Goal: Task Accomplishment & Management: Manage account settings

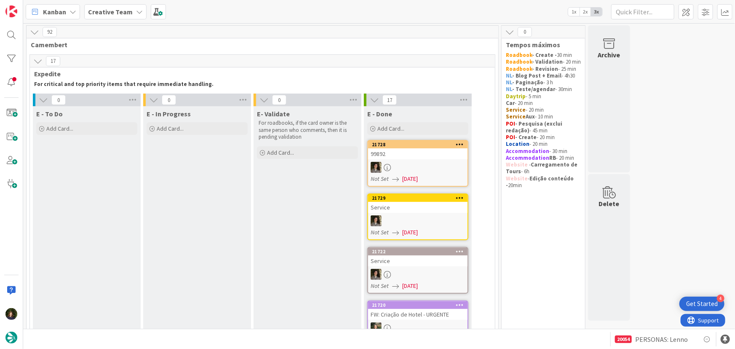
click at [113, 6] on div "Creative Team" at bounding box center [115, 11] width 62 height 15
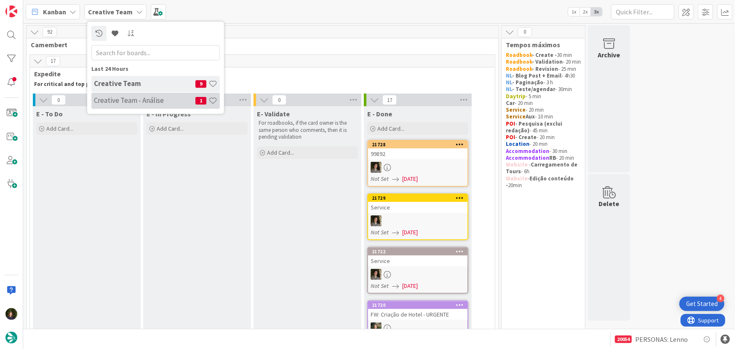
click at [112, 97] on h4 "Creative Team - Análise" at bounding box center [144, 100] width 101 height 8
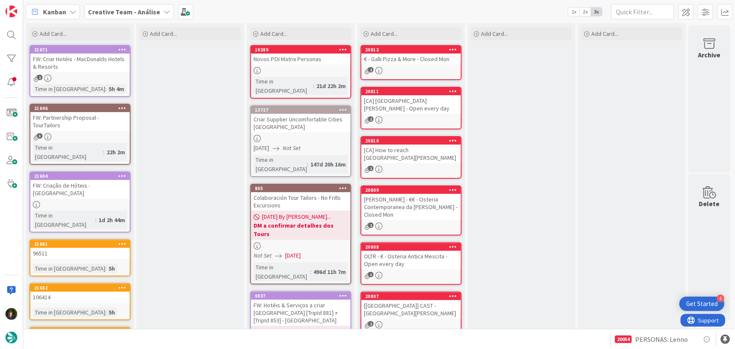
scroll to position [103, 0]
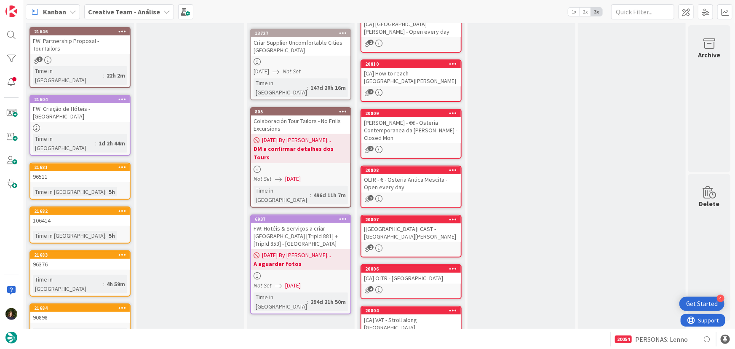
click at [130, 12] on b "Creative Team - Análise" at bounding box center [124, 12] width 72 height 8
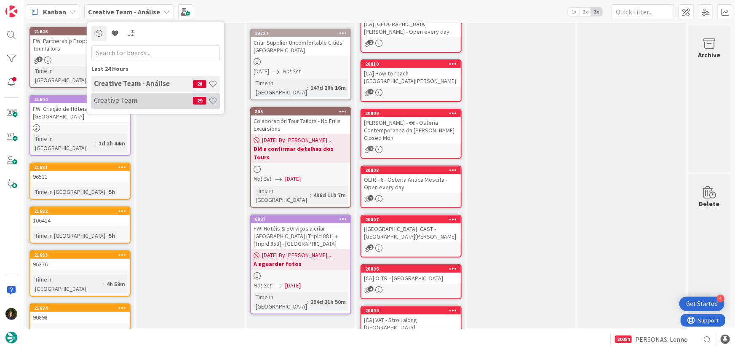
click at [160, 101] on h4 "Creative Team" at bounding box center [143, 100] width 99 height 8
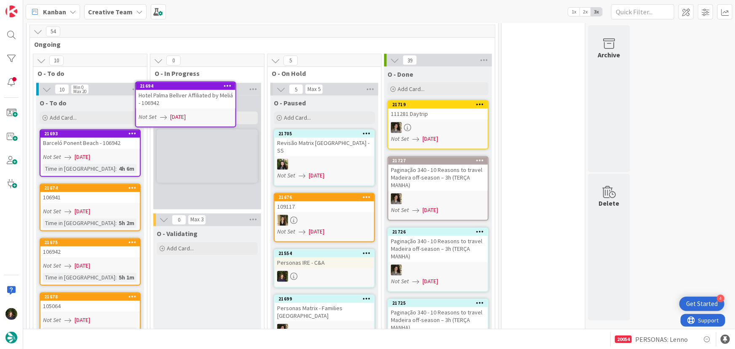
scroll to position [717, 0]
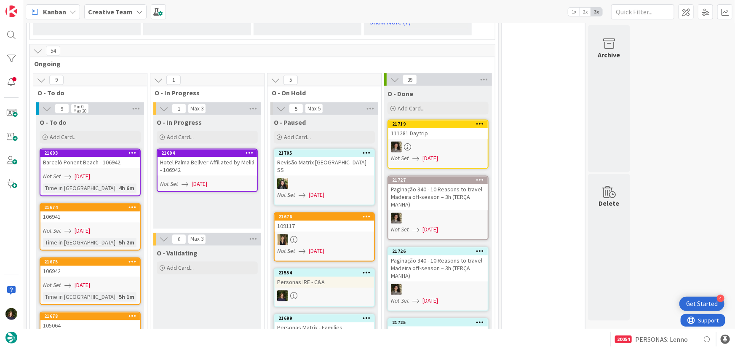
click at [204, 157] on div "Hotel Palma Bellver Affiliated by Meliá - 106942" at bounding box center [207, 166] width 99 height 19
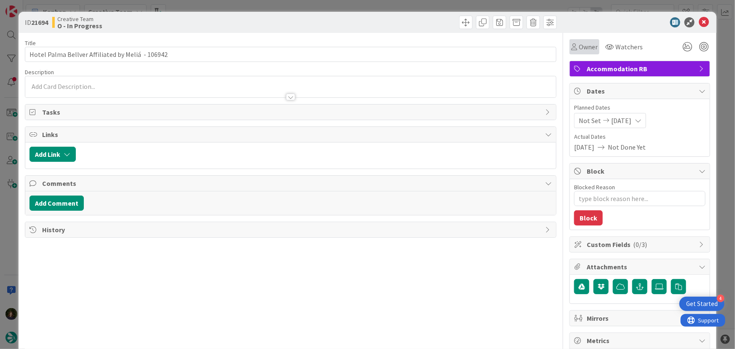
click at [585, 51] on span "Owner" at bounding box center [588, 47] width 19 height 10
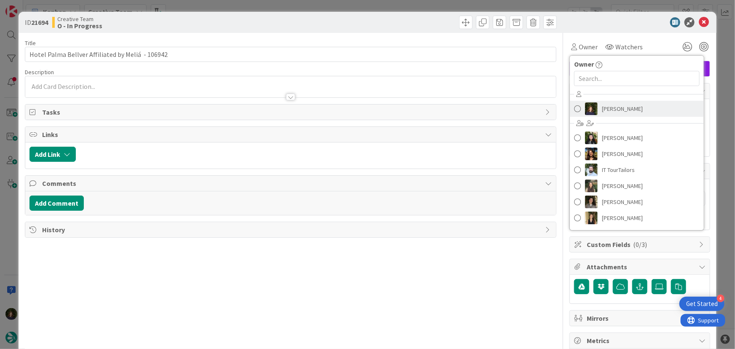
click at [613, 109] on span "Margarida Carvalho" at bounding box center [622, 108] width 41 height 13
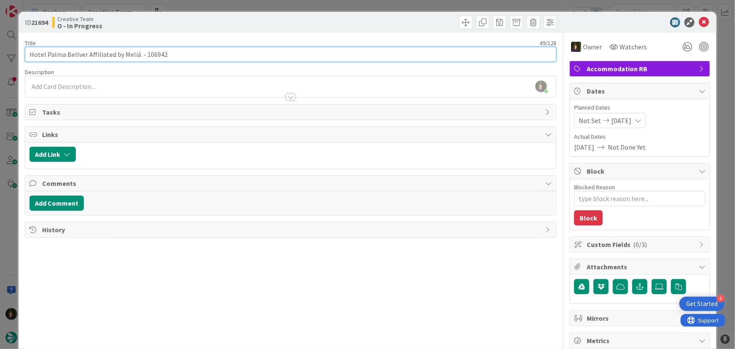
drag, startPoint x: 27, startPoint y: 56, endPoint x: 85, endPoint y: 54, distance: 57.3
click at [86, 53] on input "Hotel Palma Bellver Affiliated by Meliá - 106942" at bounding box center [291, 54] width 532 height 15
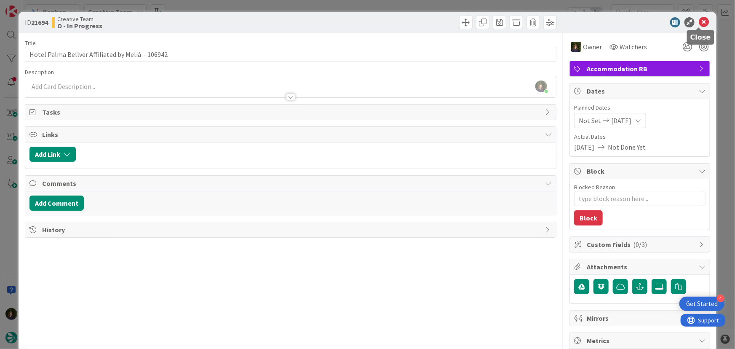
click at [699, 23] on icon at bounding box center [704, 22] width 10 height 10
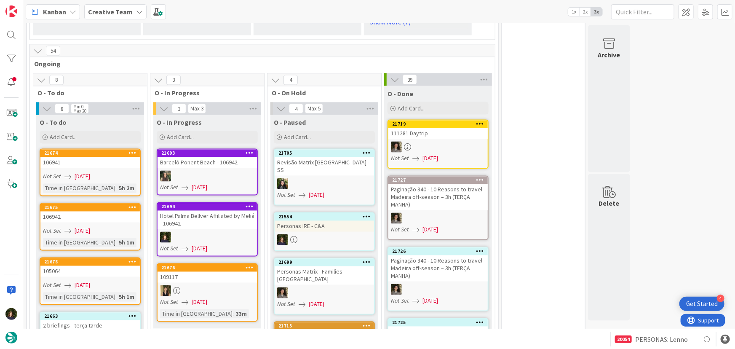
click at [131, 14] on div "Creative Team" at bounding box center [115, 11] width 62 height 15
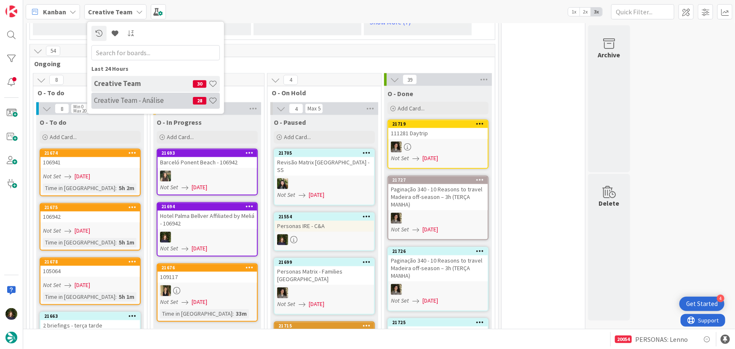
click at [123, 99] on h4 "Creative Team - Análise" at bounding box center [143, 100] width 99 height 8
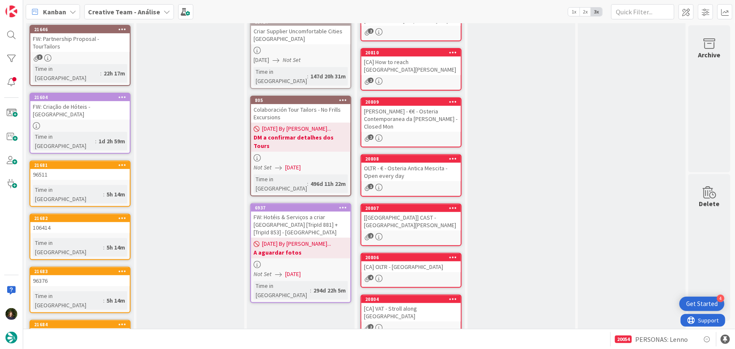
scroll to position [218, 0]
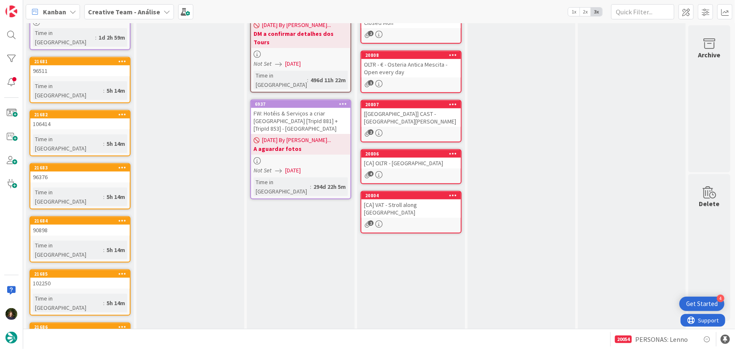
drag, startPoint x: 143, startPoint y: 9, endPoint x: 143, endPoint y: 22, distance: 12.6
click at [143, 9] on b "Creative Team - Análise" at bounding box center [124, 12] width 72 height 8
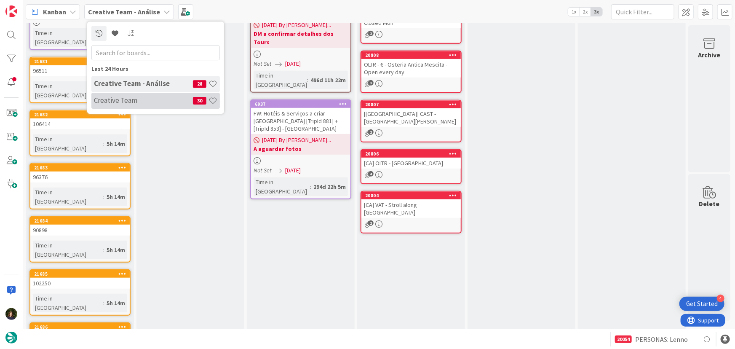
click at [156, 99] on h4 "Creative Team" at bounding box center [143, 100] width 99 height 8
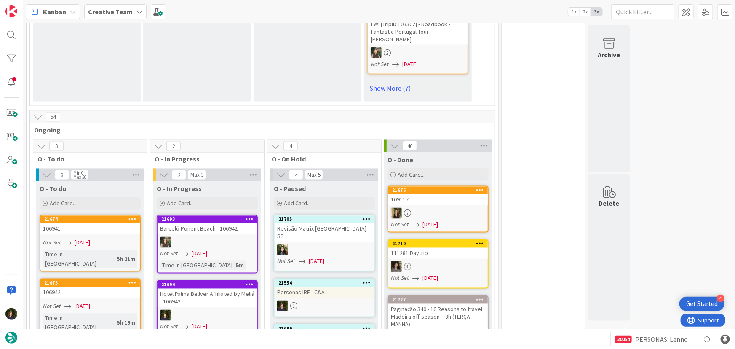
scroll to position [766, 0]
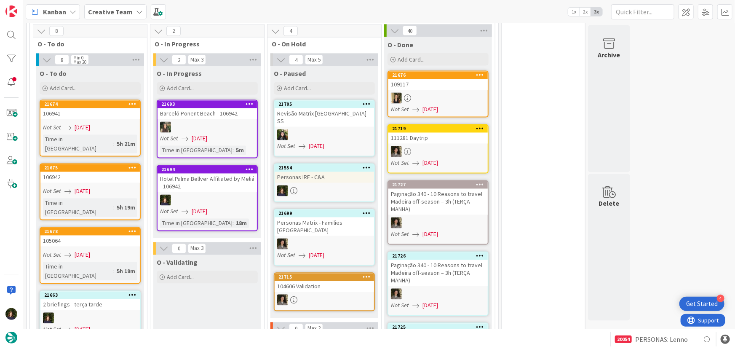
click at [204, 168] on link "21694 Hotel Palma Bellver Affiliated by Meliá - 106942 Not Set 26/08/2025 Time …" at bounding box center [207, 198] width 101 height 66
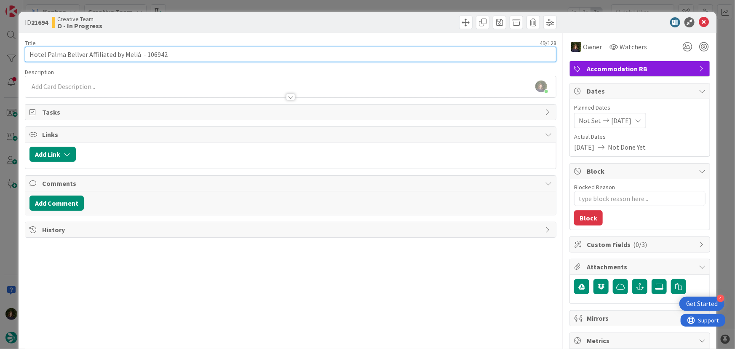
drag, startPoint x: 29, startPoint y: 55, endPoint x: 84, endPoint y: 56, distance: 54.8
click at [84, 56] on input "Hotel Palma Bellver Affiliated by Meliá - 106942" at bounding box center [291, 54] width 532 height 15
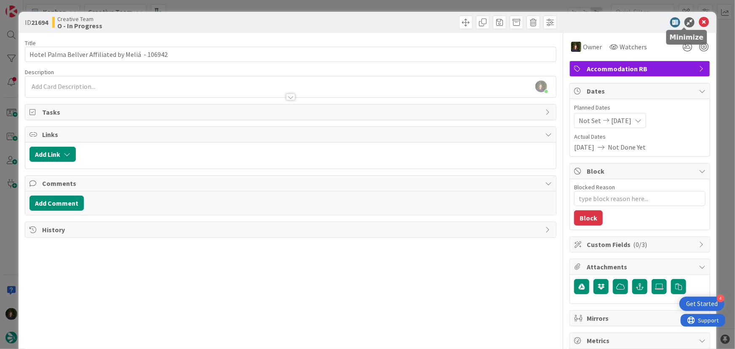
click at [699, 21] on icon at bounding box center [704, 22] width 10 height 10
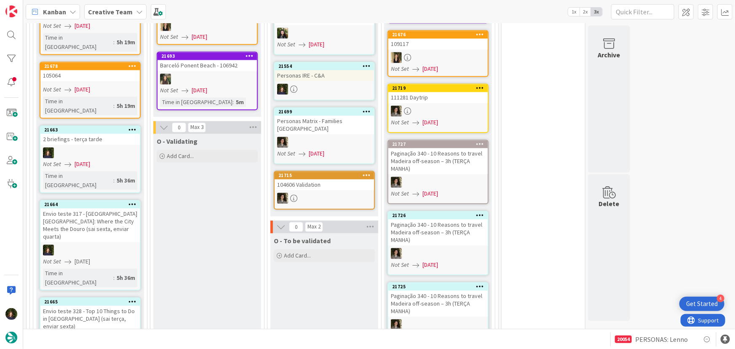
scroll to position [804, 0]
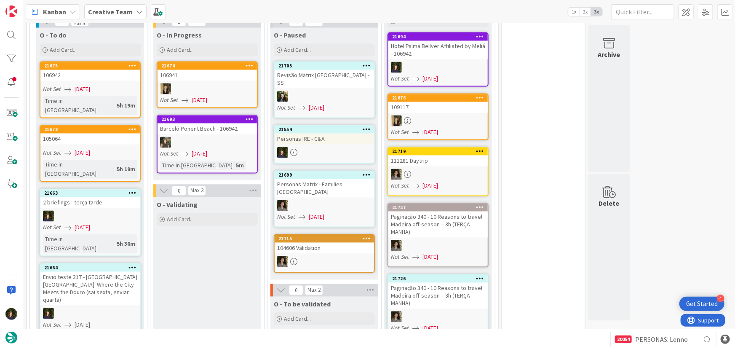
click at [122, 12] on b "Creative Team" at bounding box center [110, 12] width 45 height 8
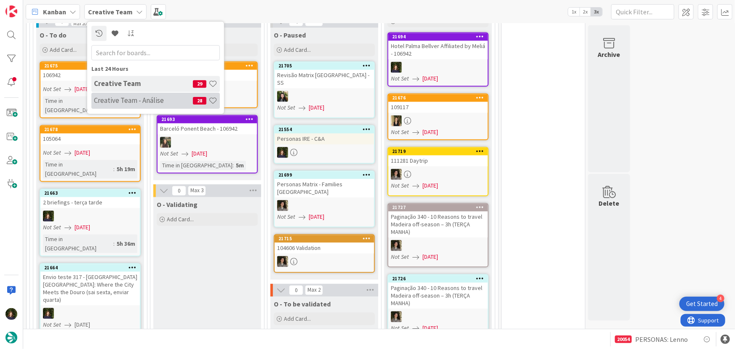
click at [111, 105] on div "Creative Team - Análise 28" at bounding box center [155, 101] width 128 height 16
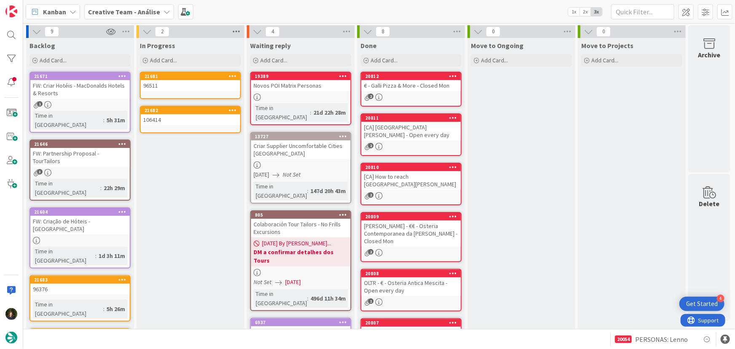
click at [237, 30] on icon at bounding box center [236, 31] width 11 height 13
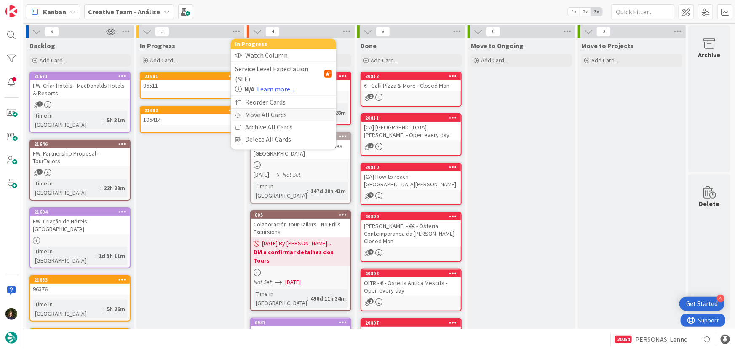
click at [254, 109] on div "Move All Cards" at bounding box center [283, 115] width 105 height 12
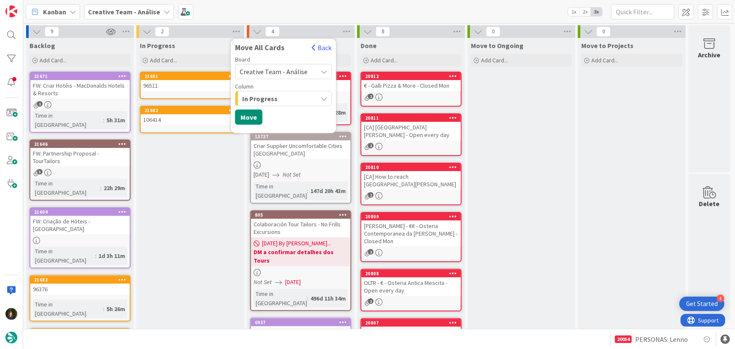
click at [266, 72] on span "Creative Team - Análise" at bounding box center [274, 71] width 68 height 8
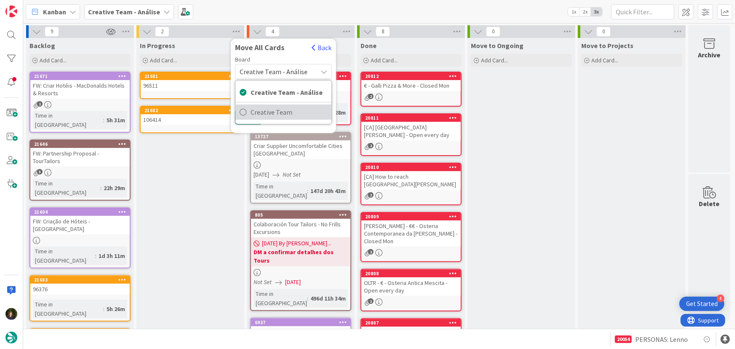
click at [270, 113] on span "Creative Team" at bounding box center [289, 112] width 77 height 13
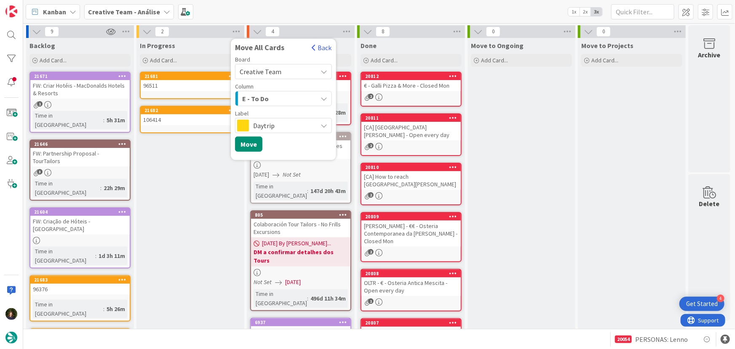
click at [267, 100] on span "E - To Do" at bounding box center [255, 98] width 27 height 11
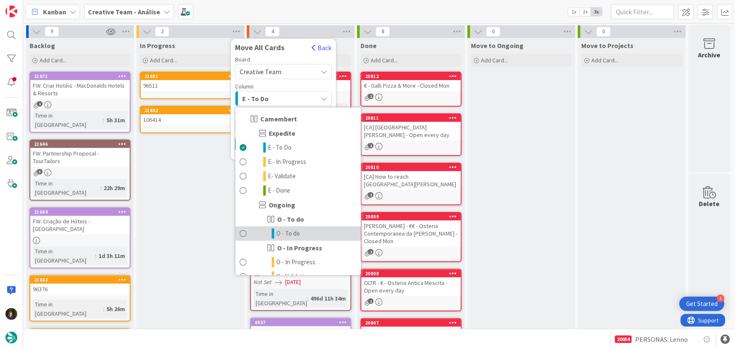
click at [290, 238] on span "O - To do" at bounding box center [288, 233] width 24 height 10
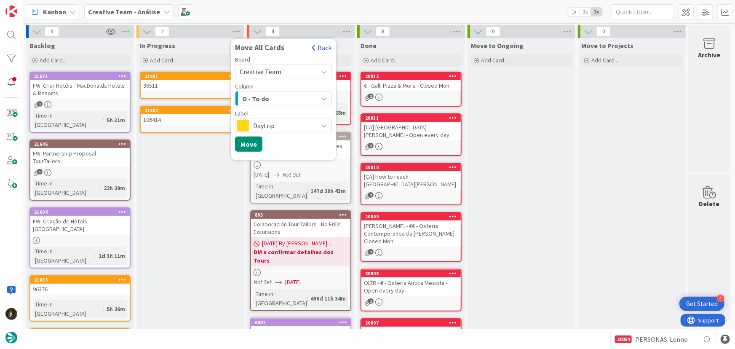
click at [255, 124] on span "Daytrip" at bounding box center [283, 126] width 60 height 12
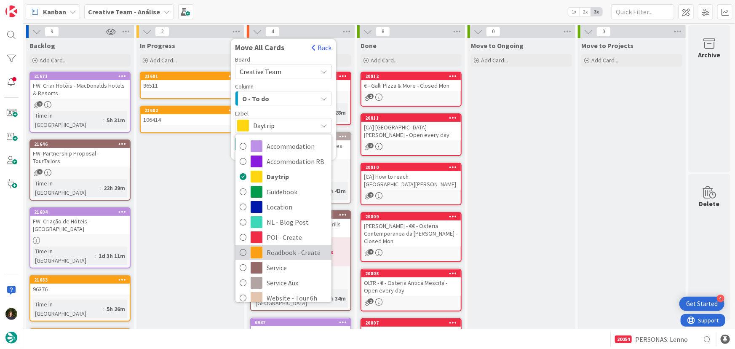
click at [288, 248] on span "Roadbook - Create" at bounding box center [297, 252] width 61 height 13
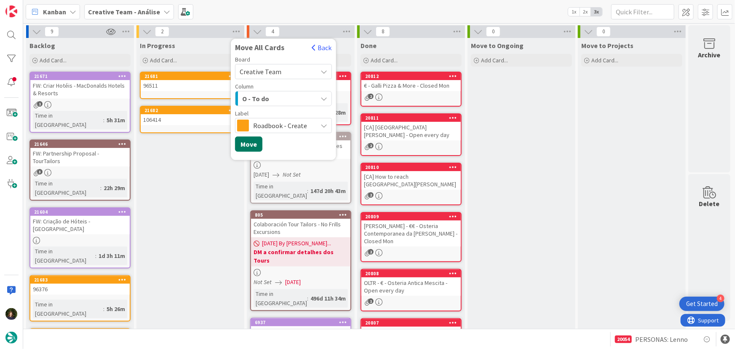
click at [251, 144] on button "Move" at bounding box center [248, 143] width 27 height 15
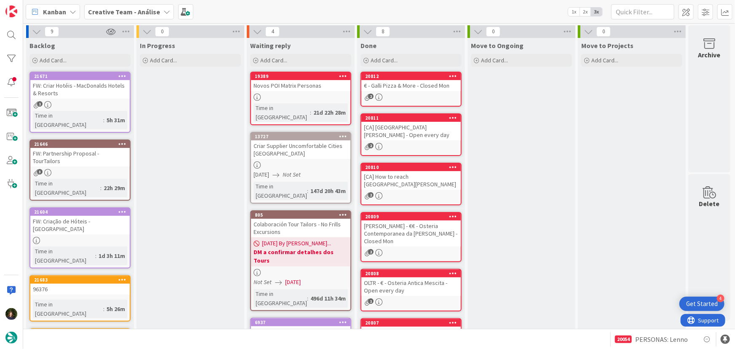
click at [147, 9] on b "Creative Team - Análise" at bounding box center [124, 12] width 72 height 8
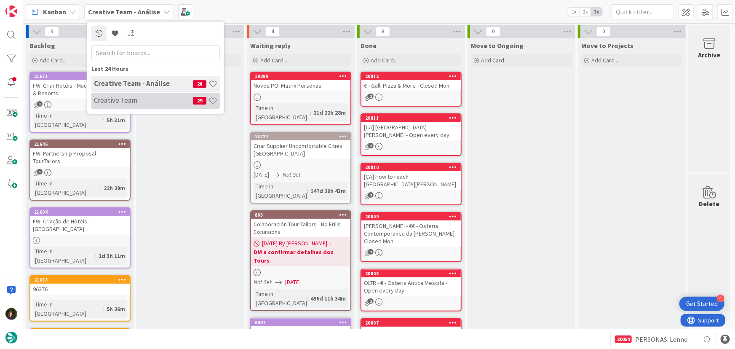
click at [158, 93] on div "Creative Team 29" at bounding box center [155, 101] width 128 height 16
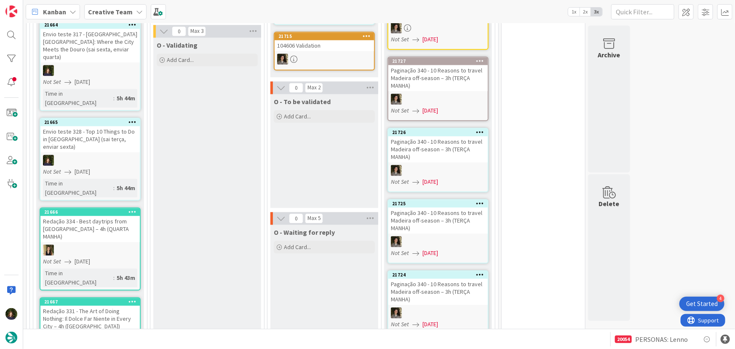
scroll to position [1045, 0]
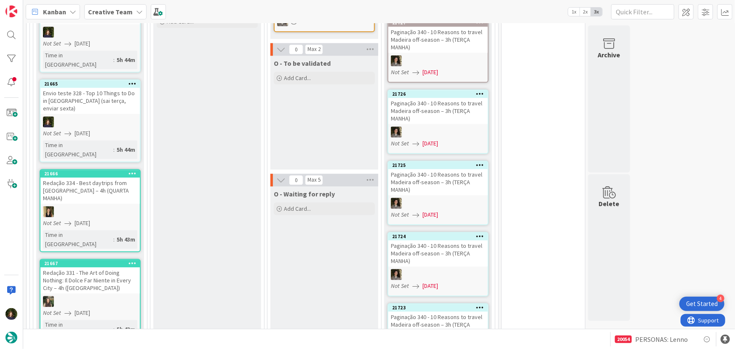
click at [86, 296] on div at bounding box center [89, 301] width 99 height 11
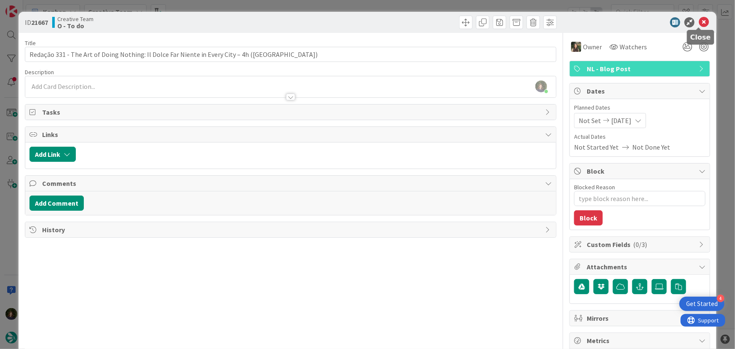
click at [701, 19] on icon at bounding box center [704, 22] width 10 height 10
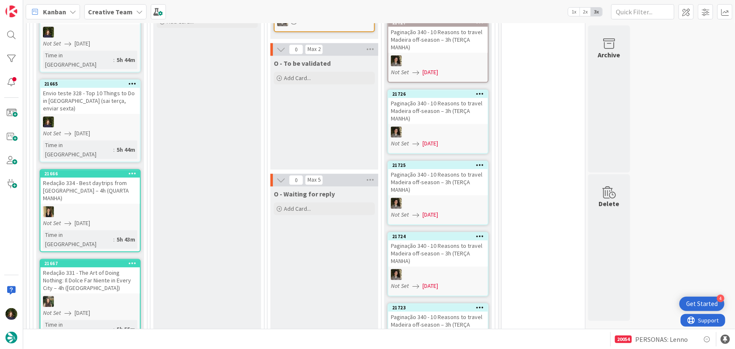
click at [130, 8] on div "Creative Team" at bounding box center [115, 11] width 62 height 15
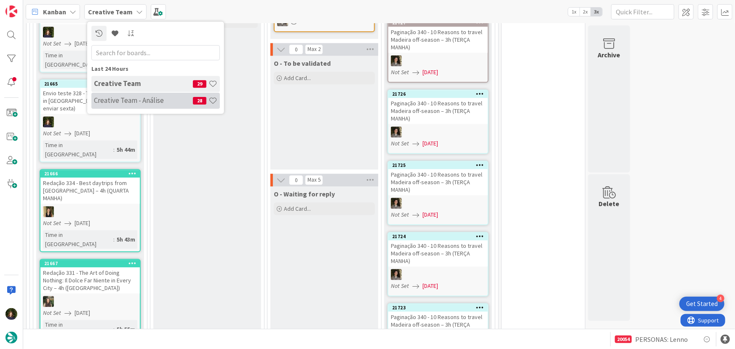
click at [123, 96] on h4 "Creative Team - Análise" at bounding box center [143, 100] width 99 height 8
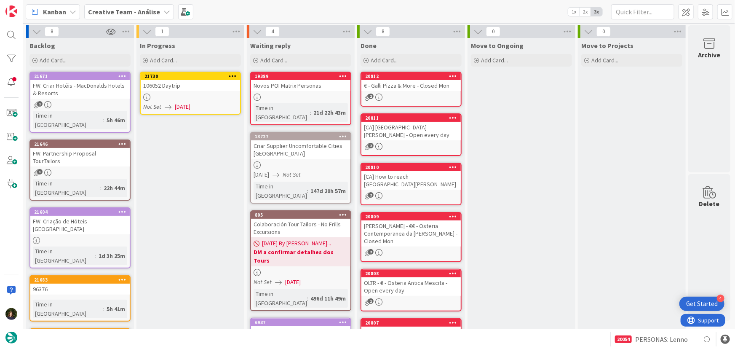
click at [190, 85] on div "106052 Daytrip" at bounding box center [190, 85] width 99 height 11
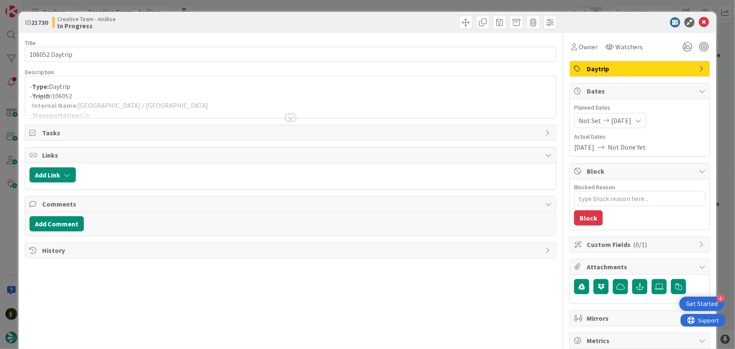
click at [290, 118] on div at bounding box center [290, 117] width 9 height 7
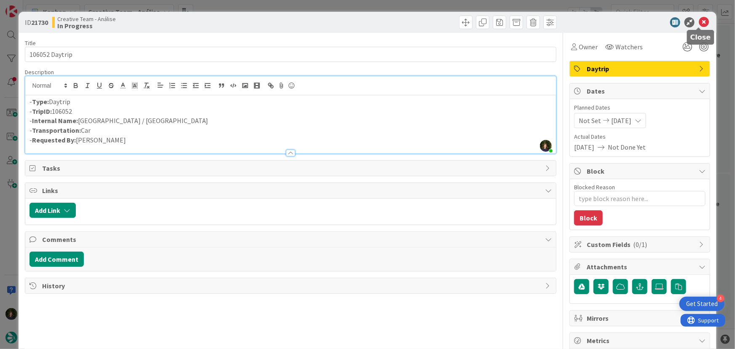
click at [700, 20] on icon at bounding box center [704, 22] width 10 height 10
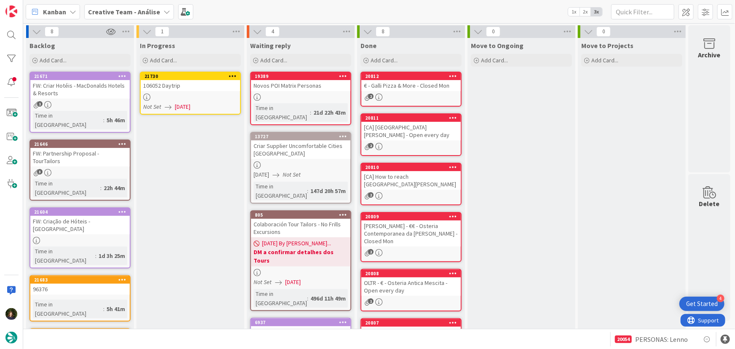
click at [234, 73] on icon at bounding box center [233, 76] width 8 height 6
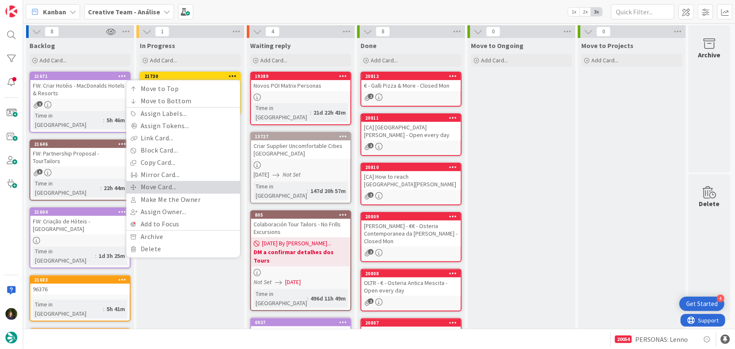
click at [186, 183] on link "Move Card..." at bounding box center [183, 187] width 114 height 12
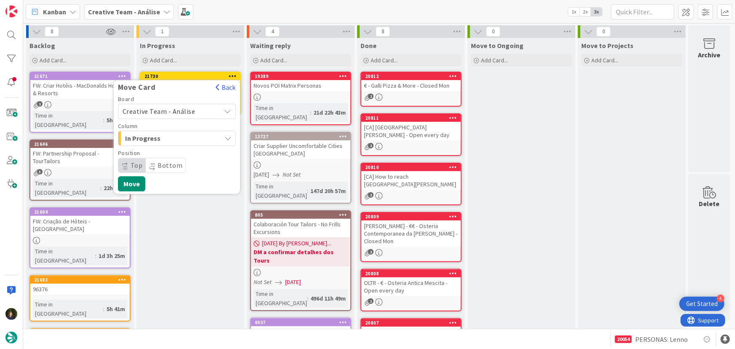
click at [195, 109] on span "Creative Team - Análise" at bounding box center [170, 111] width 94 height 12
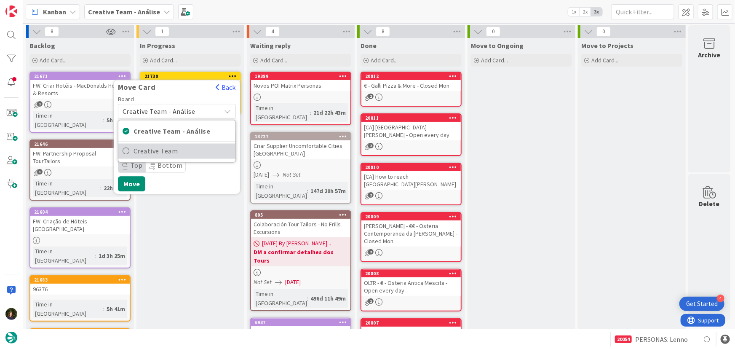
click at [195, 147] on span "Creative Team" at bounding box center [183, 151] width 98 height 13
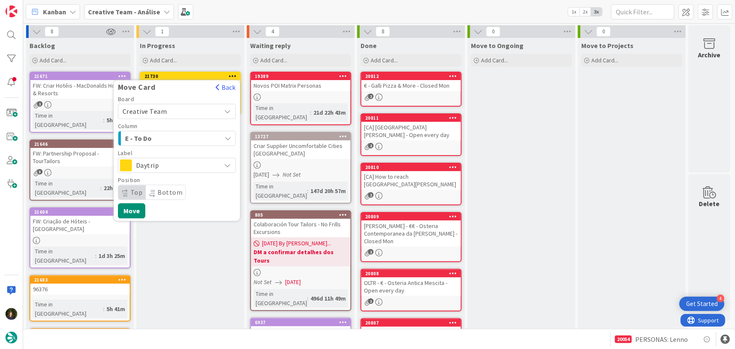
click at [193, 138] on div "E - To Do" at bounding box center [172, 137] width 98 height 13
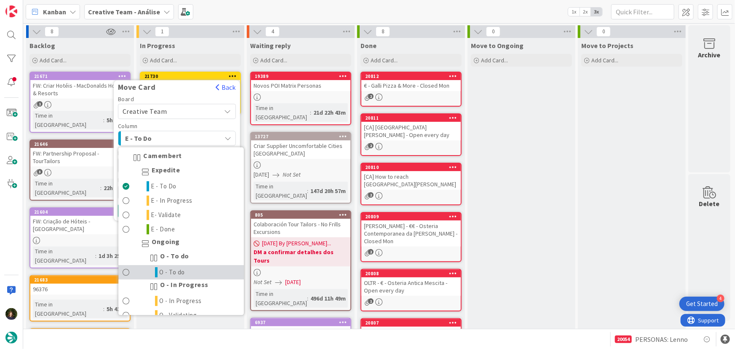
click at [194, 270] on link "O - To do" at bounding box center [181, 272] width 126 height 14
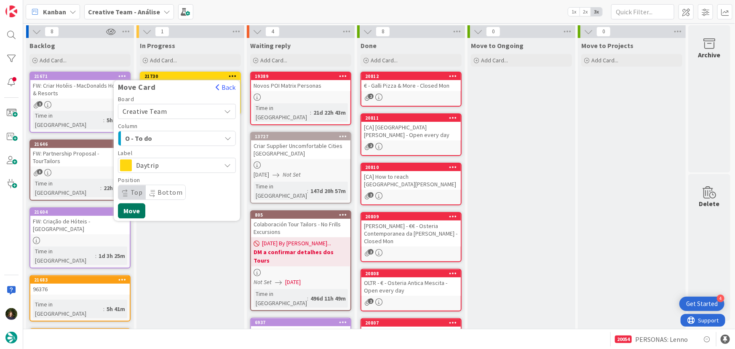
click at [132, 207] on button "Move" at bounding box center [131, 210] width 27 height 15
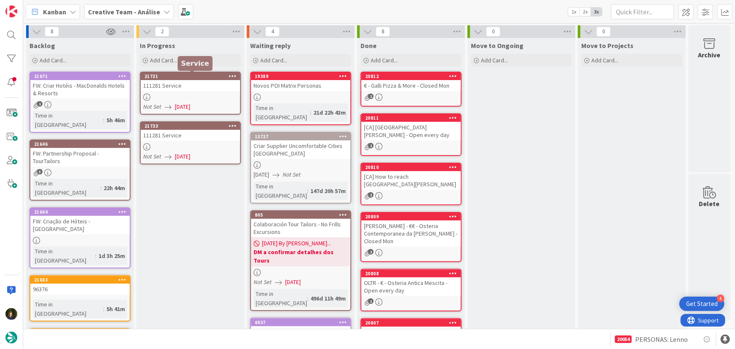
click at [176, 85] on div "111281 Service" at bounding box center [190, 85] width 99 height 11
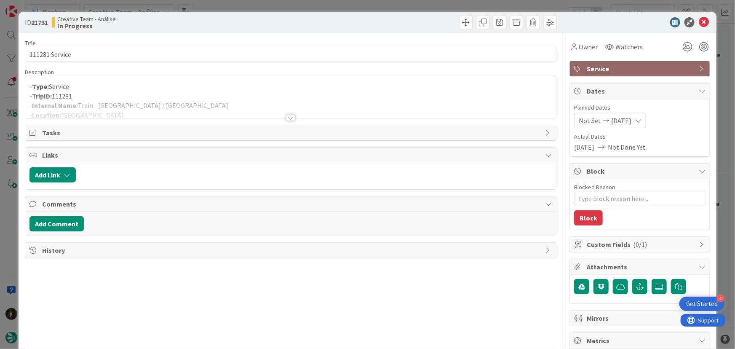
click at [288, 118] on div at bounding box center [290, 117] width 9 height 7
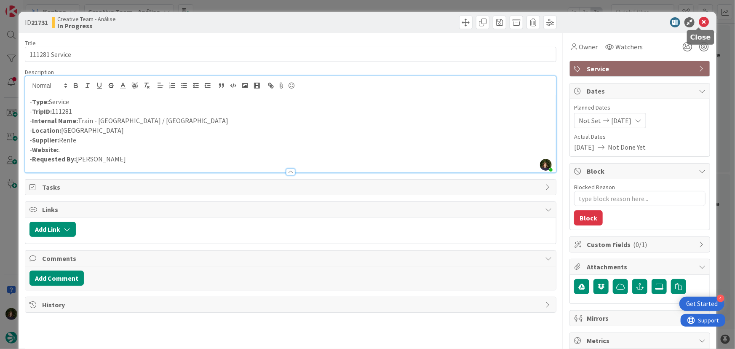
click at [699, 21] on icon at bounding box center [704, 22] width 10 height 10
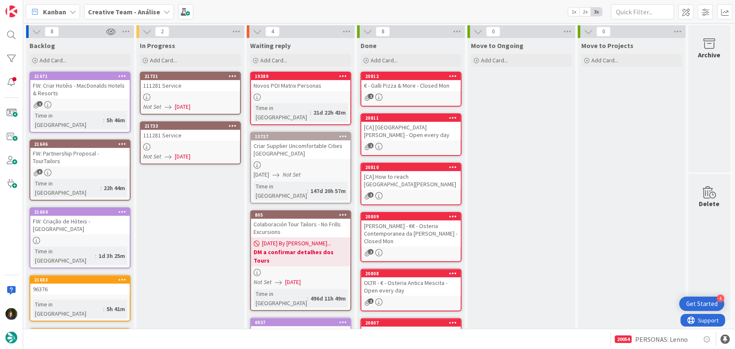
click at [170, 139] on div "111281 Service" at bounding box center [190, 135] width 99 height 11
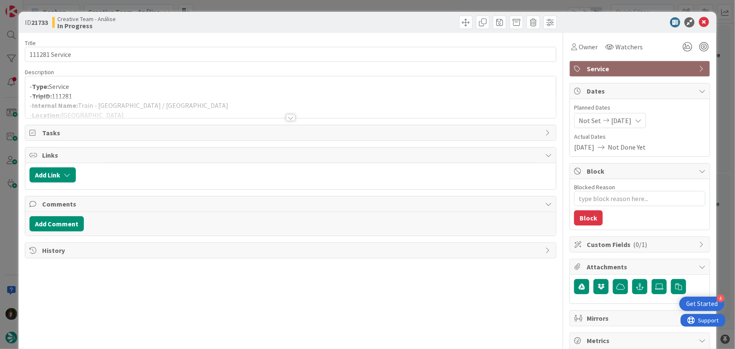
click at [291, 122] on div "Title 14 / 128 111281 Service Description - Type: Service - TripID: 111281 - In…" at bounding box center [291, 262] width 532 height 459
click at [290, 118] on div at bounding box center [290, 117] width 9 height 7
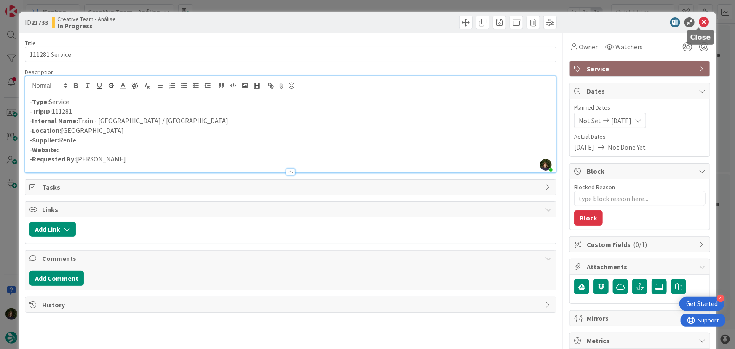
click at [702, 24] on icon at bounding box center [704, 22] width 10 height 10
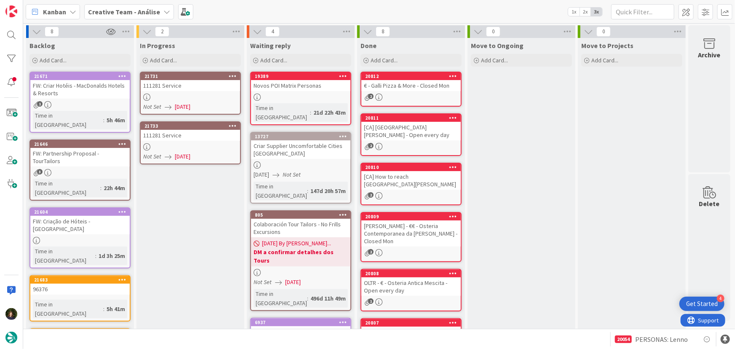
click at [191, 96] on div at bounding box center [190, 96] width 99 height 7
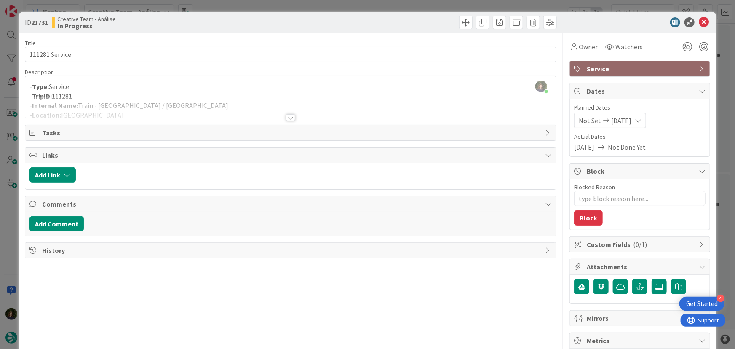
click at [288, 120] on div at bounding box center [290, 117] width 9 height 7
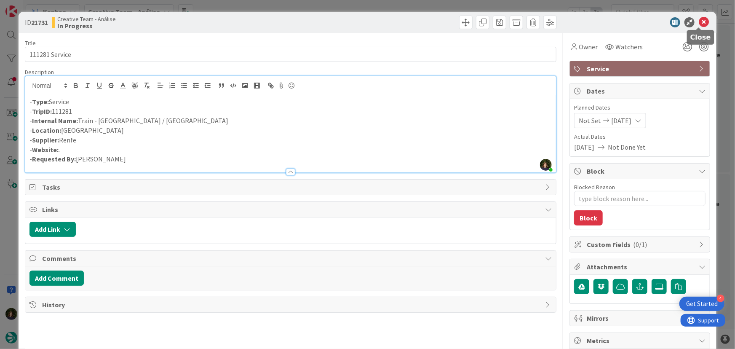
click at [699, 19] on icon at bounding box center [704, 22] width 10 height 10
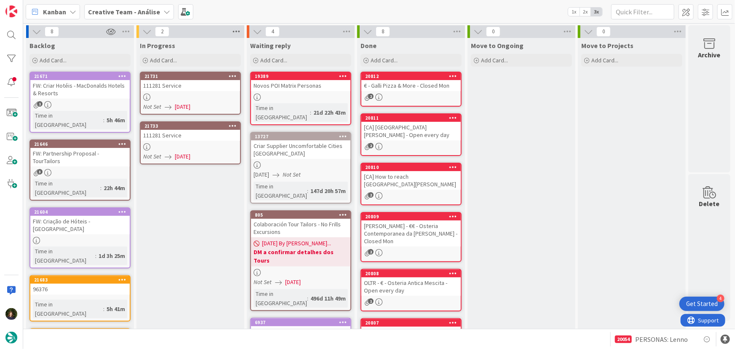
click at [236, 32] on icon at bounding box center [236, 31] width 11 height 13
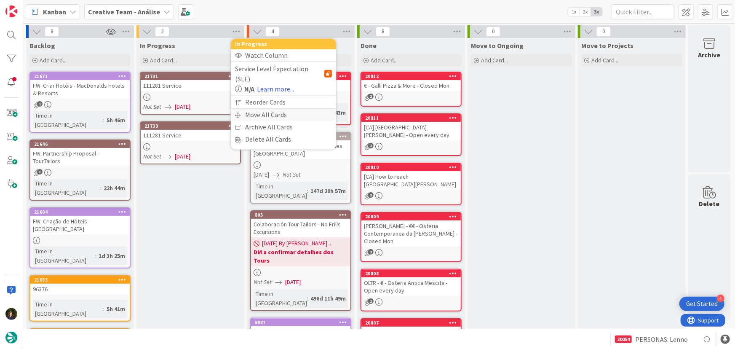
click at [265, 109] on div "Move All Cards" at bounding box center [283, 115] width 105 height 12
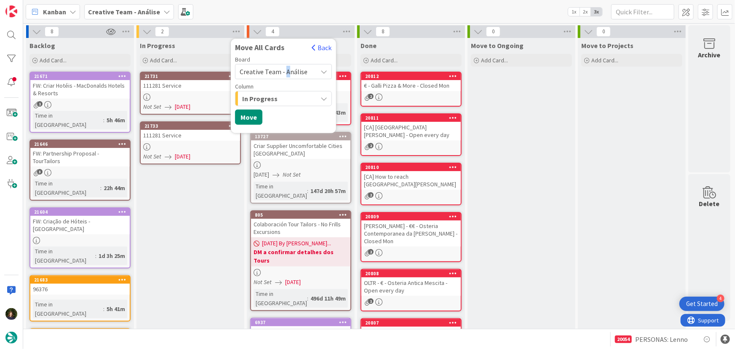
click at [286, 65] on div "Creative Team - Análise" at bounding box center [283, 71] width 97 height 15
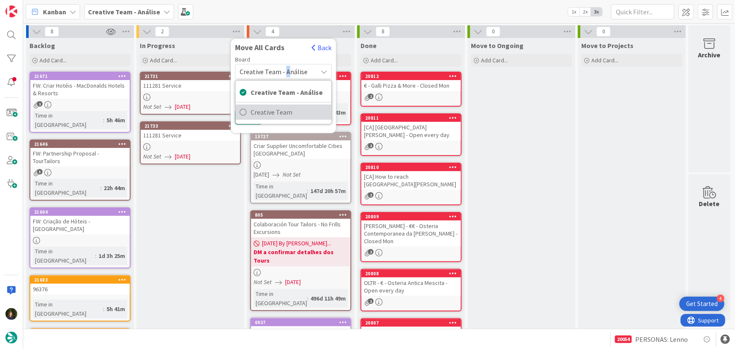
click at [286, 112] on span "Creative Team" at bounding box center [289, 112] width 77 height 13
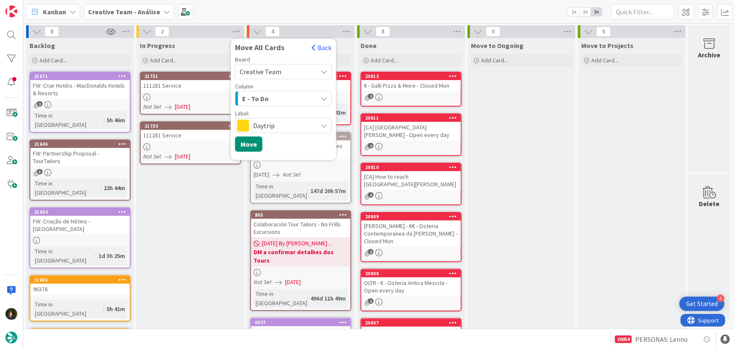
click at [275, 97] on div "E - To Do" at bounding box center [278, 98] width 77 height 13
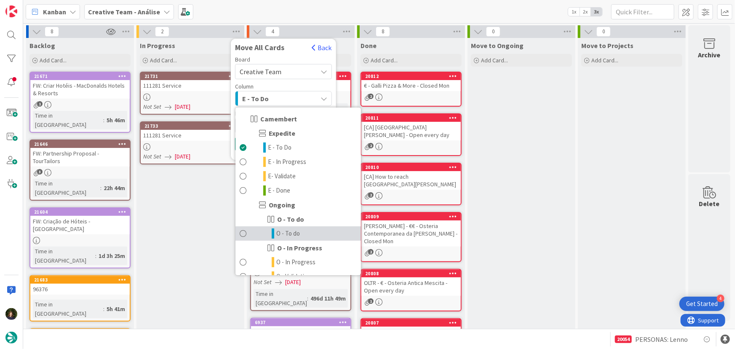
click at [295, 237] on span "O - To do" at bounding box center [288, 233] width 24 height 10
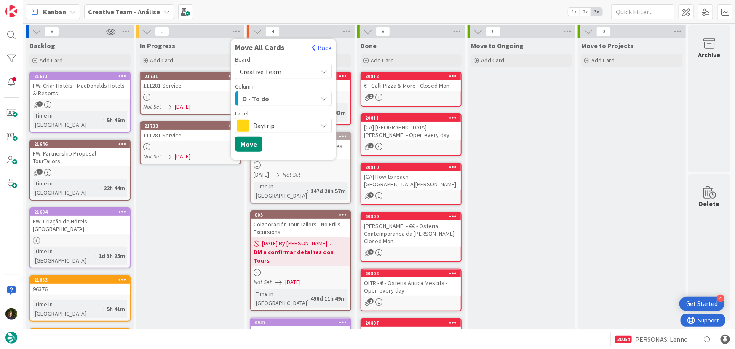
click at [269, 127] on span "Daytrip" at bounding box center [283, 126] width 60 height 12
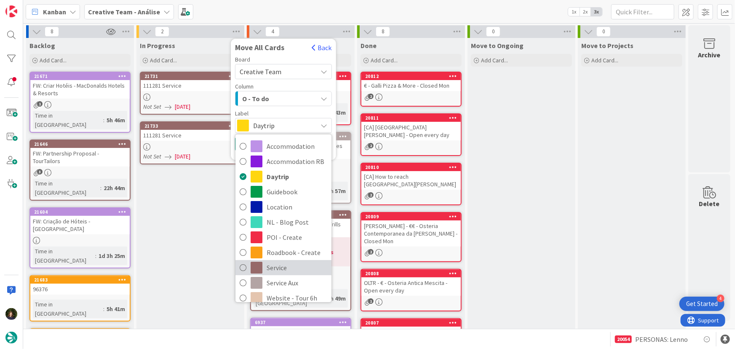
click at [278, 265] on span "Service" at bounding box center [297, 267] width 61 height 13
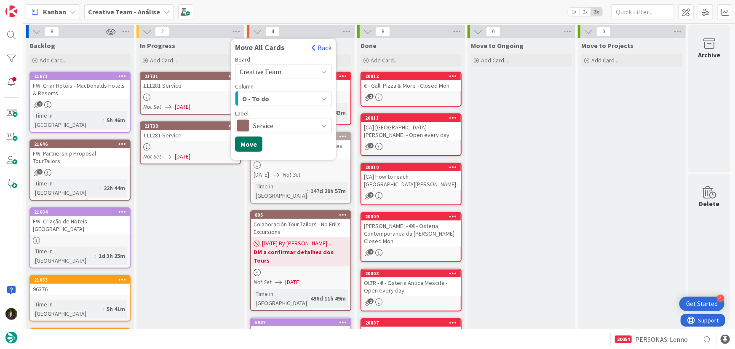
click at [249, 142] on button "Move" at bounding box center [248, 143] width 27 height 15
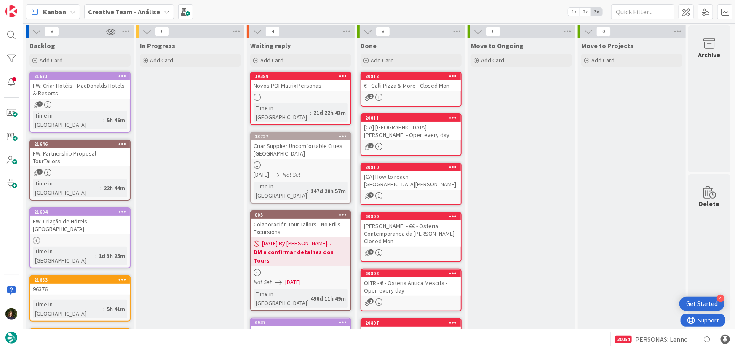
click at [147, 17] on div "Creative Team - Análise" at bounding box center [129, 11] width 90 height 15
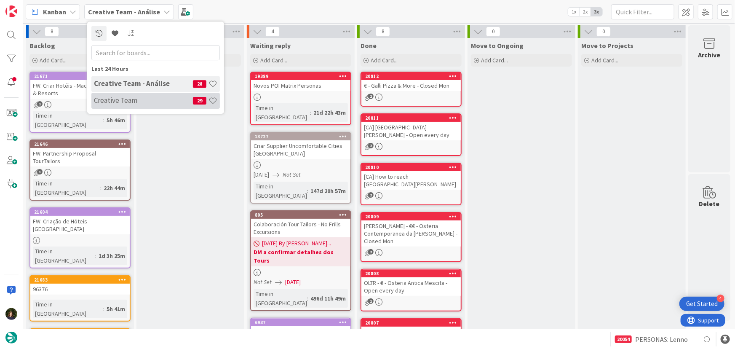
click at [148, 101] on h4 "Creative Team" at bounding box center [143, 100] width 99 height 8
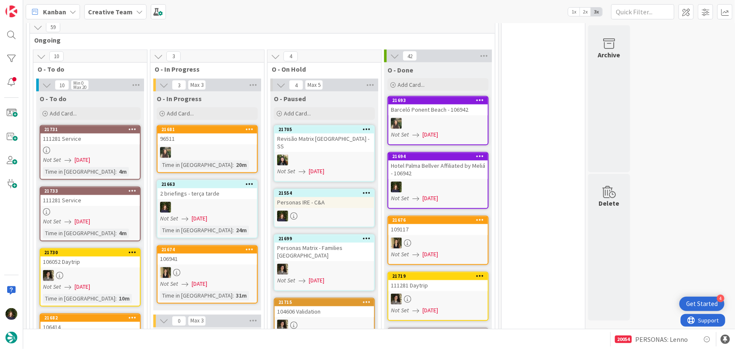
scroll to position [804, 0]
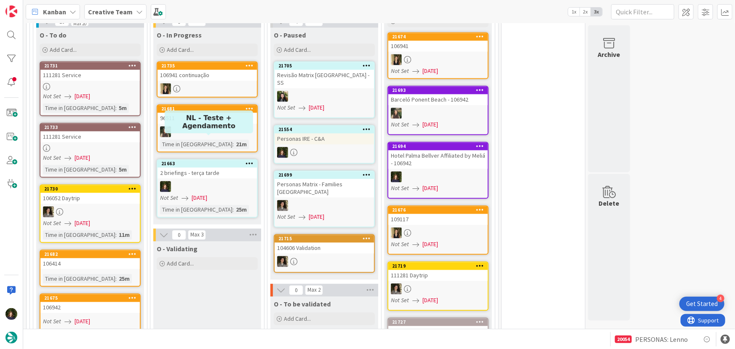
click at [248, 160] on icon at bounding box center [250, 163] width 8 height 6
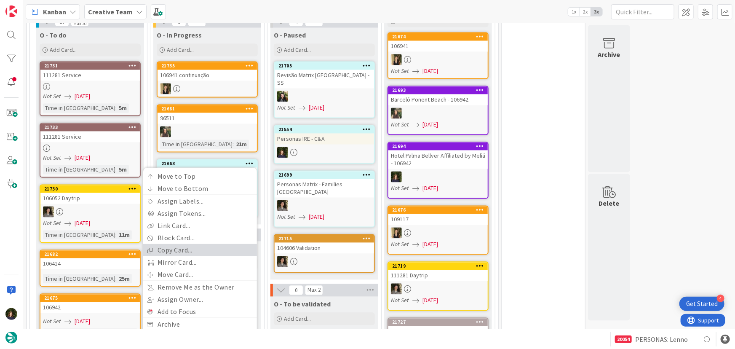
click at [194, 244] on link "Copy Card..." at bounding box center [200, 250] width 114 height 12
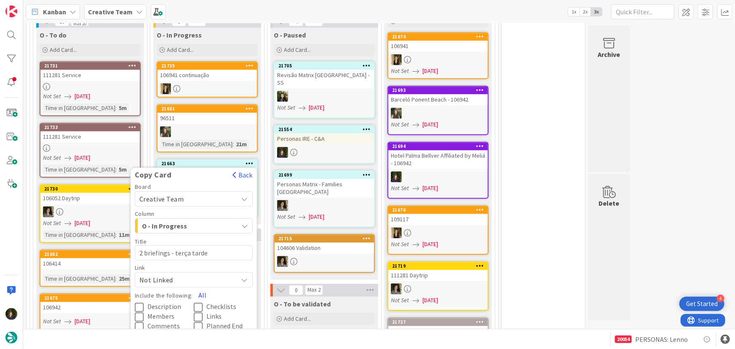
click at [204, 288] on button "All" at bounding box center [202, 295] width 19 height 15
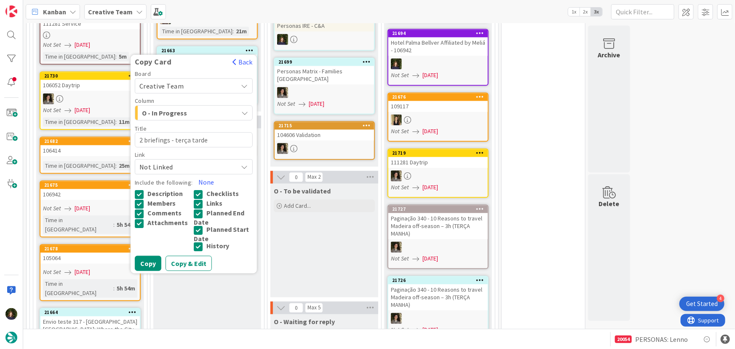
scroll to position [919, 0]
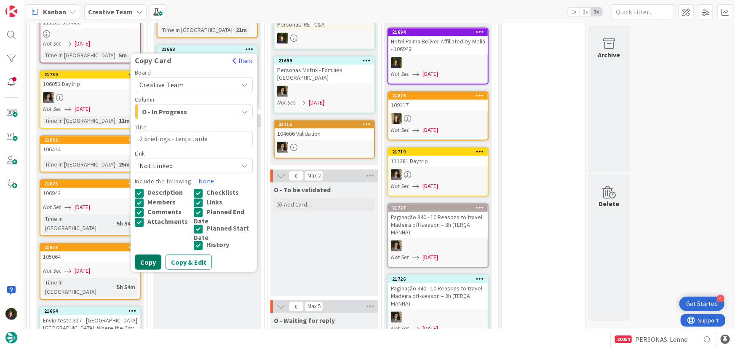
click at [148, 254] on button "Copy" at bounding box center [148, 261] width 27 height 15
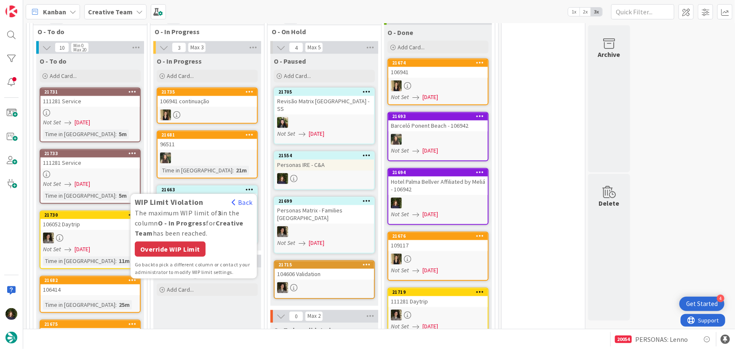
scroll to position [766, 0]
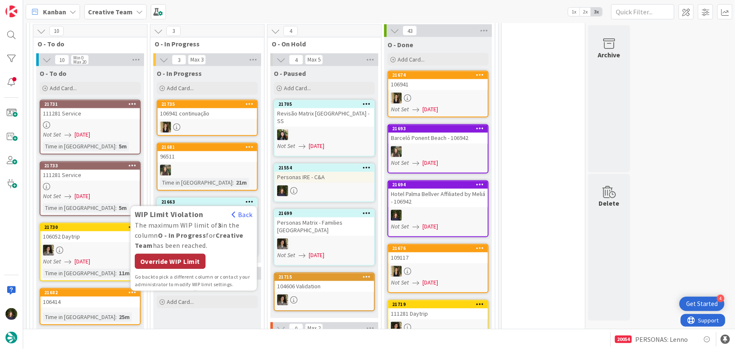
click at [166, 254] on div "Override WIP Limit" at bounding box center [170, 261] width 71 height 15
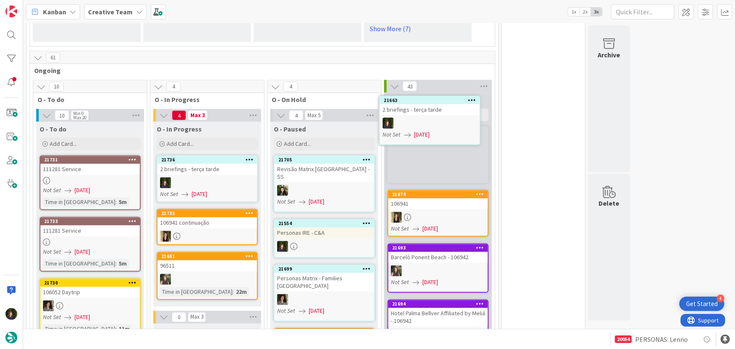
scroll to position [708, 0]
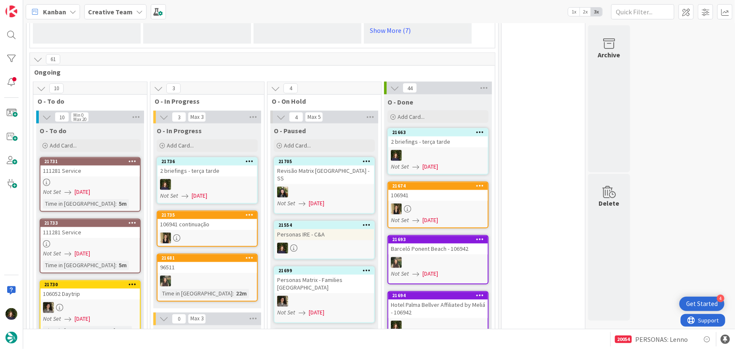
click at [429, 150] on div at bounding box center [437, 155] width 99 height 11
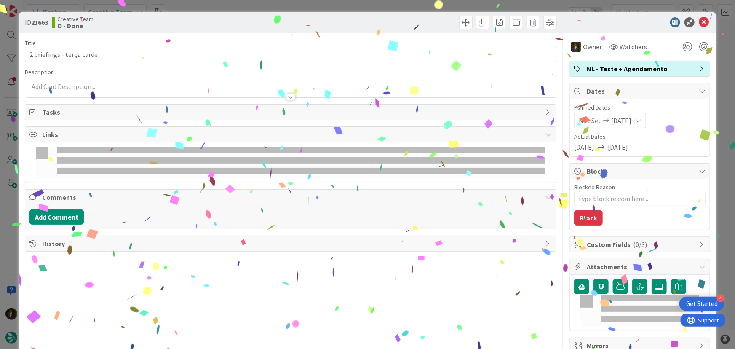
type textarea "x"
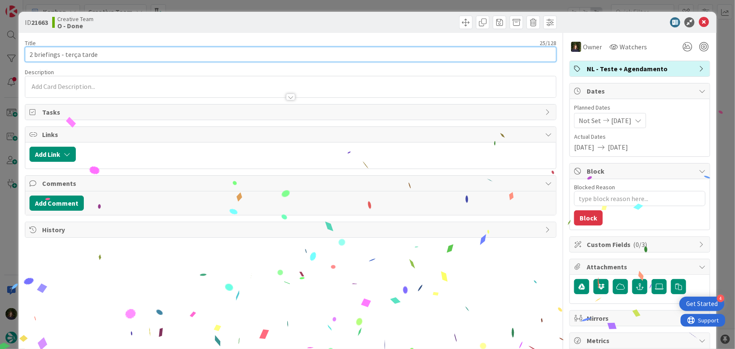
click at [32, 53] on input "2 briefings - terça tarde" at bounding box center [291, 54] width 532 height 15
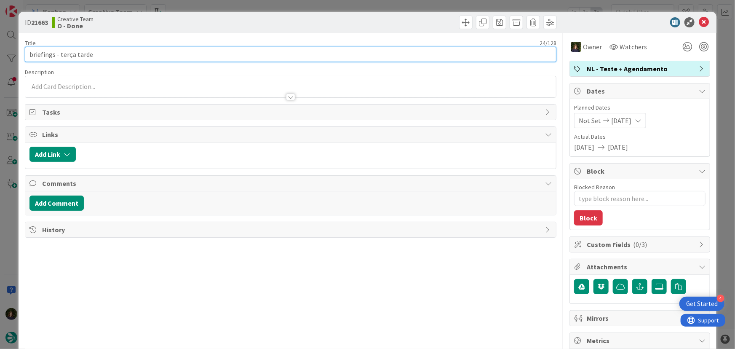
type input "1 briefings - terça tarde"
type textarea "x"
click at [117, 53] on input "1 briefings - terça tarde" at bounding box center [291, 54] width 532 height 15
type input "1 briefings - terça tarde -"
type textarea "x"
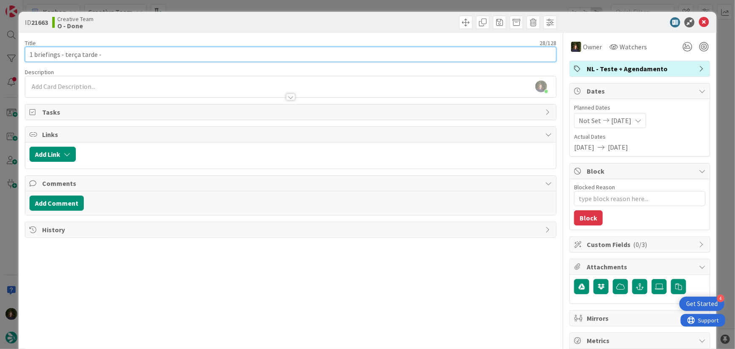
type input "1 briefings - terça tarde - N"
type textarea "x"
type input "1 briefings - terça tarde - NL"
type textarea "x"
type input "1 briefings - terça tarde - NL 334"
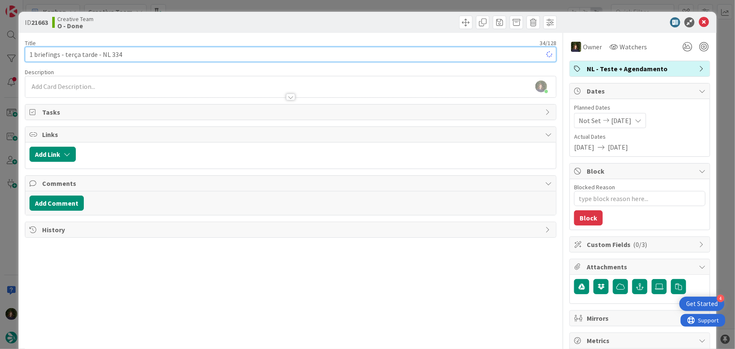
type textarea "x"
type input "1 briefings - terça tarde - NL 334"
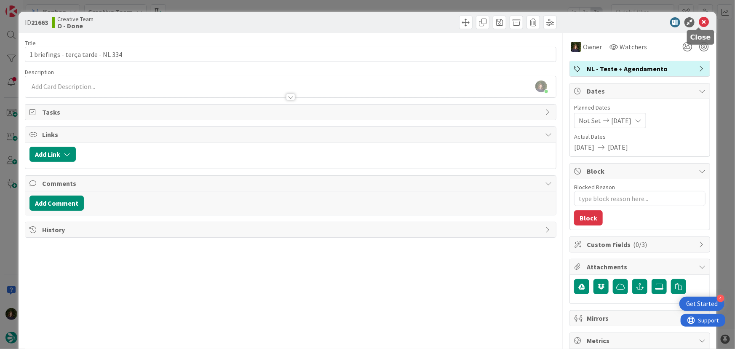
click at [699, 24] on icon at bounding box center [704, 22] width 10 height 10
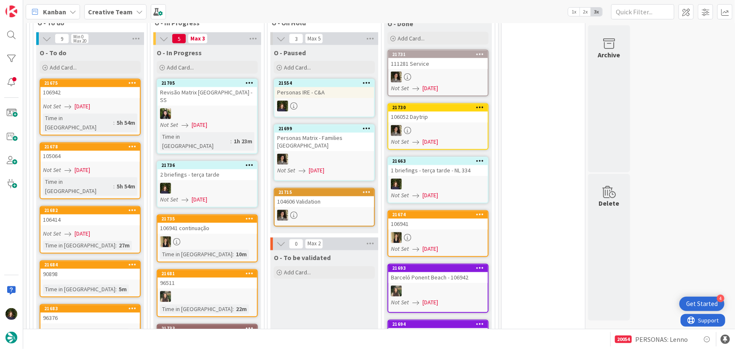
scroll to position [721, 0]
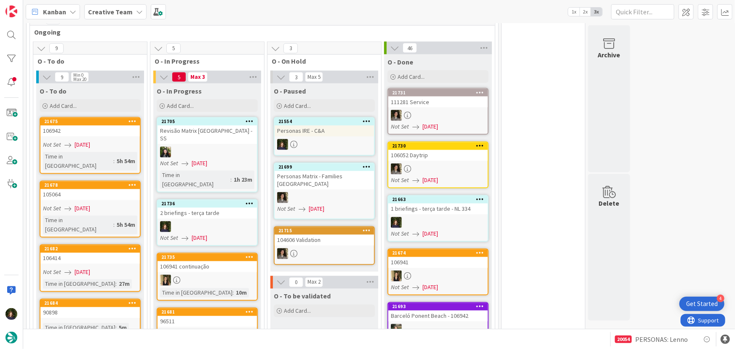
click at [208, 221] on div at bounding box center [207, 226] width 99 height 11
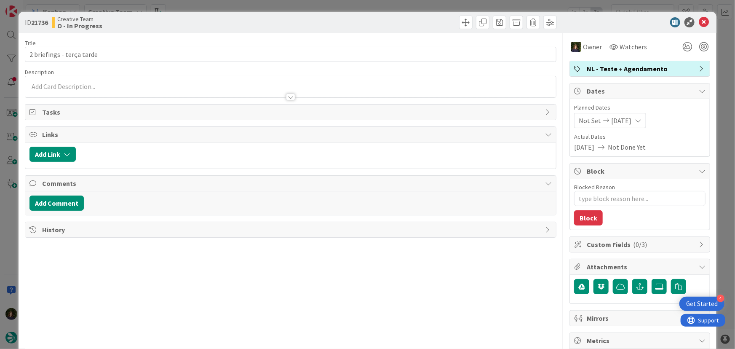
type textarea "x"
click at [699, 21] on icon at bounding box center [704, 22] width 10 height 10
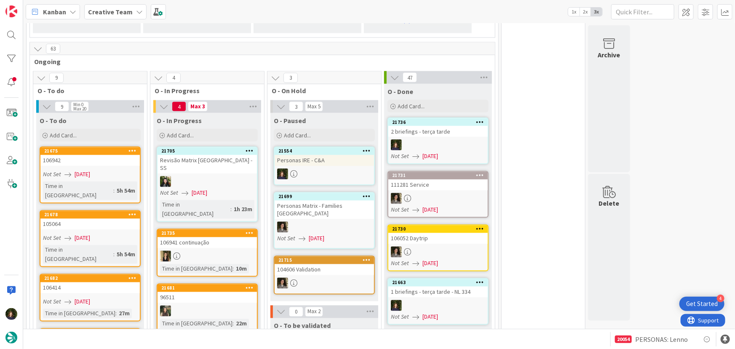
scroll to position [751, 0]
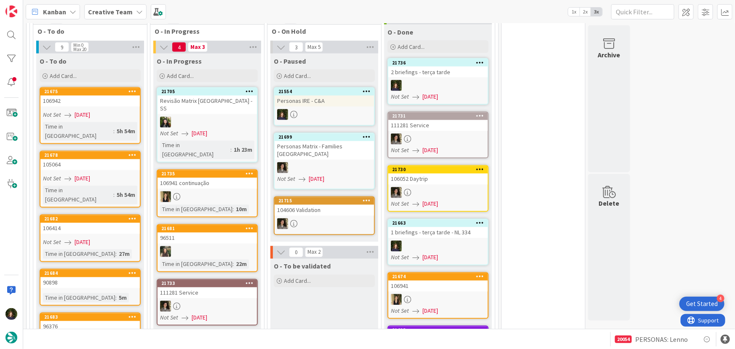
click at [82, 321] on div "96376" at bounding box center [89, 326] width 99 height 11
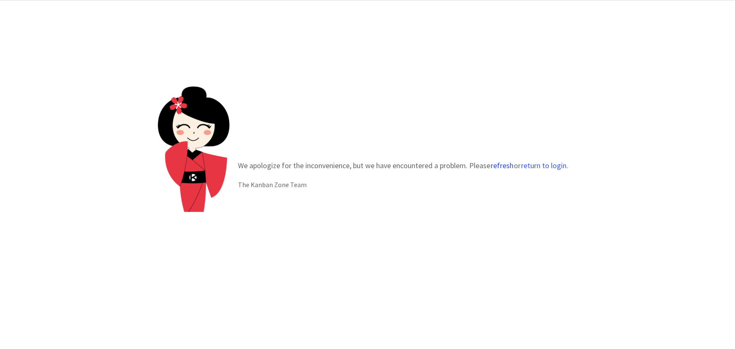
click at [501, 164] on button "refresh" at bounding box center [502, 165] width 24 height 8
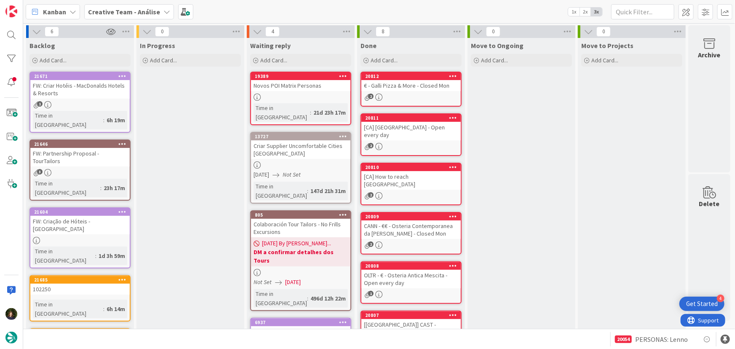
click at [150, 8] on b "Creative Team - Análise" at bounding box center [124, 12] width 72 height 8
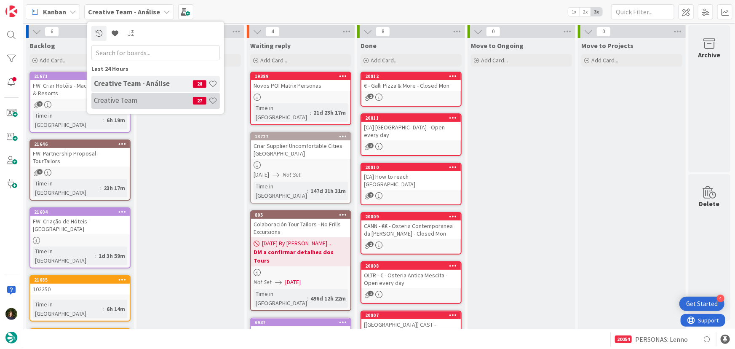
click at [156, 101] on h4 "Creative Team" at bounding box center [143, 100] width 99 height 8
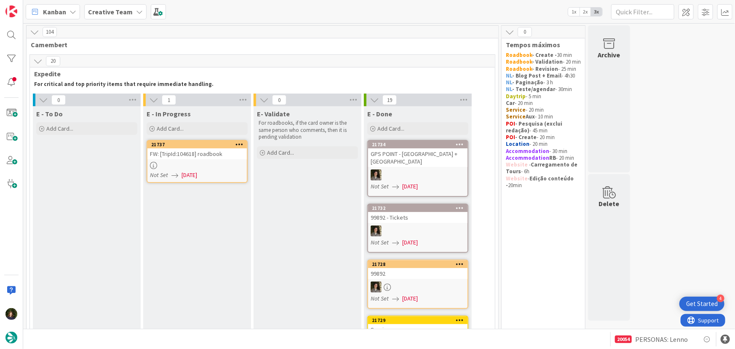
click at [194, 161] on link "21737 FW: [TripId:104618] roadbook Not Set 26/08/2025" at bounding box center [197, 161] width 101 height 43
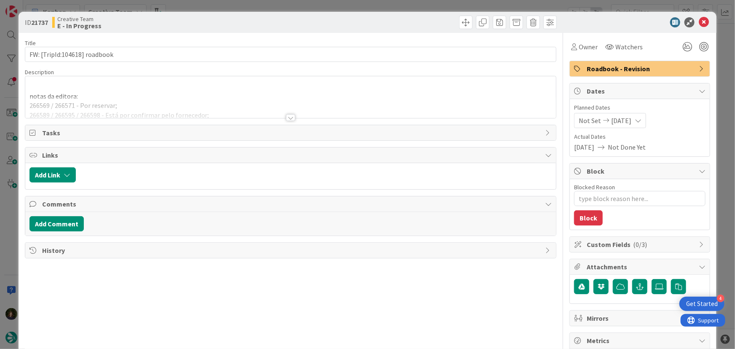
click at [289, 116] on div at bounding box center [290, 117] width 9 height 7
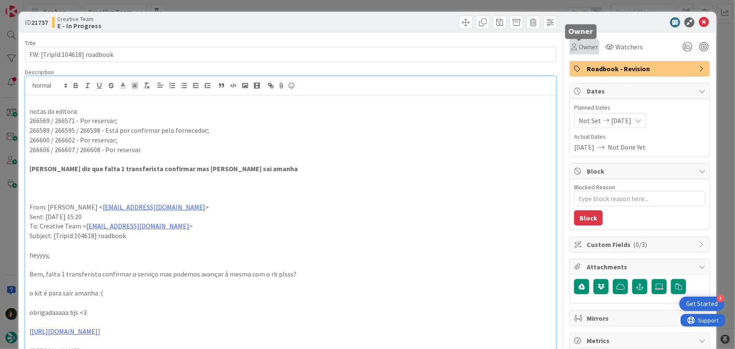
click at [585, 50] on span "Owner" at bounding box center [588, 47] width 19 height 10
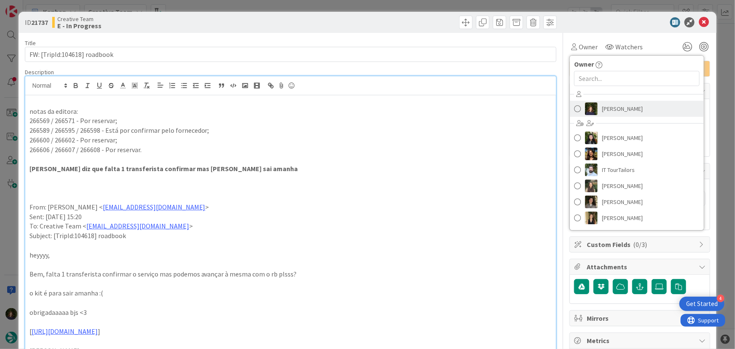
click at [609, 108] on span "Margarida Carvalho" at bounding box center [622, 108] width 41 height 13
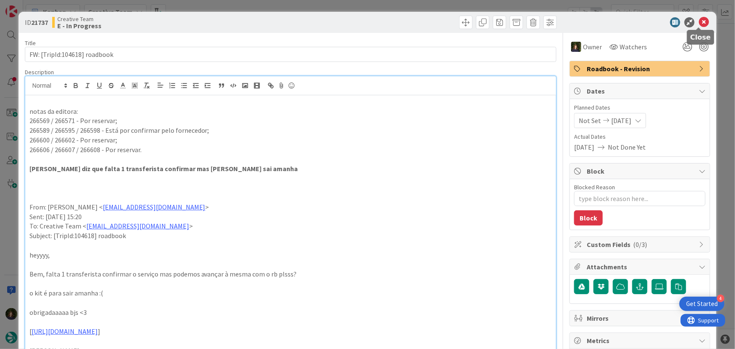
click at [701, 24] on icon at bounding box center [704, 22] width 10 height 10
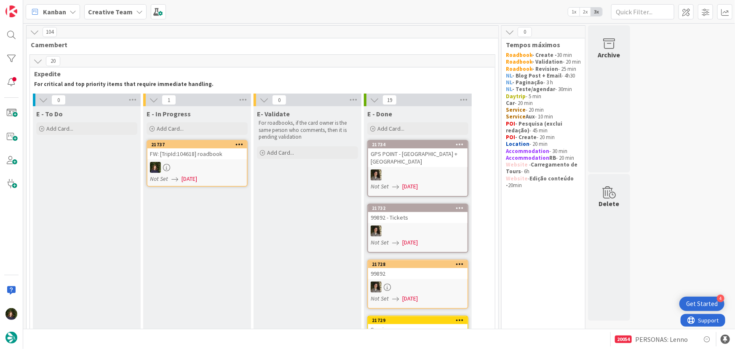
click at [195, 169] on div at bounding box center [196, 167] width 99 height 11
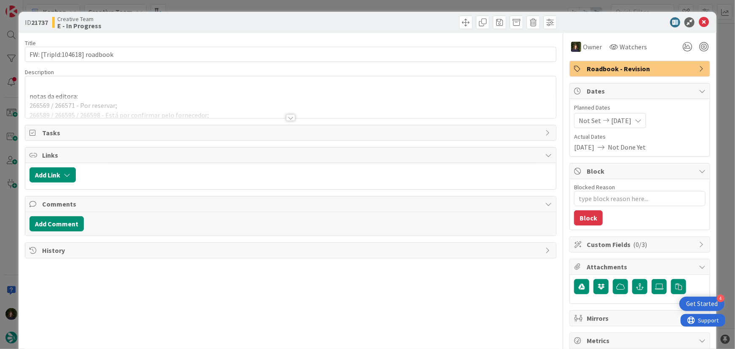
click at [293, 113] on div at bounding box center [290, 106] width 531 height 21
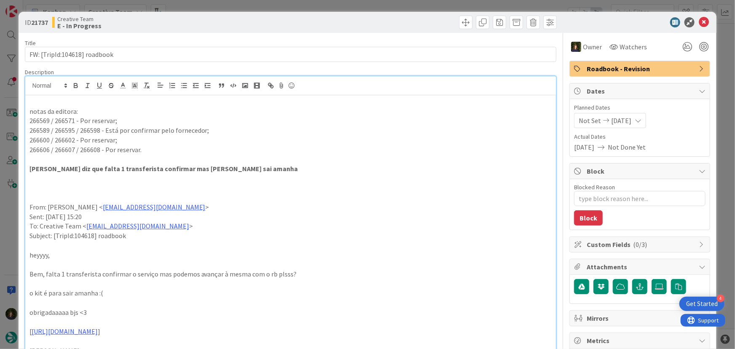
click at [29, 112] on p "notas da editora:" at bounding box center [290, 112] width 523 height 10
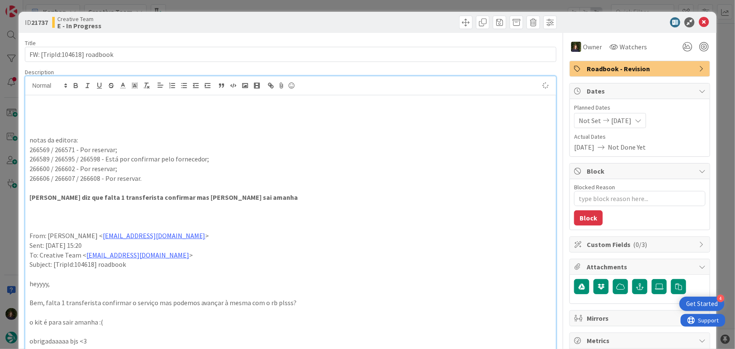
type textarea "x"
paste div
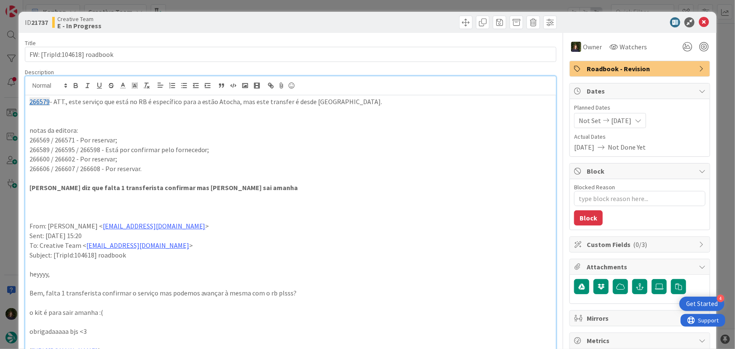
click at [205, 104] on p "266579 - ATT., este serviço que está no RB é específico para a estão Atocha, ma…" at bounding box center [290, 102] width 523 height 10
click at [241, 103] on p "266579 - ATT., este serviço que está no RB é específico para a estação Atocha, …" at bounding box center [290, 102] width 523 height 10
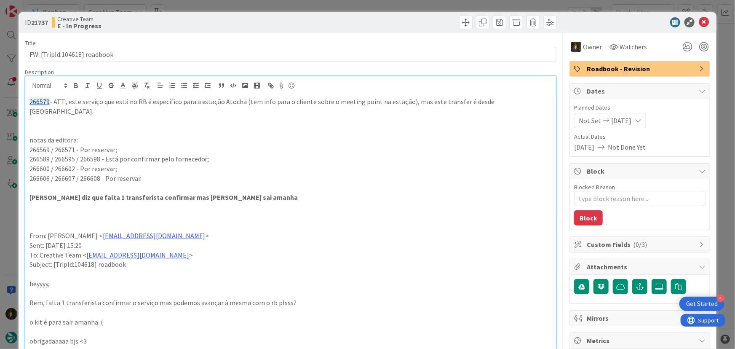
click at [529, 101] on p "266579 - ATT., este serviço que está no RB é específico para a estação Atocha (…" at bounding box center [290, 106] width 523 height 19
click at [65, 112] on p "266579 - ATT., este serviço que está no RB é específico para a estação Atocha (…" at bounding box center [290, 106] width 523 height 19
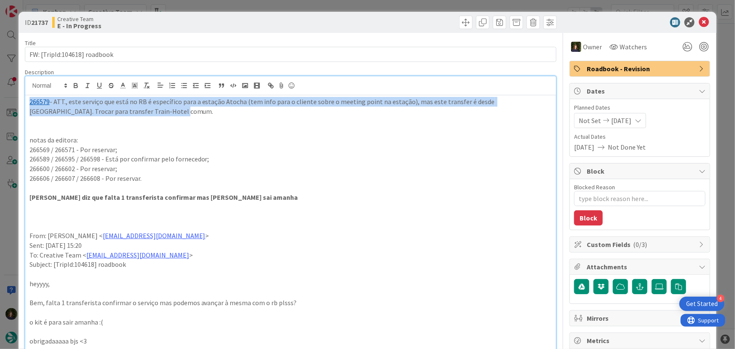
drag, startPoint x: 115, startPoint y: 112, endPoint x: 26, endPoint y: 103, distance: 89.4
click at [26, 103] on div "266579 - ATT., este serviço que está no RB é específico para a estação Atocha (…" at bounding box center [290, 296] width 531 height 402
copy p "266579 - ATT., este serviço que está no RB é específico para a estação Atocha (…"
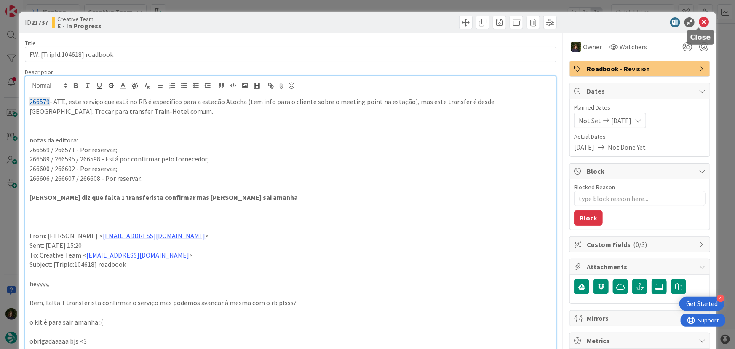
click at [699, 22] on icon at bounding box center [704, 22] width 10 height 10
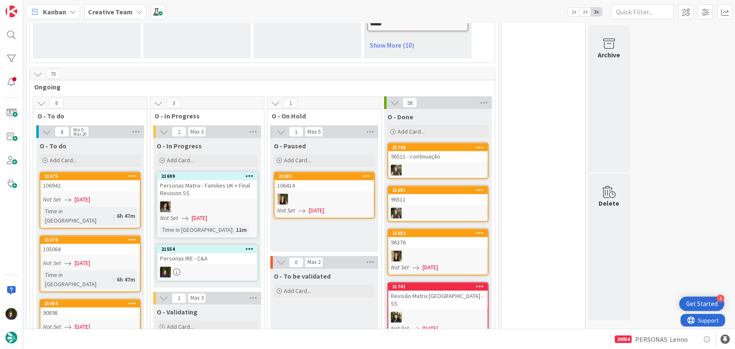
scroll to position [727, 0]
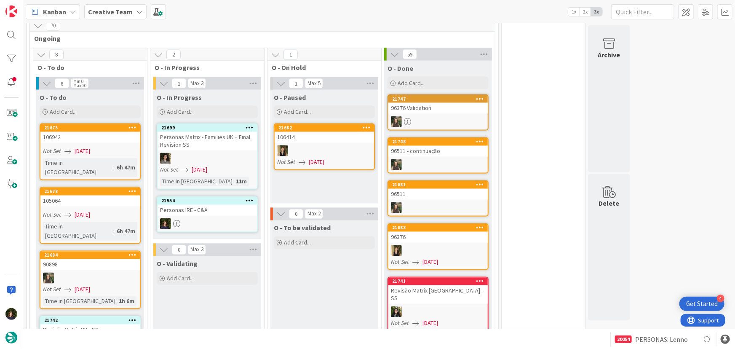
click at [104, 11] on b "Creative Team" at bounding box center [110, 12] width 45 height 8
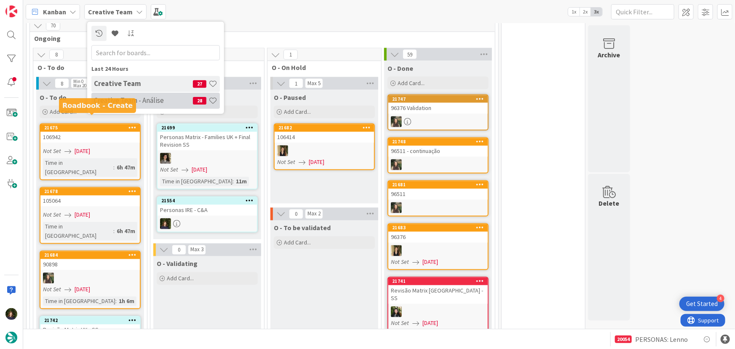
click at [112, 100] on h4 "Creative Team - Análise" at bounding box center [143, 100] width 99 height 8
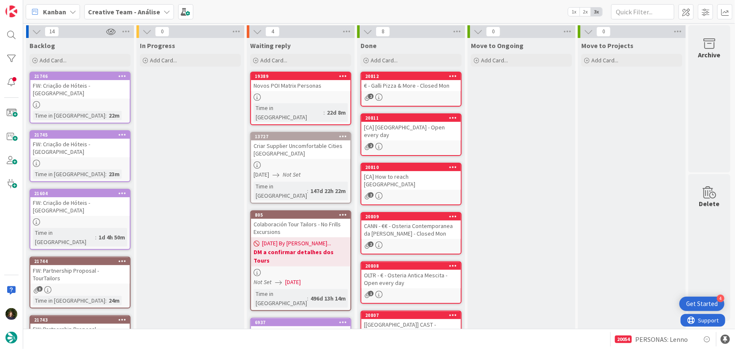
click at [75, 101] on div at bounding box center [79, 104] width 99 height 7
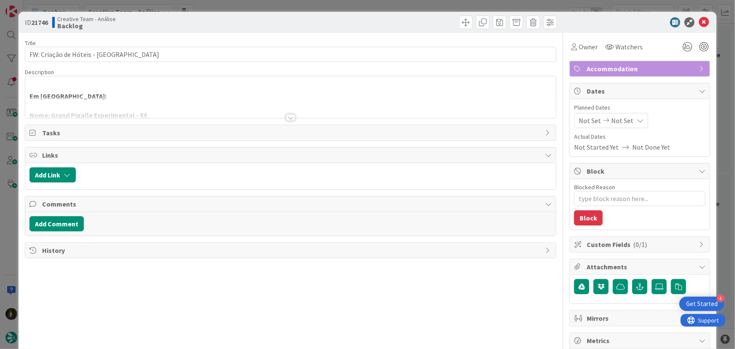
click at [291, 116] on div at bounding box center [290, 117] width 9 height 7
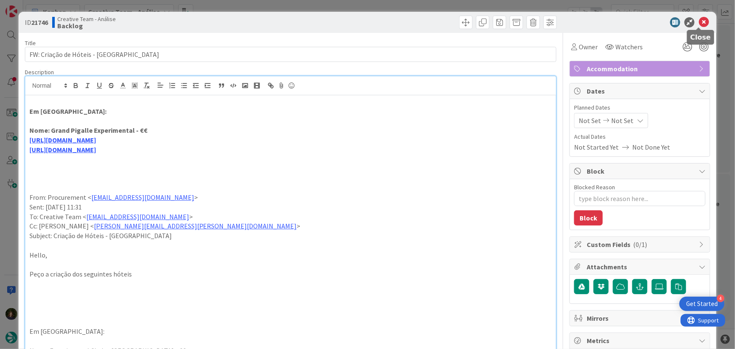
click at [699, 21] on icon at bounding box center [704, 22] width 10 height 10
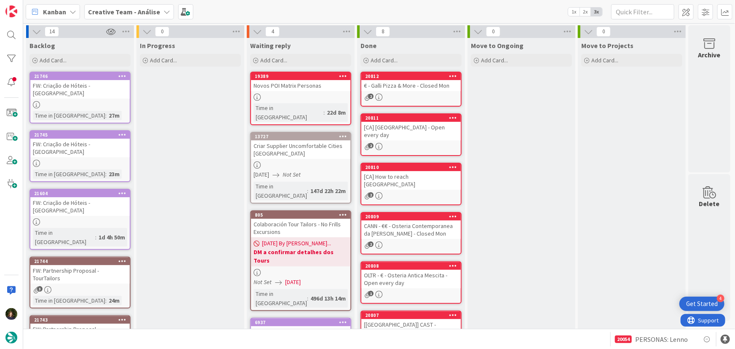
click at [83, 143] on link "21745 FW: Criação de Hóteis - França Time in Column : 23m" at bounding box center [79, 156] width 101 height 52
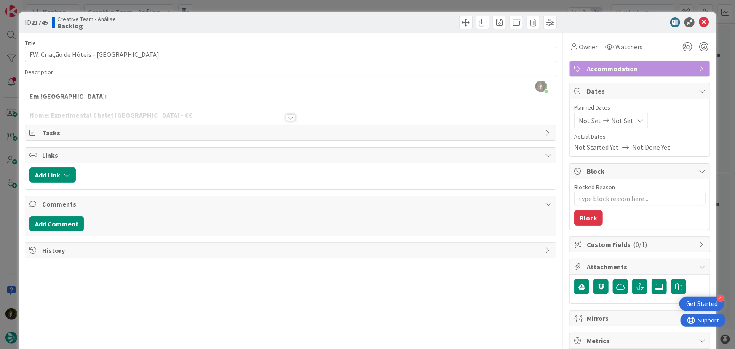
click at [294, 117] on div at bounding box center [290, 106] width 531 height 21
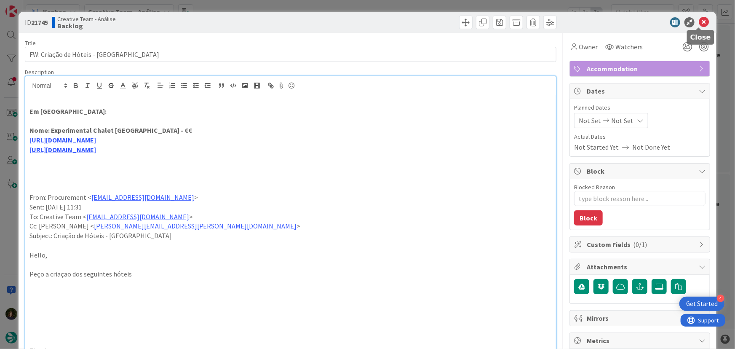
click at [699, 24] on icon at bounding box center [704, 22] width 10 height 10
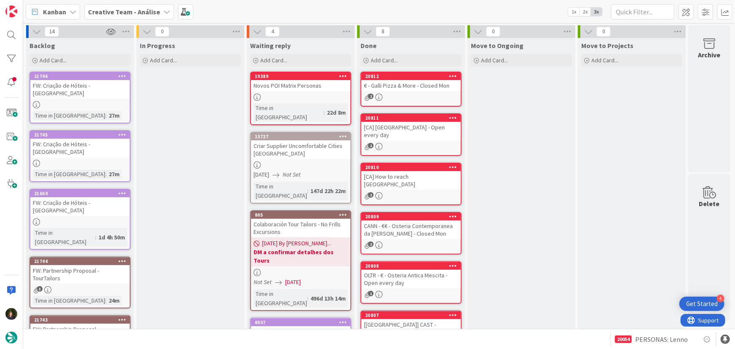
click at [61, 218] on div at bounding box center [79, 221] width 99 height 7
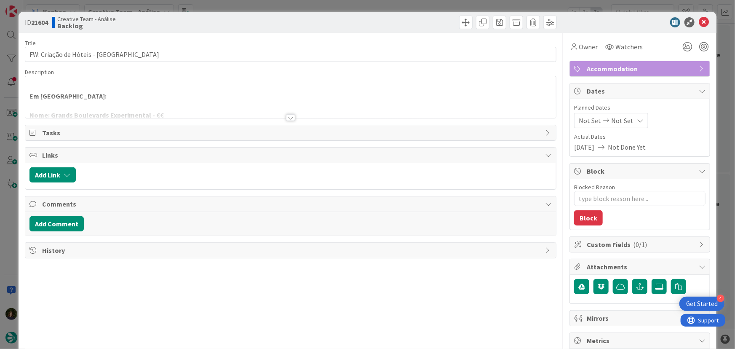
click at [288, 117] on div at bounding box center [290, 117] width 9 height 7
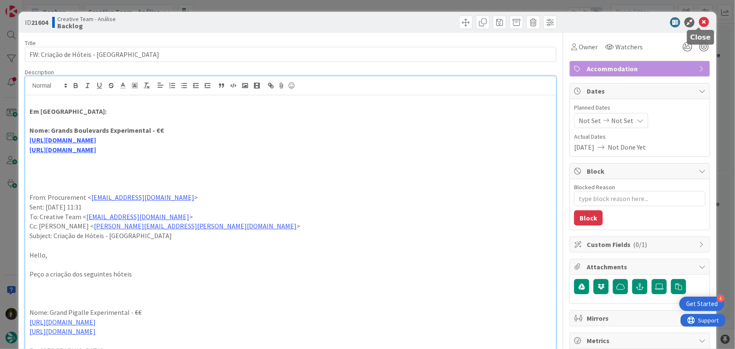
click at [699, 24] on icon at bounding box center [704, 22] width 10 height 10
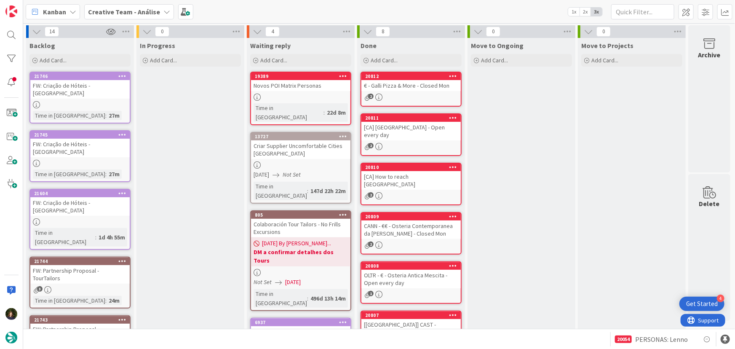
click at [105, 11] on b "Creative Team - Análise" at bounding box center [124, 12] width 72 height 8
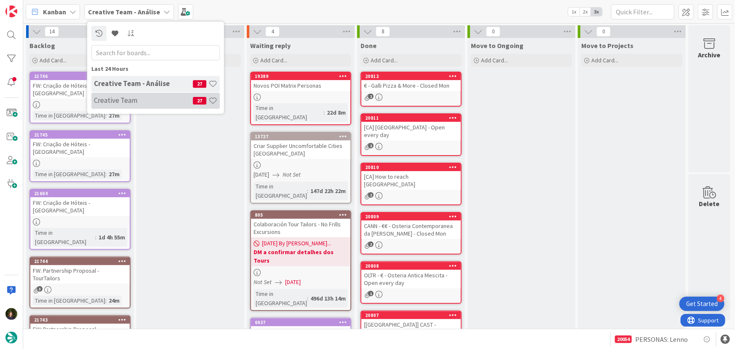
click at [114, 102] on h4 "Creative Team" at bounding box center [143, 100] width 99 height 8
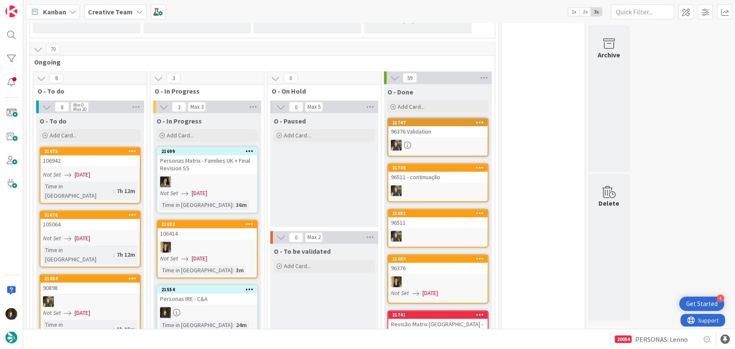
scroll to position [689, 0]
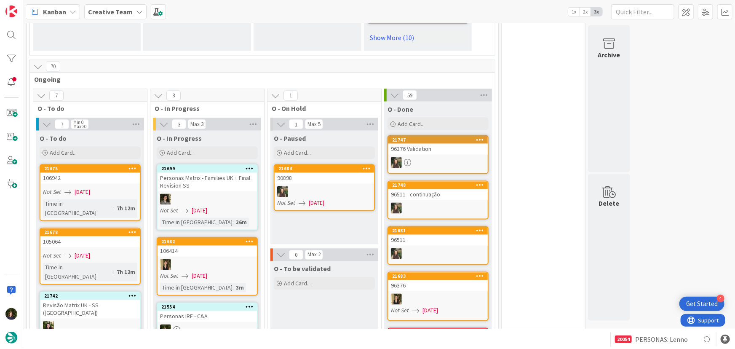
click at [109, 13] on b "Creative Team" at bounding box center [110, 12] width 45 height 8
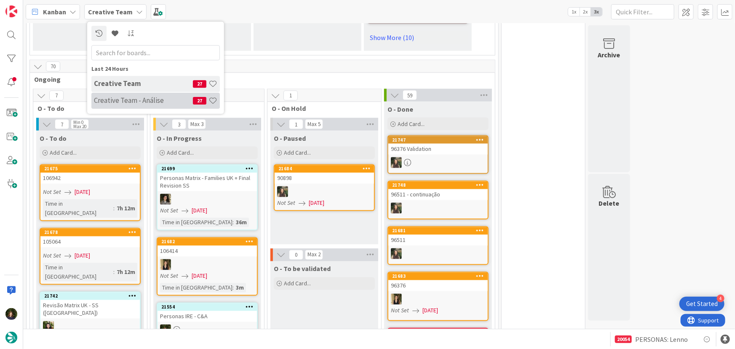
click at [118, 97] on h4 "Creative Team - Análise" at bounding box center [143, 100] width 99 height 8
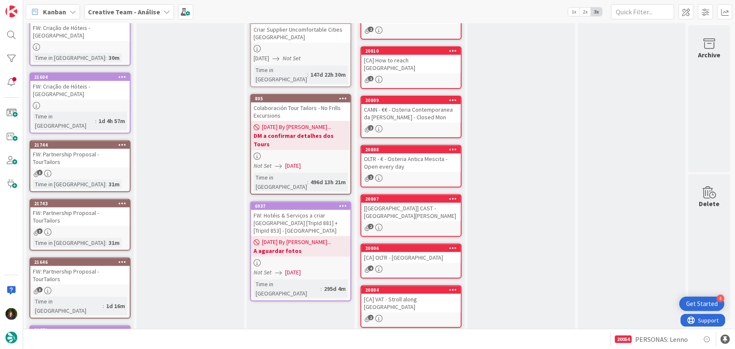
scroll to position [114, 0]
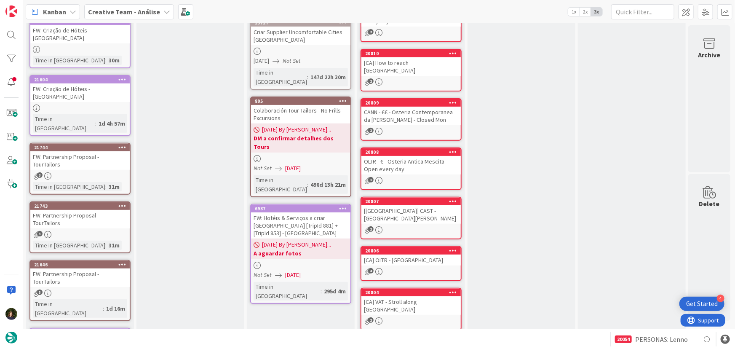
click at [131, 10] on b "Creative Team - Análise" at bounding box center [124, 12] width 72 height 8
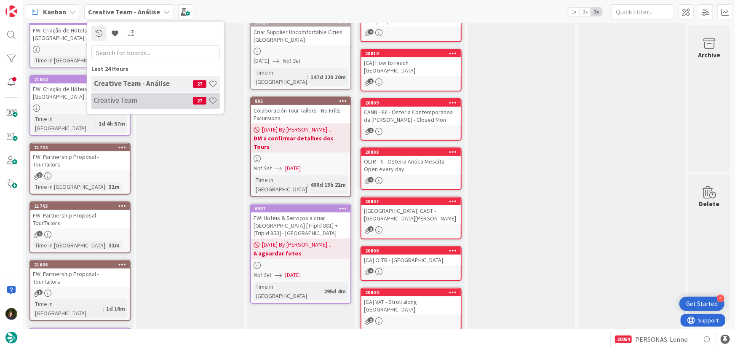
click at [136, 101] on h4 "Creative Team" at bounding box center [143, 100] width 99 height 8
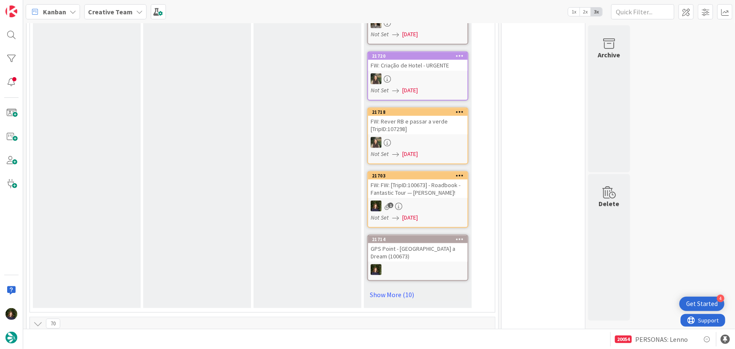
scroll to position [497, 0]
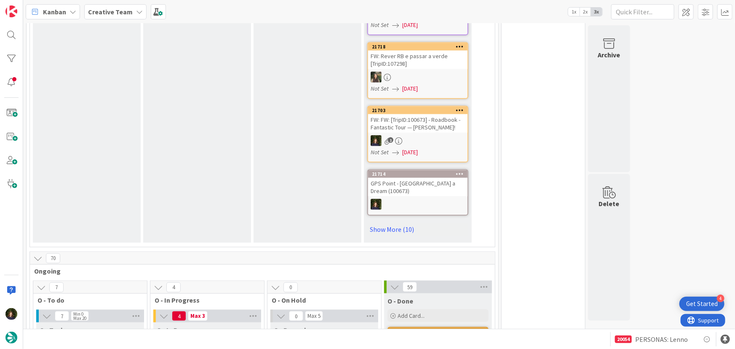
click at [108, 12] on b "Creative Team" at bounding box center [110, 12] width 45 height 8
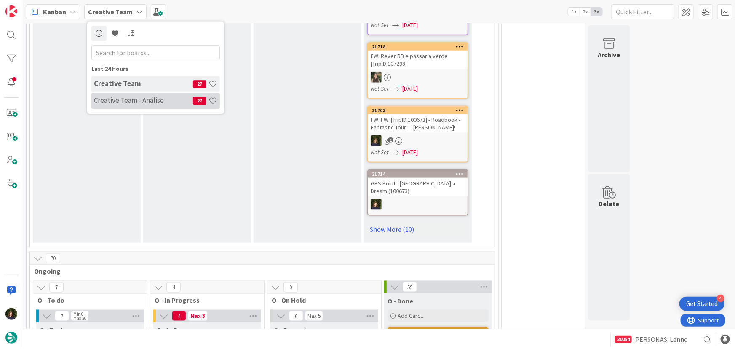
click at [117, 97] on h4 "Creative Team - Análise" at bounding box center [143, 100] width 99 height 8
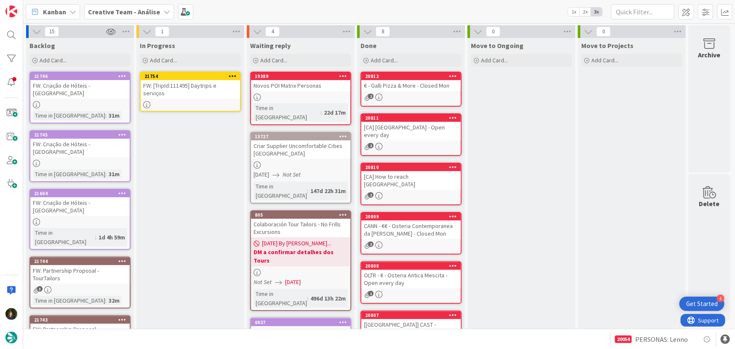
click at [186, 101] on div at bounding box center [190, 104] width 99 height 7
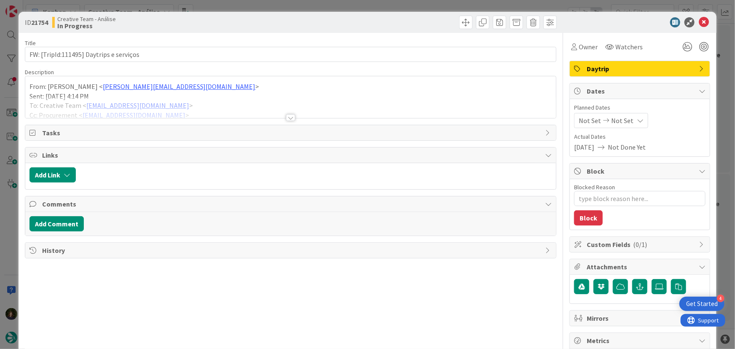
click at [287, 118] on div at bounding box center [290, 117] width 9 height 7
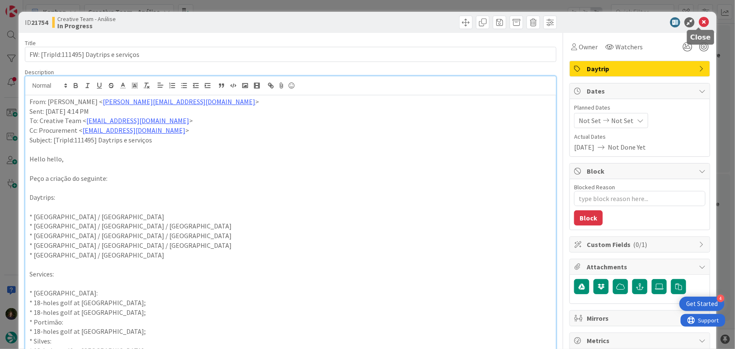
click at [699, 20] on icon at bounding box center [704, 22] width 10 height 10
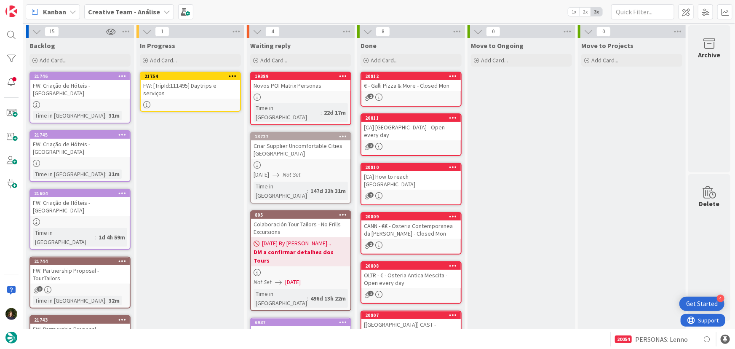
click at [235, 73] on icon at bounding box center [233, 76] width 8 height 6
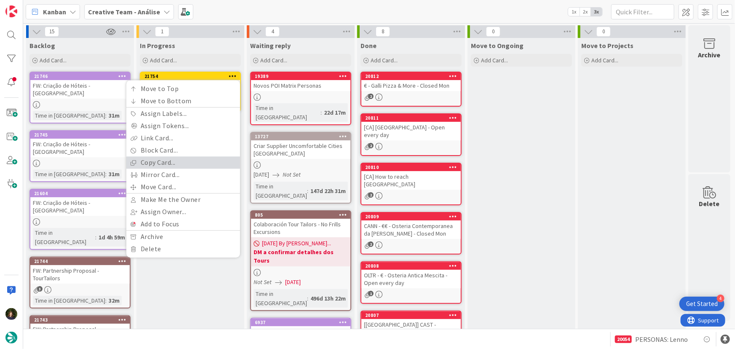
click at [189, 163] on link "Copy Card..." at bounding box center [183, 162] width 114 height 12
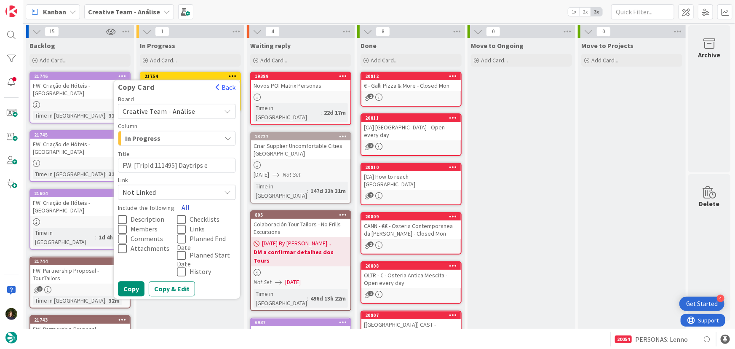
click at [185, 206] on button "All" at bounding box center [185, 207] width 19 height 15
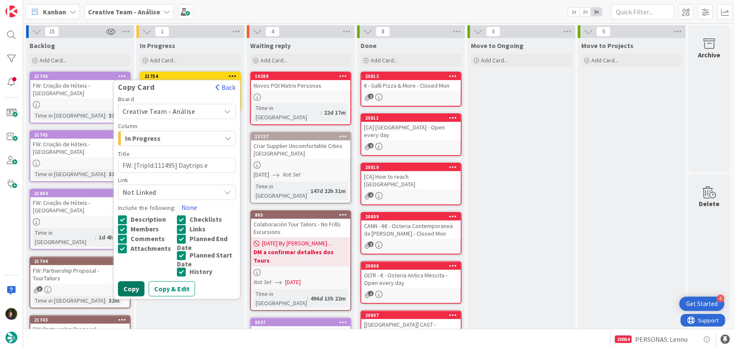
click at [124, 293] on button "Copy" at bounding box center [131, 288] width 27 height 15
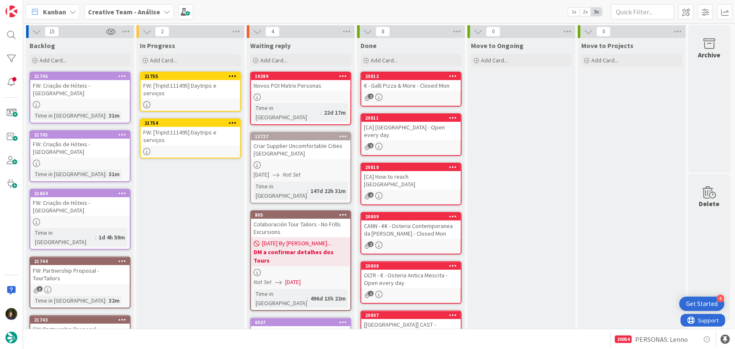
click at [232, 120] on icon at bounding box center [233, 123] width 8 height 6
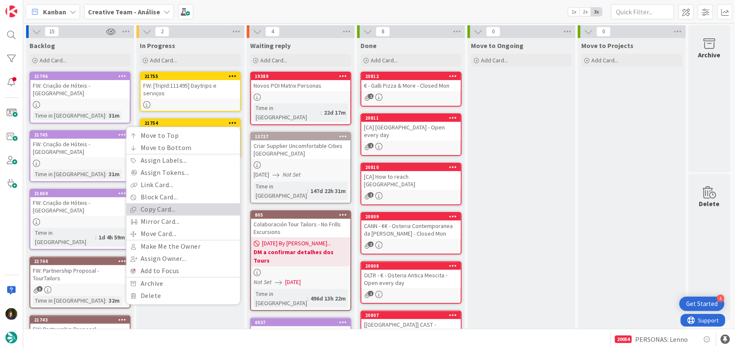
click at [190, 203] on link "Copy Card..." at bounding box center [183, 209] width 114 height 12
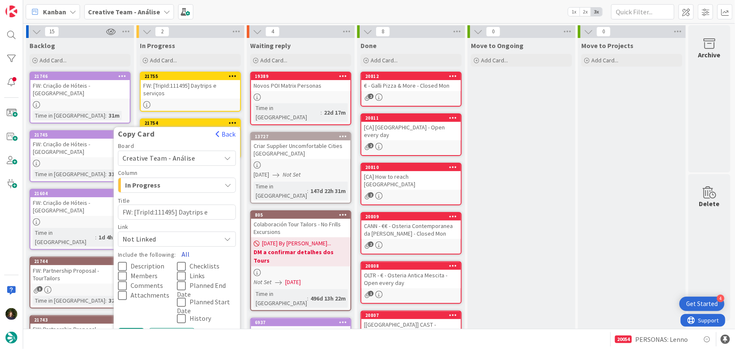
click at [184, 246] on button "All" at bounding box center [185, 253] width 19 height 15
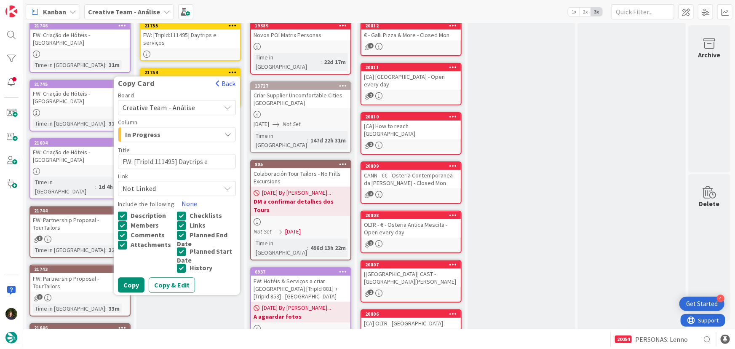
scroll to position [115, 0]
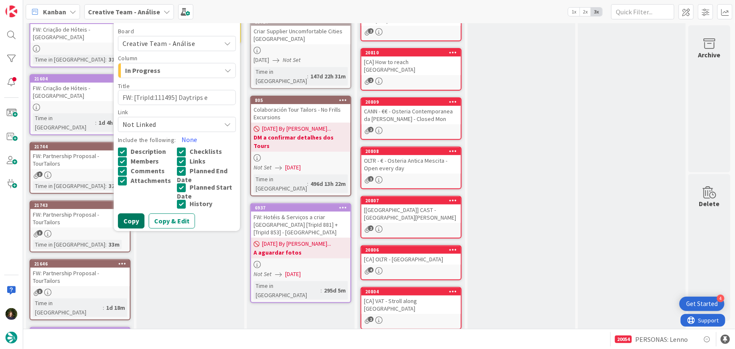
click at [134, 214] on button "Copy" at bounding box center [131, 220] width 27 height 15
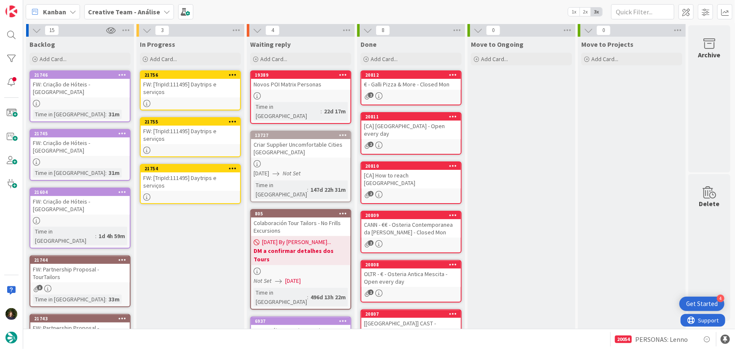
scroll to position [0, 0]
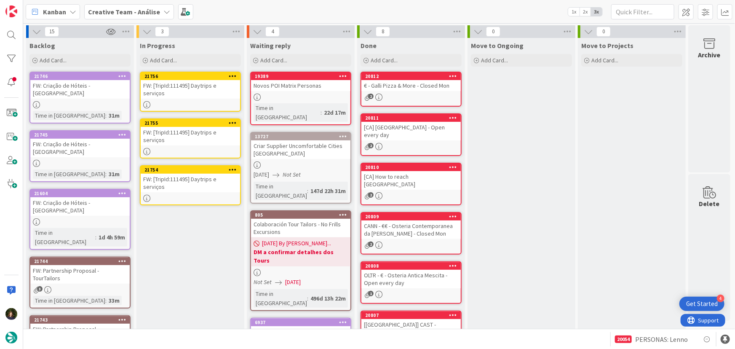
click at [235, 166] on icon at bounding box center [233, 169] width 8 height 6
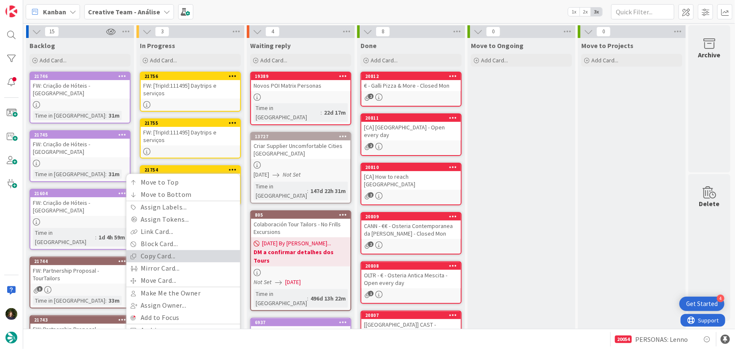
click at [185, 250] on link "Copy Card..." at bounding box center [183, 256] width 114 height 12
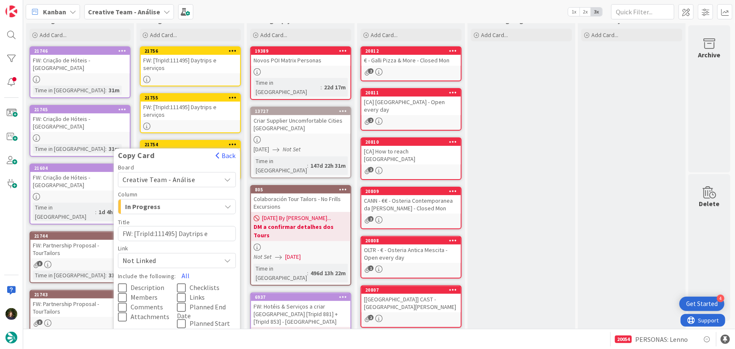
scroll to position [38, 0]
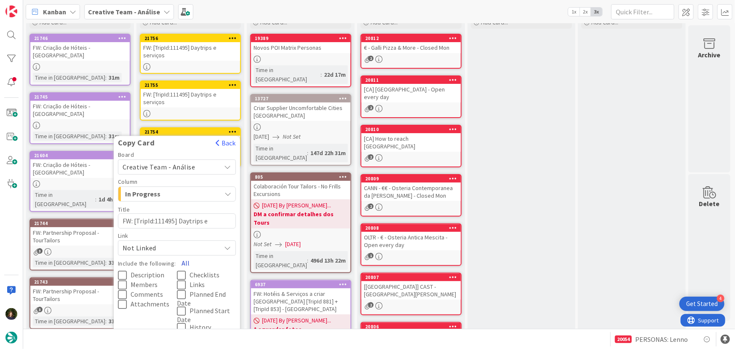
click at [184, 255] on button "All" at bounding box center [185, 262] width 19 height 15
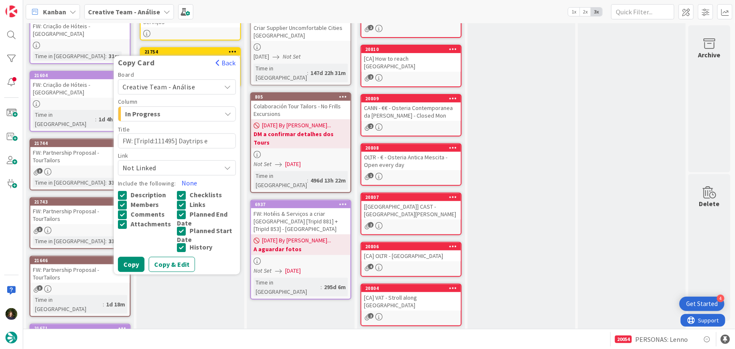
scroll to position [191, 0]
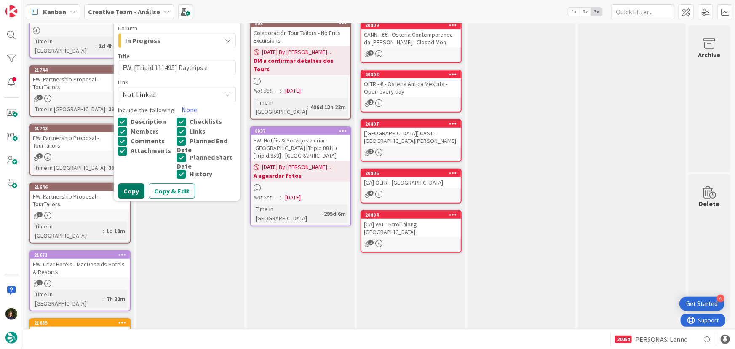
click at [132, 183] on button "Copy" at bounding box center [131, 190] width 27 height 15
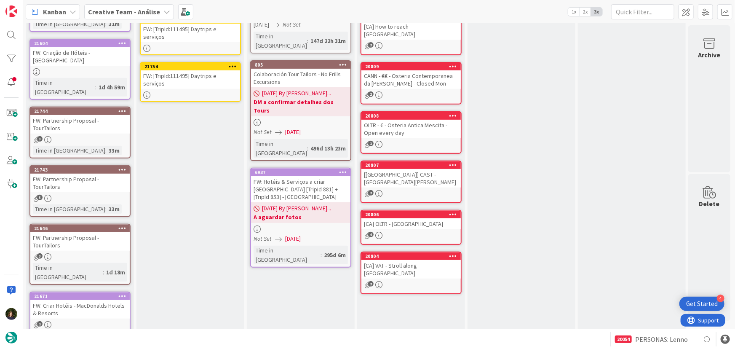
scroll to position [76, 0]
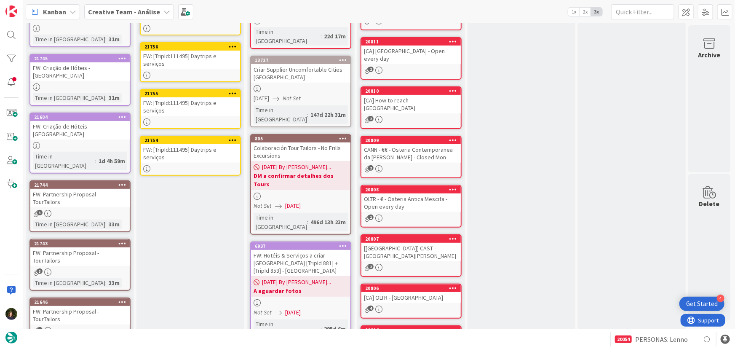
click at [234, 137] on icon at bounding box center [233, 140] width 8 height 6
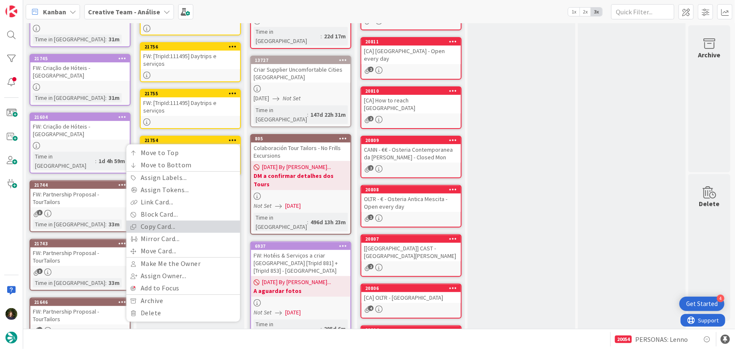
click at [184, 220] on link "Copy Card..." at bounding box center [183, 226] width 114 height 12
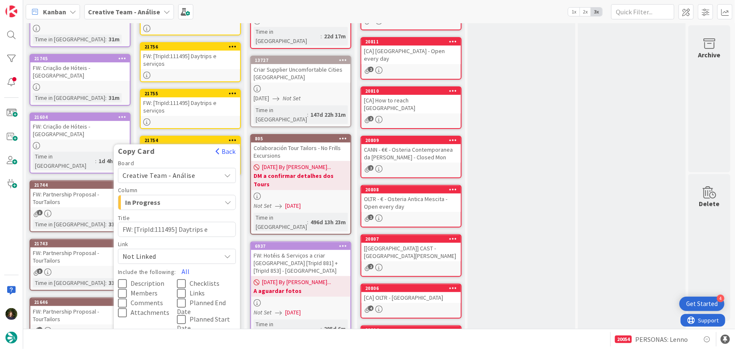
drag, startPoint x: 188, startPoint y: 247, endPoint x: 218, endPoint y: 257, distance: 31.4
click at [188, 264] on button "All" at bounding box center [185, 271] width 19 height 15
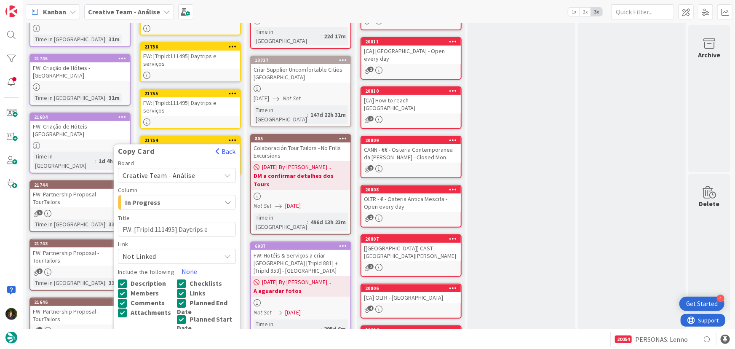
scroll to position [191, 0]
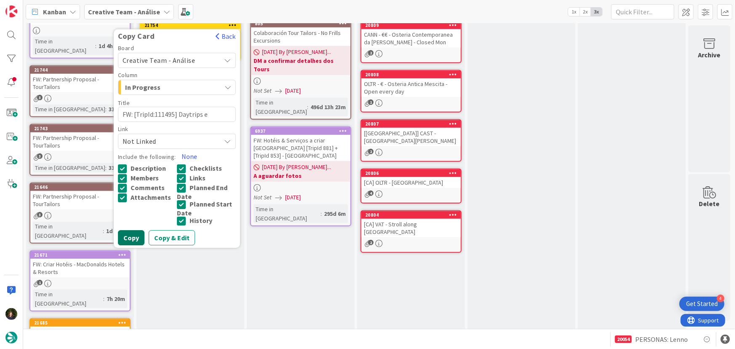
click at [127, 230] on button "Copy" at bounding box center [131, 237] width 27 height 15
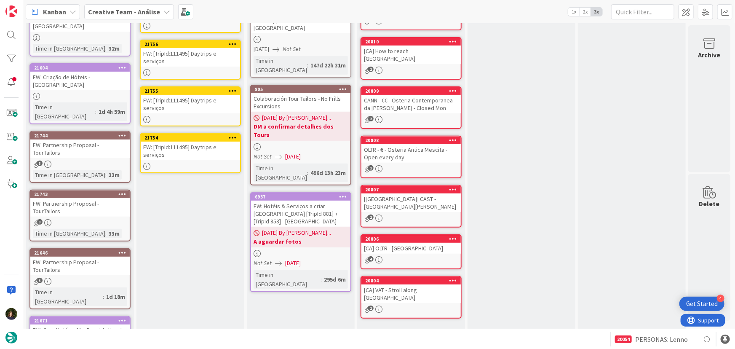
scroll to position [76, 0]
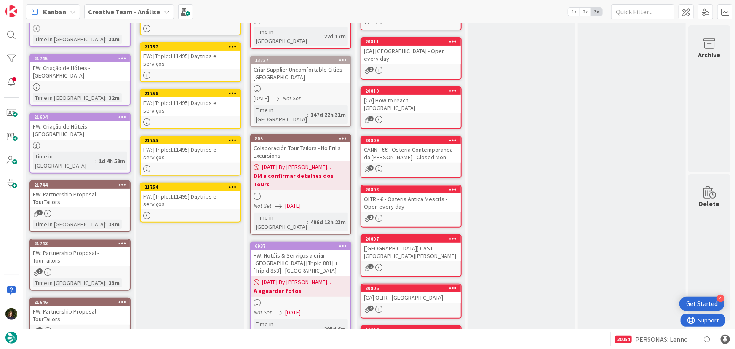
click at [191, 212] on div at bounding box center [190, 215] width 99 height 7
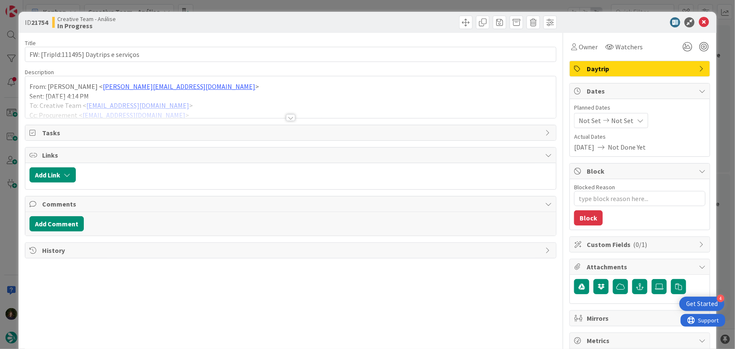
click at [286, 118] on div at bounding box center [290, 117] width 9 height 7
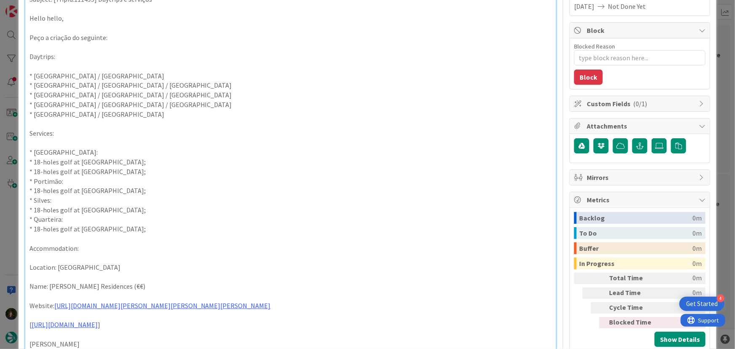
scroll to position [153, 0]
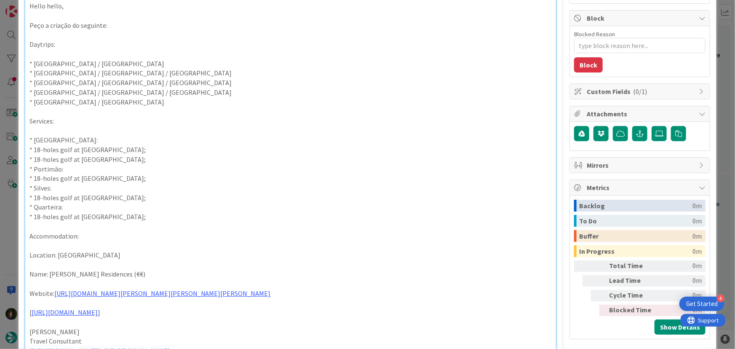
drag, startPoint x: 147, startPoint y: 148, endPoint x: 27, endPoint y: 139, distance: 121.2
click at [27, 139] on div "From: João Galinha < joao.galinha@tourtailors.com > Sent: Tuesday, 26 August, 2…" at bounding box center [290, 195] width 531 height 507
copy div "* Lagoa: * 18-holes golf at Gramacho Golf Course;"
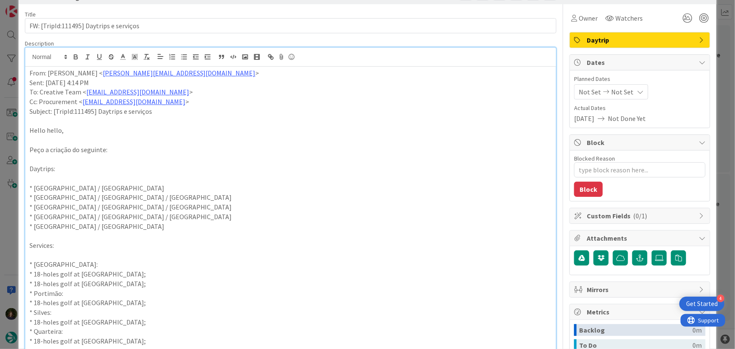
scroll to position [0, 0]
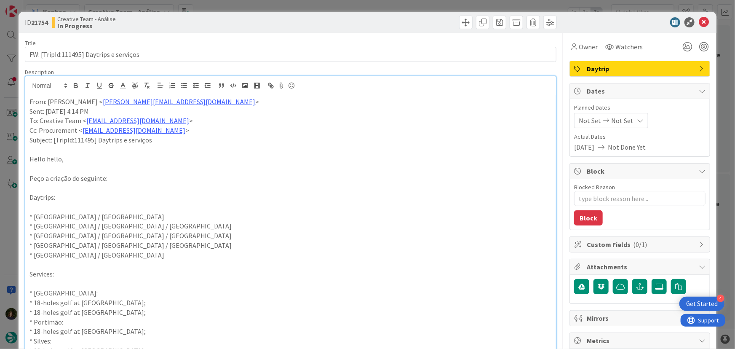
drag, startPoint x: 28, startPoint y: 103, endPoint x: 115, endPoint y: 137, distance: 93.2
click at [28, 103] on div "From: João Galinha < joao.galinha@tourtailors.com > Sent: Tuesday, 26 August, 2…" at bounding box center [290, 348] width 531 height 507
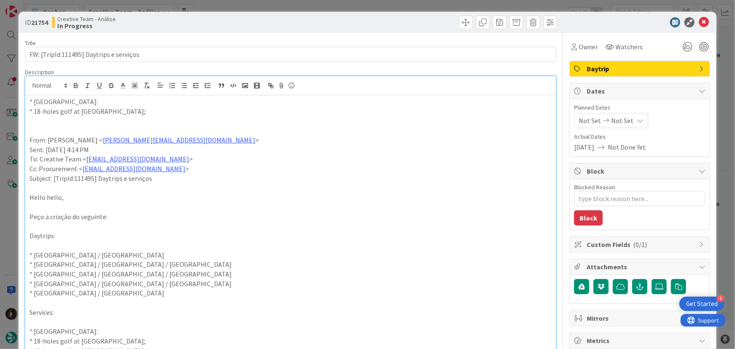
click at [639, 64] on span "Daytrip" at bounding box center [641, 69] width 108 height 10
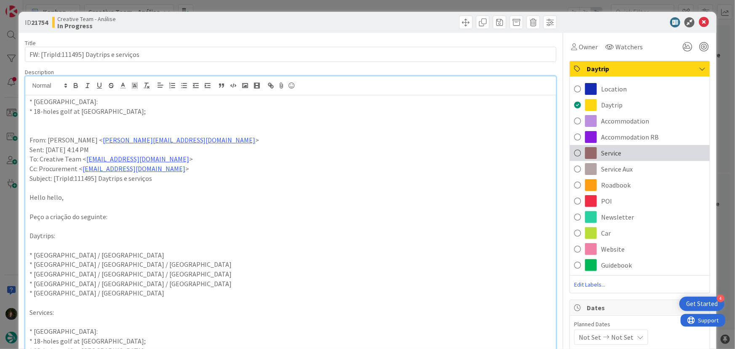
click at [614, 154] on span "Service" at bounding box center [611, 153] width 20 height 10
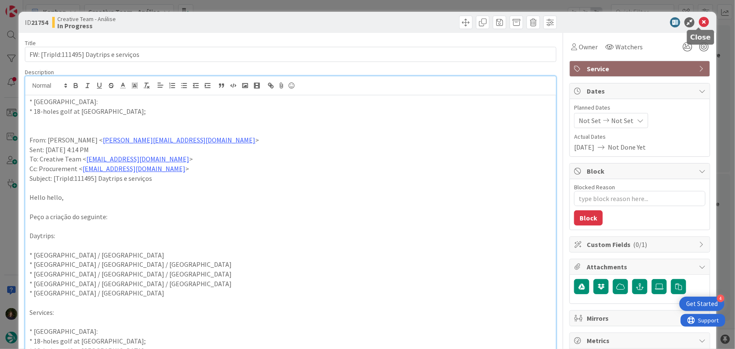
click at [700, 18] on icon at bounding box center [704, 22] width 10 height 10
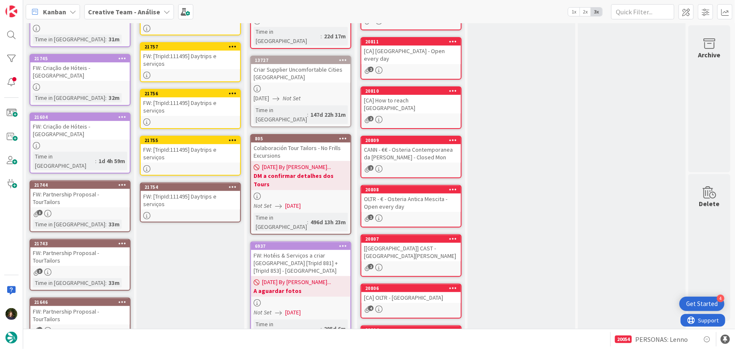
click at [233, 184] on icon at bounding box center [233, 187] width 8 height 6
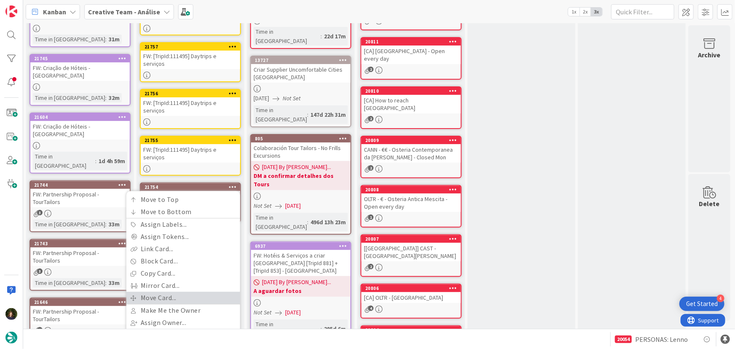
click at [194, 291] on link "Move Card..." at bounding box center [183, 297] width 114 height 12
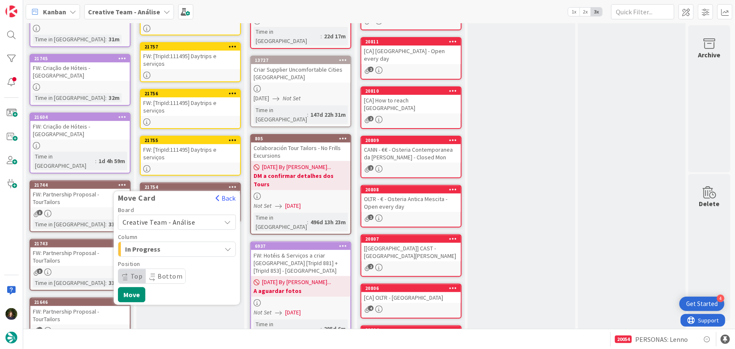
click at [179, 292] on div "In Progress Add Card... 21758 FW: [TripId:111495] Daytrips e serviços 21757 FW:…" at bounding box center [190, 282] width 108 height 641
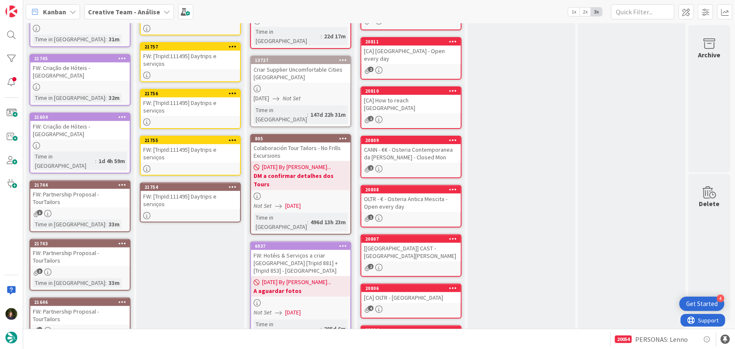
click at [191, 144] on div "FW: [TripId:111495] Daytrips e serviços" at bounding box center [190, 153] width 99 height 19
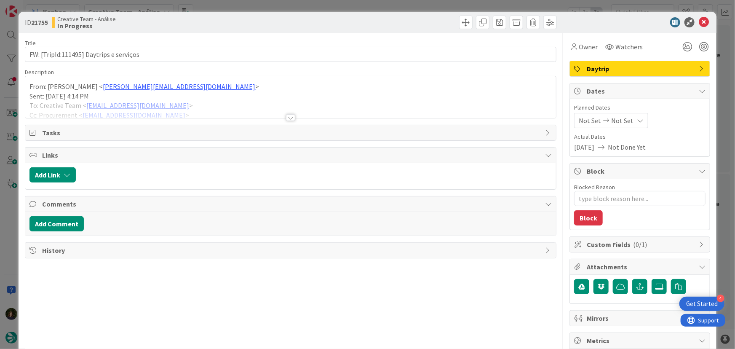
click at [290, 114] on div at bounding box center [290, 117] width 9 height 7
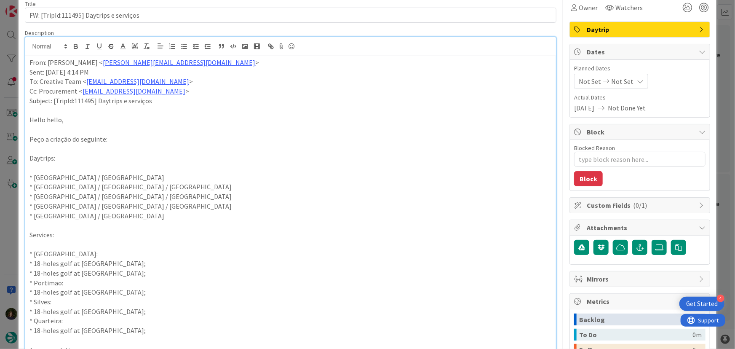
scroll to position [76, 0]
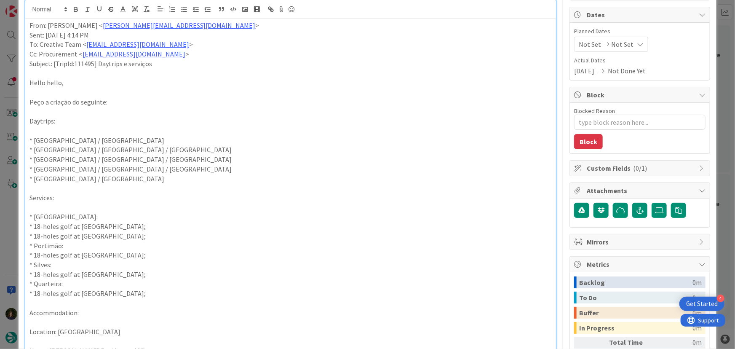
drag, startPoint x: 160, startPoint y: 237, endPoint x: 56, endPoint y: 234, distance: 103.2
click at [25, 215] on div "From: João Galinha < joao.galinha@tourtailors.com > Sent: Tuesday, 26 August, 2…" at bounding box center [290, 272] width 531 height 507
copy div "* Lagoa: * 18-holes golf at Gramacho Golf Course; * 18-holes golf at Vale da Pi…"
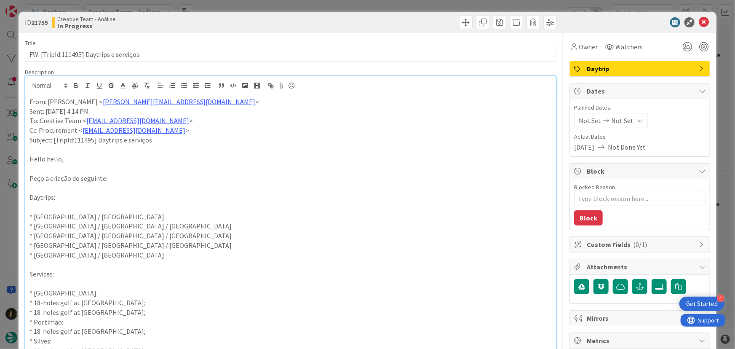
drag, startPoint x: 29, startPoint y: 102, endPoint x: 35, endPoint y: 102, distance: 5.5
click at [29, 102] on p "From: João Galinha < joao.galinha@tourtailors.com >" at bounding box center [290, 102] width 523 height 10
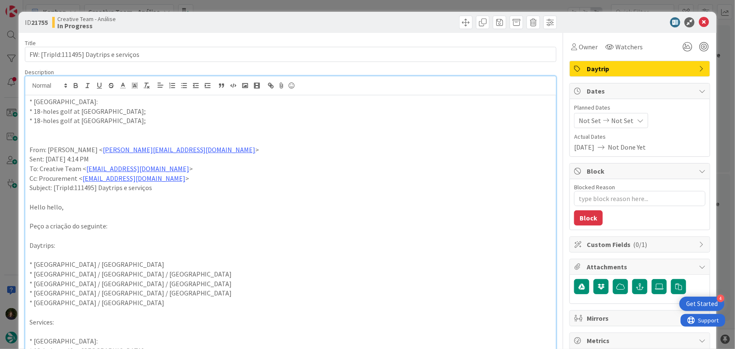
click at [116, 109] on p "* 18-holes golf at Gramacho Golf Course;" at bounding box center [290, 112] width 523 height 10
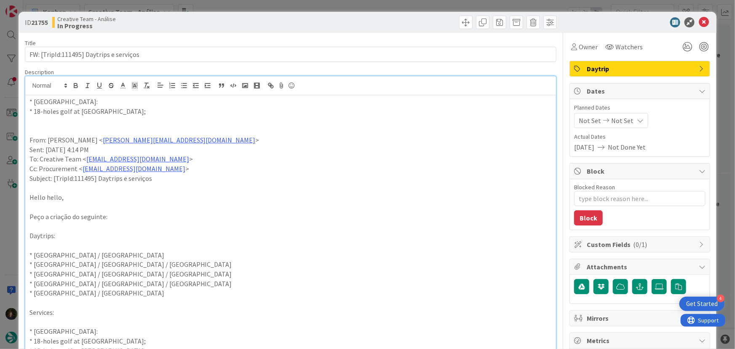
click at [621, 66] on span "Daytrip" at bounding box center [641, 69] width 108 height 10
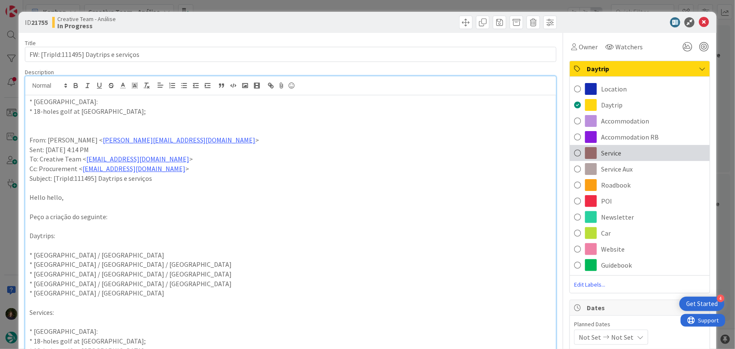
click at [609, 149] on span "Service" at bounding box center [611, 153] width 20 height 10
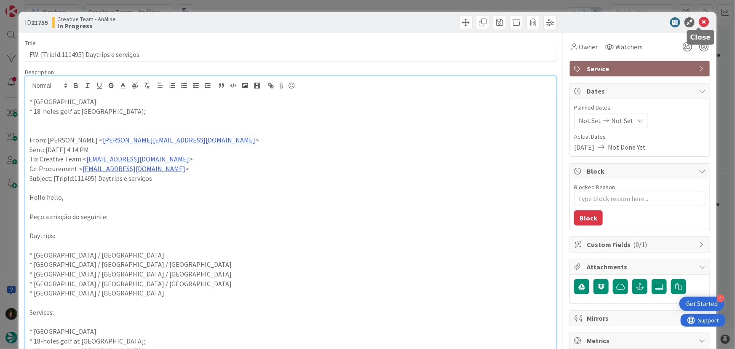
click at [699, 22] on icon at bounding box center [704, 22] width 10 height 10
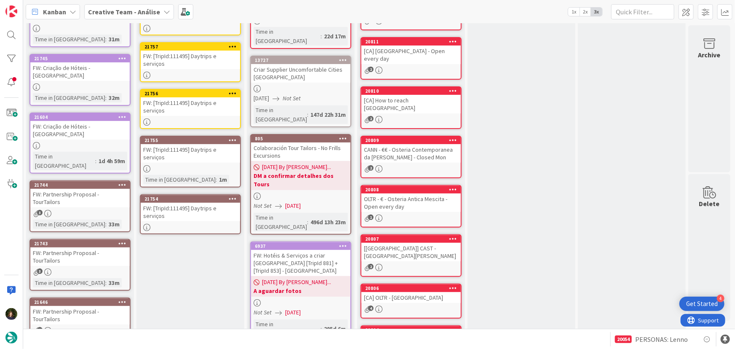
click at [229, 195] on icon at bounding box center [233, 198] width 8 height 6
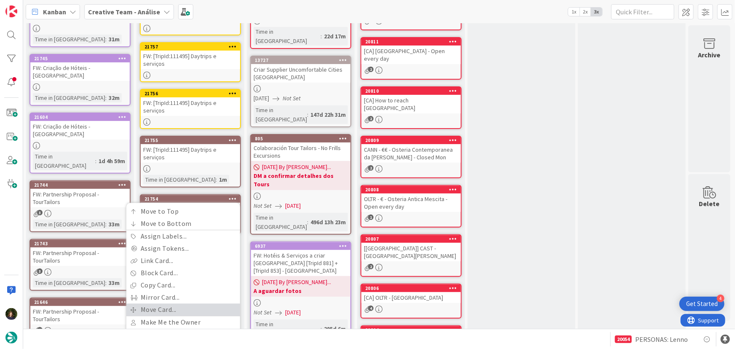
click at [188, 303] on link "Move Card..." at bounding box center [183, 309] width 114 height 12
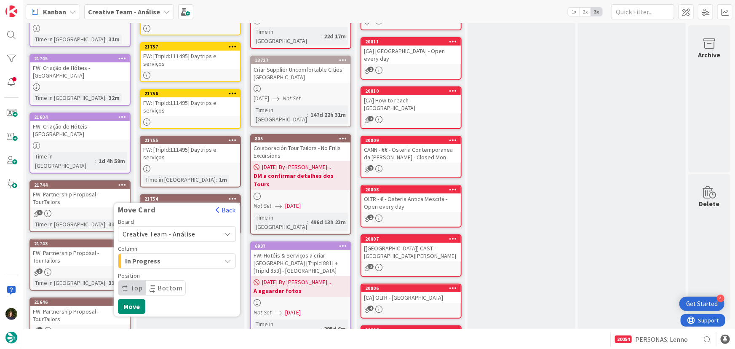
click at [192, 230] on span "Creative Team - Análise" at bounding box center [159, 234] width 73 height 8
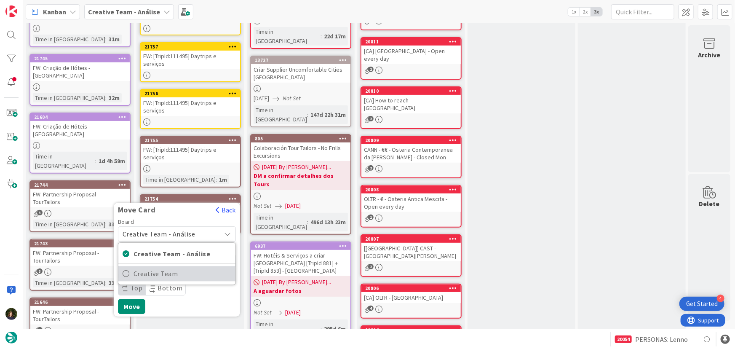
click at [197, 267] on span "Creative Team" at bounding box center [183, 273] width 98 height 13
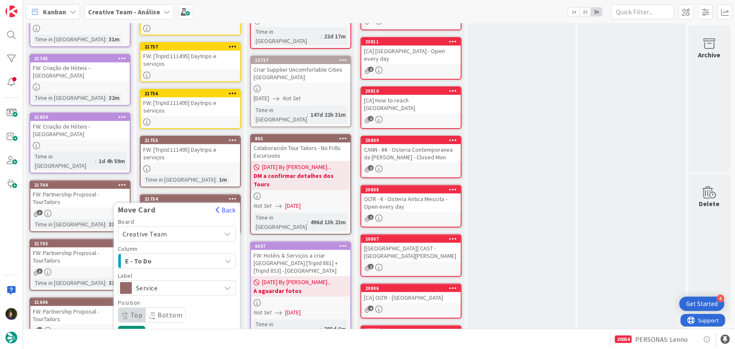
click at [189, 254] on div "E - To Do" at bounding box center [172, 260] width 98 height 13
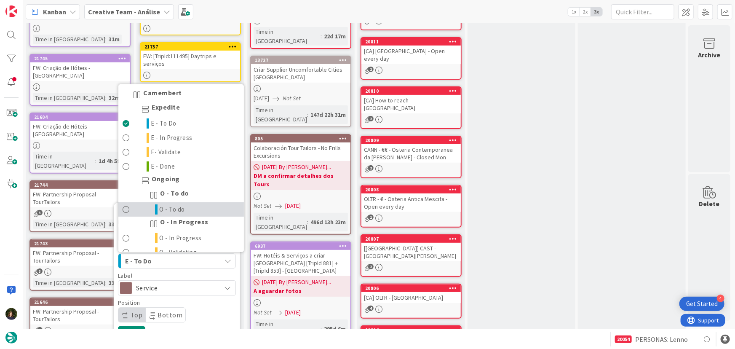
click at [174, 204] on span "O - To do" at bounding box center [173, 209] width 26 height 10
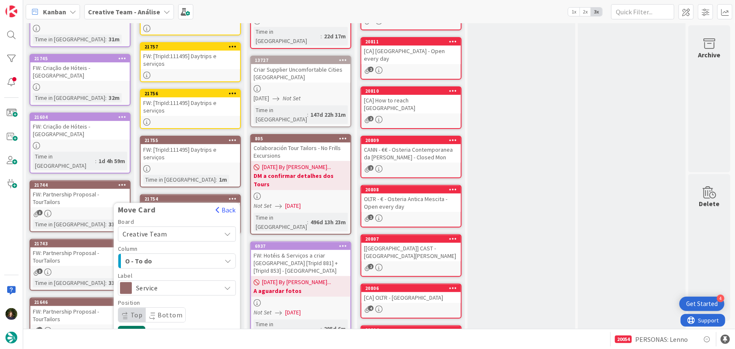
click at [138, 326] on button "Move" at bounding box center [131, 333] width 27 height 15
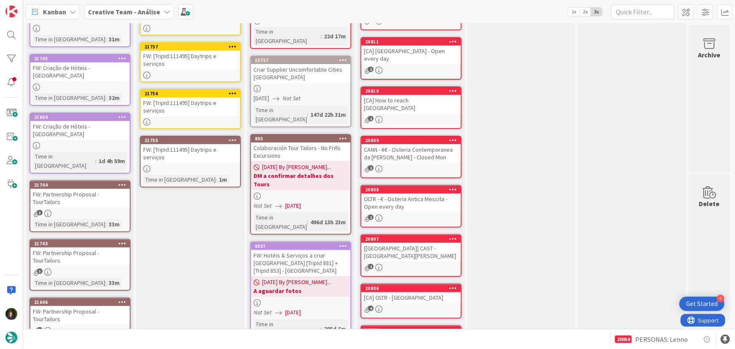
click at [235, 137] on icon at bounding box center [233, 140] width 8 height 6
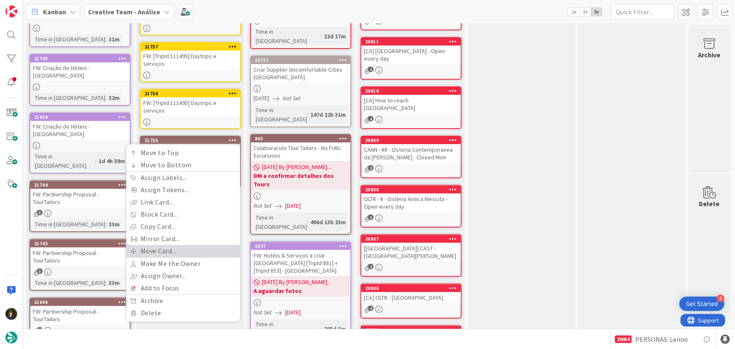
click at [202, 245] on link "Move Card..." at bounding box center [183, 251] width 114 height 12
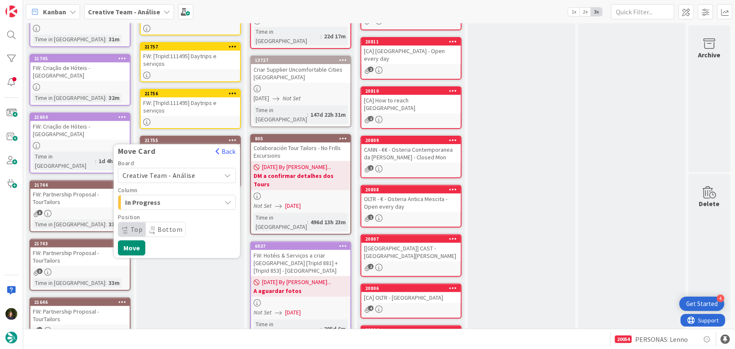
click at [185, 171] on span "Creative Team - Análise" at bounding box center [159, 175] width 73 height 8
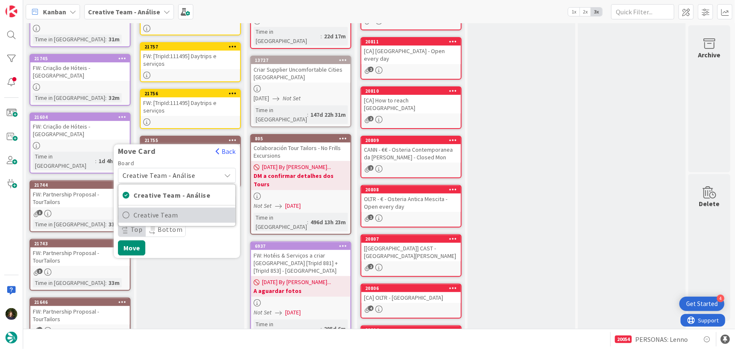
click at [184, 209] on span "Creative Team" at bounding box center [183, 215] width 98 height 13
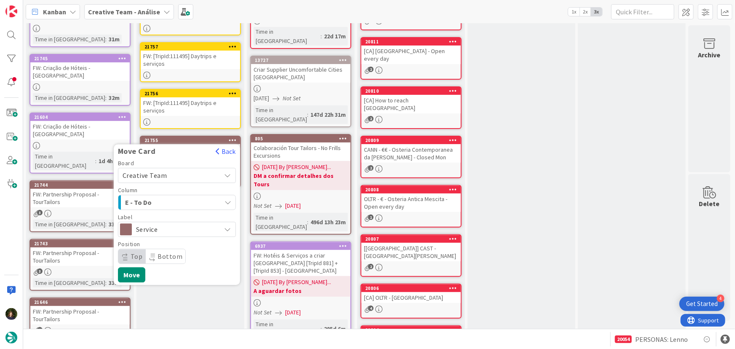
click at [178, 197] on span "E - To Do" at bounding box center [156, 202] width 63 height 11
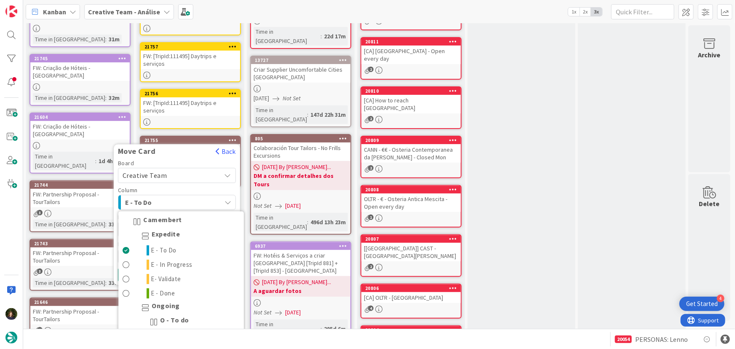
click at [193, 329] on link "O - To do" at bounding box center [181, 336] width 126 height 14
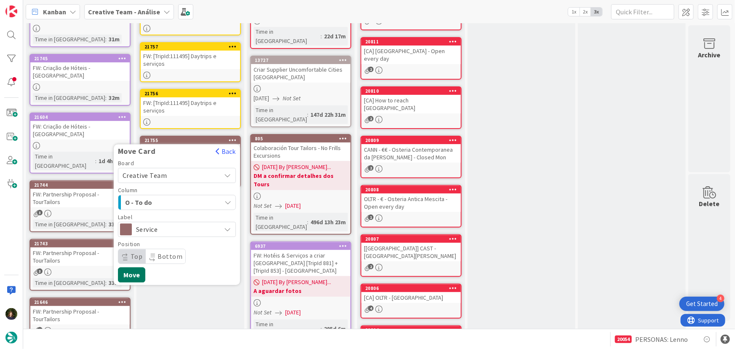
click at [131, 267] on button "Move" at bounding box center [131, 274] width 27 height 15
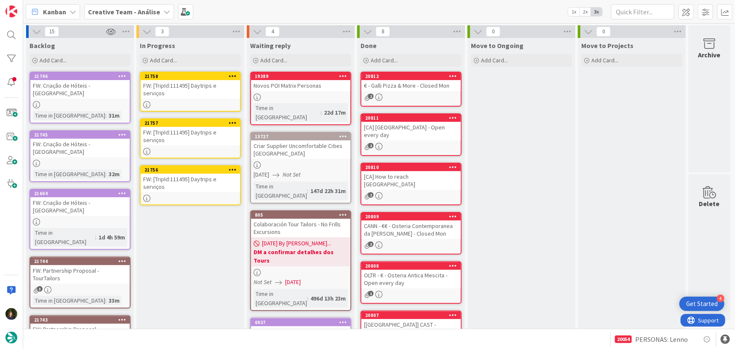
click at [184, 174] on div "FW: [TripId:111495] Daytrips e serviços" at bounding box center [190, 183] width 99 height 19
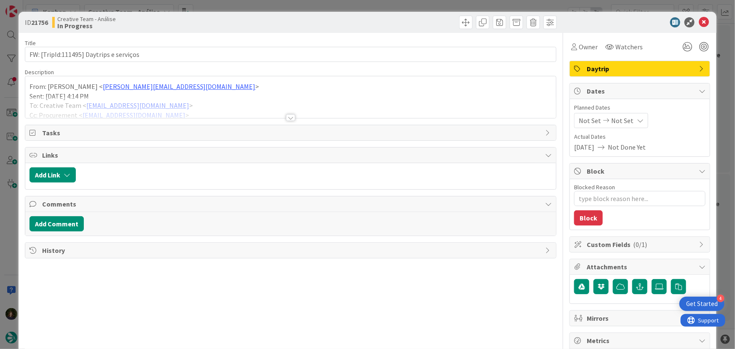
click at [286, 118] on div at bounding box center [290, 117] width 9 height 7
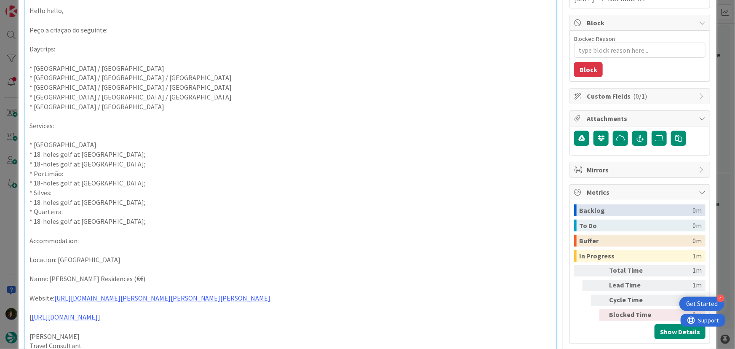
scroll to position [153, 0]
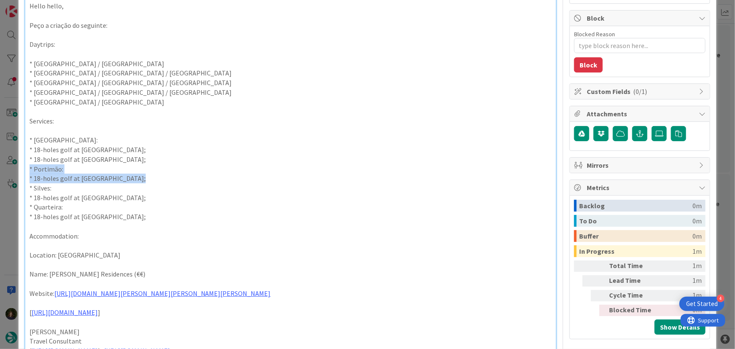
drag, startPoint x: 128, startPoint y: 177, endPoint x: 27, endPoint y: 167, distance: 101.1
click at [27, 167] on div "From: João Galinha < joao.galinha@tourtailors.com > Sent: Tuesday, 26 August, 2…" at bounding box center [290, 195] width 531 height 507
copy div "* Portimão: * 18-holes golf at Alto Golf Course;"
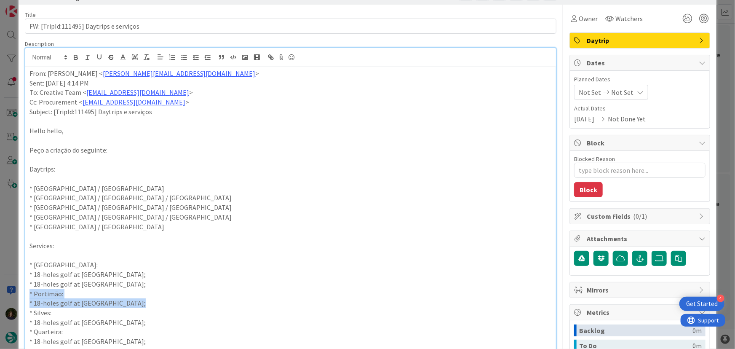
scroll to position [0, 0]
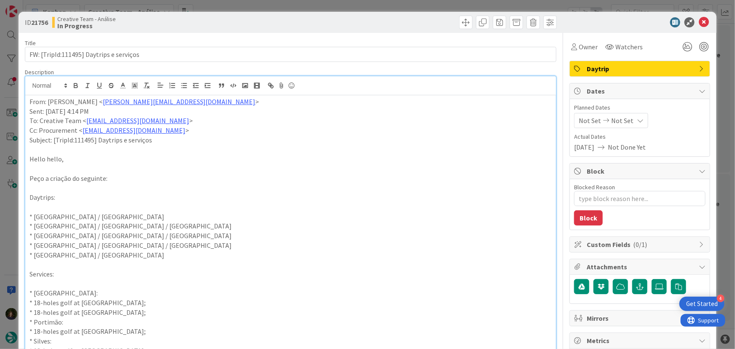
drag, startPoint x: 24, startPoint y: 102, endPoint x: 133, endPoint y: 108, distance: 108.8
click at [27, 105] on div "From: João Galinha < joao.galinha@tourtailors.com > Sent: Tuesday, 26 August, 2…" at bounding box center [290, 348] width 531 height 507
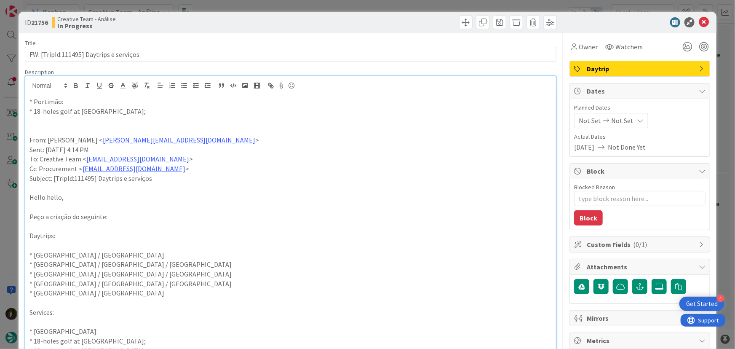
click at [652, 61] on div "Daytrip" at bounding box center [639, 69] width 141 height 16
click at [604, 66] on span "Daytrip" at bounding box center [641, 69] width 108 height 10
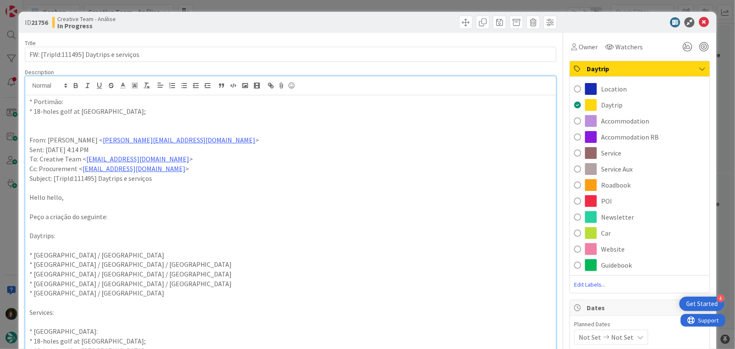
click at [595, 154] on div "Service" at bounding box center [640, 153] width 140 height 16
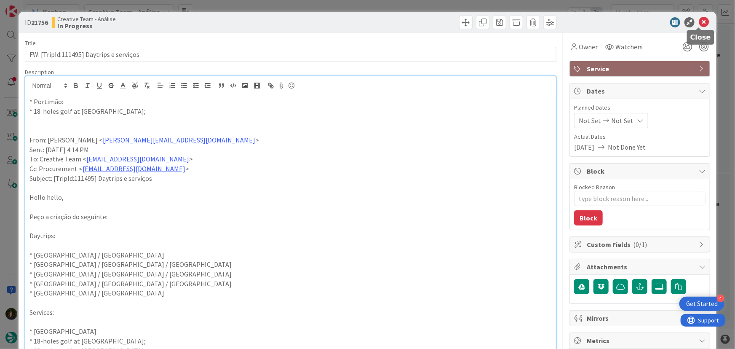
click at [701, 24] on icon at bounding box center [704, 22] width 10 height 10
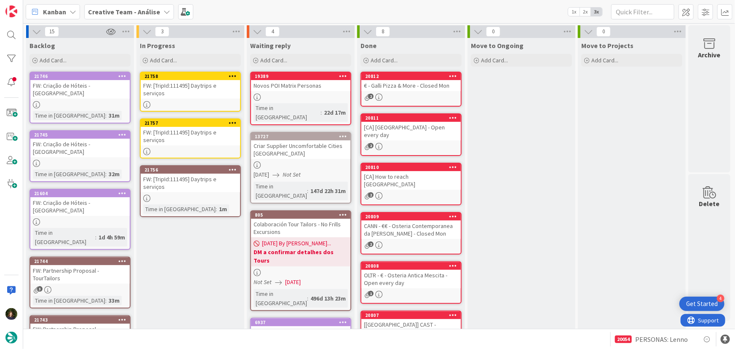
click at [232, 166] on icon at bounding box center [233, 169] width 8 height 6
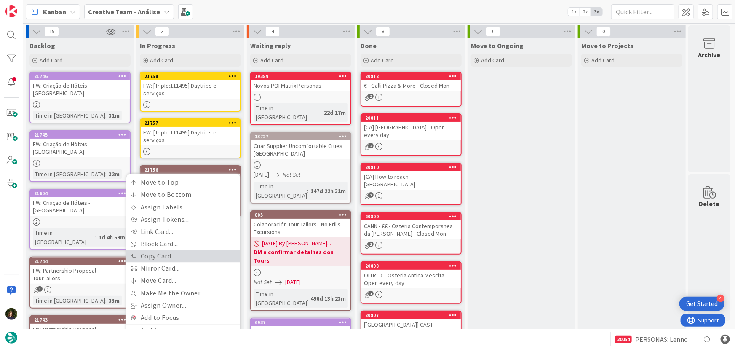
click at [182, 250] on link "Copy Card..." at bounding box center [183, 256] width 114 height 12
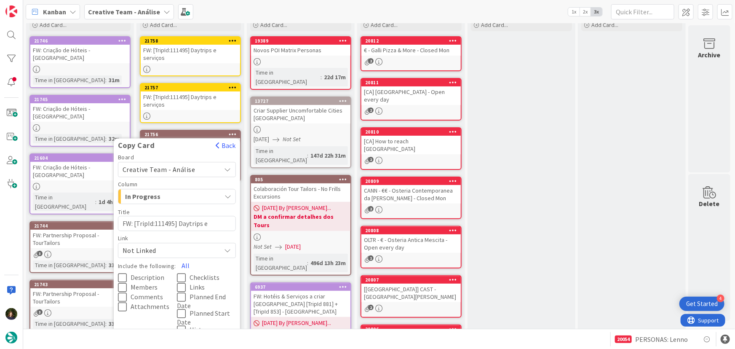
scroll to position [38, 0]
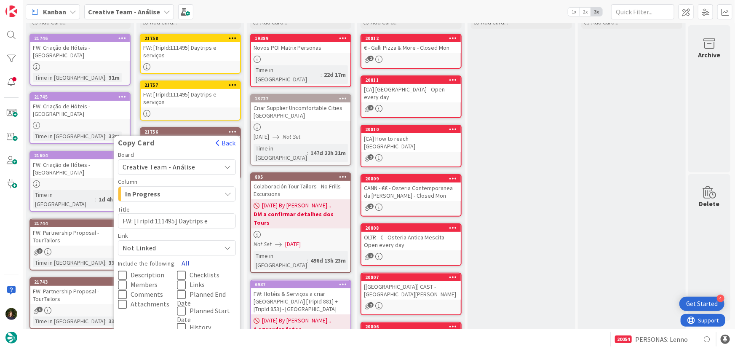
click at [182, 255] on button "All" at bounding box center [185, 262] width 19 height 15
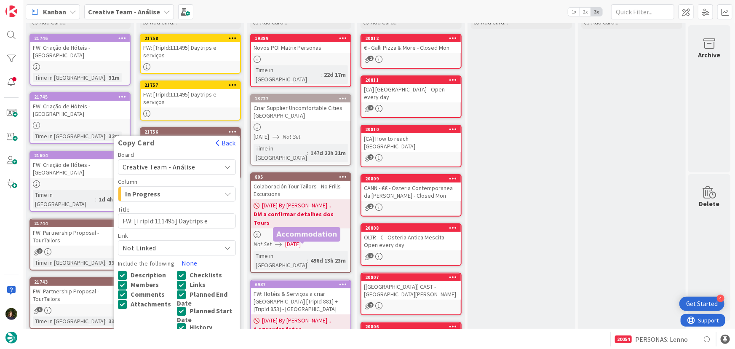
scroll to position [191, 0]
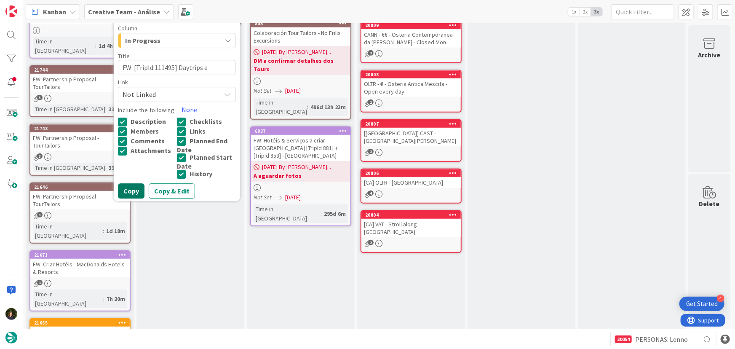
click at [134, 183] on button "Copy" at bounding box center [131, 190] width 27 height 15
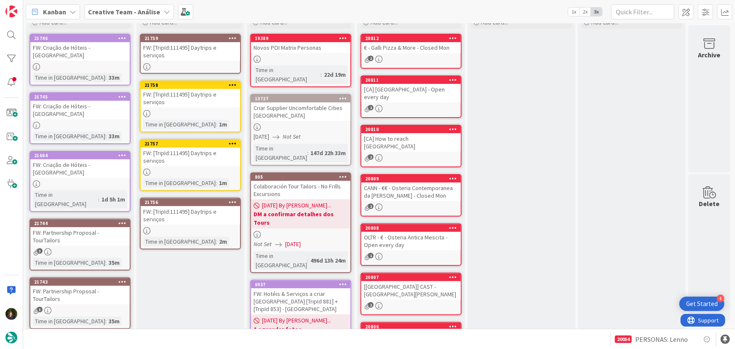
scroll to position [15, 0]
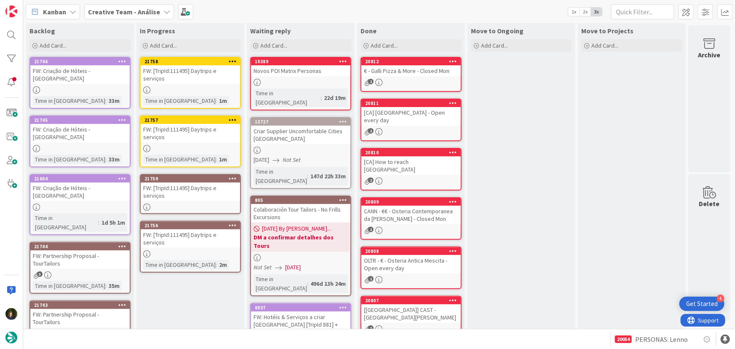
click at [203, 182] on div "FW: [TripId:111495] Daytrips e serviços" at bounding box center [190, 191] width 99 height 19
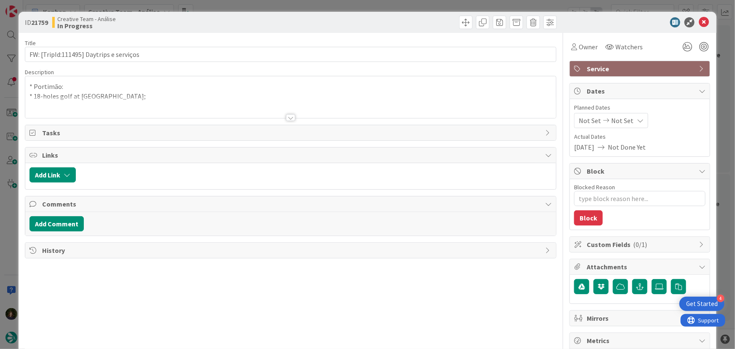
click at [286, 117] on div at bounding box center [290, 117] width 9 height 7
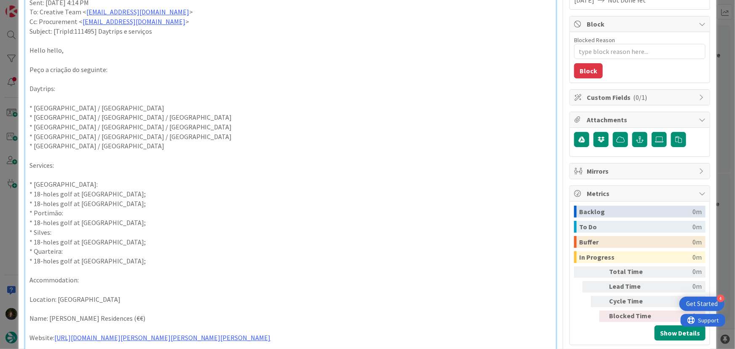
scroll to position [191, 0]
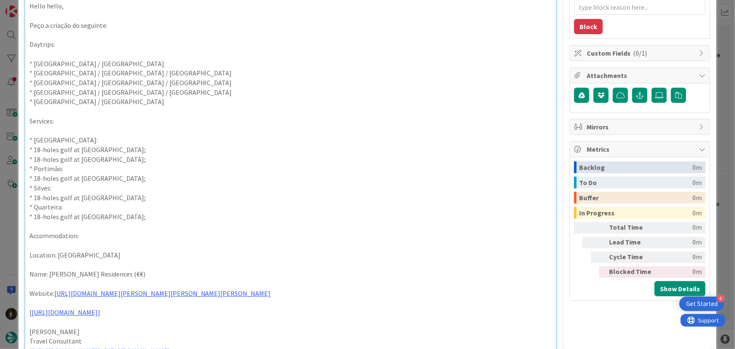
drag, startPoint x: 131, startPoint y: 199, endPoint x: 25, endPoint y: 189, distance: 107.0
click at [25, 189] on div "* Portimão: * 18-holes golf at Alto Golf Course; From: João Galinha < joao.gali…" at bounding box center [290, 177] width 531 height 546
copy div "* Silves: * 18-holes golf at Silves Golf Course;"
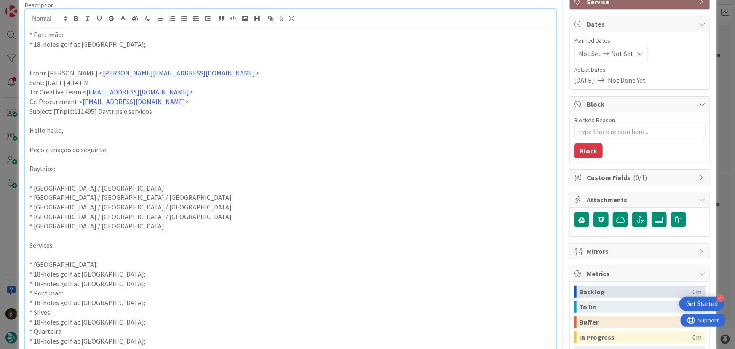
scroll to position [0, 0]
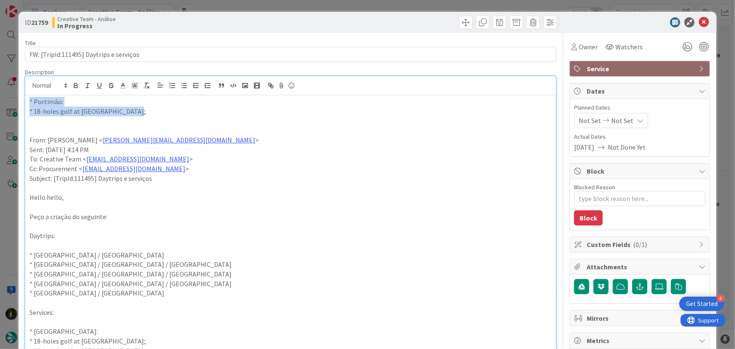
drag, startPoint x: 139, startPoint y: 109, endPoint x: 24, endPoint y: 99, distance: 116.3
click at [699, 22] on icon at bounding box center [704, 22] width 10 height 10
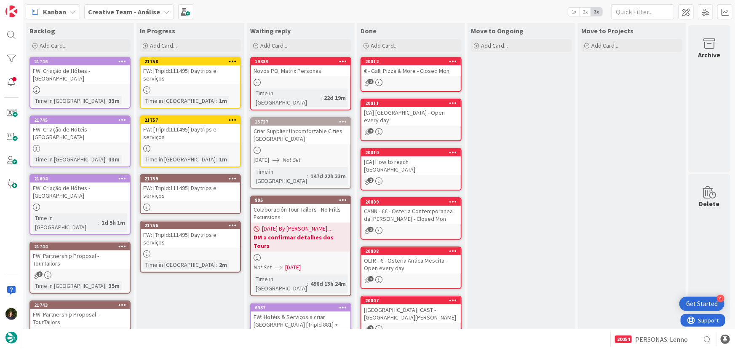
click at [231, 175] on icon at bounding box center [233, 178] width 8 height 6
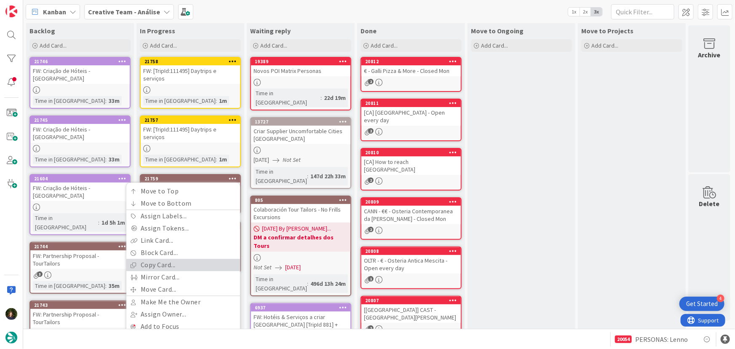
click at [186, 259] on link "Copy Card..." at bounding box center [183, 265] width 114 height 12
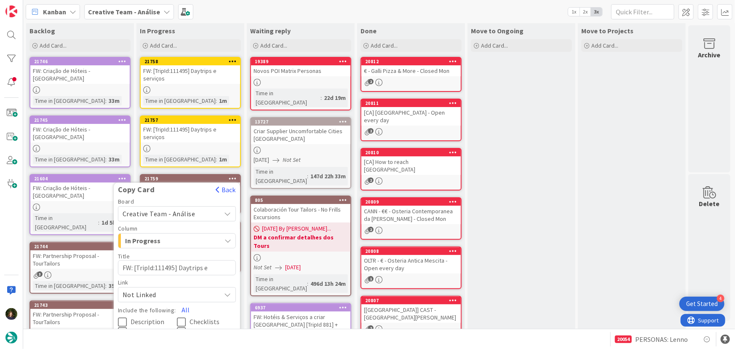
scroll to position [130, 0]
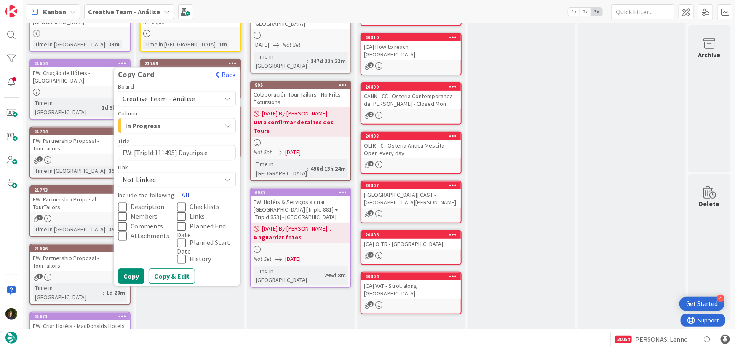
click at [186, 187] on button "All" at bounding box center [185, 194] width 19 height 15
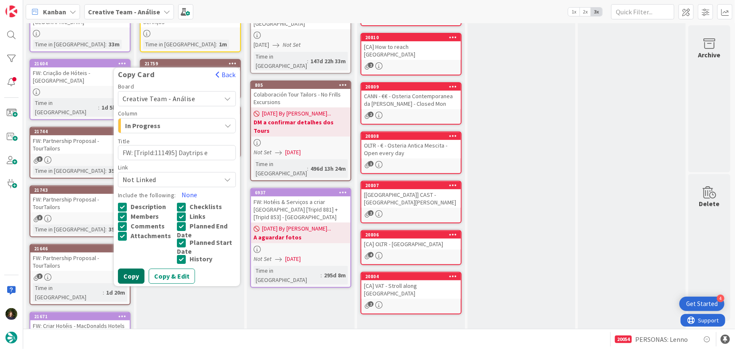
click at [125, 268] on button "Copy" at bounding box center [131, 275] width 27 height 15
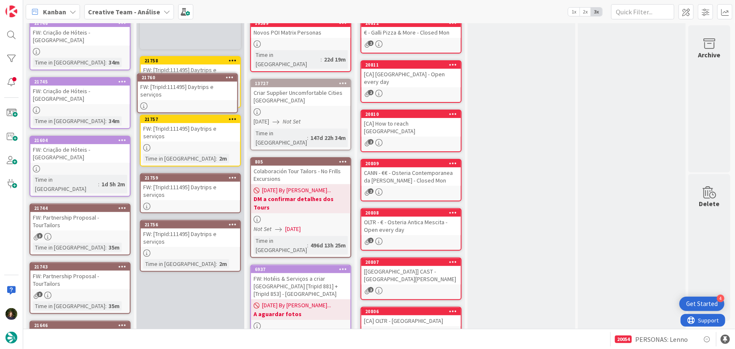
scroll to position [19, 0]
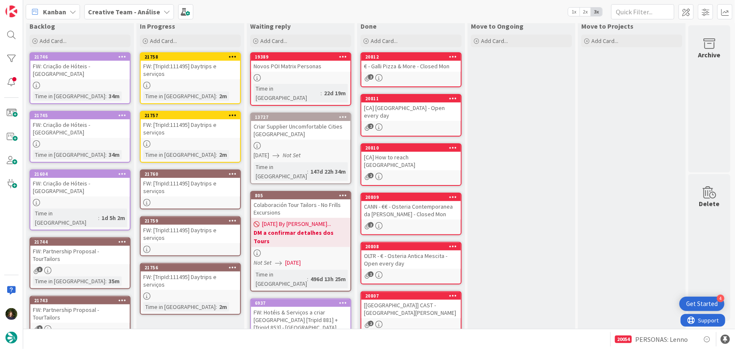
click at [195, 178] on div "FW: [TripId:111495] Daytrips e serviços" at bounding box center [190, 187] width 99 height 19
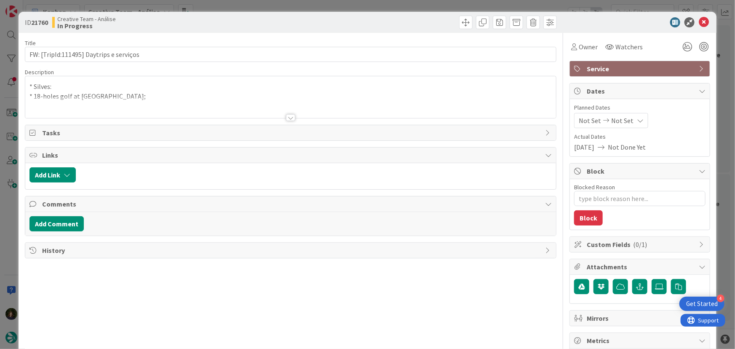
click at [288, 118] on div at bounding box center [290, 117] width 9 height 7
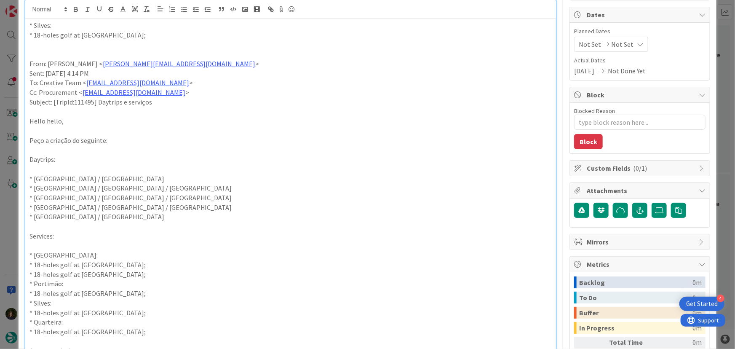
scroll to position [153, 0]
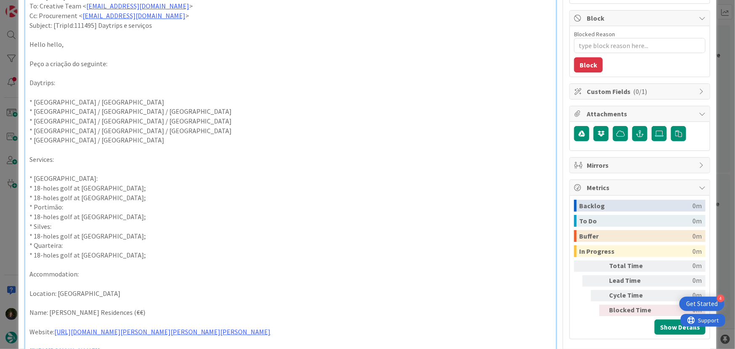
drag, startPoint x: 147, startPoint y: 256, endPoint x: 31, endPoint y: 250, distance: 116.8
click at [25, 248] on div "* Silves: * 18-holes golf at Silves Golf Course; From: João Galinha < joao.gali…" at bounding box center [290, 215] width 531 height 546
copy div "* Quarteira: * 18-holes golf at Vila Sol Golf Course;"
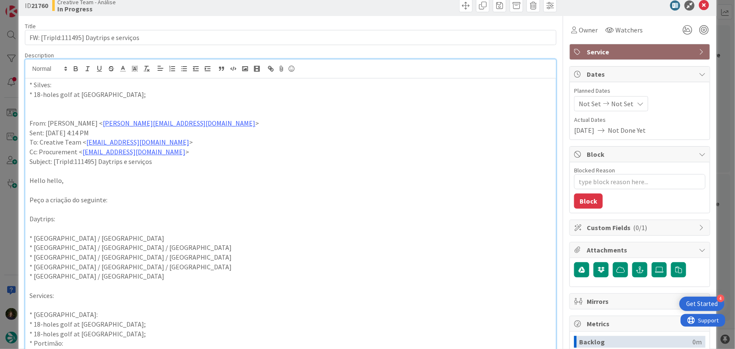
scroll to position [0, 0]
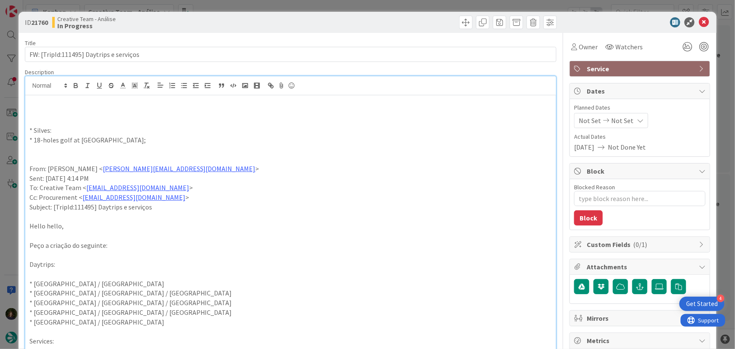
drag, startPoint x: 156, startPoint y: 139, endPoint x: 29, endPoint y: 123, distance: 127.7
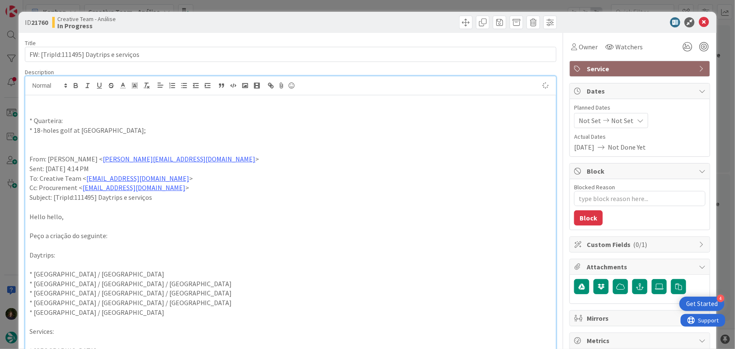
type textarea "x"
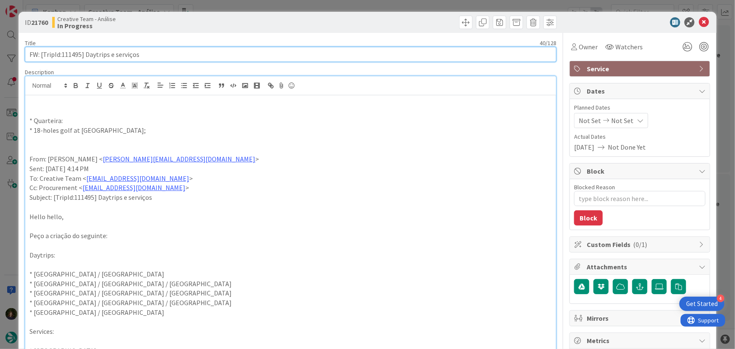
click at [172, 50] on input "FW: [TripId:111495] Daytrips e serviços" at bounding box center [291, 54] width 532 height 15
type input "FW: [TripId:111495] Daytrips e serviços - Quarteira"
type textarea "x"
type input "FW: [TripId:111495] Daytrips e serviços - Quarteira"
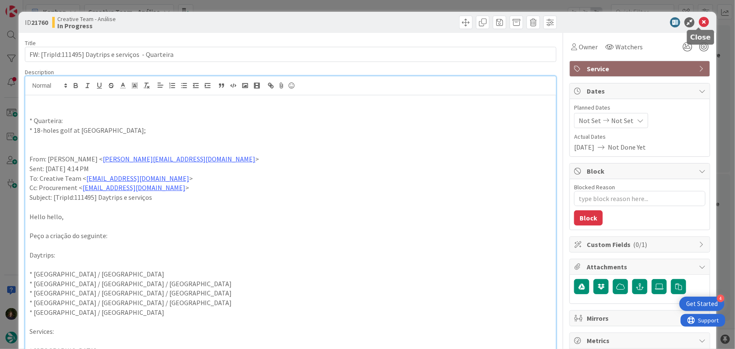
click at [699, 24] on icon at bounding box center [704, 22] width 10 height 10
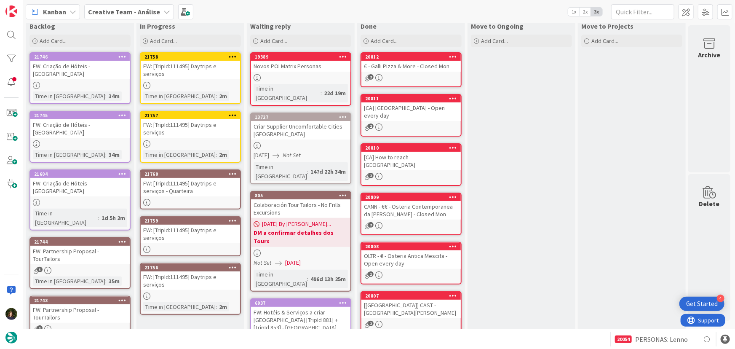
click at [195, 224] on div "FW: [TripId:111495] Daytrips e serviços" at bounding box center [190, 233] width 99 height 19
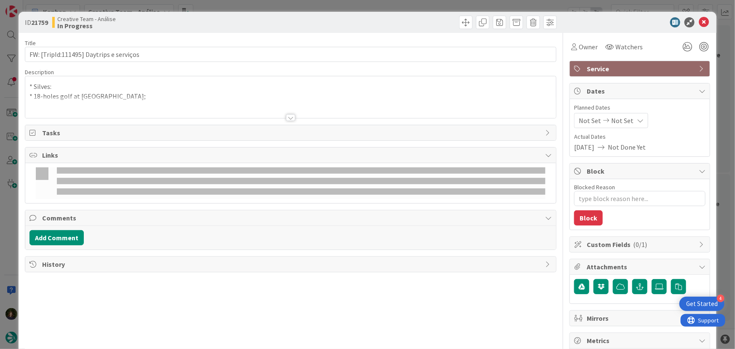
type textarea "x"
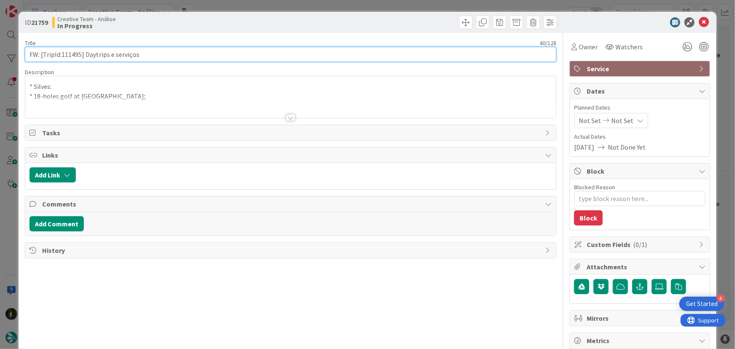
click at [159, 53] on input "FW: [TripId:111495] Daytrips e serviços" at bounding box center [291, 54] width 532 height 15
type input "FW: [TripId:111495] Daytrips e serviços"
type textarea "x"
type input "FW: [TripId:111495] Daytrips e serviços -"
type textarea "x"
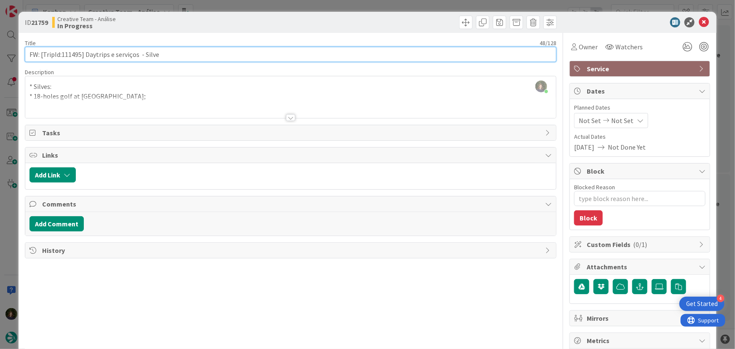
type input "FW: [TripId:111495] Daytrips e serviços - Silves"
type textarea "x"
type input "FW: [TripId:111495] Daytrips e serviços - Silves"
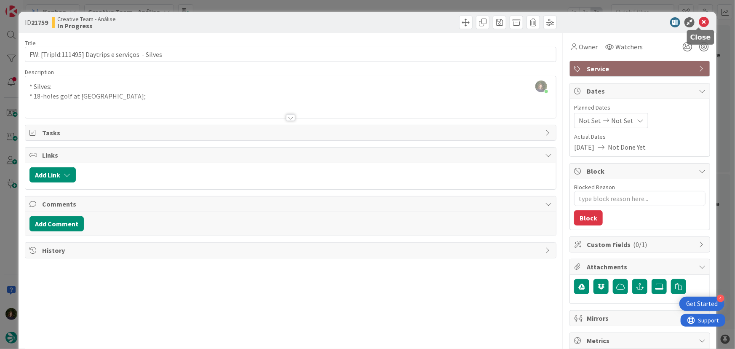
click at [699, 21] on icon at bounding box center [704, 22] width 10 height 10
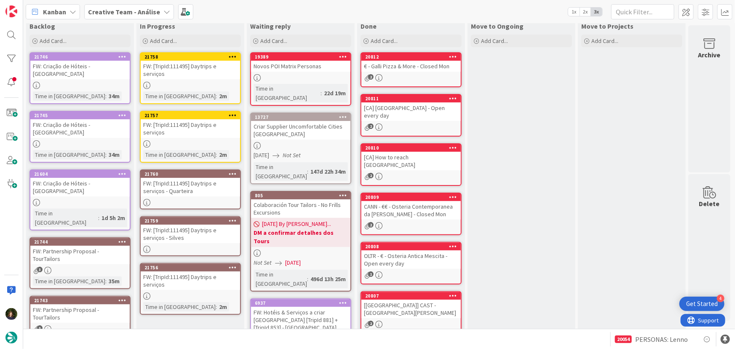
click at [188, 292] on div at bounding box center [190, 295] width 99 height 7
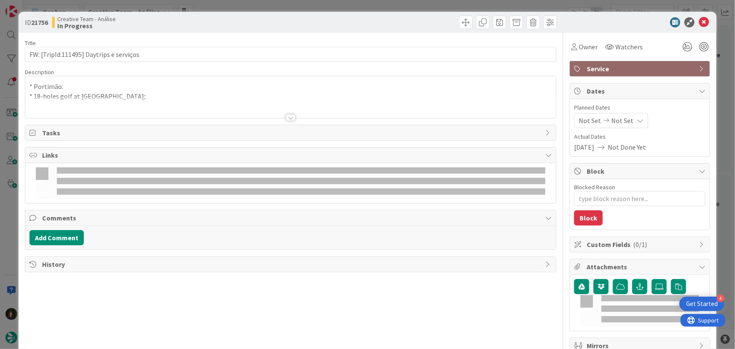
type textarea "x"
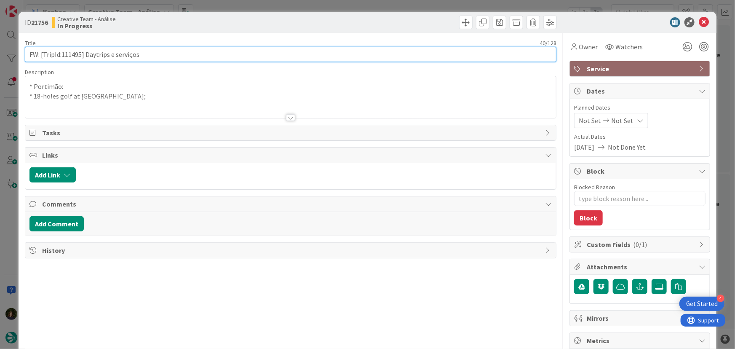
click at [159, 58] on input "FW: [TripId:111495] Daytrips e serviços" at bounding box center [291, 54] width 532 height 15
type input "FW: [TripId:111495] Daytrips e serviços - Portimão"
type textarea "x"
type input "FW: [TripId:111495] Daytrips e serviços - Portimão"
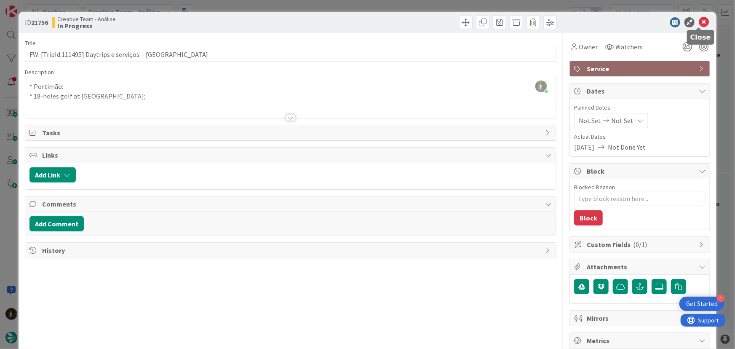
click at [699, 23] on icon at bounding box center [704, 22] width 10 height 10
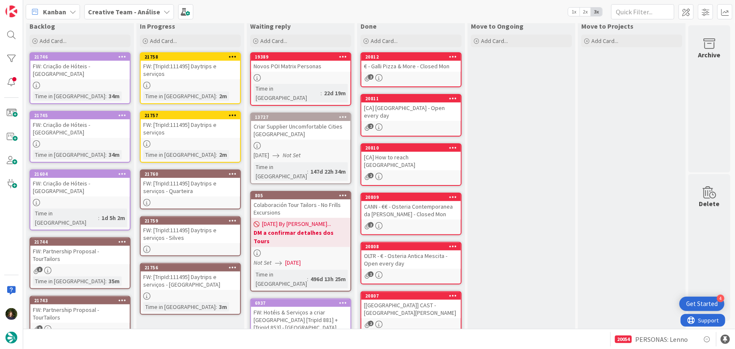
click at [232, 171] on icon at bounding box center [233, 174] width 8 height 6
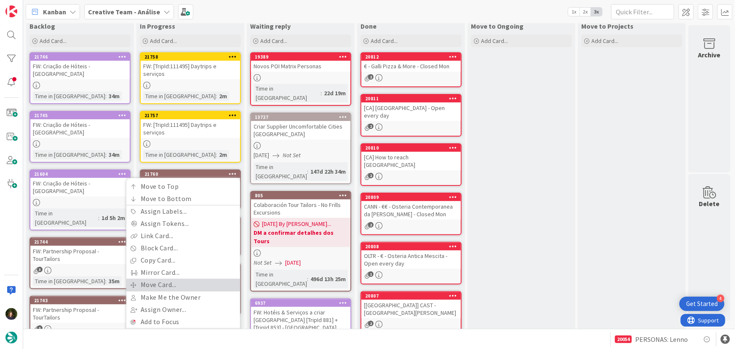
click at [191, 278] on link "Move Card..." at bounding box center [183, 284] width 114 height 12
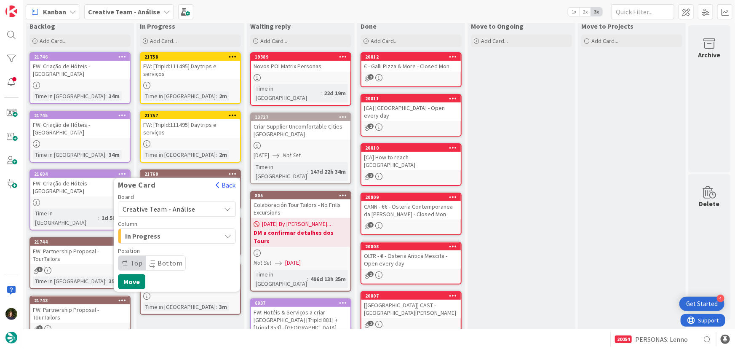
click at [177, 205] on span "Creative Team - Análise" at bounding box center [159, 209] width 73 height 8
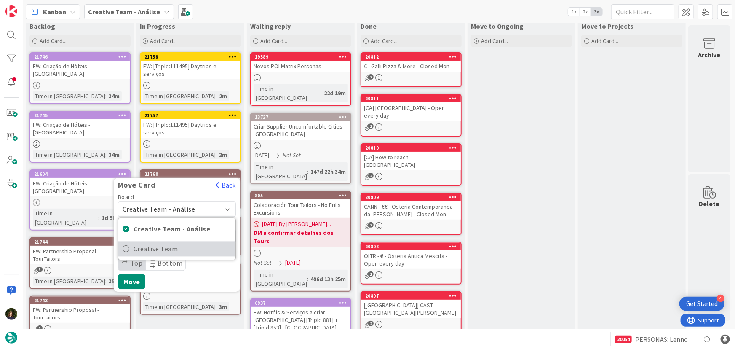
click at [184, 243] on span "Creative Team" at bounding box center [183, 249] width 98 height 13
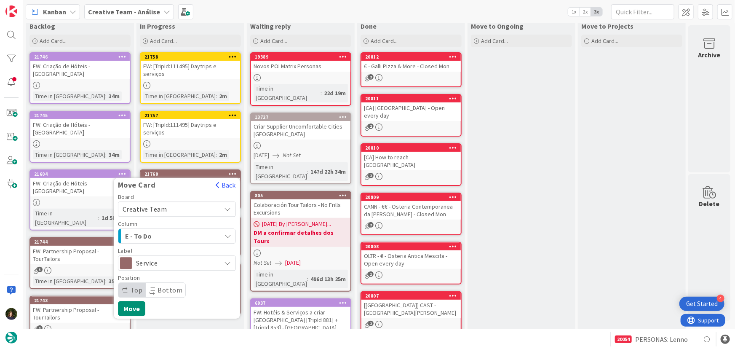
click at [184, 230] on span "E - To Do" at bounding box center [156, 235] width 63 height 11
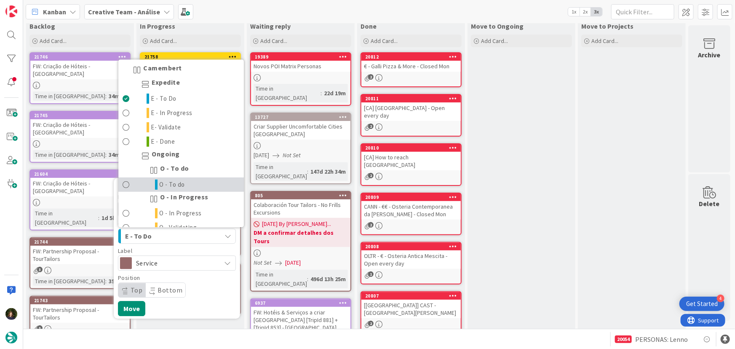
click at [180, 179] on span "O - To do" at bounding box center [173, 184] width 26 height 10
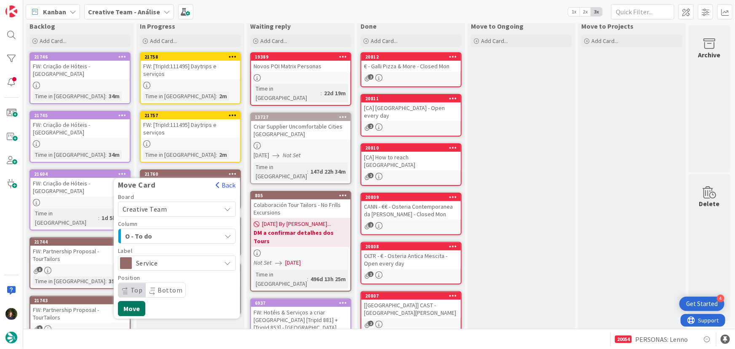
click at [130, 301] on button "Move" at bounding box center [131, 308] width 27 height 15
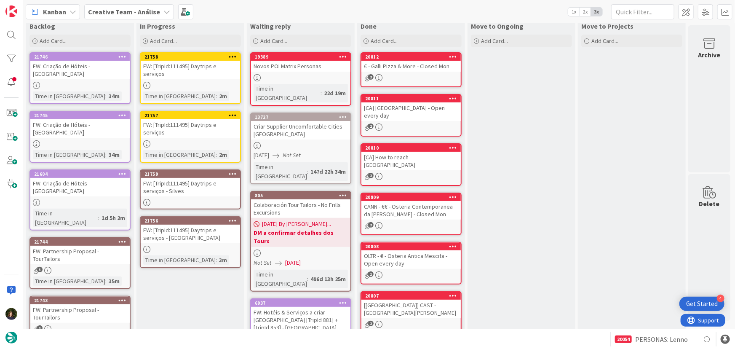
click at [230, 171] on icon at bounding box center [233, 174] width 8 height 6
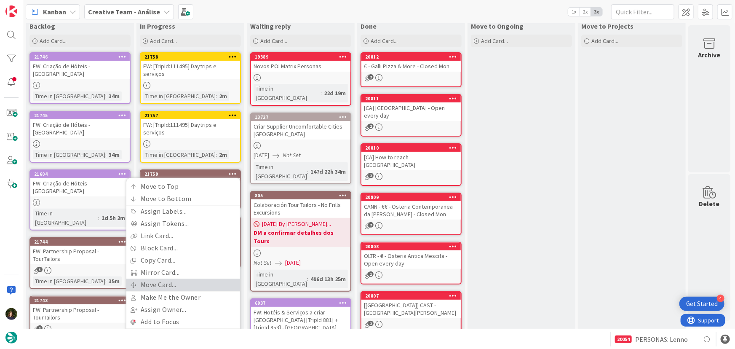
click at [195, 278] on link "Move Card..." at bounding box center [183, 284] width 114 height 12
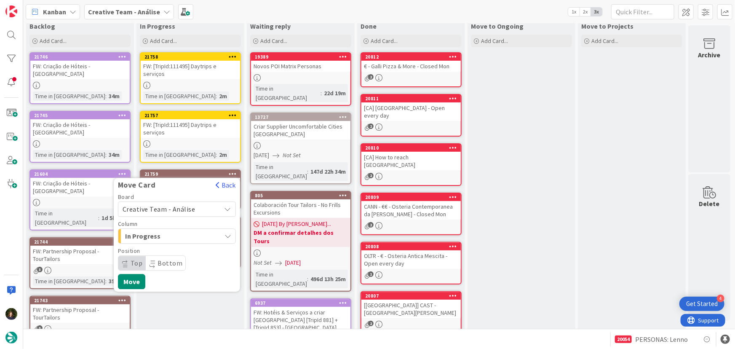
click at [179, 205] on span "Creative Team - Análise" at bounding box center [159, 209] width 73 height 8
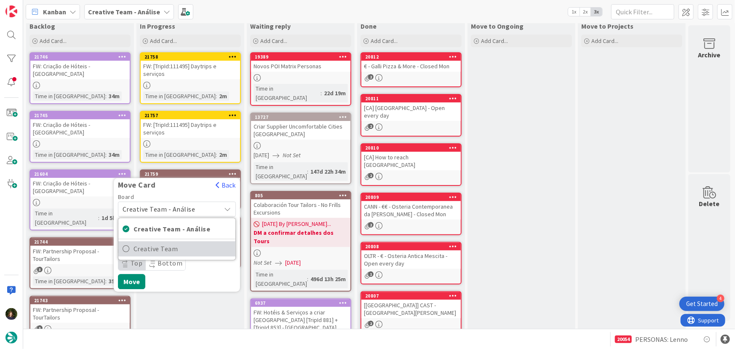
click at [185, 243] on span "Creative Team" at bounding box center [183, 249] width 98 height 13
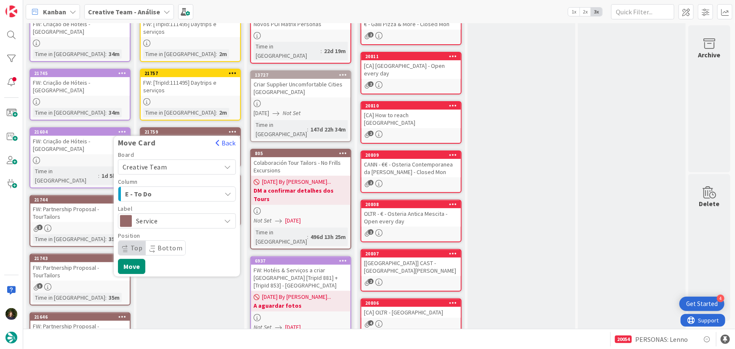
scroll to position [96, 0]
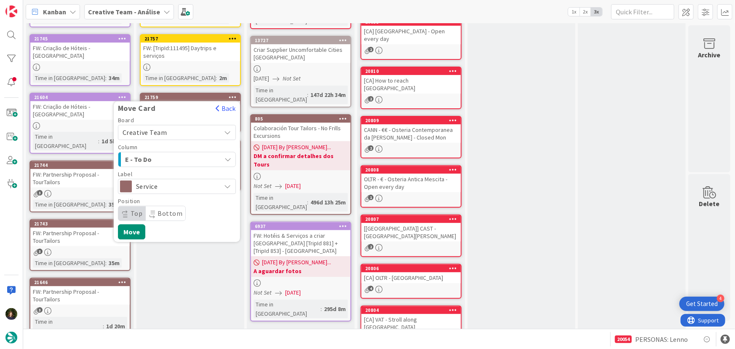
click at [186, 154] on span "E - To Do" at bounding box center [156, 159] width 63 height 11
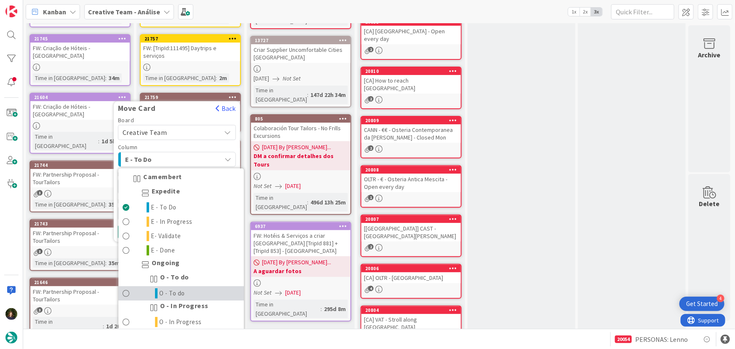
click at [194, 286] on link "O - To do" at bounding box center [181, 293] width 126 height 14
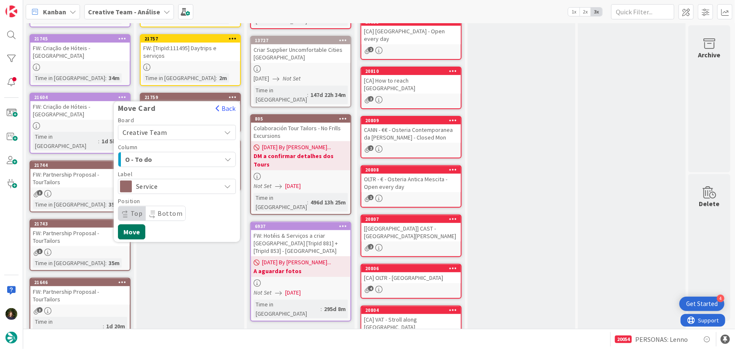
click at [129, 224] on button "Move" at bounding box center [131, 231] width 27 height 15
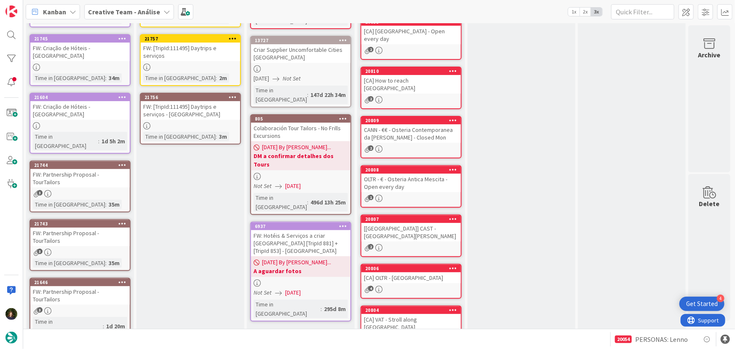
scroll to position [58, 0]
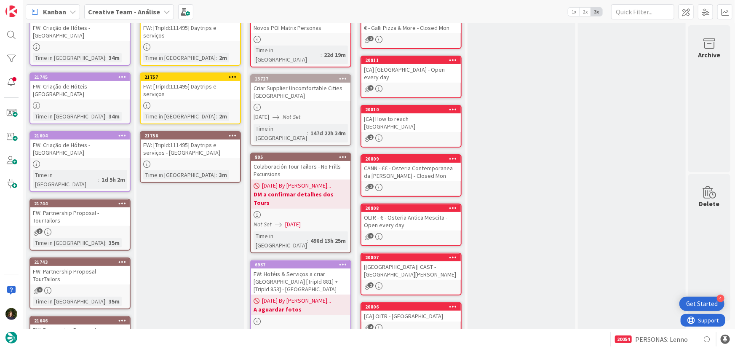
click at [235, 132] on icon at bounding box center [233, 135] width 8 height 6
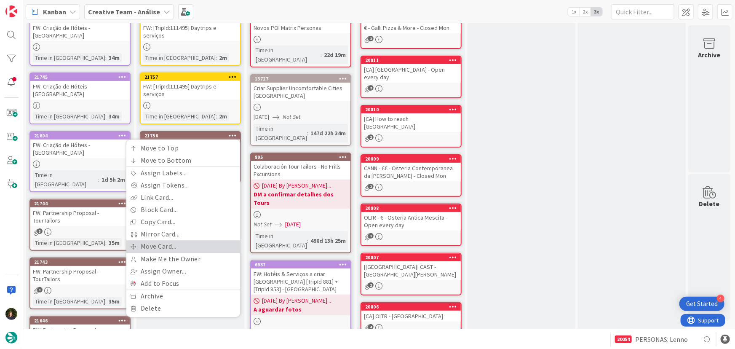
click at [210, 240] on link "Move Card..." at bounding box center [183, 246] width 114 height 12
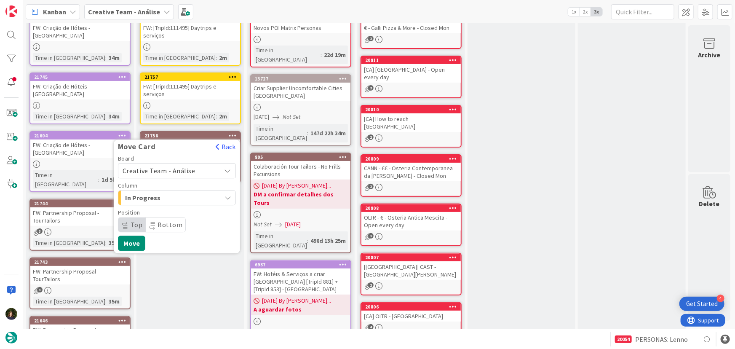
click at [198, 165] on span "Creative Team - Análise" at bounding box center [170, 171] width 94 height 12
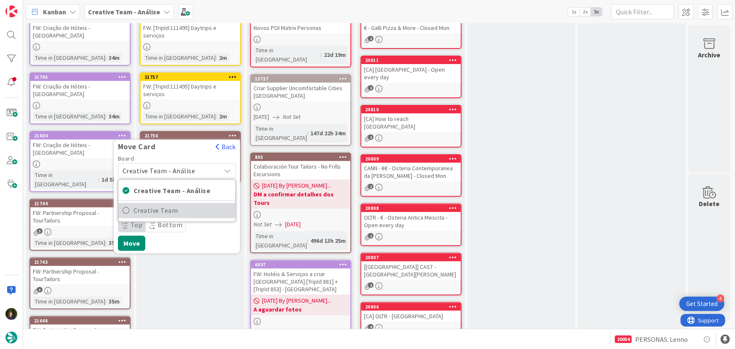
click at [199, 204] on span "Creative Team" at bounding box center [183, 210] width 98 height 13
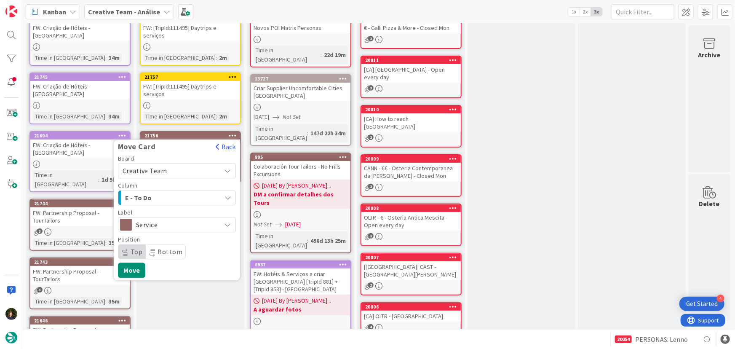
click at [193, 191] on div "E - To Do" at bounding box center [172, 197] width 98 height 13
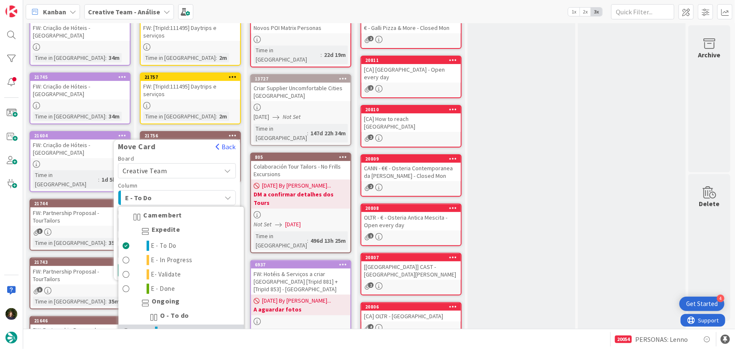
click at [197, 325] on link "O - To do" at bounding box center [181, 332] width 126 height 14
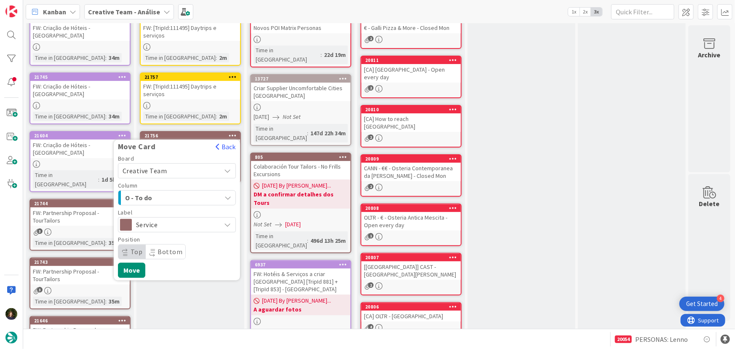
scroll to position [96, 0]
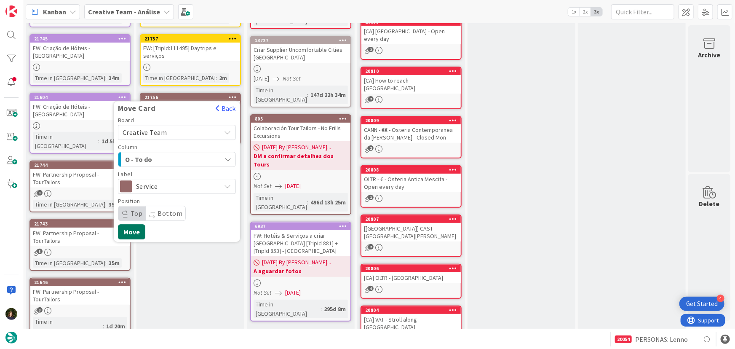
click at [131, 224] on button "Move" at bounding box center [131, 231] width 27 height 15
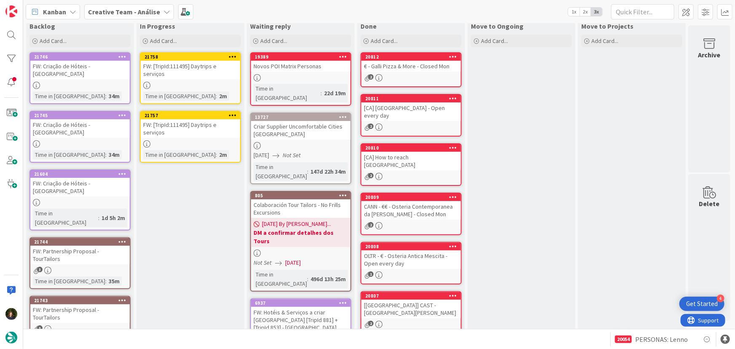
scroll to position [0, 0]
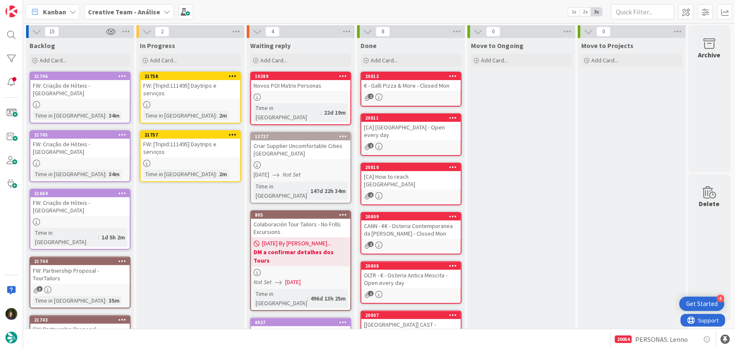
click at [234, 131] on icon at bounding box center [233, 134] width 8 height 6
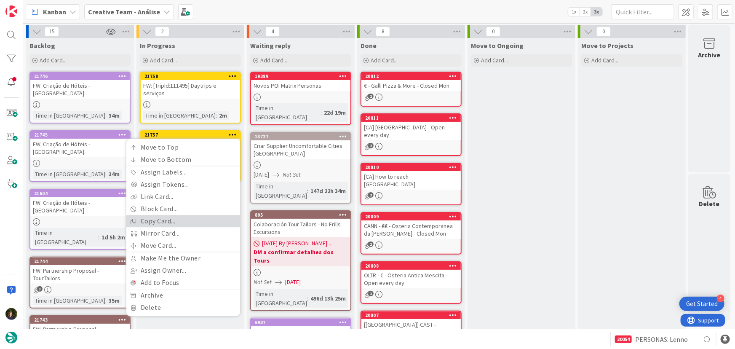
click at [208, 215] on link "Copy Card..." at bounding box center [183, 221] width 114 height 12
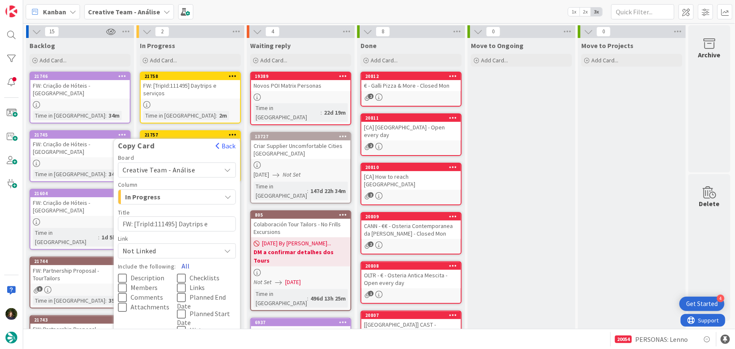
click at [185, 258] on button "All" at bounding box center [185, 265] width 19 height 15
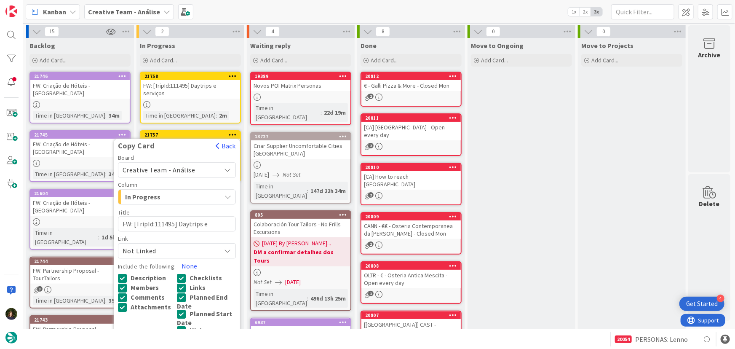
scroll to position [76, 0]
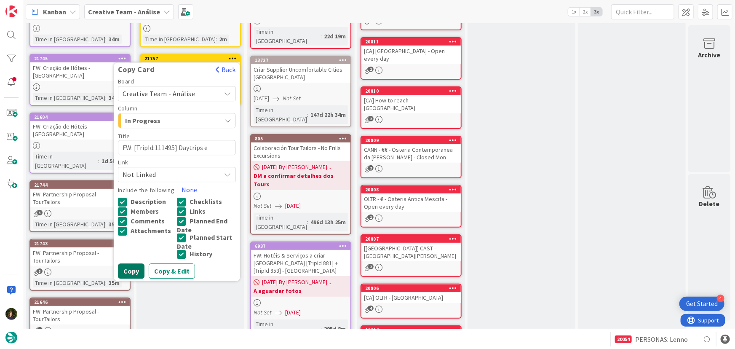
click at [131, 264] on button "Copy" at bounding box center [131, 270] width 27 height 15
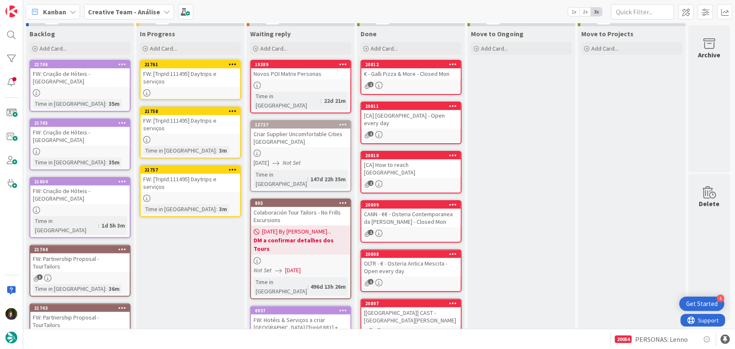
scroll to position [0, 0]
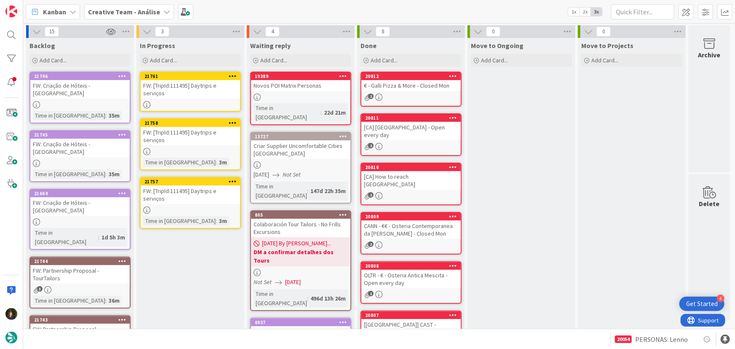
click at [205, 91] on div "FW: [TripId:111495] Daytrips e serviços" at bounding box center [190, 89] width 99 height 19
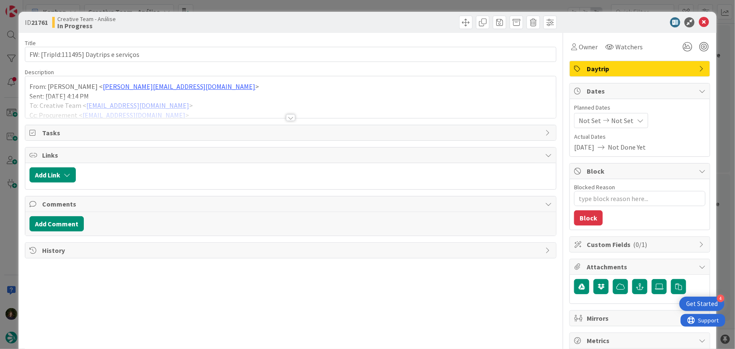
click at [288, 118] on div at bounding box center [290, 117] width 9 height 7
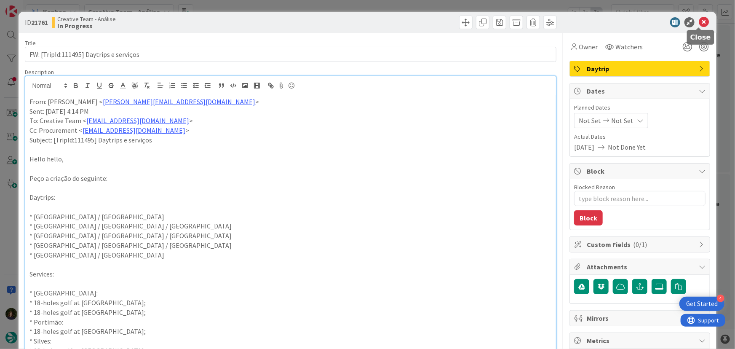
click at [699, 20] on icon at bounding box center [704, 22] width 10 height 10
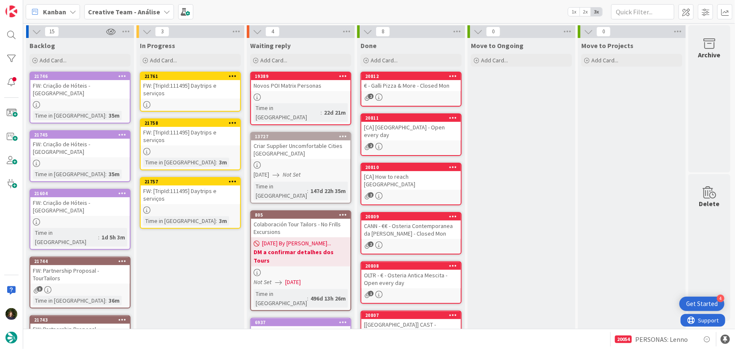
click at [232, 178] on icon at bounding box center [233, 181] width 8 height 6
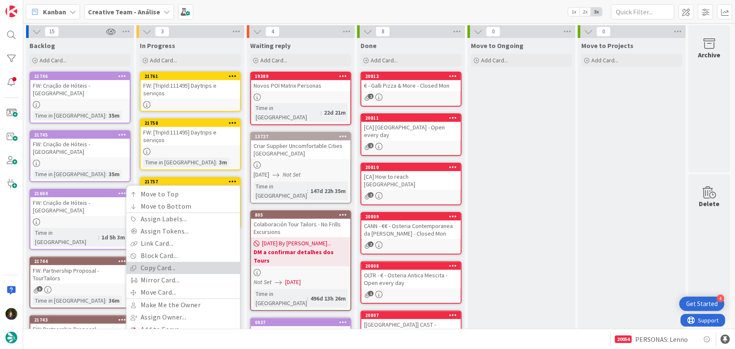
click at [195, 262] on link "Copy Card..." at bounding box center [183, 268] width 114 height 12
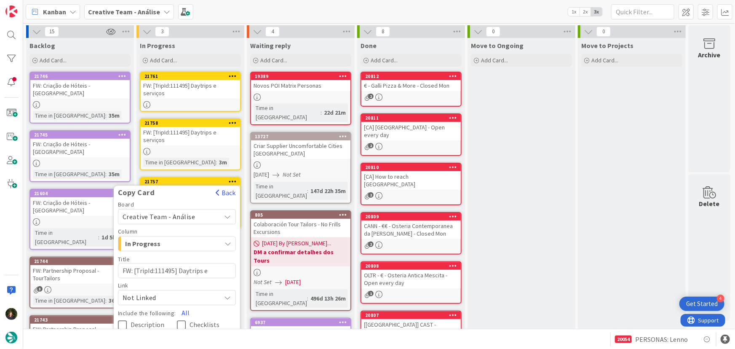
scroll to position [38, 0]
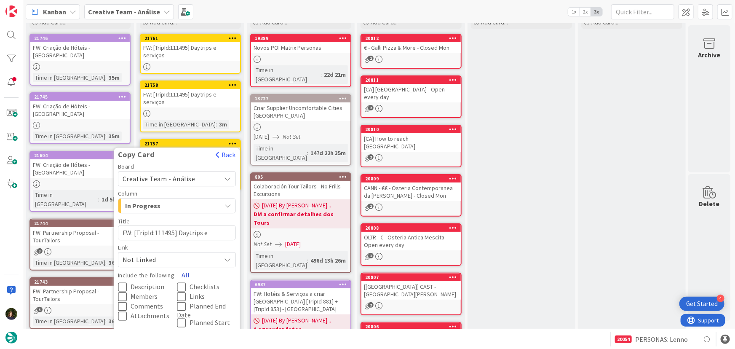
click at [185, 267] on button "All" at bounding box center [185, 274] width 19 height 15
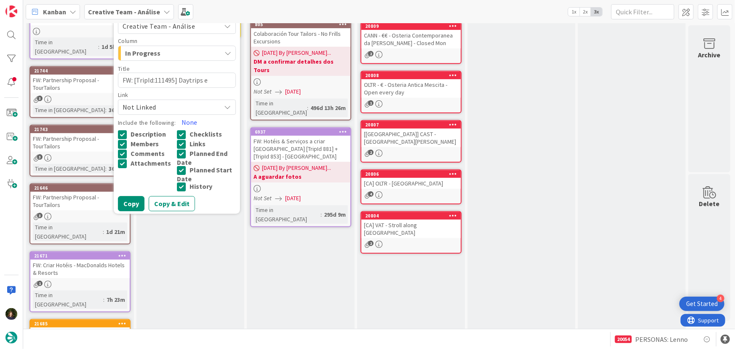
scroll to position [191, 0]
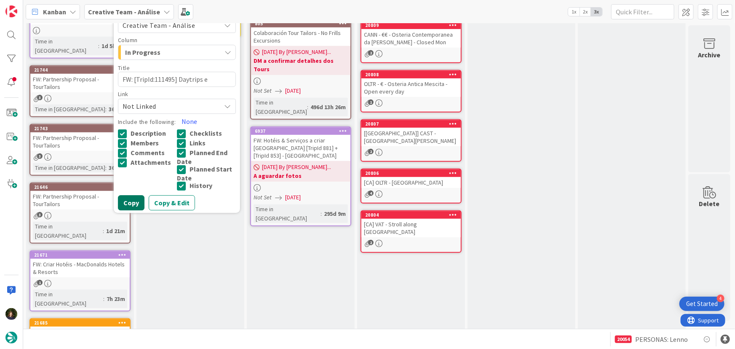
click at [124, 195] on button "Copy" at bounding box center [131, 202] width 27 height 15
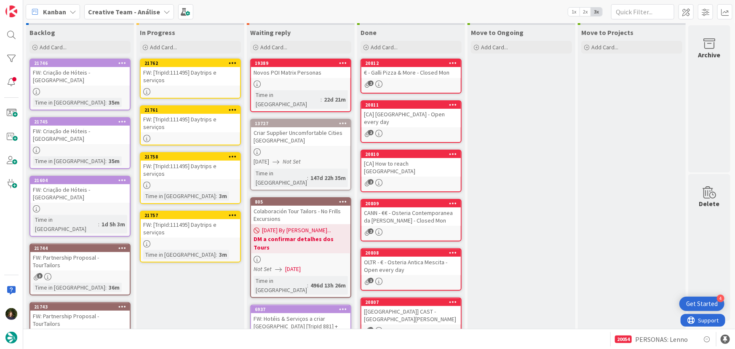
scroll to position [0, 0]
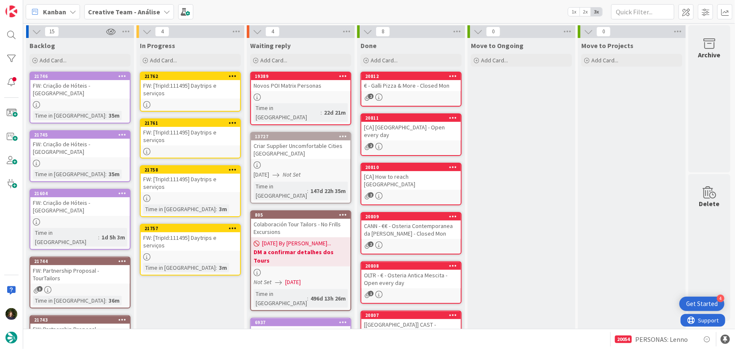
click at [232, 225] on icon at bounding box center [233, 228] width 8 height 6
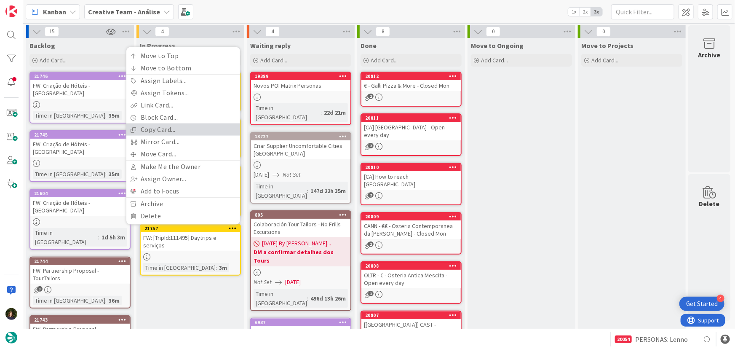
click at [161, 123] on link "Copy Card..." at bounding box center [183, 129] width 114 height 12
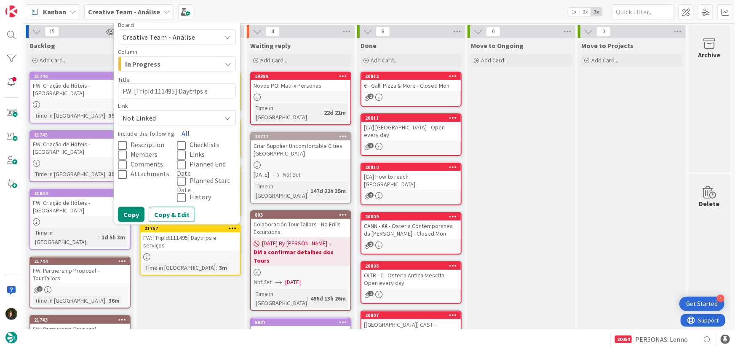
click at [183, 126] on button "All" at bounding box center [185, 133] width 19 height 15
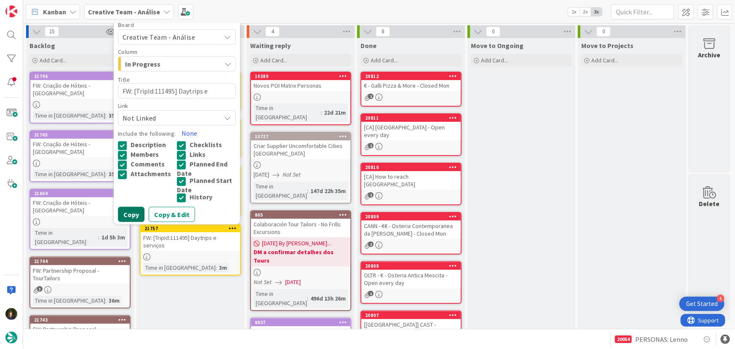
click at [131, 207] on button "Copy" at bounding box center [131, 214] width 27 height 15
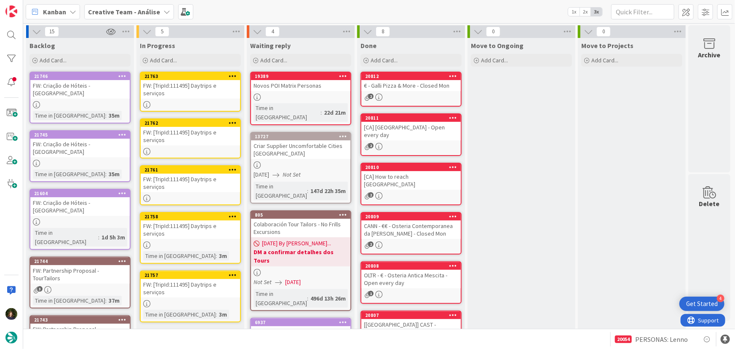
click at [233, 272] on icon at bounding box center [233, 275] width 8 height 6
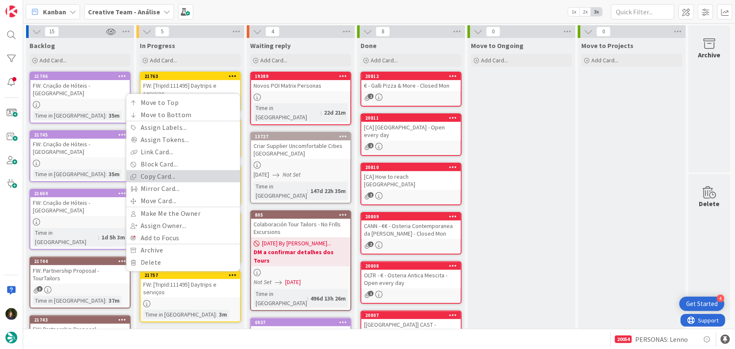
click at [157, 170] on link "Copy Card..." at bounding box center [183, 176] width 114 height 12
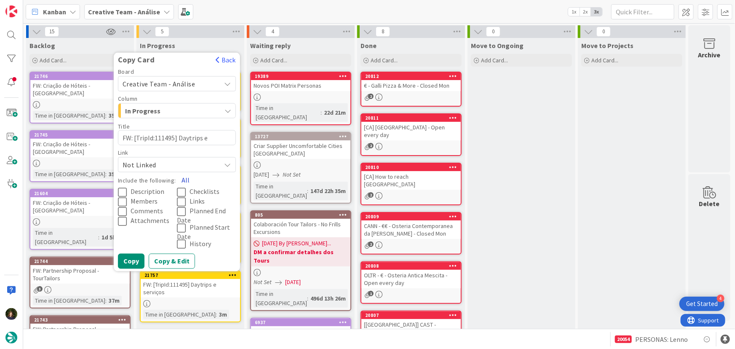
drag, startPoint x: 184, startPoint y: 147, endPoint x: 181, endPoint y: 151, distance: 5.3
click at [184, 172] on button "All" at bounding box center [185, 179] width 19 height 15
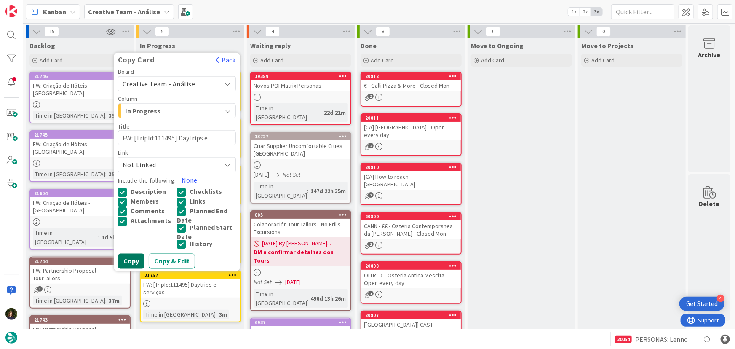
click at [139, 254] on button "Copy" at bounding box center [131, 261] width 27 height 15
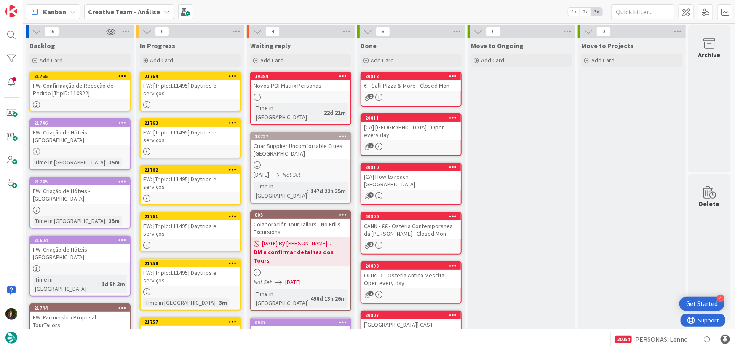
scroll to position [38, 0]
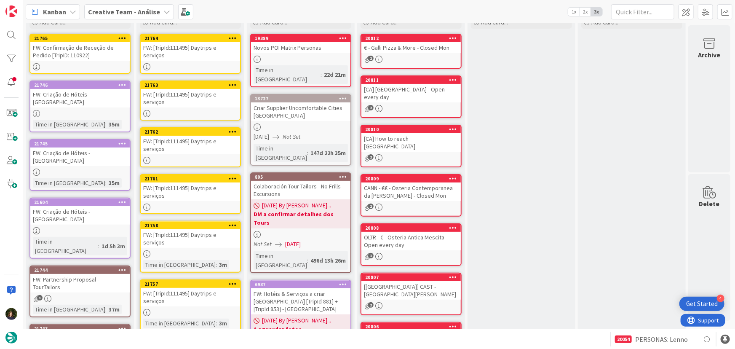
click at [127, 11] on b "Creative Team - Análise" at bounding box center [124, 12] width 72 height 8
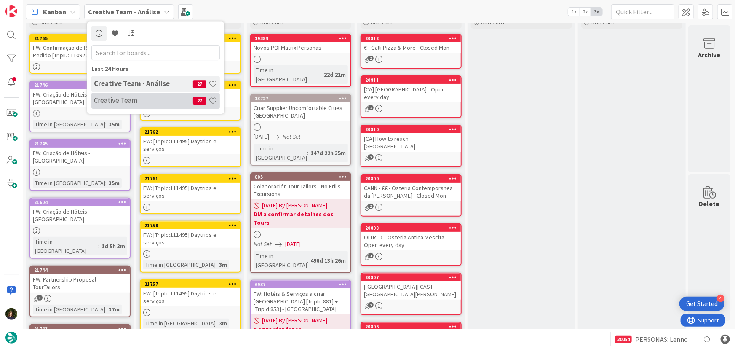
click at [134, 102] on h4 "Creative Team" at bounding box center [143, 100] width 99 height 8
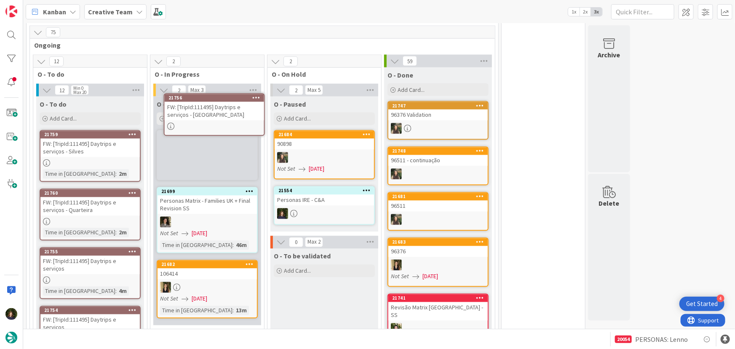
scroll to position [712, 0]
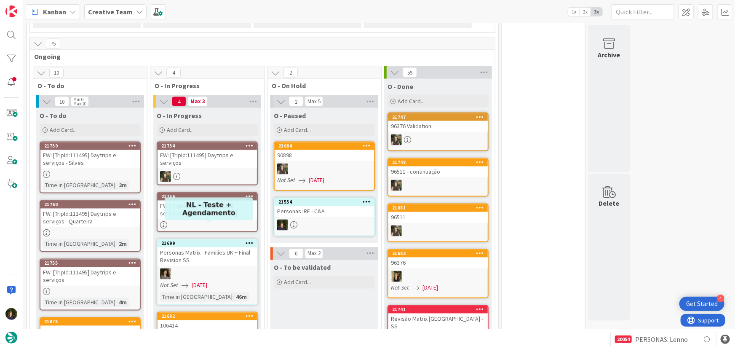
click at [189, 200] on div "FW: [TripId:111495] Daytrips e serviços - Portimão" at bounding box center [207, 209] width 99 height 19
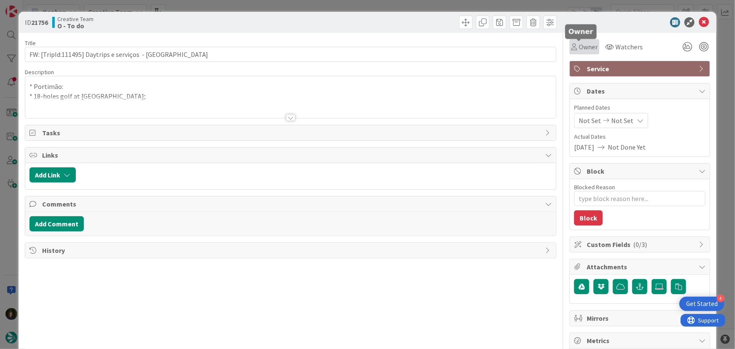
click at [584, 48] on span "Owner" at bounding box center [588, 47] width 19 height 10
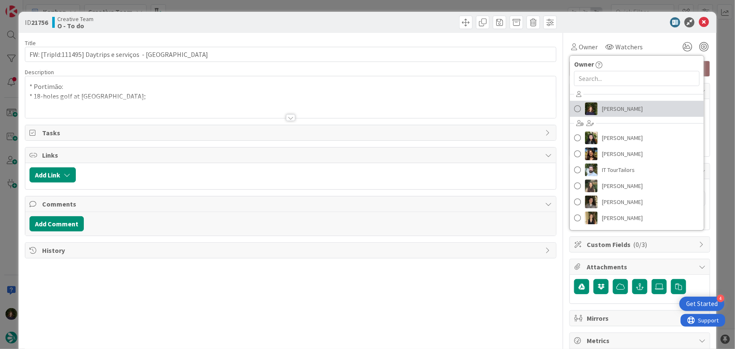
click at [615, 111] on span "Margarida Carvalho" at bounding box center [622, 108] width 41 height 13
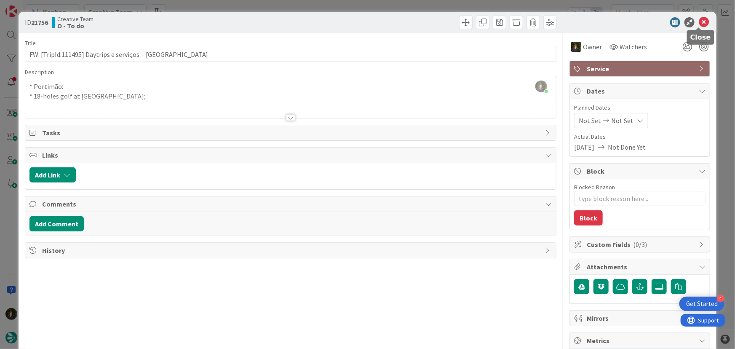
click at [699, 22] on icon at bounding box center [704, 22] width 10 height 10
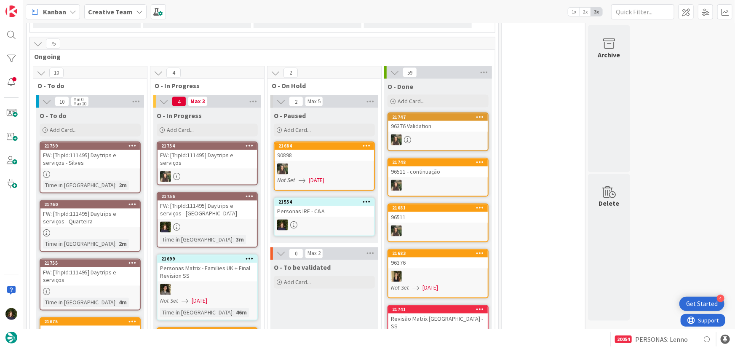
click at [120, 15] on b "Creative Team" at bounding box center [110, 12] width 45 height 8
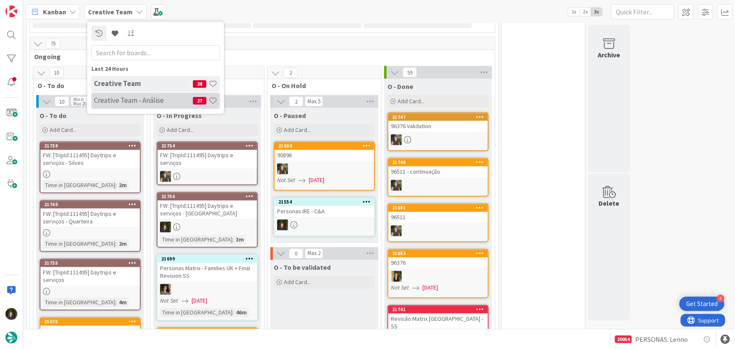
click at [122, 96] on h4 "Creative Team - Análise" at bounding box center [143, 100] width 99 height 8
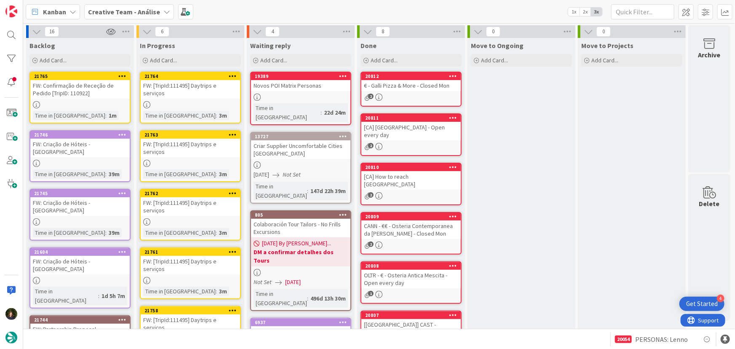
click at [123, 76] on icon at bounding box center [122, 76] width 8 height 6
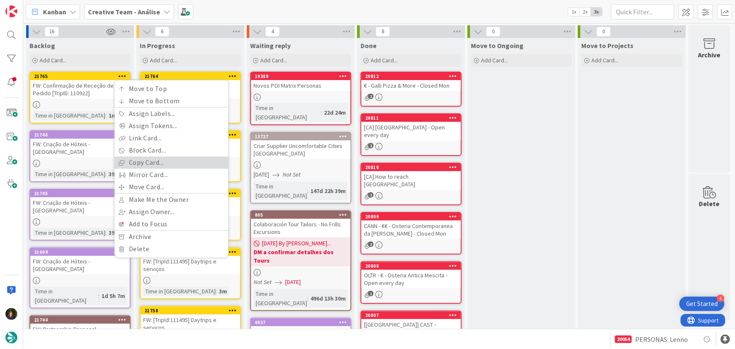
click at [149, 162] on link "Copy Card..." at bounding box center [172, 162] width 114 height 12
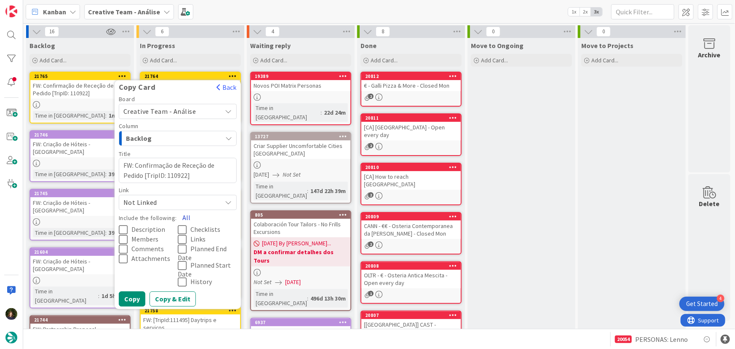
click at [185, 217] on button "All" at bounding box center [186, 217] width 19 height 15
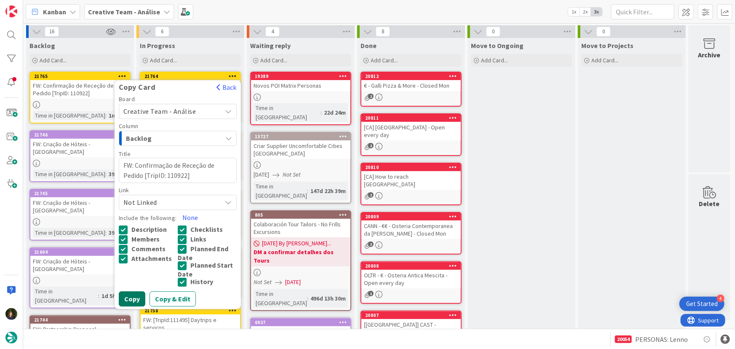
drag, startPoint x: 135, startPoint y: 299, endPoint x: 135, endPoint y: 292, distance: 7.6
click at [135, 299] on button "Copy" at bounding box center [132, 298] width 27 height 15
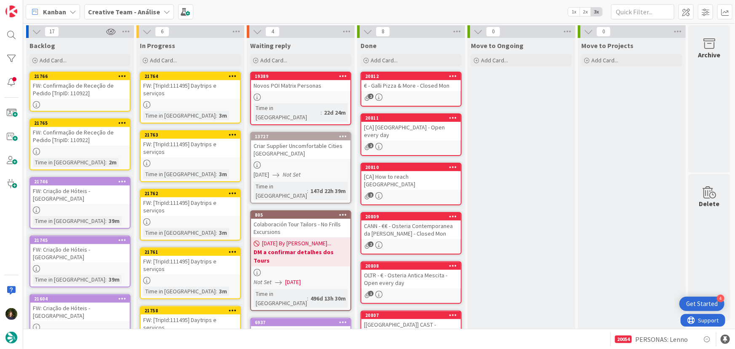
click at [88, 90] on div "FW: Confirmação de Receção de Pedido [TripID: 110922]" at bounding box center [79, 89] width 99 height 19
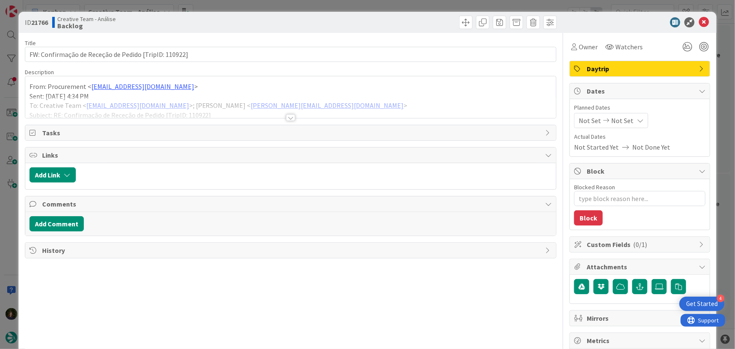
click at [286, 120] on div at bounding box center [290, 117] width 9 height 7
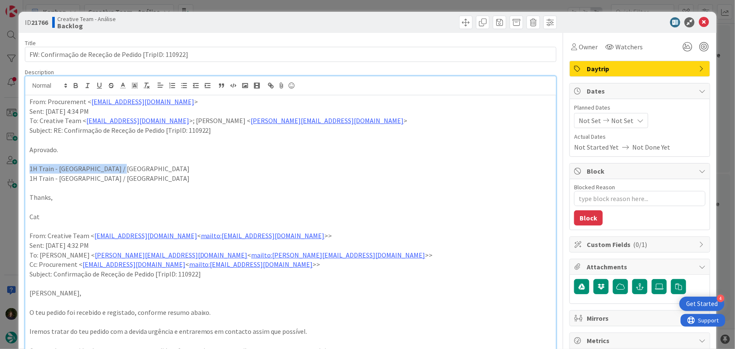
drag, startPoint x: 113, startPoint y: 168, endPoint x: 27, endPoint y: 167, distance: 86.8
click at [27, 167] on div "From: Procurement < procurement@tourtailors.com > Sent: Tuesday, 26 August, 202…" at bounding box center [290, 291] width 531 height 393
copy p "1H Train - Madrid / Ciudad Real"
click at [29, 103] on p "From: Procurement < procurement@tourtailors.com >" at bounding box center [290, 102] width 523 height 10
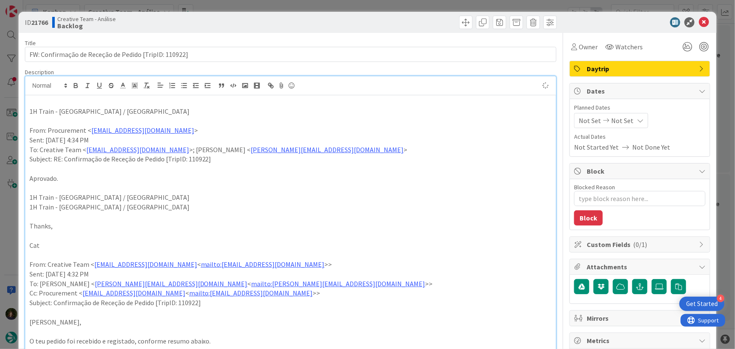
type textarea "x"
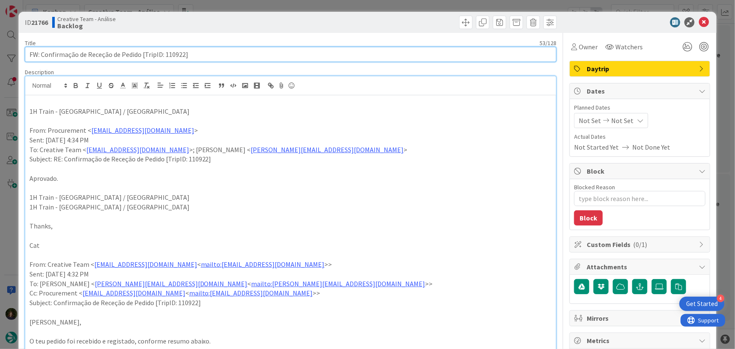
click at [206, 55] on input "FW: Confirmação de Receção de Pedido [TripID: 110922]" at bounding box center [291, 54] width 532 height 15
type input "FW: Confirmação de Receção de Pedido [TripID: 110922] - train"
type textarea "x"
type input "FW: Confirmação de Receção de Pedido [TripID: 110922] - train"
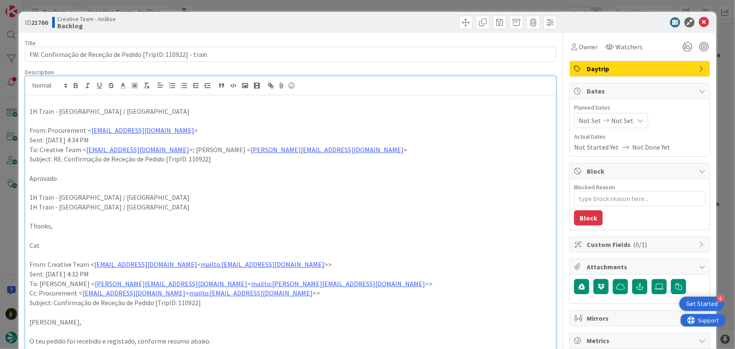
click at [631, 64] on span "Daytrip" at bounding box center [641, 69] width 108 height 10
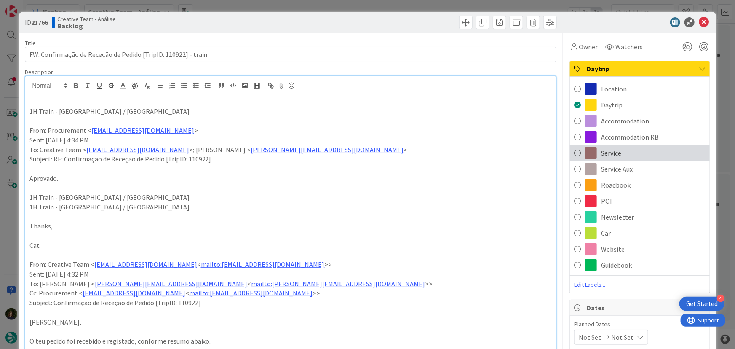
click at [623, 152] on div "Service" at bounding box center [640, 153] width 140 height 16
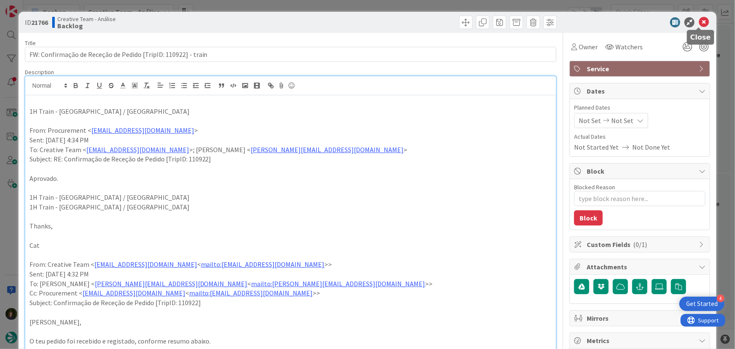
click at [700, 21] on icon at bounding box center [704, 22] width 10 height 10
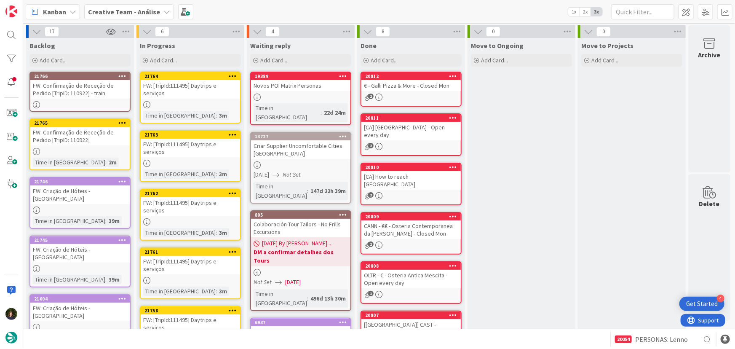
click at [72, 135] on div "FW: Confirmação de Receção de Pedido [TripID: 110922]" at bounding box center [79, 136] width 99 height 19
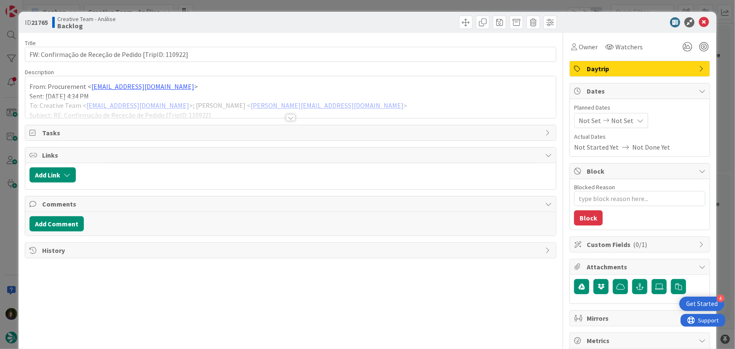
click at [286, 114] on div at bounding box center [290, 117] width 9 height 7
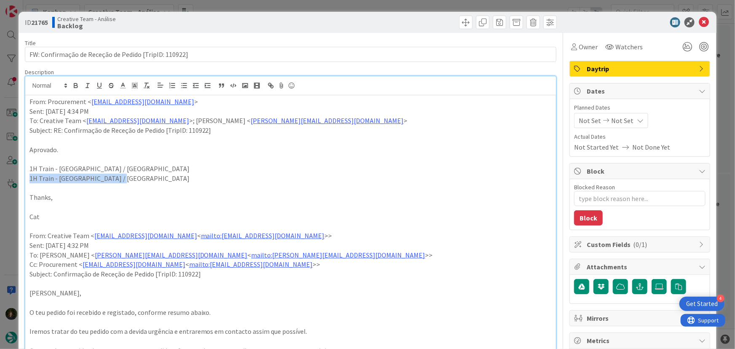
drag, startPoint x: 118, startPoint y: 177, endPoint x: 53, endPoint y: 181, distance: 64.5
click at [26, 175] on div "From: Procurement < procurement@tourtailors.com > Sent: Tuesday, 26 August, 202…" at bounding box center [290, 291] width 531 height 393
copy p "1H Train - Ciudad Real / Madrid"
click at [28, 101] on div "From: Procurement < procurement@tourtailors.com > Sent: Tuesday, 26 August, 202…" at bounding box center [290, 291] width 531 height 393
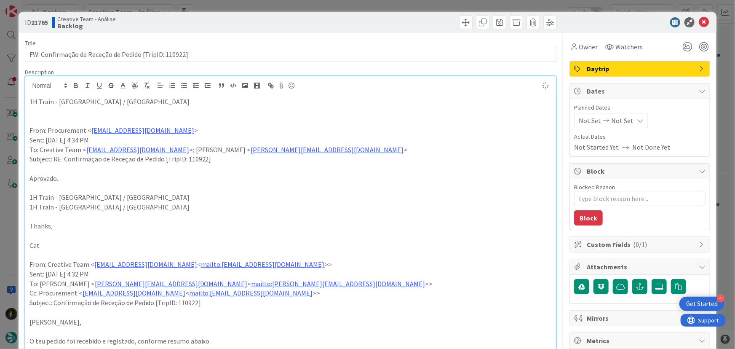
type textarea "x"
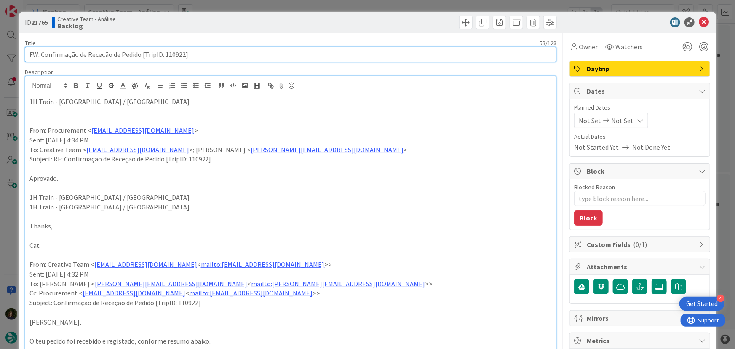
click at [206, 56] on input "FW: Confirmação de Receção de Pedido [TripID: 110922]" at bounding box center [291, 54] width 532 height 15
type input "FW: Confirmação de Receção de Pedido [TripID: 110922] - train II"
type textarea "x"
type input "FW: Confirmação de Receção de Pedido [TripID: 110922] - train II"
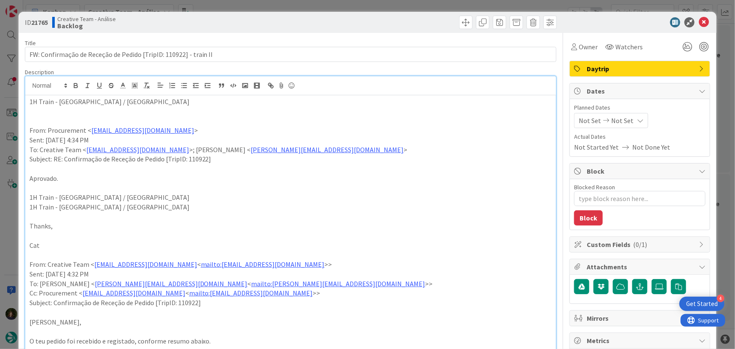
click at [651, 75] on div "Daytrip" at bounding box center [640, 68] width 140 height 15
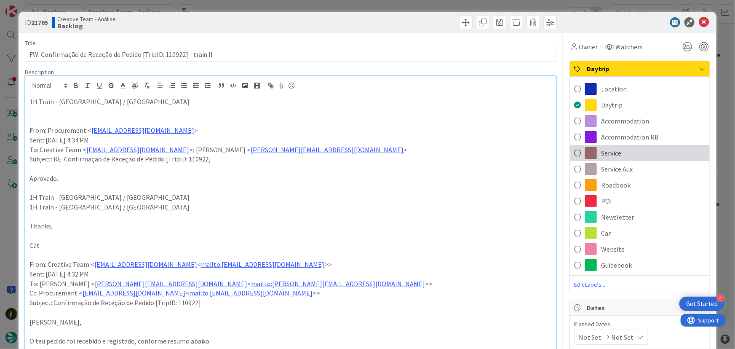
click at [629, 148] on div "Service" at bounding box center [640, 153] width 140 height 16
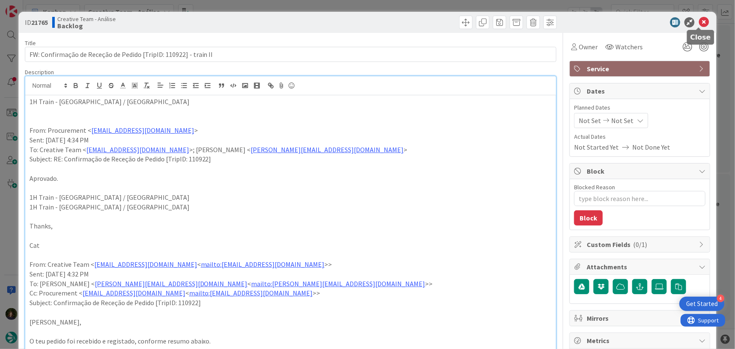
click at [701, 21] on icon at bounding box center [704, 22] width 10 height 10
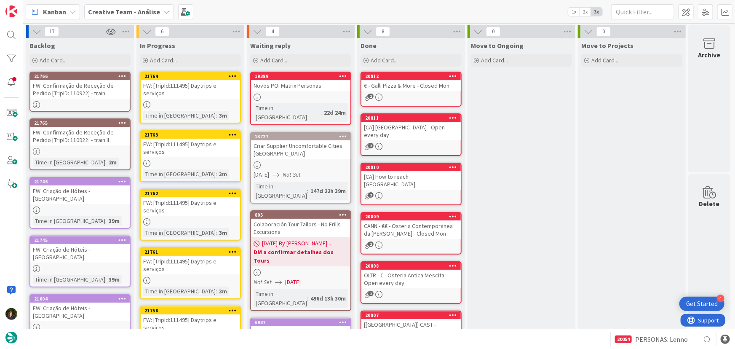
click at [122, 74] on icon at bounding box center [122, 76] width 8 height 6
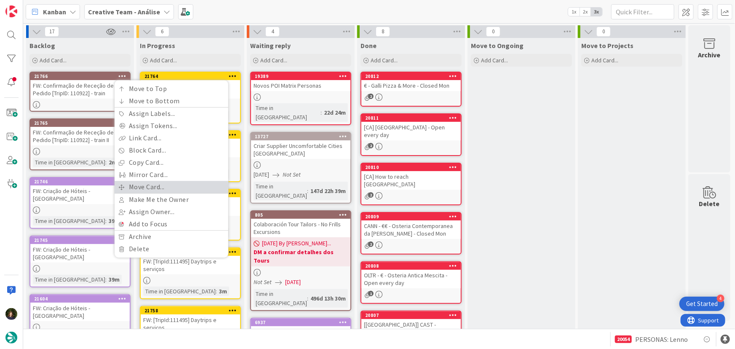
click at [162, 188] on link "Move Card..." at bounding box center [172, 187] width 114 height 12
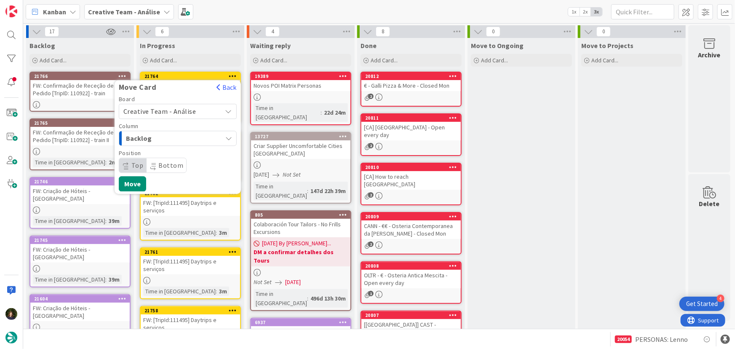
click at [183, 111] on span "Creative Team - Análise" at bounding box center [159, 111] width 73 height 8
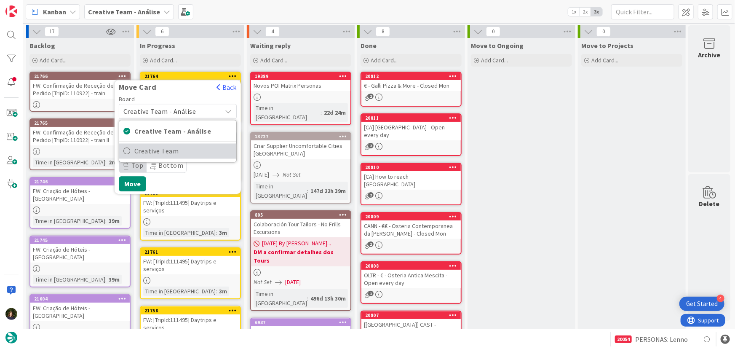
click at [187, 152] on span "Creative Team" at bounding box center [183, 151] width 98 height 13
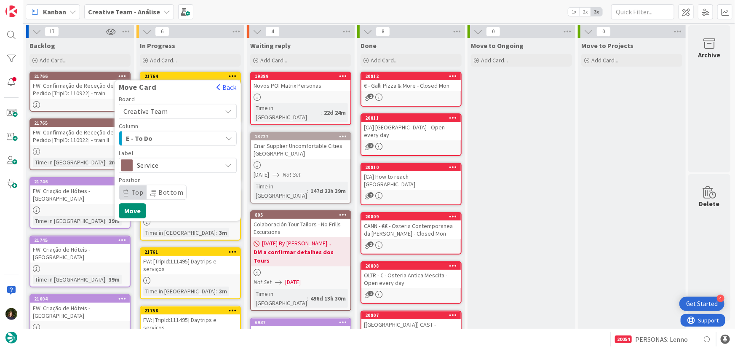
click at [185, 138] on span "E - To Do" at bounding box center [157, 138] width 63 height 11
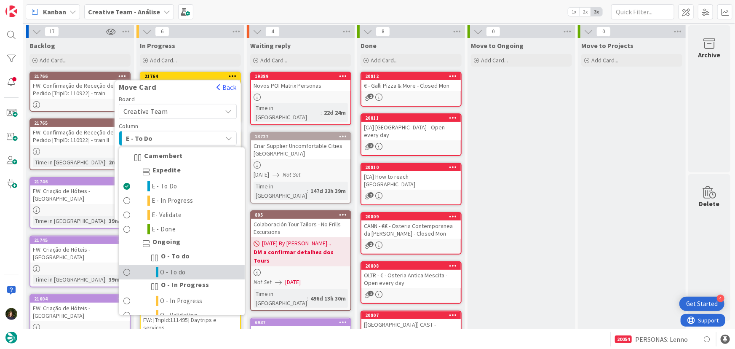
click at [181, 272] on span "O - To do" at bounding box center [173, 272] width 26 height 10
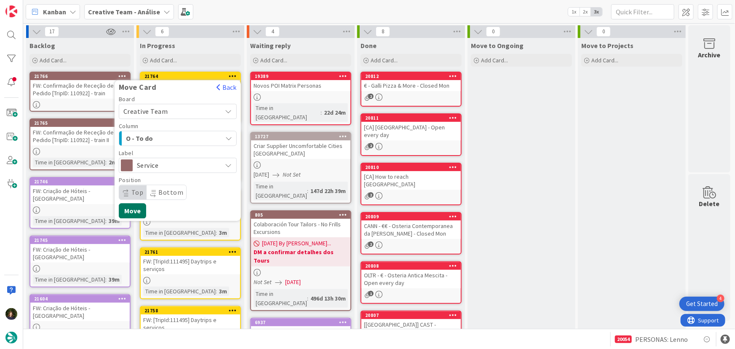
click at [132, 209] on button "Move" at bounding box center [132, 210] width 27 height 15
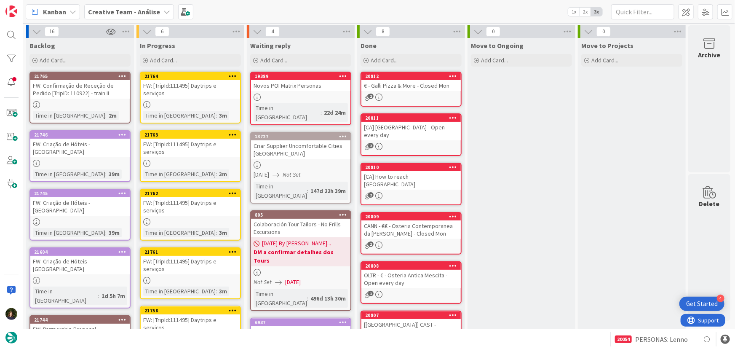
click at [125, 73] on icon at bounding box center [122, 76] width 8 height 6
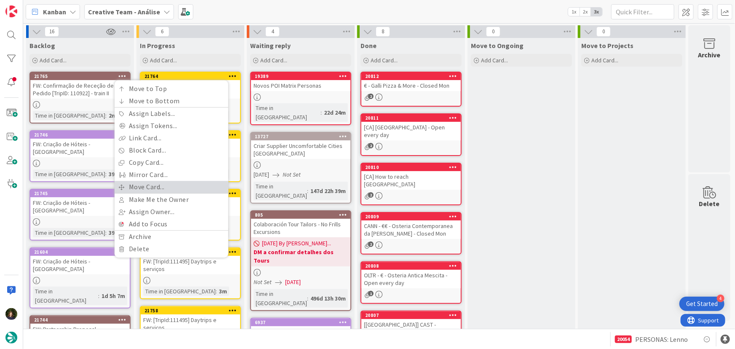
click at [168, 189] on link "Move Card..." at bounding box center [172, 187] width 114 height 12
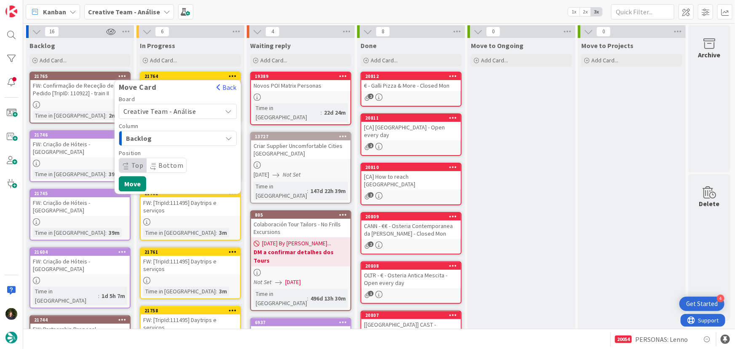
drag, startPoint x: 174, startPoint y: 107, endPoint x: 174, endPoint y: 111, distance: 4.2
click at [174, 106] on span "Creative Team - Análise" at bounding box center [170, 111] width 94 height 12
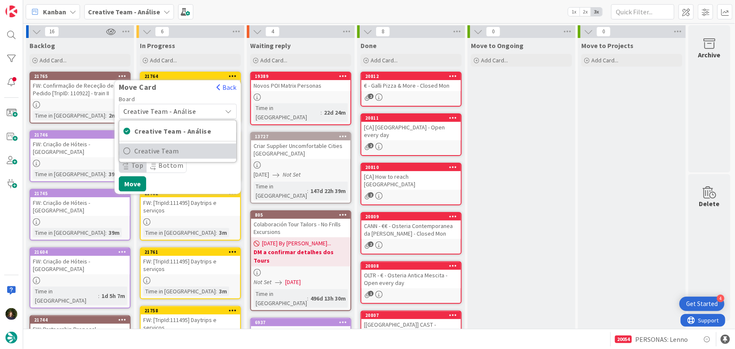
click at [182, 149] on span "Creative Team" at bounding box center [183, 151] width 98 height 13
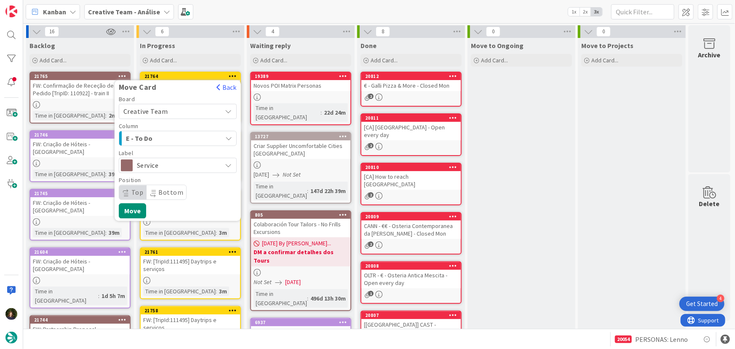
click at [173, 137] on span "E - To Do" at bounding box center [157, 138] width 63 height 11
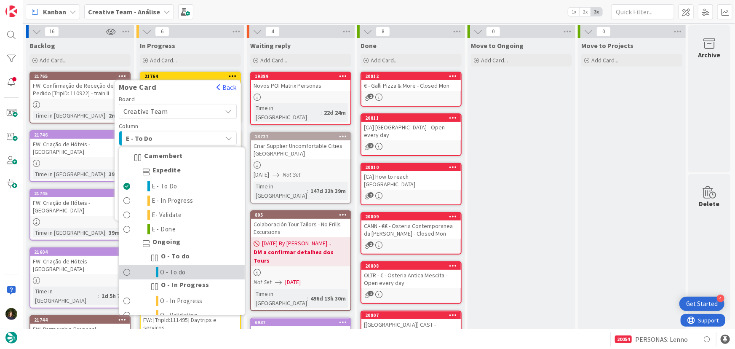
click at [188, 275] on link "O - To do" at bounding box center [182, 272] width 126 height 14
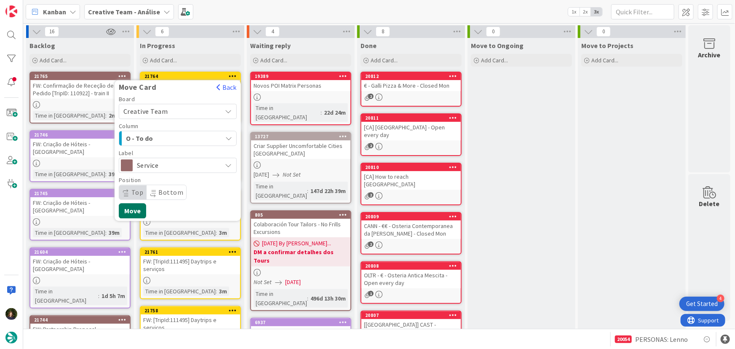
click at [125, 209] on button "Move" at bounding box center [132, 210] width 27 height 15
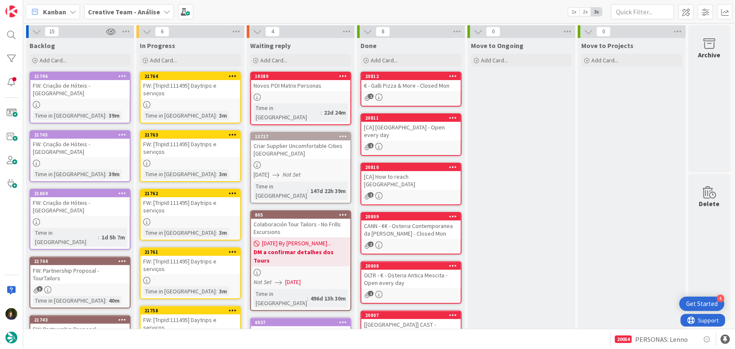
scroll to position [115, 0]
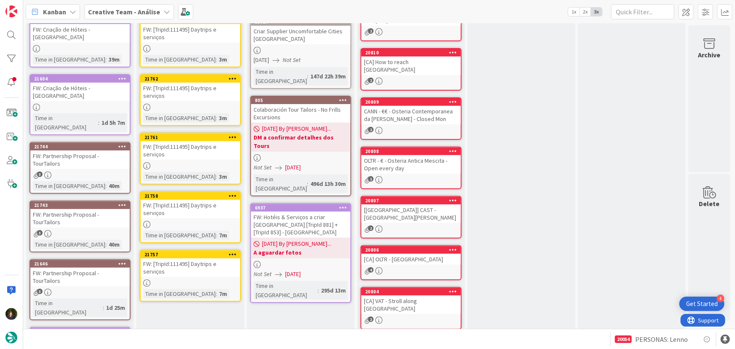
click at [190, 279] on div at bounding box center [190, 282] width 99 height 7
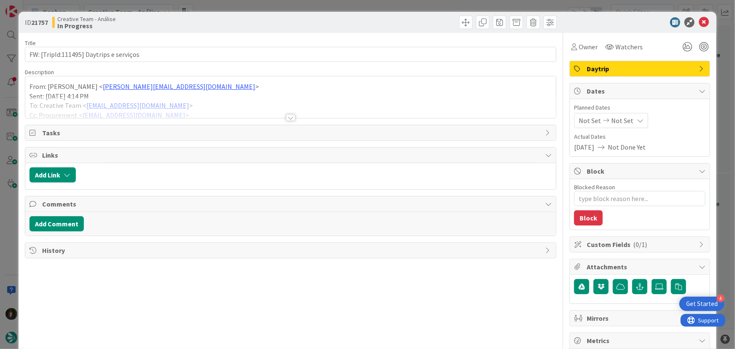
click at [289, 115] on div at bounding box center [290, 117] width 9 height 7
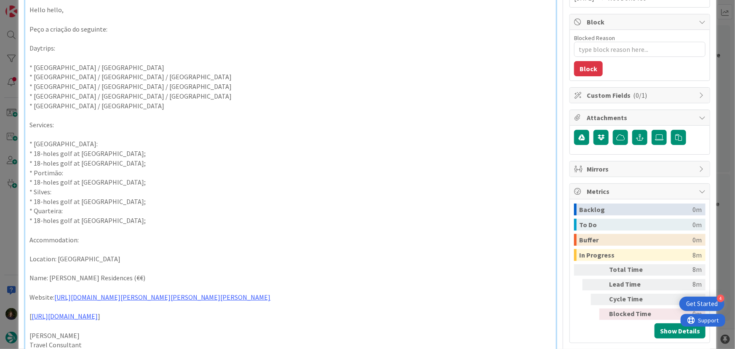
scroll to position [191, 0]
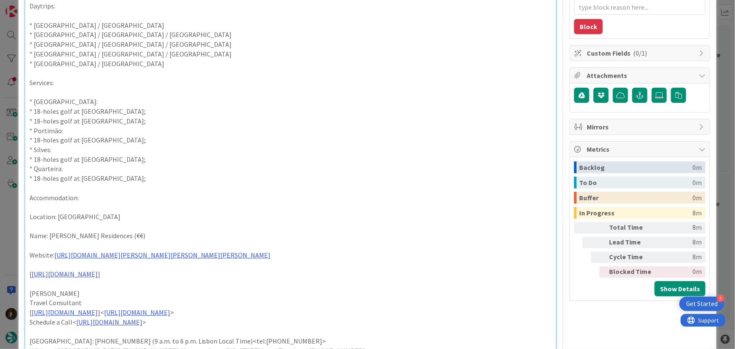
drag, startPoint x: 473, startPoint y: 254, endPoint x: 27, endPoint y: 199, distance: 449.5
click at [25, 199] on div "From: João Galinha < joao.galinha@tourtailors.com > Sent: Tuesday, 26 August, 2…" at bounding box center [290, 157] width 531 height 507
copy div "Accommodation: Location: Lagoa Name: Pestana Gramacho Residences (€€) Website: …"
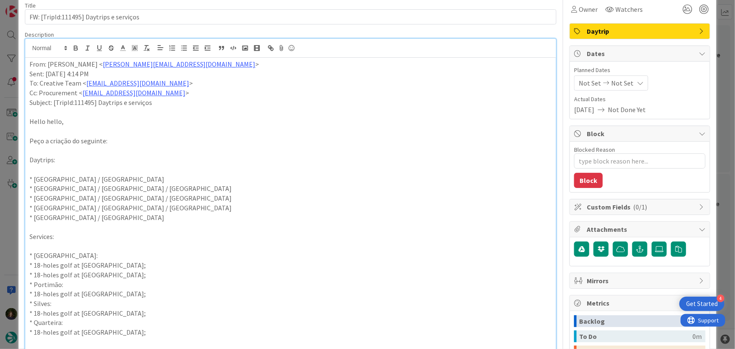
scroll to position [0, 0]
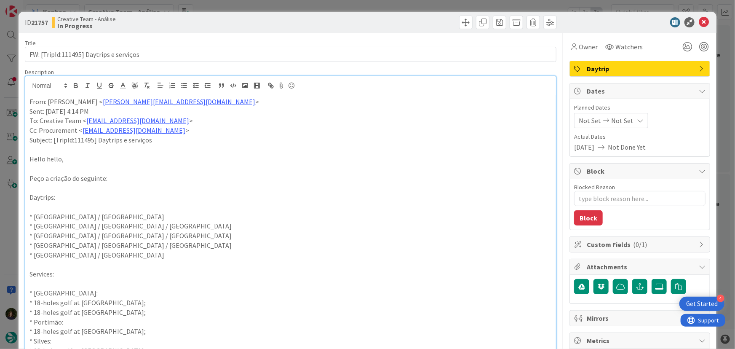
click at [26, 101] on div "From: João Galinha < joao.galinha@tourtailors.com > Sent: Tuesday, 26 August, 2…" at bounding box center [290, 348] width 531 height 507
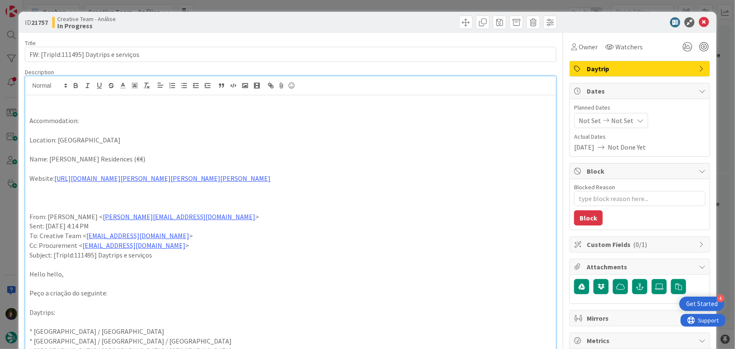
drag, startPoint x: 158, startPoint y: 160, endPoint x: 69, endPoint y: 159, distance: 88.5
click at [70, 159] on p "Name: Pestana Gramacho Residences (€€)" at bounding box center [290, 159] width 523 height 10
drag, startPoint x: 50, startPoint y: 158, endPoint x: 135, endPoint y: 158, distance: 84.7
click at [136, 157] on p "Name: Pestana Gramacho Residences (€€)" at bounding box center [290, 159] width 523 height 10
click at [74, 85] on icon "button" at bounding box center [75, 86] width 3 height 2
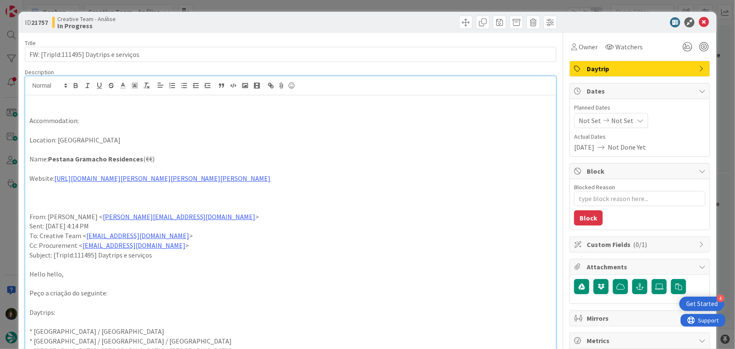
click at [198, 108] on p at bounding box center [290, 112] width 523 height 10
click at [625, 69] on span "Daytrip" at bounding box center [641, 69] width 108 height 10
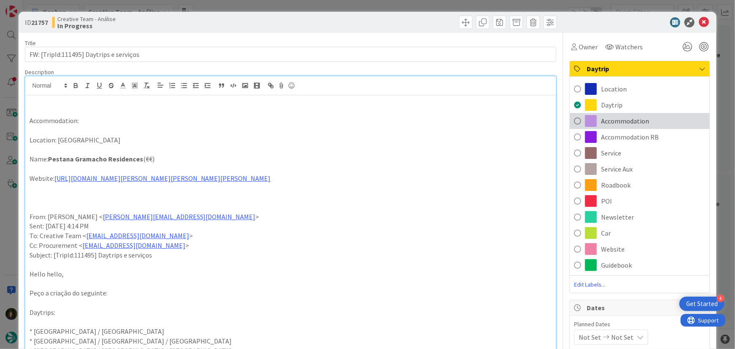
click at [622, 121] on span "Accommodation" at bounding box center [625, 121] width 48 height 10
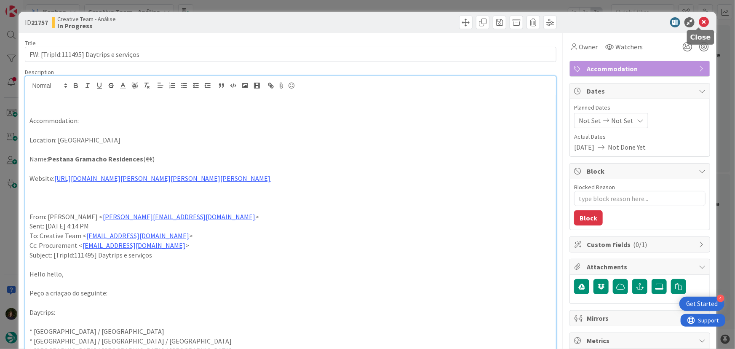
click at [699, 21] on icon at bounding box center [704, 22] width 10 height 10
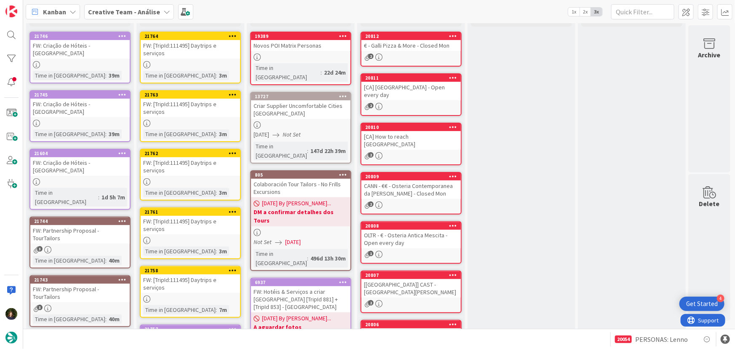
scroll to position [76, 0]
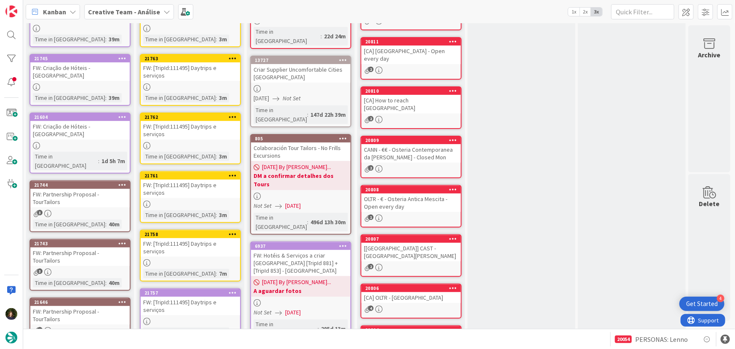
click at [185, 238] on div "FW: [TripId:111495] Daytrips e serviços" at bounding box center [190, 247] width 99 height 19
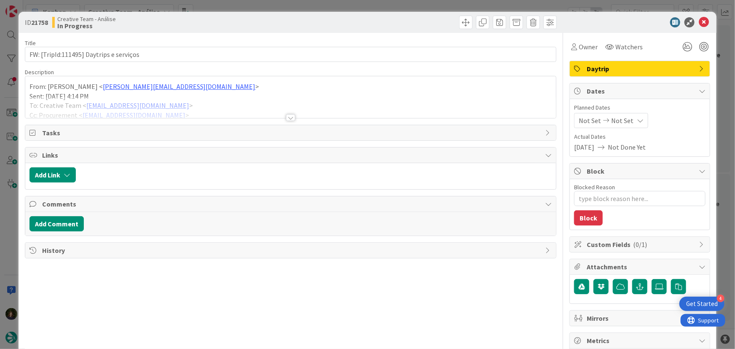
type textarea "x"
click at [286, 118] on div at bounding box center [290, 117] width 9 height 7
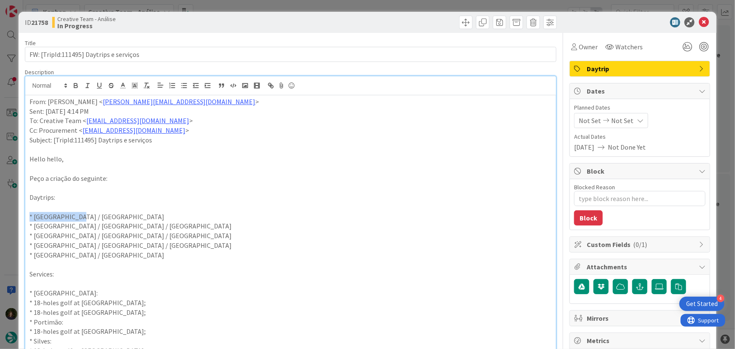
drag, startPoint x: 84, startPoint y: 214, endPoint x: 24, endPoint y: 214, distance: 60.6
copy p "* Lisbon / Lagoa"
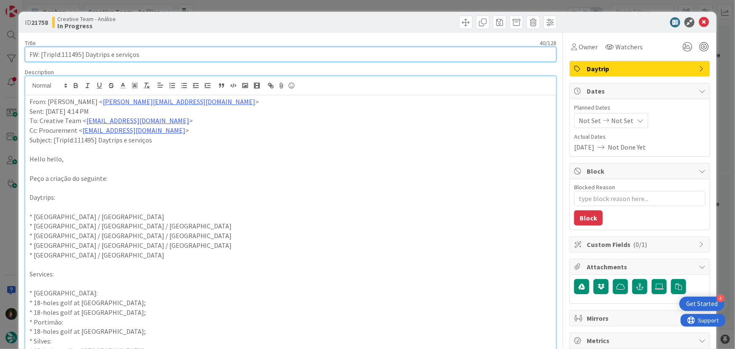
click at [158, 56] on input "FW: [TripId:111495] Daytrips e serviços" at bounding box center [291, 54] width 532 height 15
paste input "* Lisbon / Lagoa"
type input "FW: [TripId:111495] Daytrips e serviços - * Lisbon / Lagoa"
type textarea "x"
type input "FW: [TripId:111495] Daytrips e serviços - * Lisbon / Lagoa"
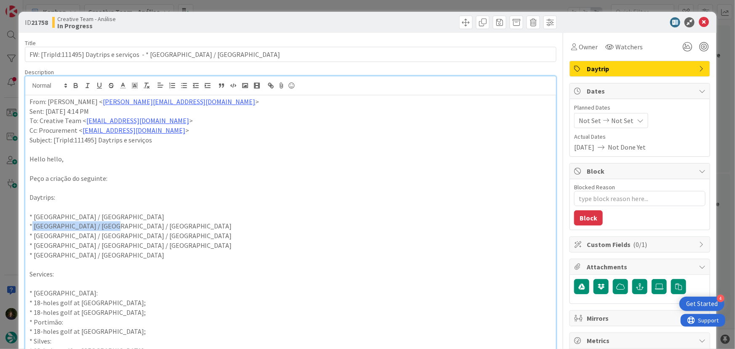
drag, startPoint x: 117, startPoint y: 224, endPoint x: 32, endPoint y: 227, distance: 85.6
click at [32, 227] on p "* Lagoa / Portimão / Lagoa" at bounding box center [290, 226] width 523 height 10
drag, startPoint x: 698, startPoint y: 24, endPoint x: 674, endPoint y: 34, distance: 25.9
click at [699, 24] on icon at bounding box center [704, 22] width 10 height 10
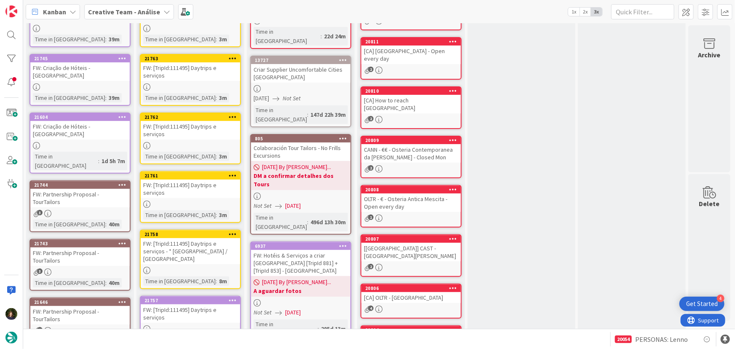
click at [193, 200] on div at bounding box center [190, 203] width 99 height 7
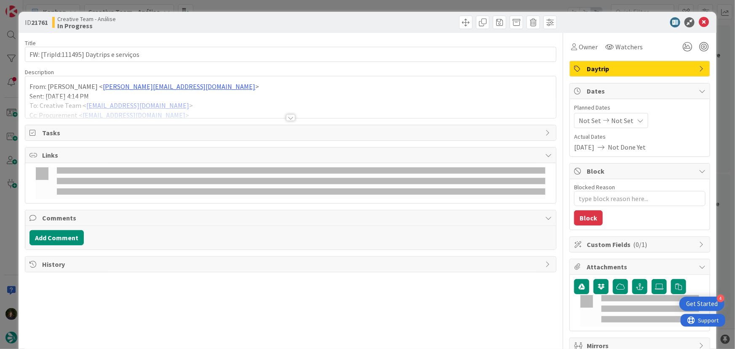
type textarea "x"
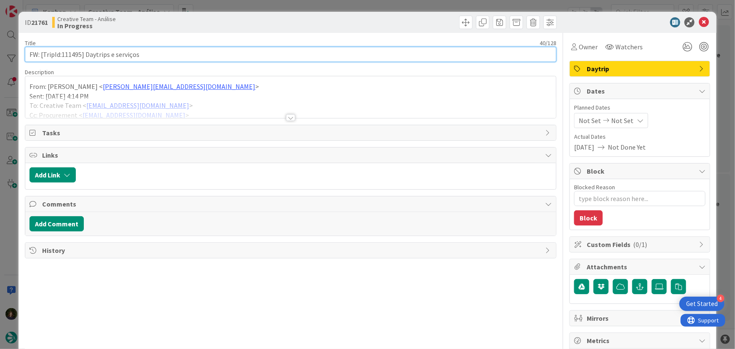
click at [158, 52] on input "FW: [TripId:111495] Daytrips e serviços" at bounding box center [291, 54] width 532 height 15
paste input "* Lagoa / Portimão / Lagoa"
type input "FW: [TripId:111495] Daytrips e serviços - * Lagoa / Portimão / Lagoa"
type textarea "x"
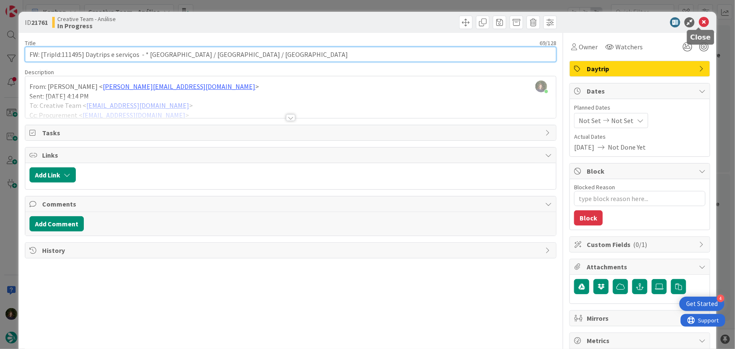
type input "FW: [TripId:111495] Daytrips e serviços - * Lagoa / Portimão / Lagoa"
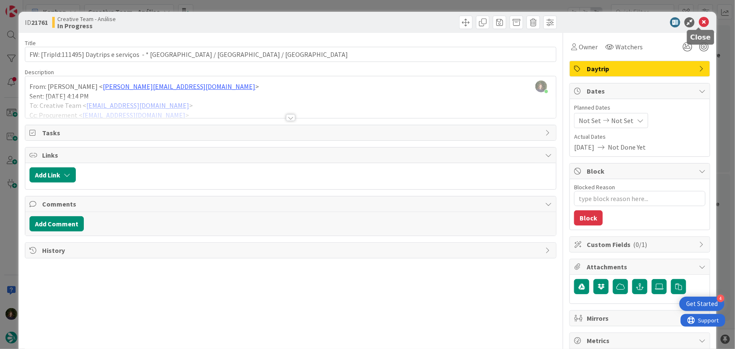
click at [699, 23] on icon at bounding box center [704, 22] width 10 height 10
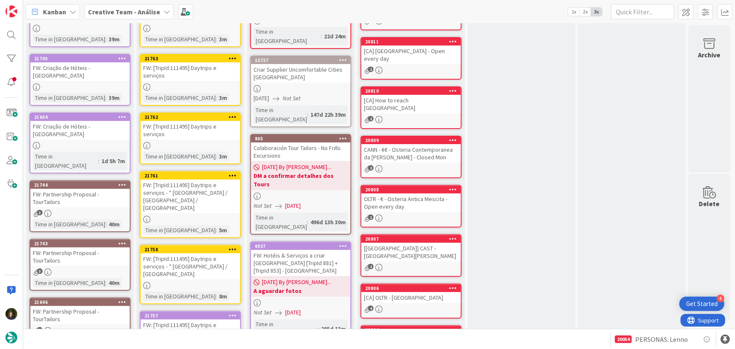
click at [181, 121] on div "FW: [TripId:111495] Daytrips e serviços" at bounding box center [190, 130] width 99 height 19
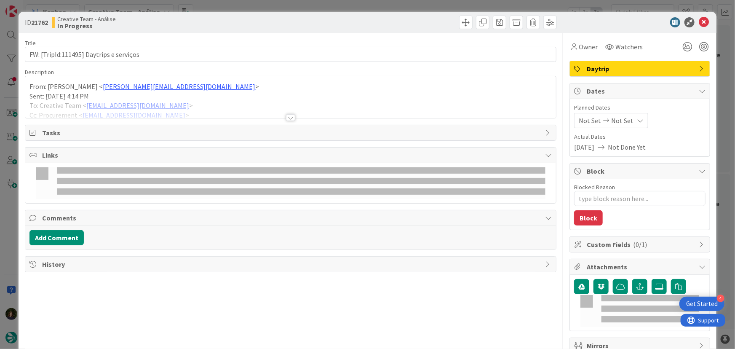
type textarea "x"
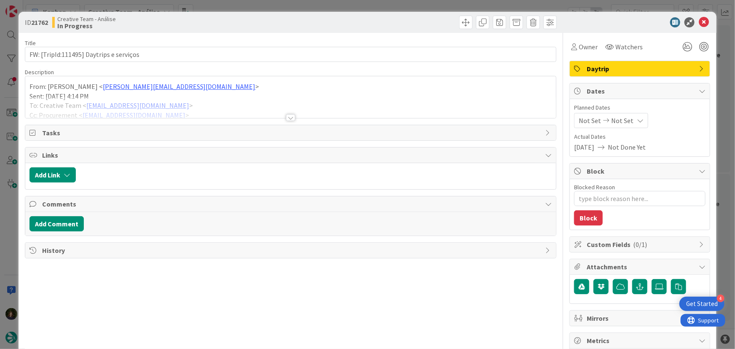
click at [289, 116] on div at bounding box center [290, 117] width 9 height 7
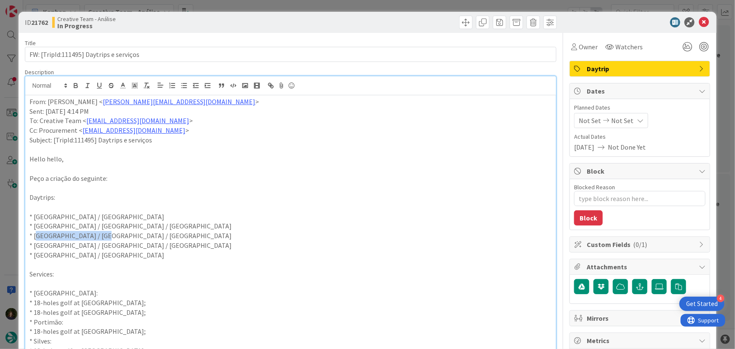
drag, startPoint x: 100, startPoint y: 239, endPoint x: 35, endPoint y: 236, distance: 64.9
click at [34, 236] on p "* Lagoa / Silves / Lagoa" at bounding box center [290, 236] width 523 height 10
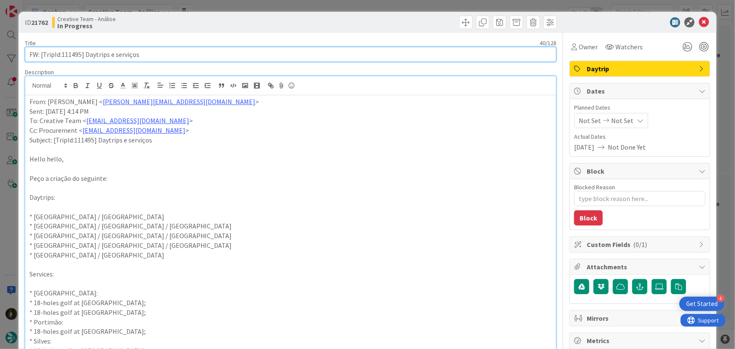
click at [153, 52] on input "FW: [TripId:111495] Daytrips e serviços" at bounding box center [291, 54] width 532 height 15
paste input "Lagoa / Silves / Lagoa"
type input "FW: [TripId:111495] Daytrips e serviços - Lagoa / Silves / Lagoa"
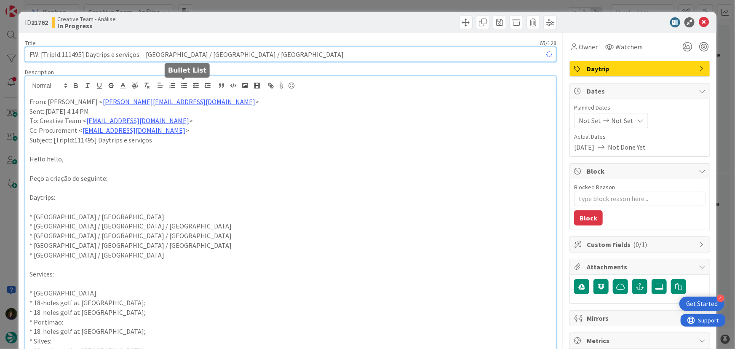
type textarea "x"
type input "FW: [TripId:111495] Daytrips e serviços - Lagoa / Silves / Lagoa"
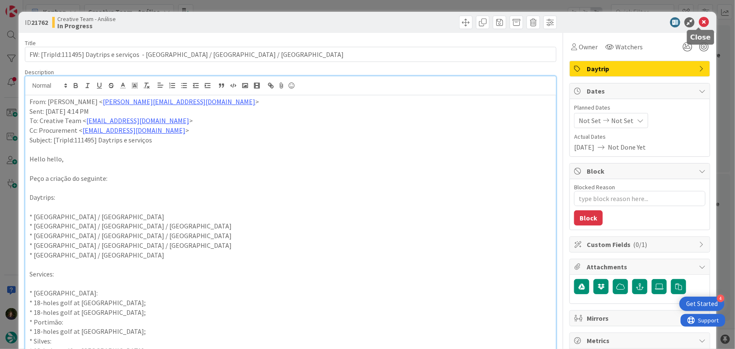
click at [701, 25] on icon at bounding box center [704, 22] width 10 height 10
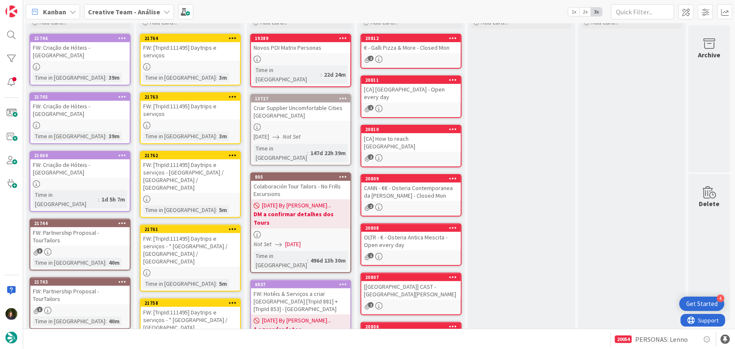
click at [183, 122] on div at bounding box center [190, 125] width 99 height 7
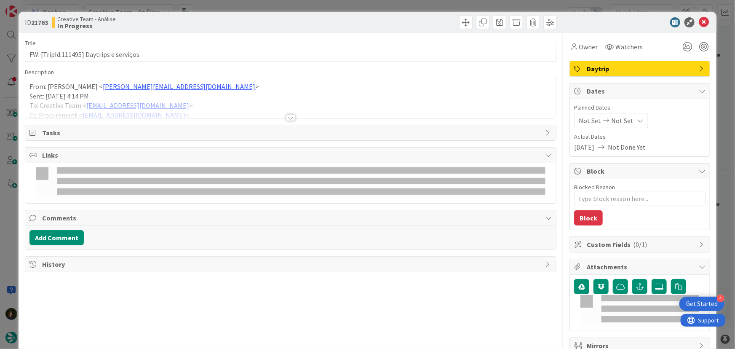
type textarea "x"
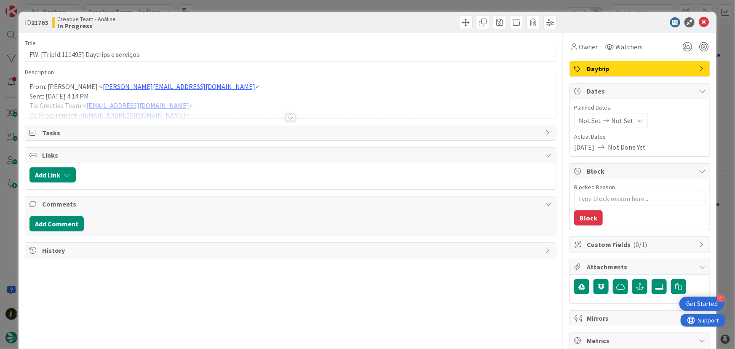
click at [287, 115] on div at bounding box center [290, 117] width 9 height 7
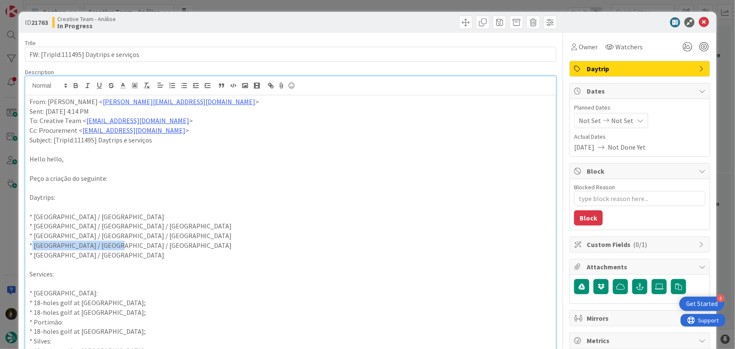
drag, startPoint x: 122, startPoint y: 243, endPoint x: 33, endPoint y: 244, distance: 88.9
click at [32, 244] on p "* Lagoa / Quarteira / Lagoa" at bounding box center [290, 245] width 523 height 10
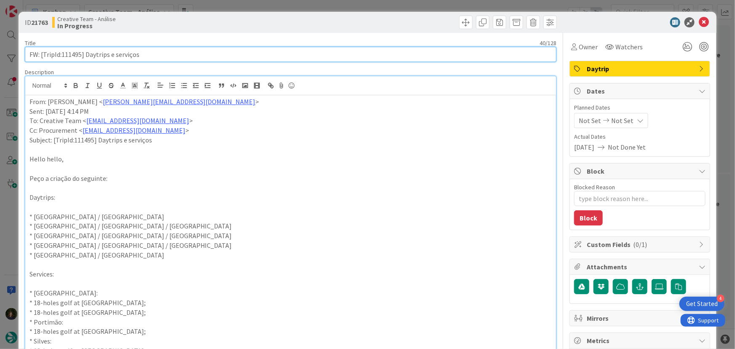
click at [158, 57] on input "FW: [TripId:111495] Daytrips e serviços" at bounding box center [291, 54] width 532 height 15
paste input "* Lagoa / Quarteira / Lagoa"
type input "FW: [TripId:111495] Daytrips e serviços - * Lagoa / Quarteira / Lagoa"
type textarea "x"
type input "FW: [TripId:111495] Daytrips e serviços - * Lagoa / Quarteira / Lagoa"
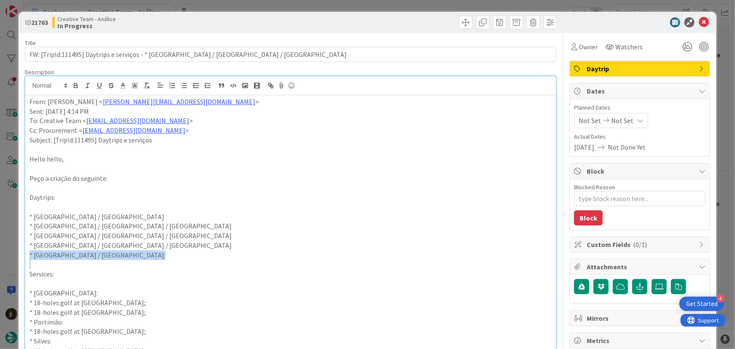
drag, startPoint x: 85, startPoint y: 260, endPoint x: 27, endPoint y: 254, distance: 58.4
click at [27, 254] on div "From: João Galinha < joao.galinha@tourtailors.com > Sent: Tuesday, 26 August, 2…" at bounding box center [290, 348] width 531 height 507
click at [700, 19] on icon at bounding box center [704, 22] width 10 height 10
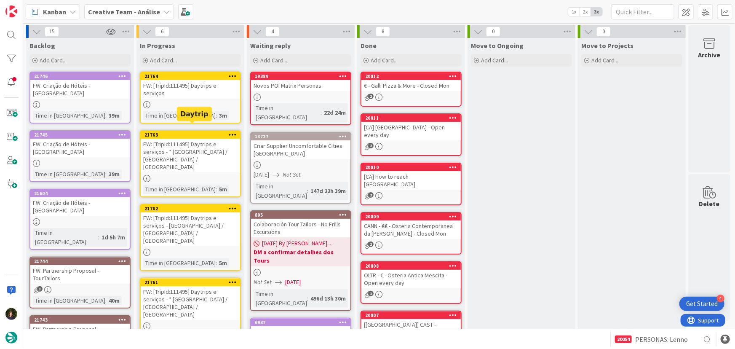
click at [195, 101] on div at bounding box center [190, 104] width 99 height 7
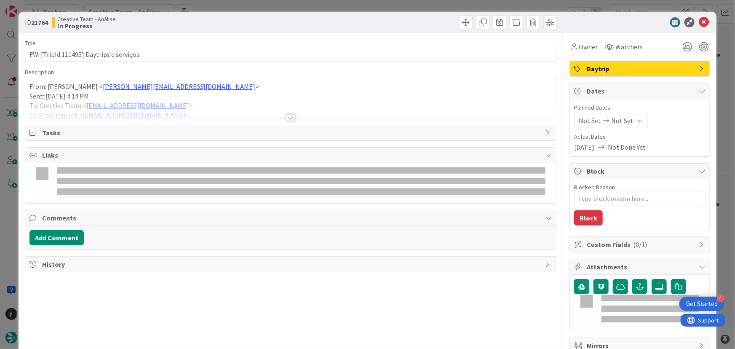
type textarea "x"
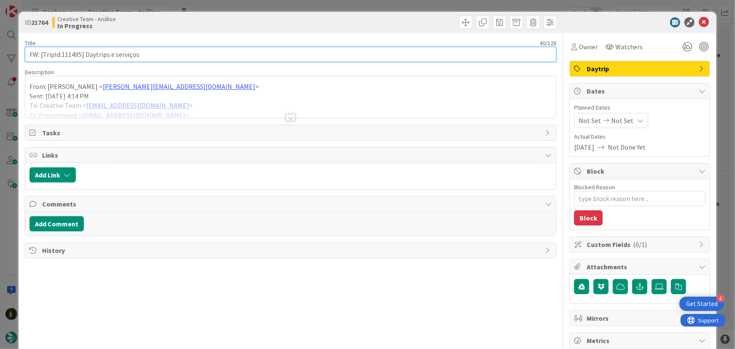
click at [173, 53] on input "FW: [TripId:111495] Daytrips e serviços" at bounding box center [291, 54] width 532 height 15
paste input "* Lagoa / Lisbon"
type input "FW: [TripId:111495] Daytrips e serviços - * Lagoa / Lisbon"
type textarea "x"
type input "FW: [TripId:111495] Daytrips e serviços - * Lagoa / Lisbon"
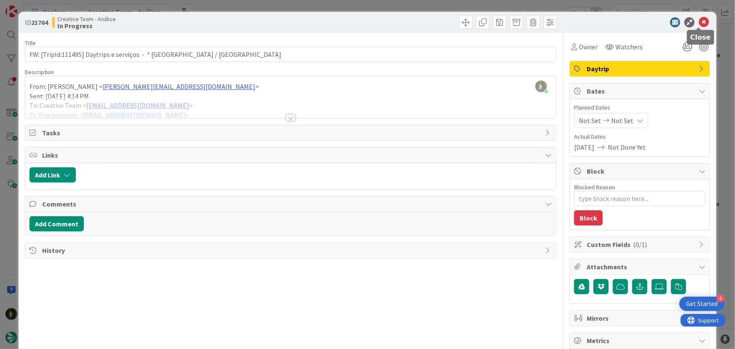
click at [699, 25] on icon at bounding box center [704, 22] width 10 height 10
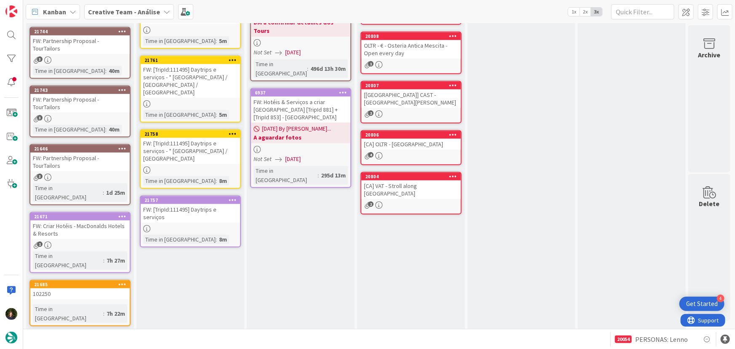
click at [237, 197] on div at bounding box center [232, 200] width 15 height 6
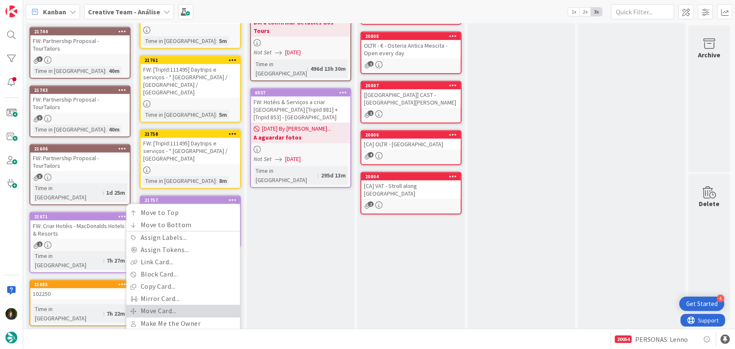
click at [188, 304] on link "Move Card..." at bounding box center [183, 310] width 114 height 12
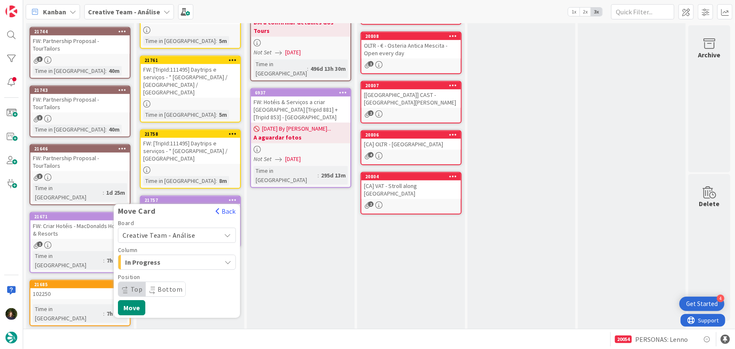
click at [188, 231] on span "Creative Team - Análise" at bounding box center [159, 235] width 73 height 8
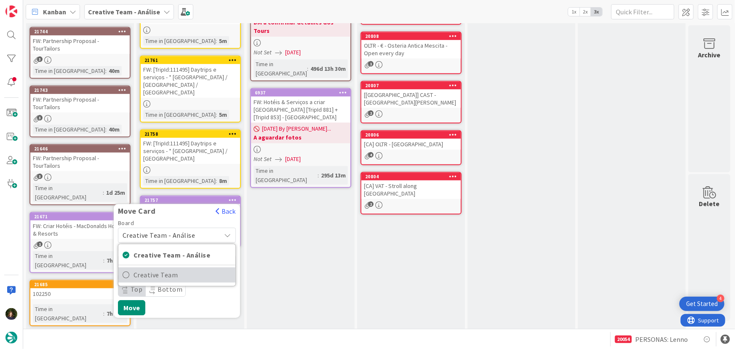
click at [187, 269] on span "Creative Team" at bounding box center [183, 275] width 98 height 13
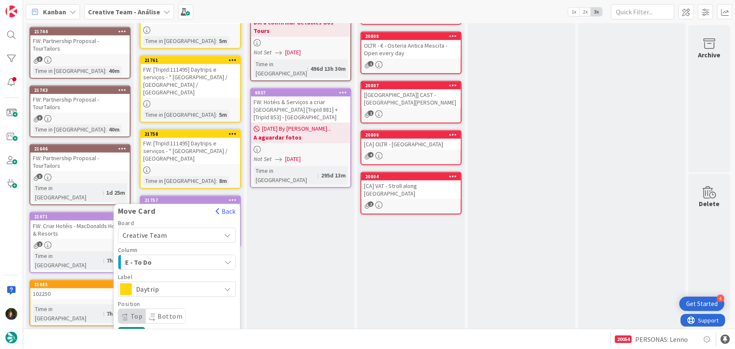
click at [182, 256] on span "E - To Do" at bounding box center [156, 261] width 63 height 11
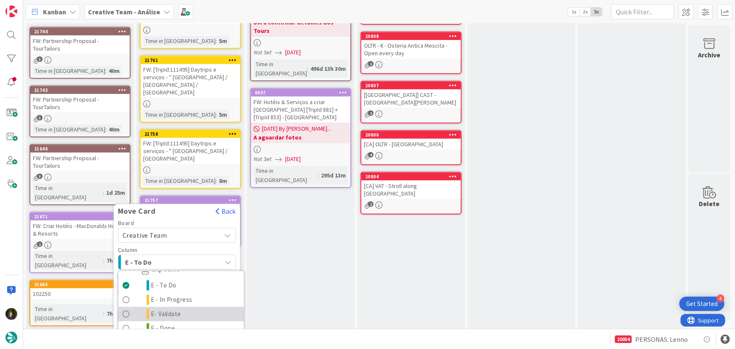
scroll to position [38, 0]
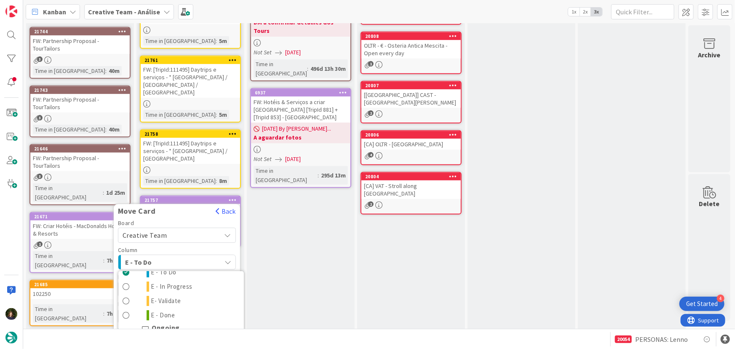
click at [169, 283] on span "Daytrip" at bounding box center [176, 289] width 81 height 12
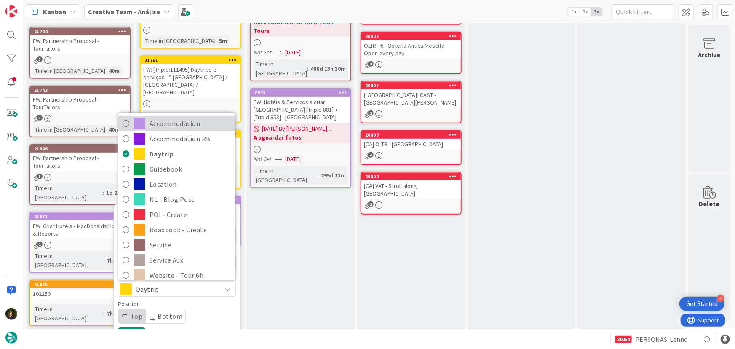
click at [171, 117] on span "Accommodation" at bounding box center [191, 123] width 82 height 13
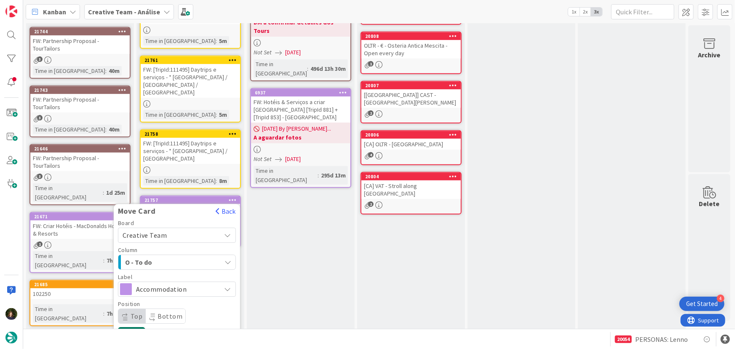
click at [132, 327] on button "Move" at bounding box center [131, 334] width 27 height 15
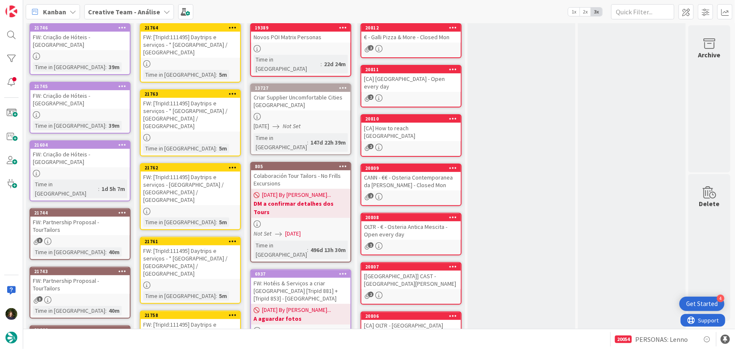
scroll to position [0, 0]
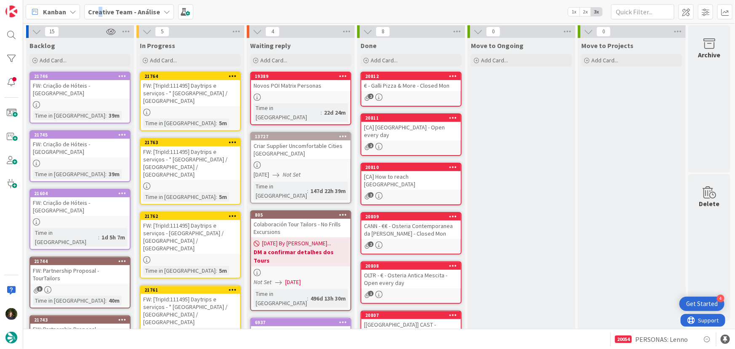
click at [99, 11] on b "Creative Team - Análise" at bounding box center [124, 12] width 72 height 8
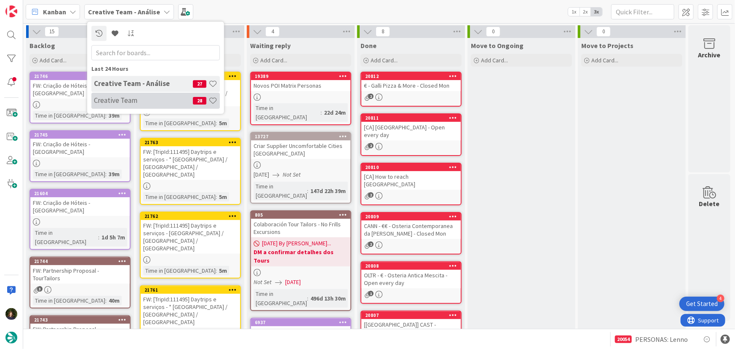
click at [107, 101] on h4 "Creative Team" at bounding box center [143, 100] width 99 height 8
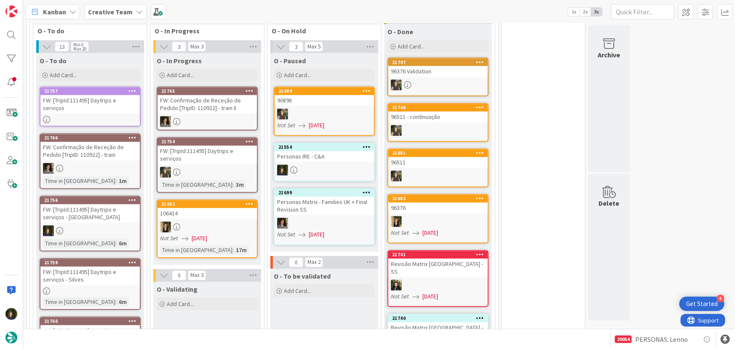
scroll to position [766, 0]
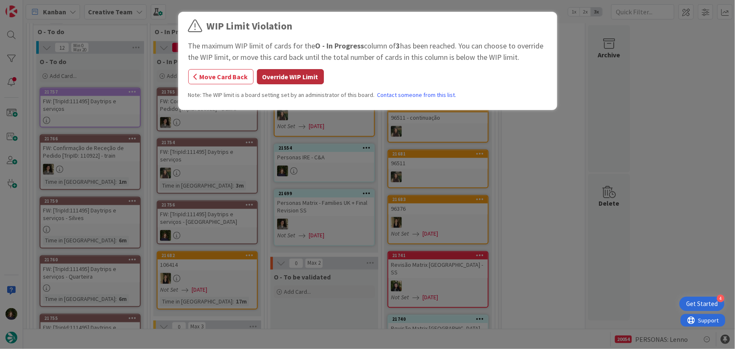
click at [300, 70] on button "Override WIP Limit" at bounding box center [290, 76] width 67 height 15
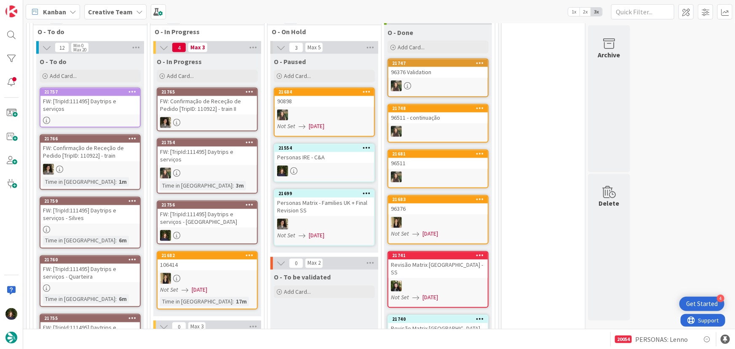
click at [194, 209] on div "FW: [TripId:111495] Daytrips e serviços - Portimão" at bounding box center [207, 218] width 99 height 19
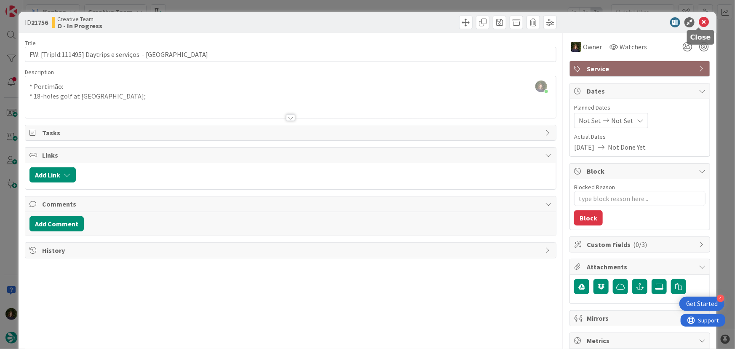
click at [700, 23] on icon at bounding box center [704, 22] width 10 height 10
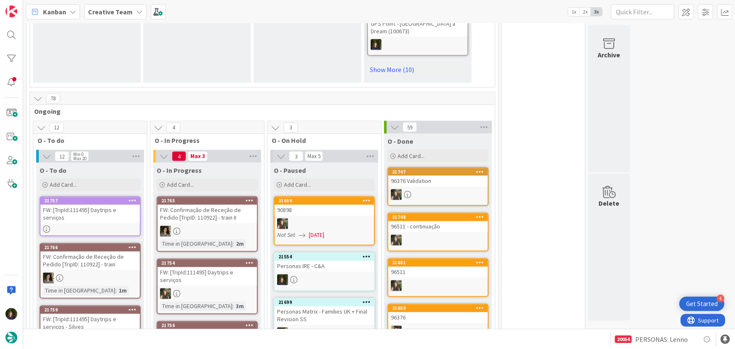
scroll to position [574, 0]
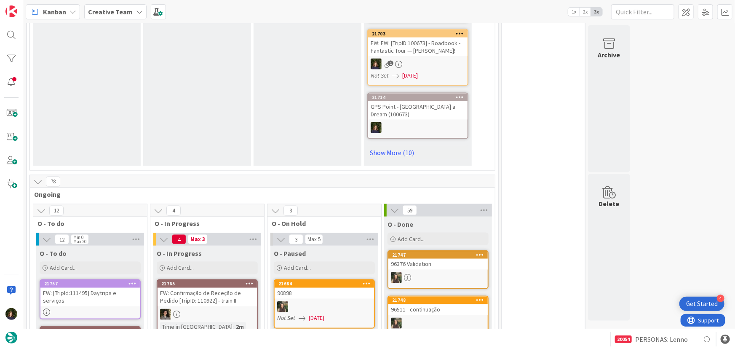
click at [119, 12] on b "Creative Team" at bounding box center [110, 12] width 45 height 8
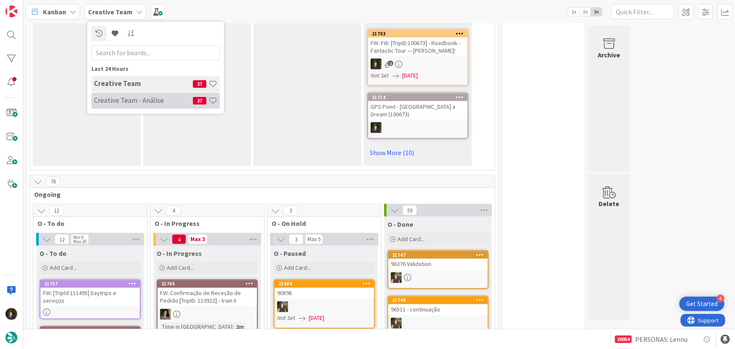
click at [112, 96] on h4 "Creative Team - Análise" at bounding box center [143, 100] width 99 height 8
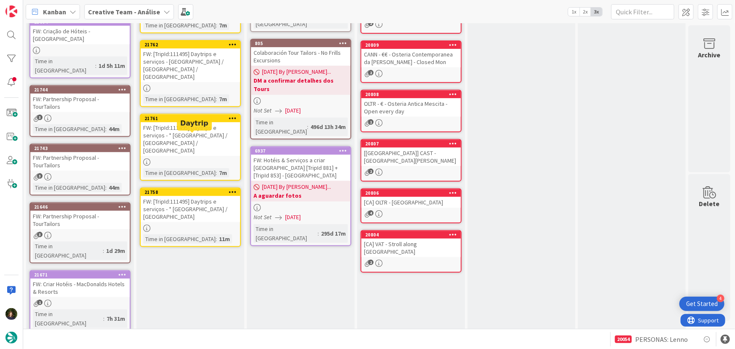
scroll to position [114, 0]
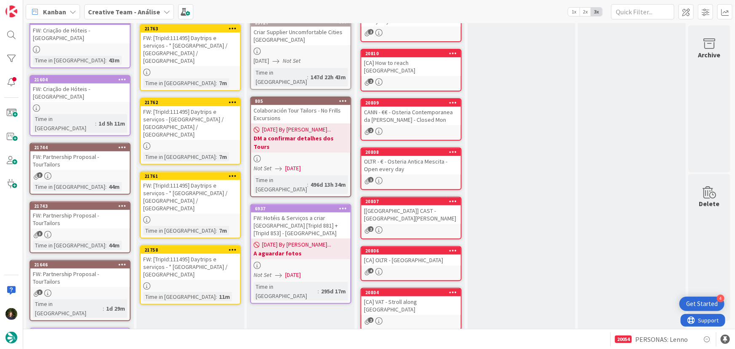
click at [151, 13] on b "Creative Team - Análise" at bounding box center [124, 12] width 72 height 8
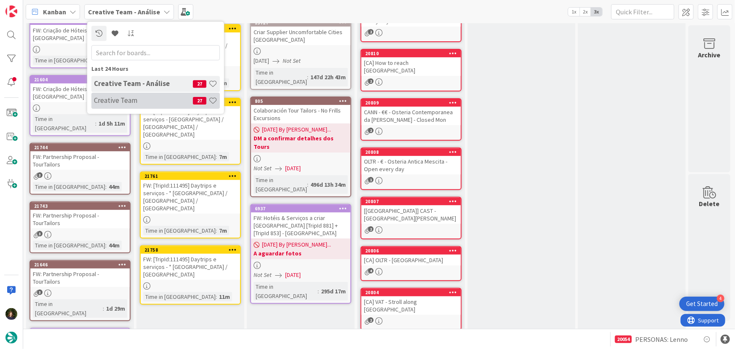
click at [150, 100] on h4 "Creative Team" at bounding box center [143, 100] width 99 height 8
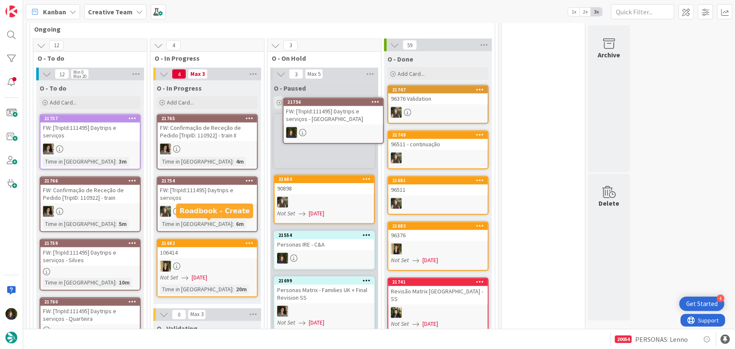
scroll to position [733, 0]
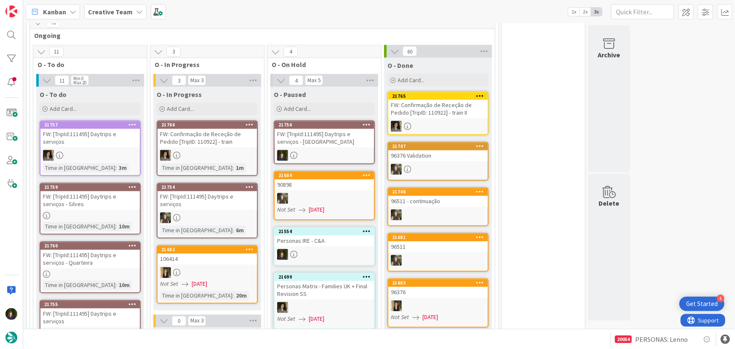
click at [126, 8] on b "Creative Team" at bounding box center [110, 12] width 45 height 8
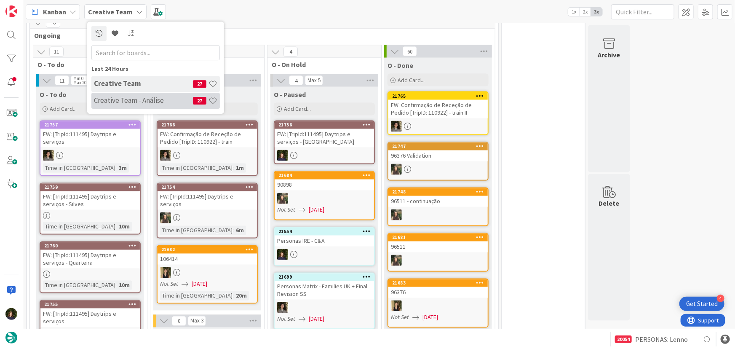
click at [131, 101] on h4 "Creative Team - Análise" at bounding box center [143, 100] width 99 height 8
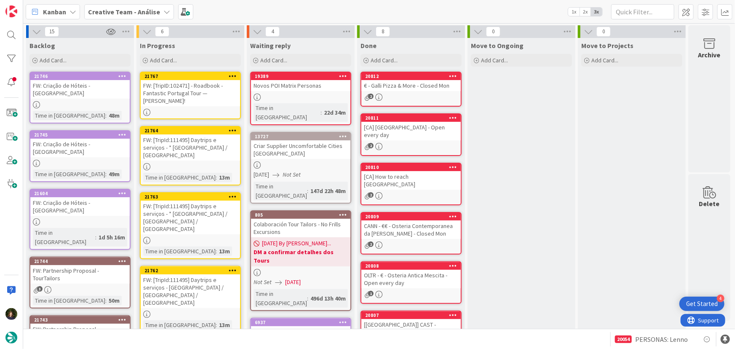
click at [236, 74] on icon at bounding box center [233, 76] width 8 height 6
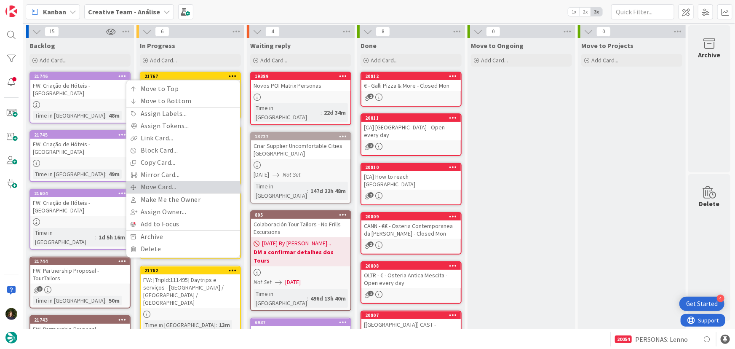
click at [177, 186] on link "Move Card..." at bounding box center [183, 187] width 114 height 12
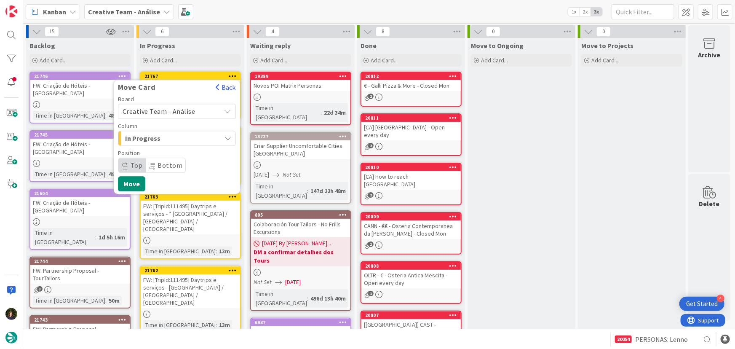
click at [189, 107] on span "Creative Team - Análise" at bounding box center [159, 111] width 73 height 8
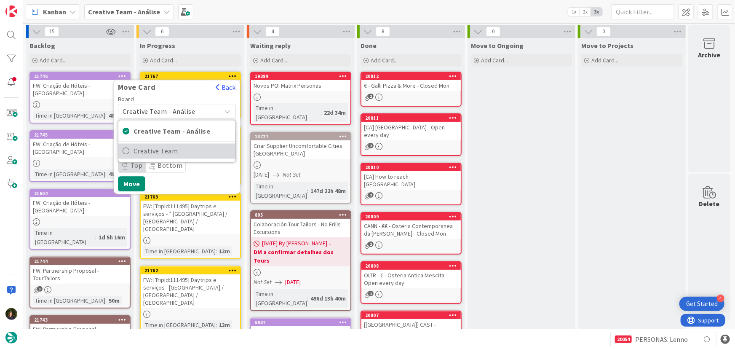
click at [200, 151] on span "Creative Team" at bounding box center [183, 151] width 98 height 13
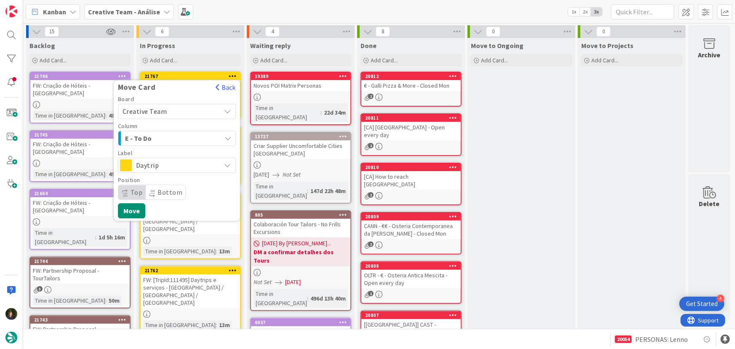
click at [188, 138] on span "E - To Do" at bounding box center [156, 138] width 63 height 11
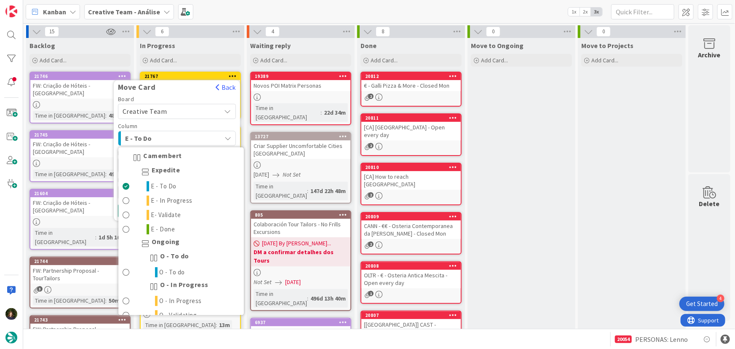
click at [188, 138] on span "E - To Do" at bounding box center [156, 138] width 63 height 11
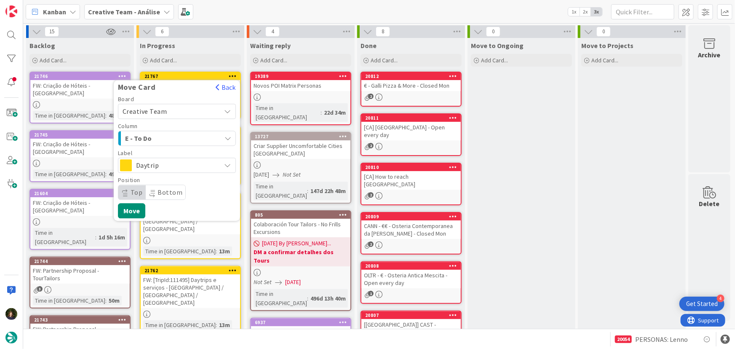
click at [188, 165] on span "Daytrip" at bounding box center [176, 165] width 81 height 12
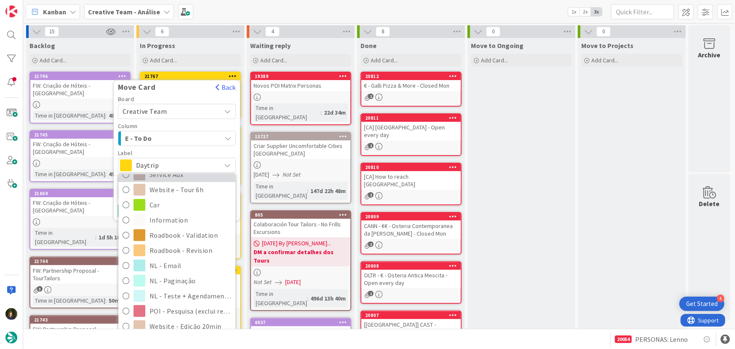
scroll to position [153, 0]
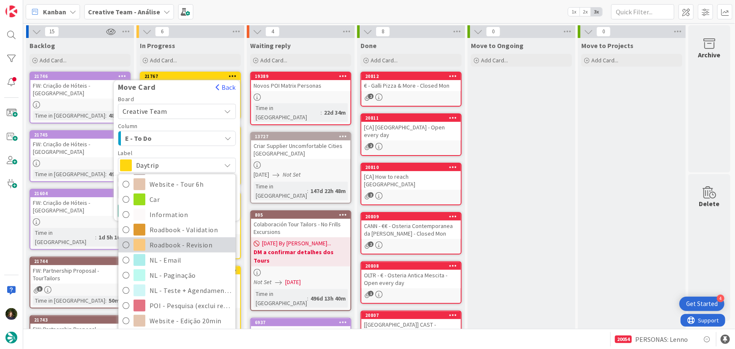
click at [191, 246] on span "Roadbook - Revision" at bounding box center [191, 244] width 82 height 13
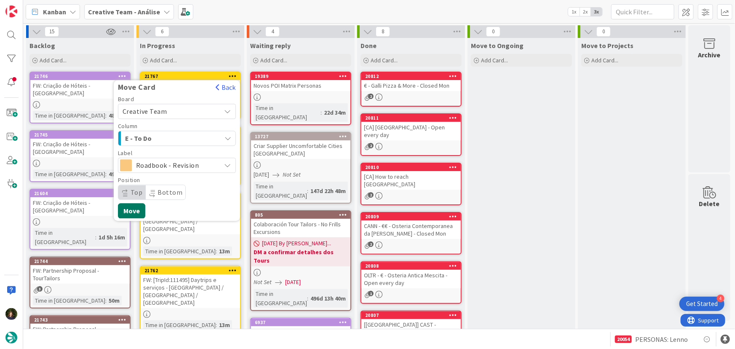
click at [135, 212] on button "Move" at bounding box center [131, 210] width 27 height 15
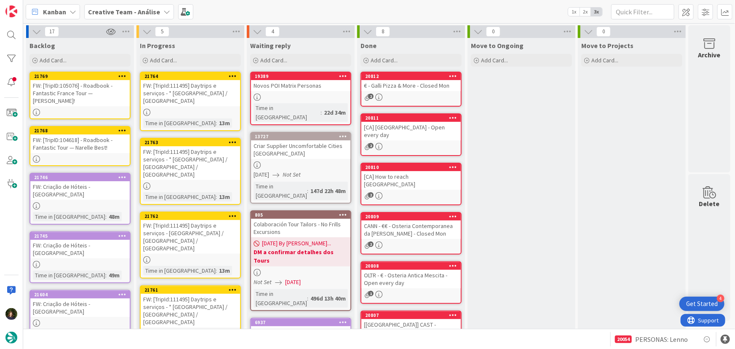
click at [69, 147] on div "FW: [TripID:104618] - Roadbook - Fantastic Tour — Narelle Best!" at bounding box center [79, 143] width 99 height 19
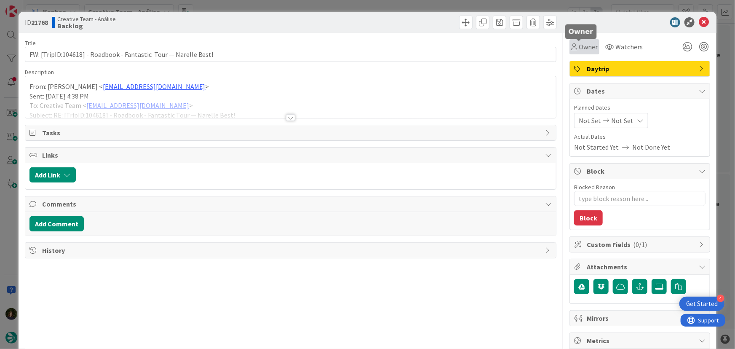
click at [589, 47] on span "Owner" at bounding box center [588, 47] width 19 height 10
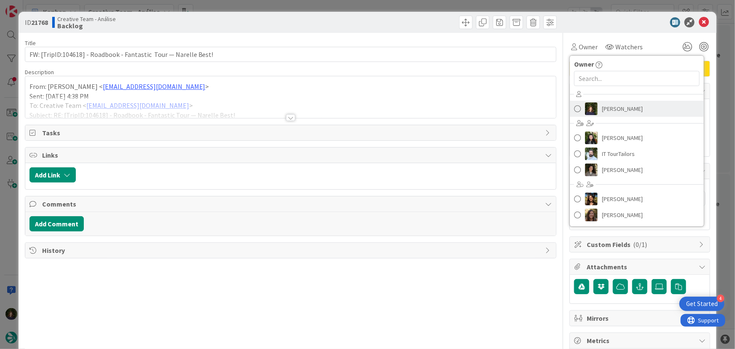
click at [604, 108] on span "Margarida Carvalho" at bounding box center [622, 108] width 41 height 13
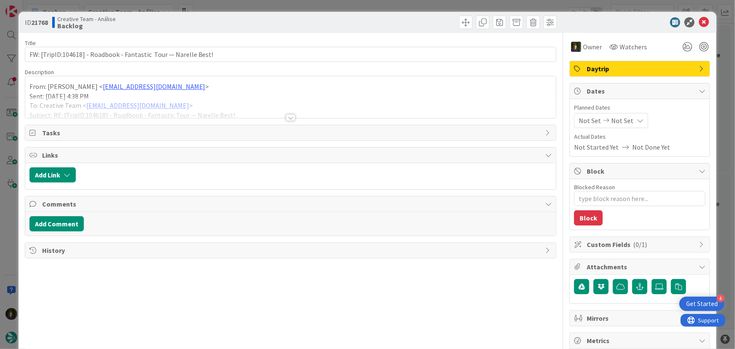
click at [611, 69] on span "Daytrip" at bounding box center [641, 69] width 108 height 10
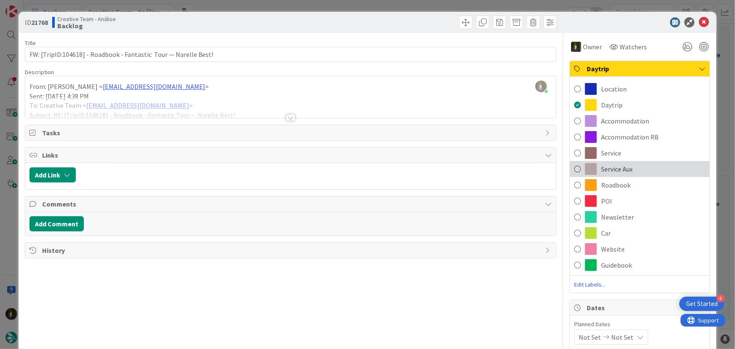
click at [619, 169] on span "Service Aux" at bounding box center [617, 169] width 32 height 10
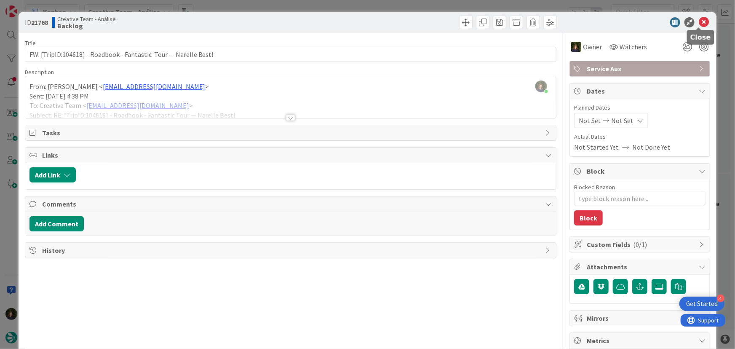
click at [700, 21] on icon at bounding box center [704, 22] width 10 height 10
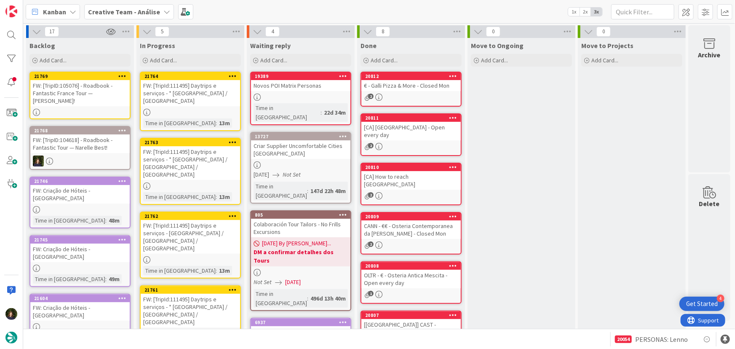
click at [122, 130] on icon at bounding box center [122, 130] width 8 height 6
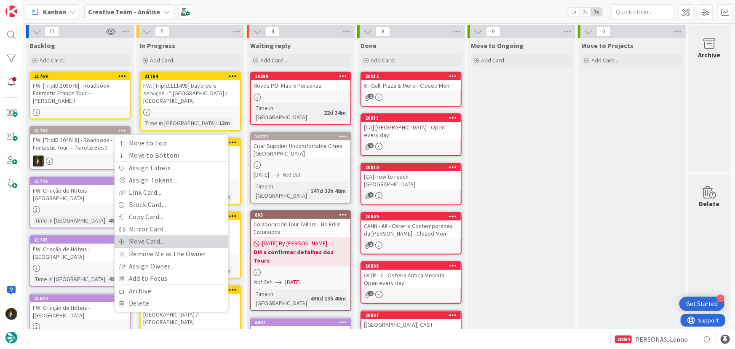
click at [150, 240] on link "Move Card..." at bounding box center [172, 241] width 114 height 12
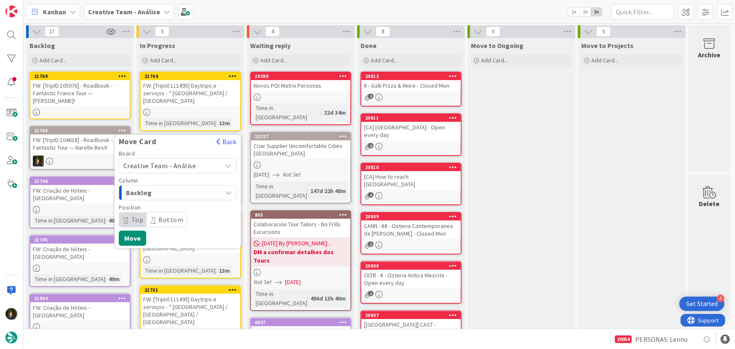
click at [168, 163] on span "Creative Team - Análise" at bounding box center [159, 165] width 73 height 8
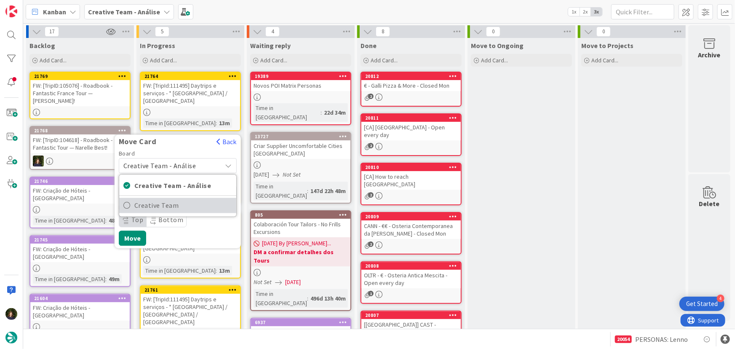
click at [177, 210] on span "Creative Team" at bounding box center [183, 205] width 98 height 13
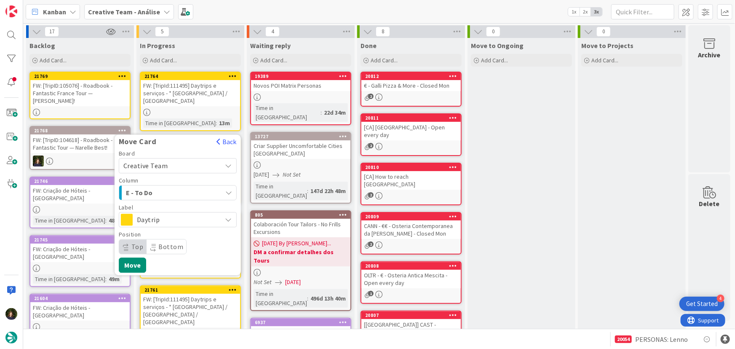
click at [179, 189] on span "E - To Do" at bounding box center [157, 192] width 63 height 11
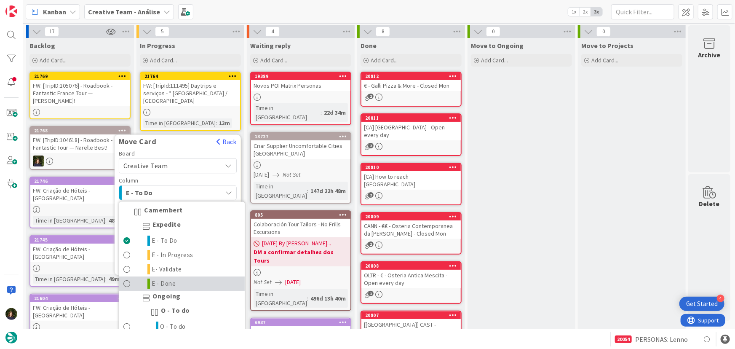
scroll to position [38, 0]
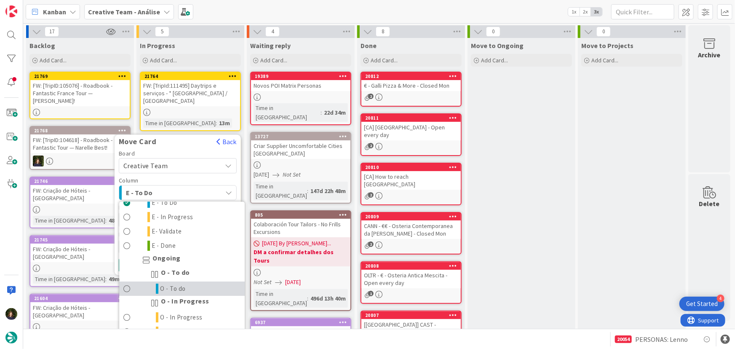
click at [182, 284] on span "O - To do" at bounding box center [173, 289] width 26 height 10
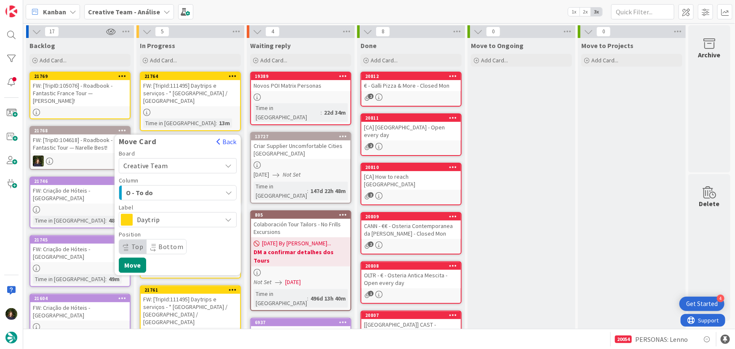
click at [180, 217] on span "Daytrip" at bounding box center [177, 220] width 81 height 12
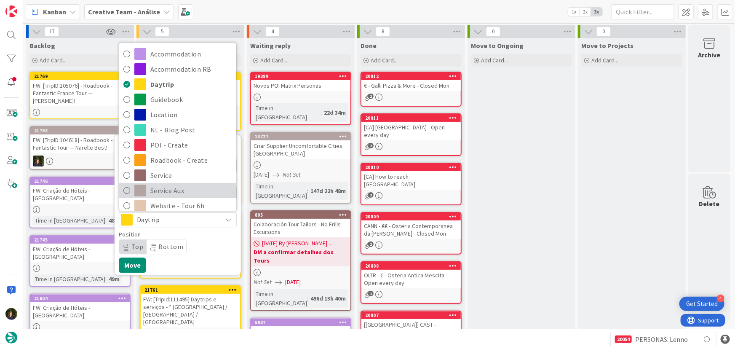
click at [176, 189] on span "Service Aux" at bounding box center [191, 190] width 82 height 13
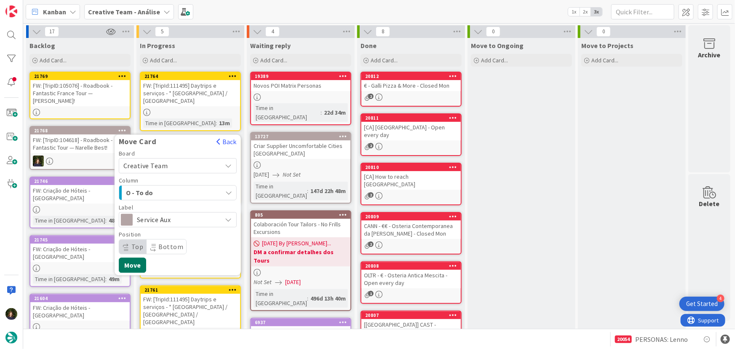
click at [128, 268] on button "Move" at bounding box center [132, 264] width 27 height 15
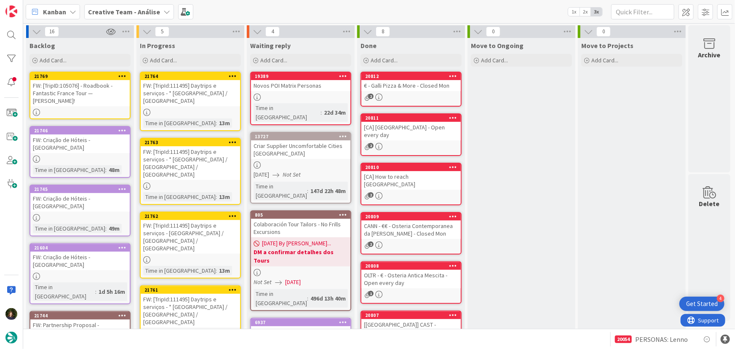
click at [67, 100] on div "FW: [TripID:105076] - Roadbook - Fantastic France Tour — Shelley Wildeman!" at bounding box center [79, 93] width 99 height 26
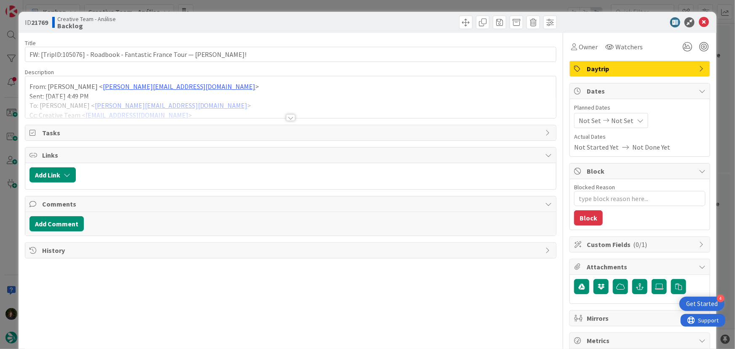
click at [287, 117] on div at bounding box center [290, 117] width 9 height 7
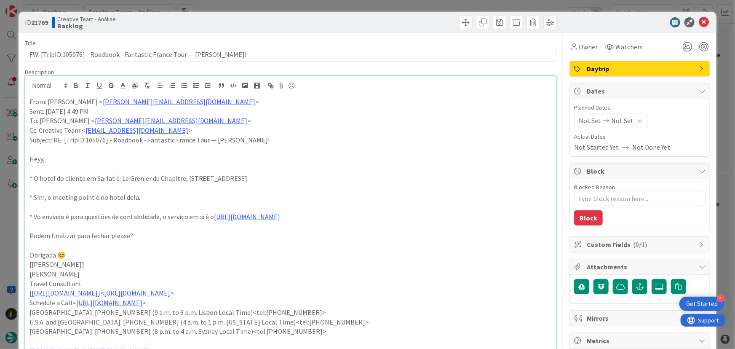
click at [616, 71] on span "Daytrip" at bounding box center [641, 69] width 108 height 10
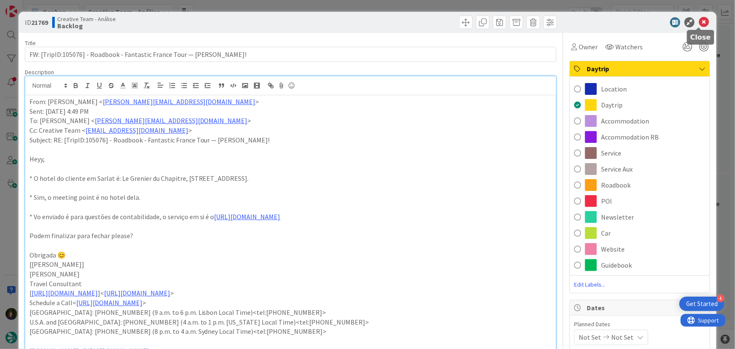
click at [699, 20] on icon at bounding box center [704, 22] width 10 height 10
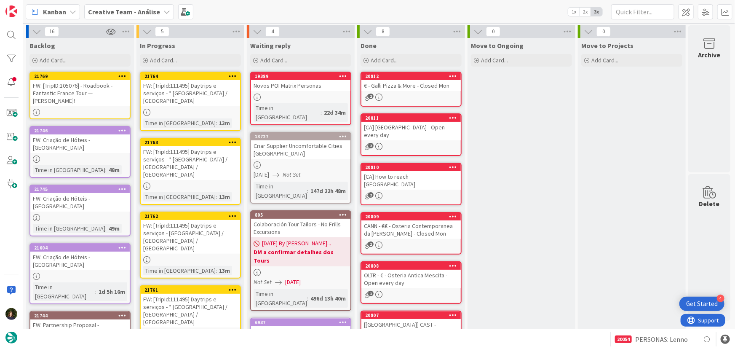
click at [82, 101] on div "FW: [TripID:105076] - Roadbook - Fantastic France Tour — Shelley Wildeman!" at bounding box center [79, 93] width 99 height 26
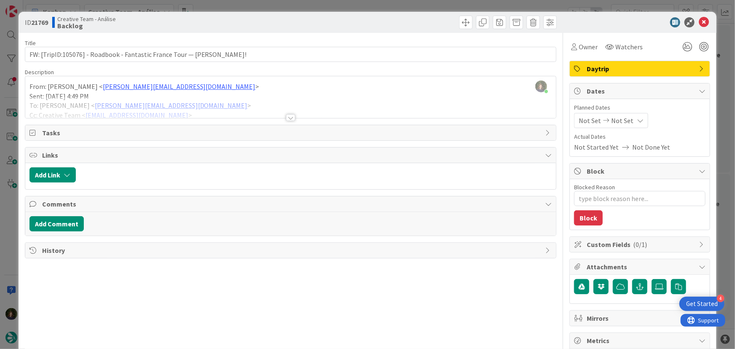
click at [628, 72] on span "Daytrip" at bounding box center [641, 69] width 108 height 10
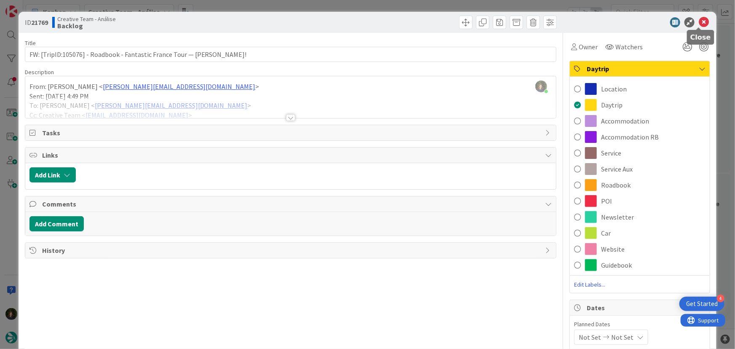
click at [700, 22] on icon at bounding box center [704, 22] width 10 height 10
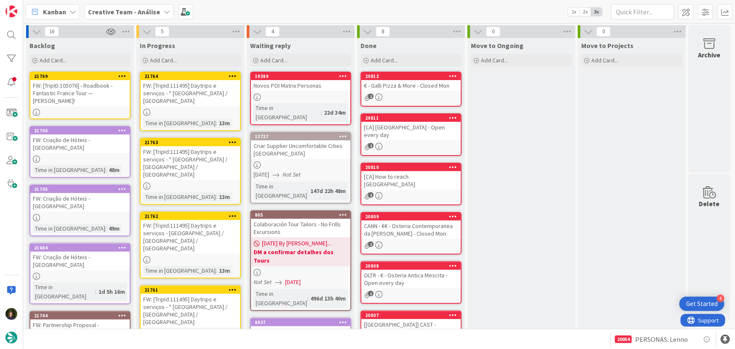
click at [119, 75] on icon at bounding box center [122, 76] width 8 height 6
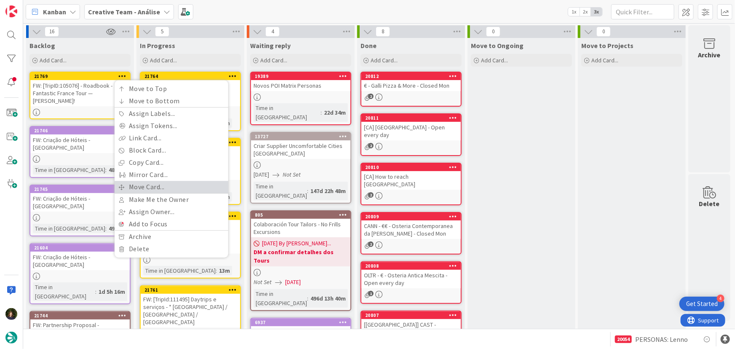
click at [156, 187] on link "Move Card..." at bounding box center [172, 187] width 114 height 12
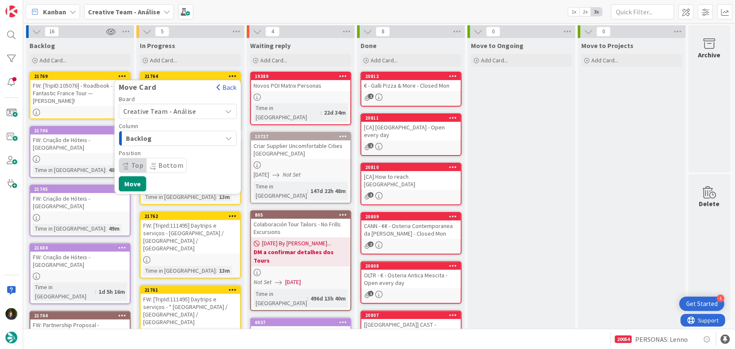
click at [193, 110] on span "Creative Team - Análise" at bounding box center [159, 111] width 73 height 8
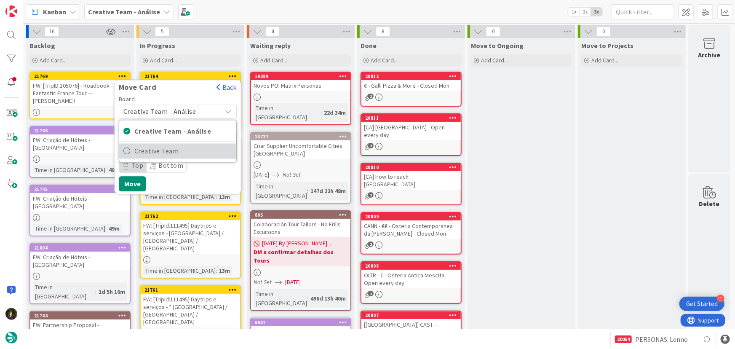
click at [205, 152] on span "Creative Team" at bounding box center [183, 151] width 98 height 13
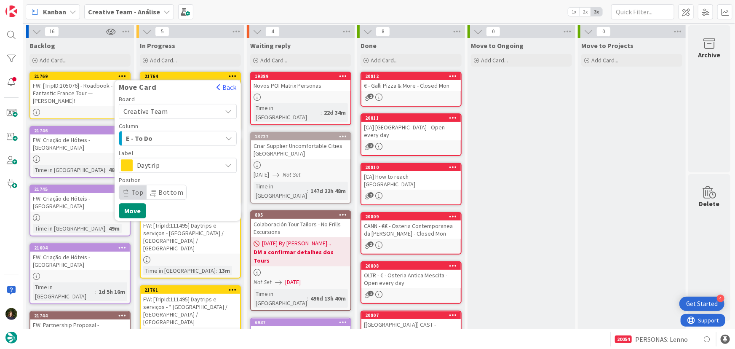
click at [183, 137] on span "E - To Do" at bounding box center [157, 138] width 63 height 11
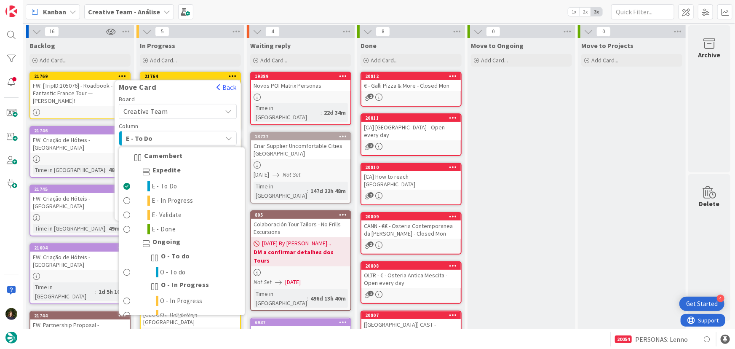
click at [183, 137] on span "E - To Do" at bounding box center [157, 138] width 63 height 11
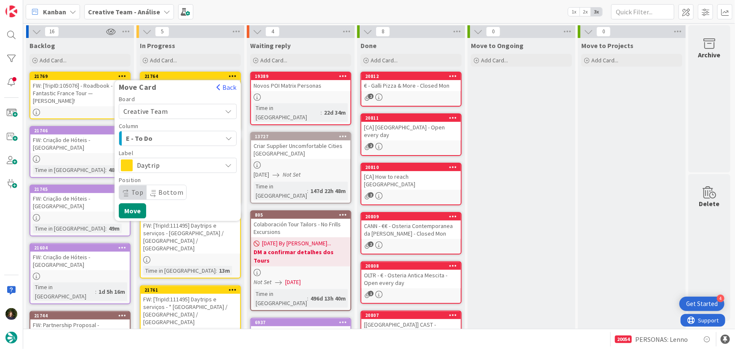
click at [181, 167] on span "Daytrip" at bounding box center [177, 165] width 81 height 12
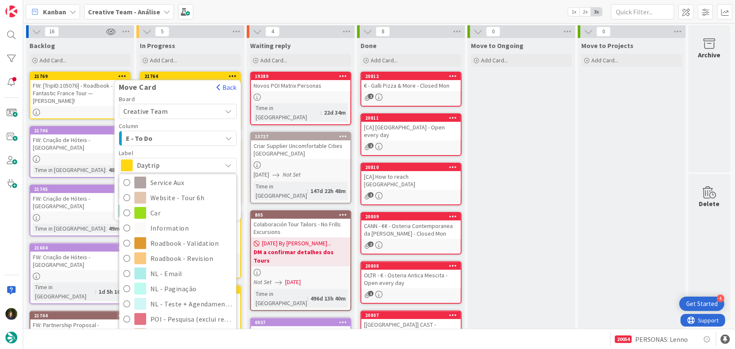
scroll to position [153, 0]
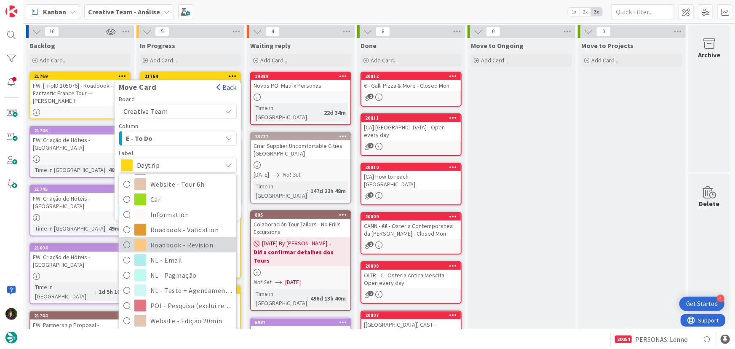
click at [184, 243] on span "Roadbook - Revision" at bounding box center [191, 244] width 82 height 13
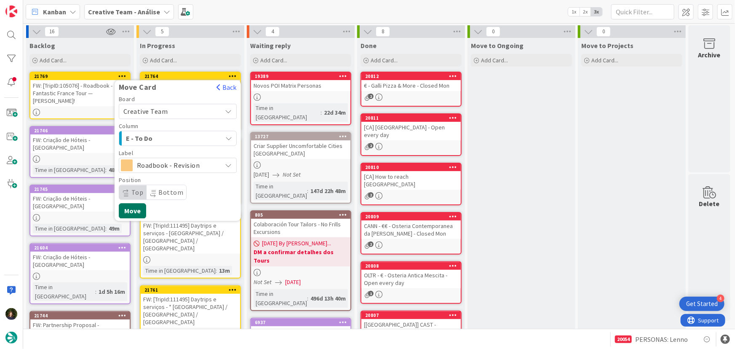
click at [138, 212] on button "Move" at bounding box center [132, 210] width 27 height 15
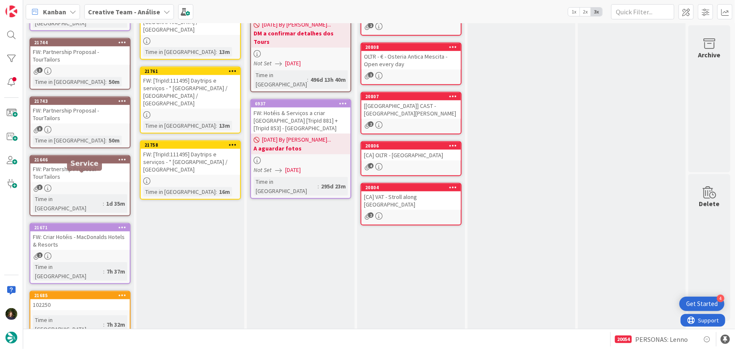
scroll to position [152, 0]
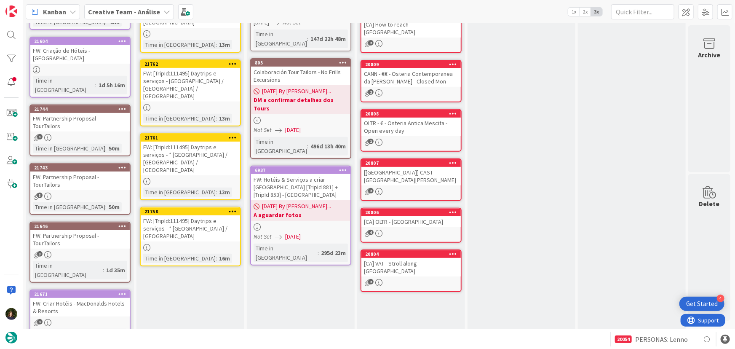
click at [131, 12] on b "Creative Team - Análise" at bounding box center [124, 12] width 72 height 8
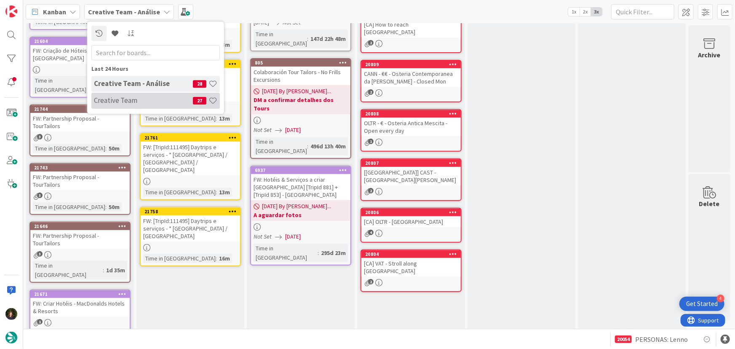
click at [135, 101] on h4 "Creative Team" at bounding box center [143, 100] width 99 height 8
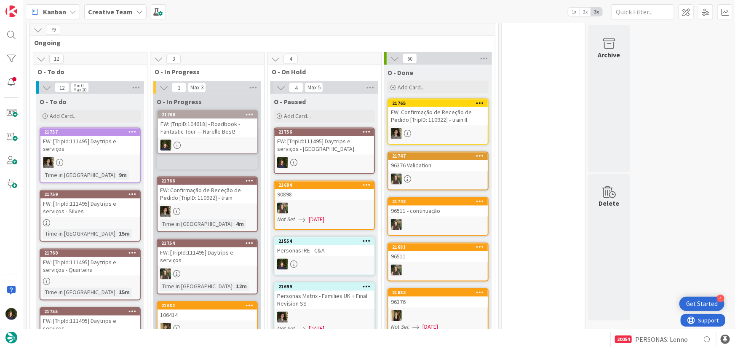
scroll to position [712, 0]
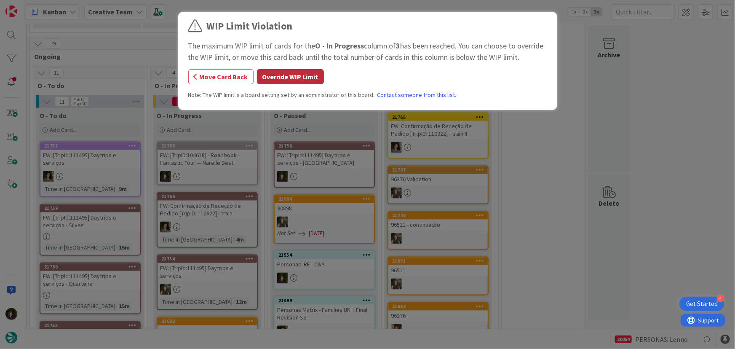
click at [286, 76] on button "Override WIP Limit" at bounding box center [290, 76] width 67 height 15
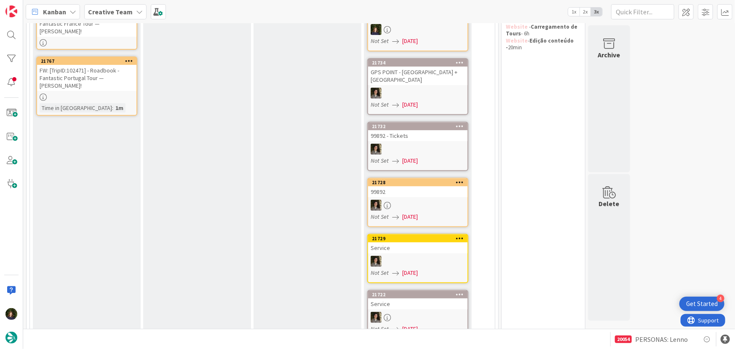
scroll to position [0, 0]
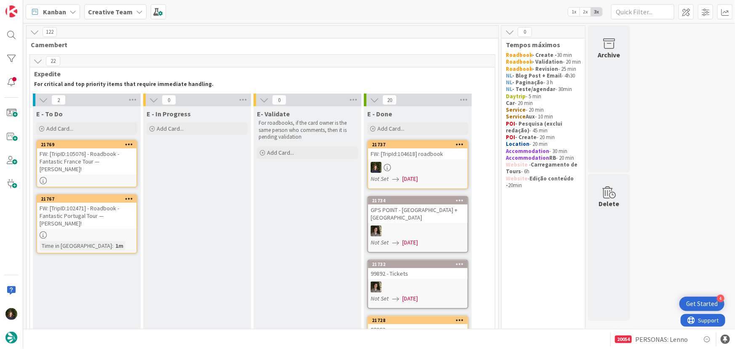
click at [67, 173] on div "FW: [TripID:105076] - Roadbook - Fantastic France Tour — Shelley Wildeman!" at bounding box center [86, 161] width 99 height 26
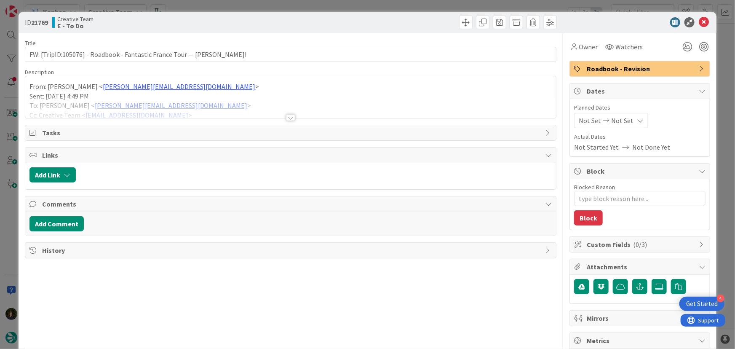
click at [291, 118] on div at bounding box center [290, 117] width 9 height 7
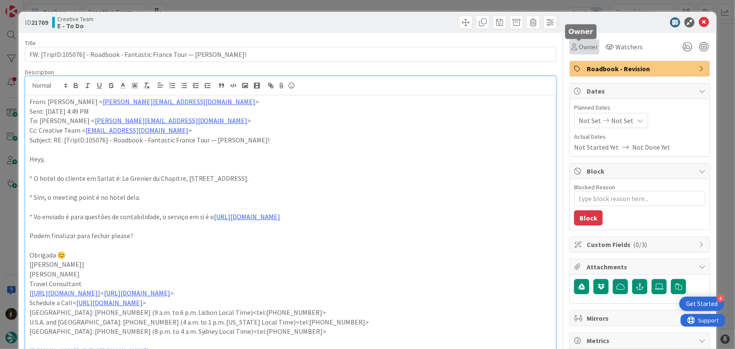
click at [586, 45] on span "Owner" at bounding box center [588, 47] width 19 height 10
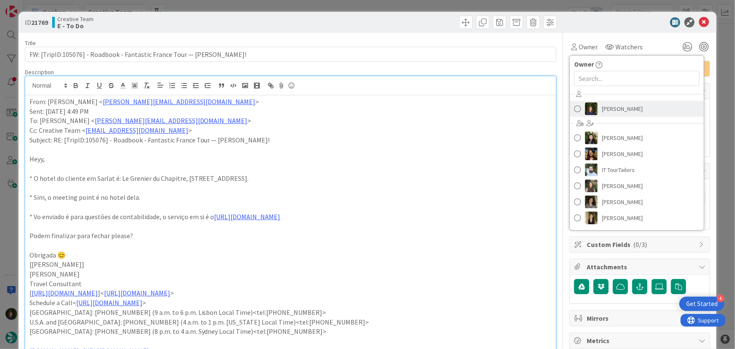
click at [622, 107] on span "Margarida Carvalho" at bounding box center [622, 108] width 41 height 13
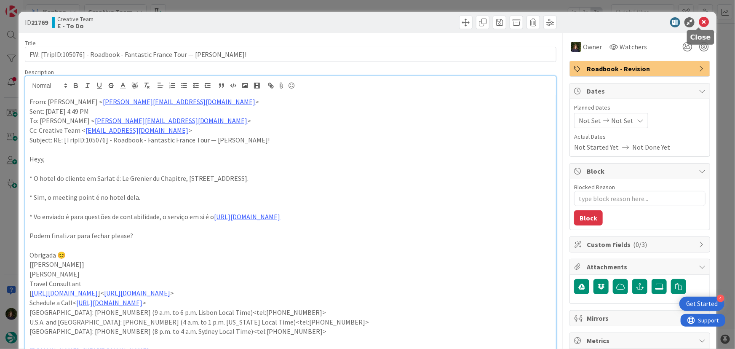
click at [700, 24] on icon at bounding box center [704, 22] width 10 height 10
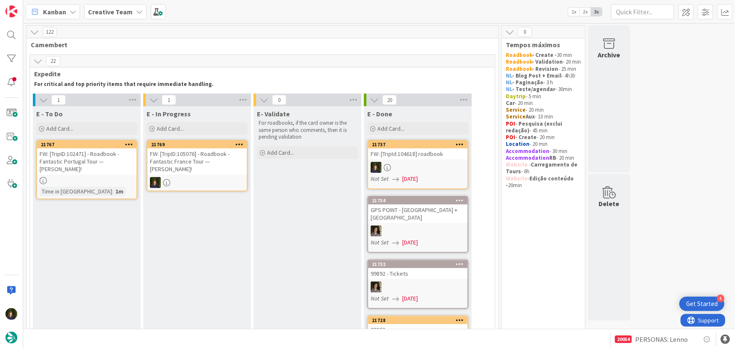
click at [208, 168] on div "FW: [TripID:105076] - Roadbook - Fantastic France Tour — Shelley Wildeman!" at bounding box center [196, 161] width 99 height 26
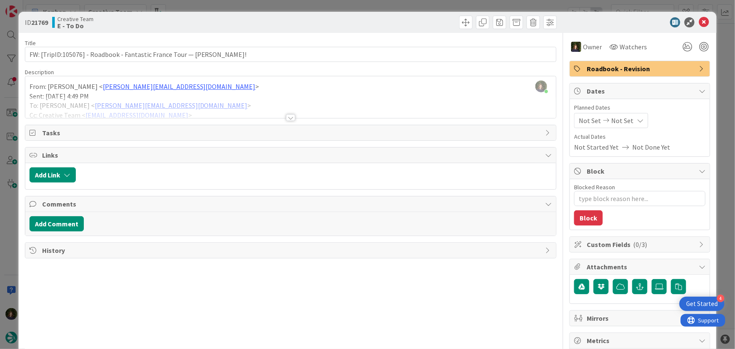
click at [286, 118] on div at bounding box center [290, 117] width 9 height 7
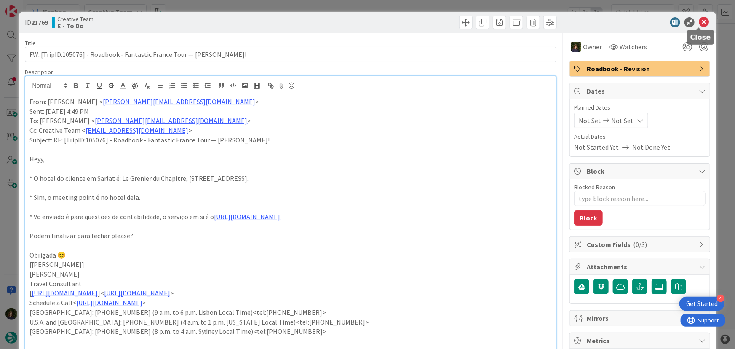
click at [703, 22] on icon at bounding box center [704, 22] width 10 height 10
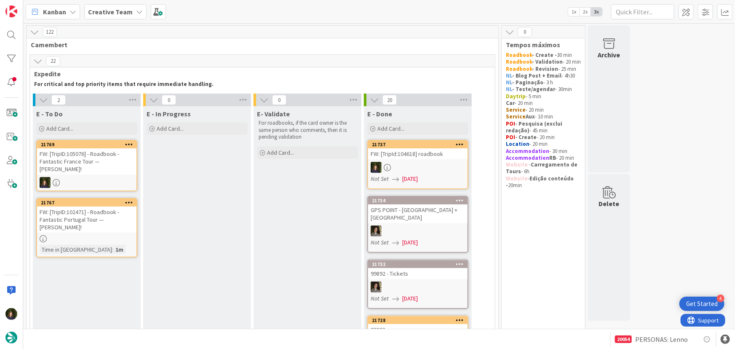
click at [109, 154] on div "FW: [TripID:105076] - Roadbook - Fantastic France Tour — Shelley Wildeman!" at bounding box center [86, 161] width 99 height 26
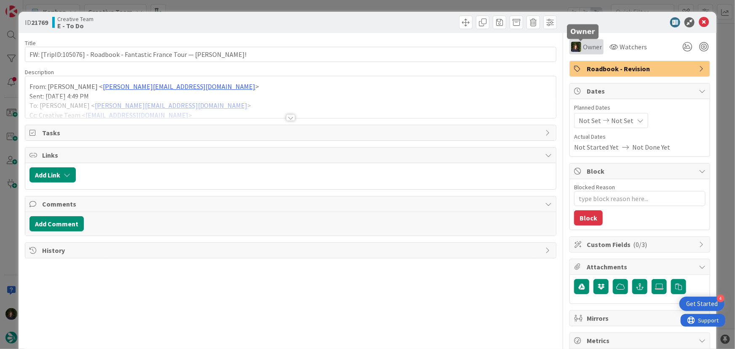
click at [593, 45] on span "Owner" at bounding box center [592, 47] width 19 height 10
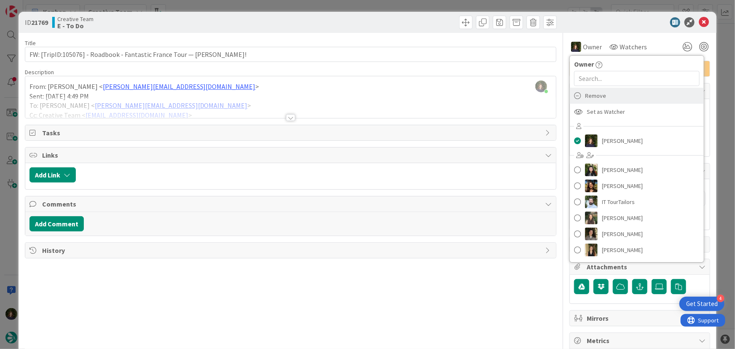
click at [599, 92] on span "Remove" at bounding box center [595, 95] width 21 height 13
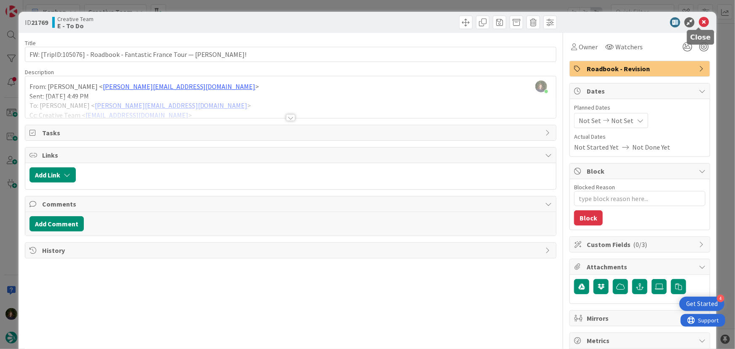
click at [699, 23] on icon at bounding box center [704, 22] width 10 height 10
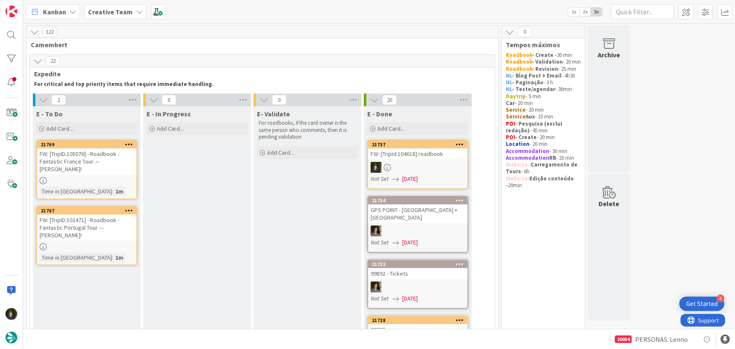
click at [78, 232] on div "FW: [TripID:102471] - Roadbook - Fantastic Portugal Tour — Ellen C Ronsivalli!" at bounding box center [86, 227] width 99 height 26
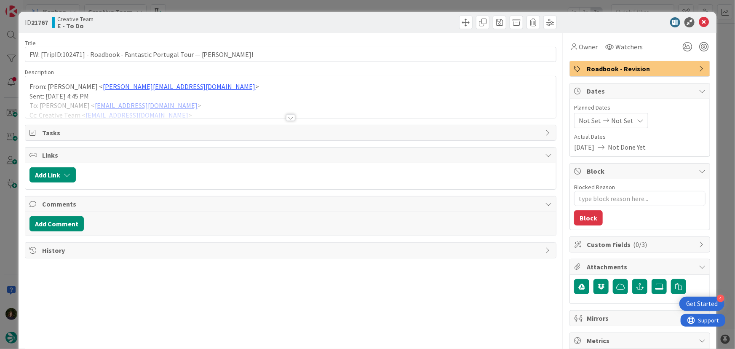
click at [287, 120] on div at bounding box center [290, 117] width 9 height 7
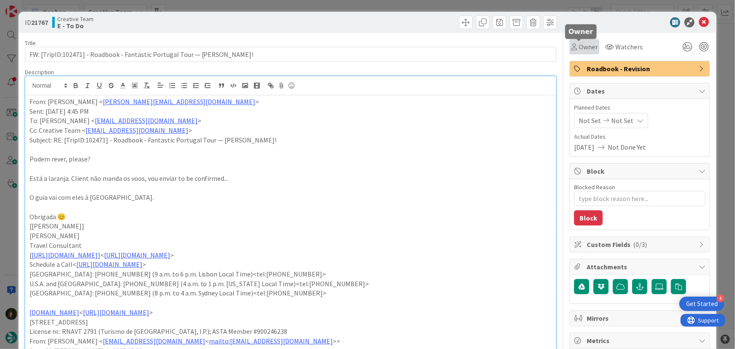
click at [586, 50] on span "Owner" at bounding box center [588, 47] width 19 height 10
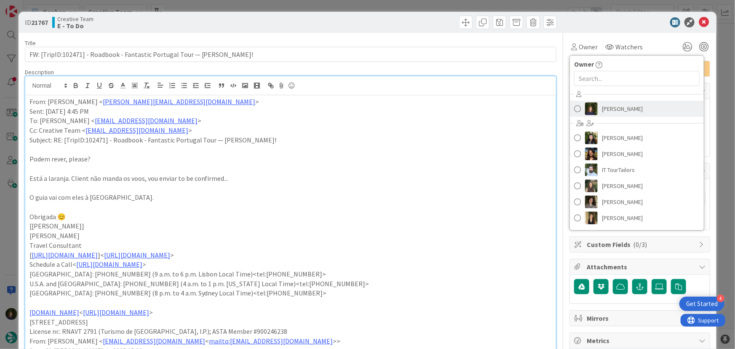
click at [607, 109] on span "Margarida Carvalho" at bounding box center [622, 108] width 41 height 13
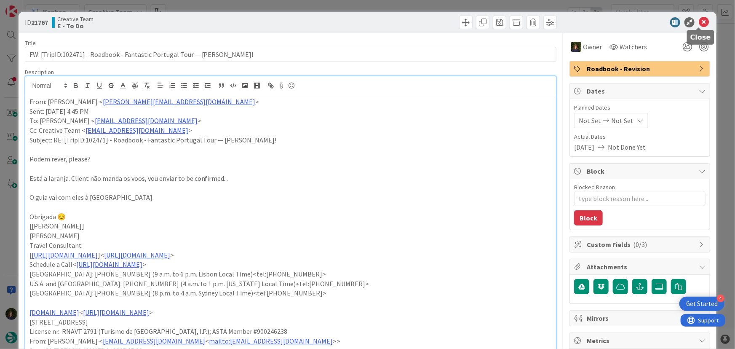
click at [699, 21] on icon at bounding box center [704, 22] width 10 height 10
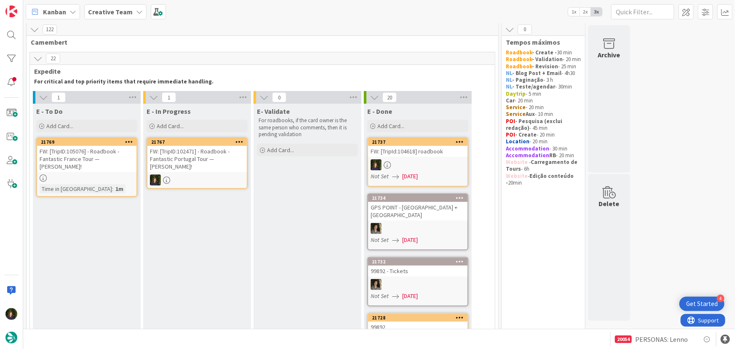
click at [177, 171] on div "FW: [TripID:102471] - Roadbook - Fantastic Portugal Tour — Ellen C Ronsivalli!" at bounding box center [196, 159] width 99 height 26
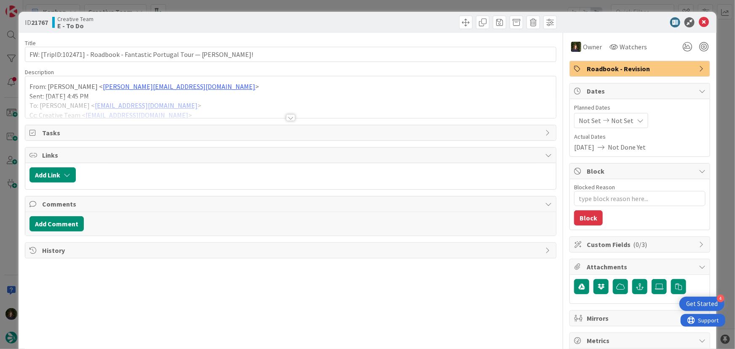
click at [289, 118] on div at bounding box center [290, 117] width 9 height 7
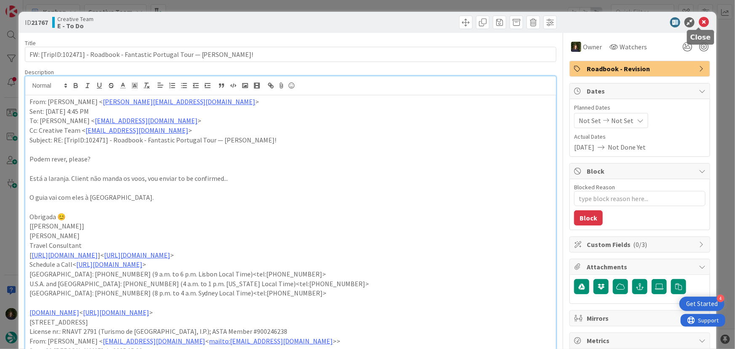
click at [701, 20] on icon at bounding box center [704, 22] width 10 height 10
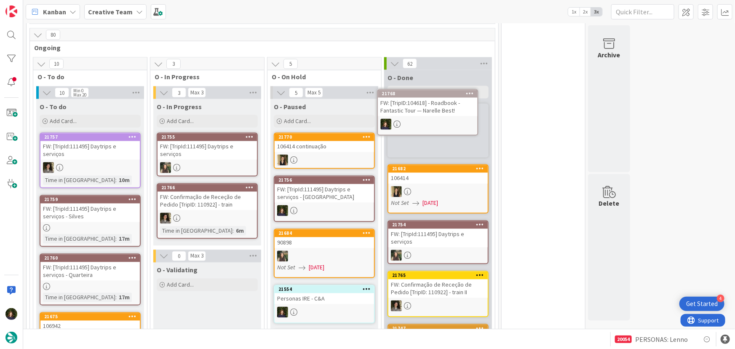
scroll to position [717, 0]
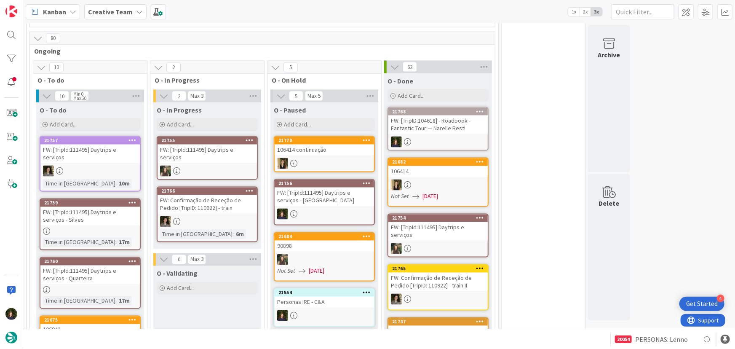
click at [440, 115] on div "FW: [TripID:104618] - Roadbook - Fantastic Tour — Narelle Best!" at bounding box center [437, 124] width 99 height 19
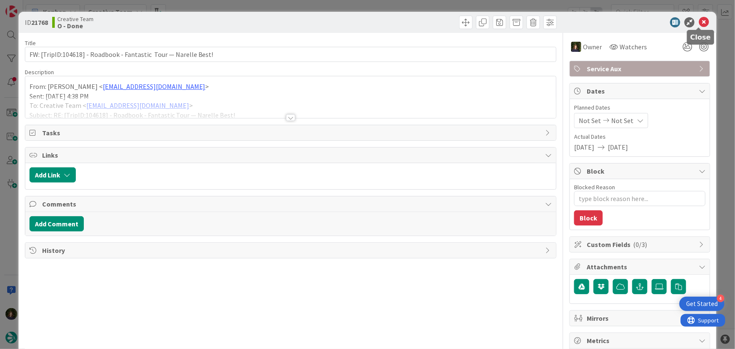
click at [701, 21] on icon at bounding box center [704, 22] width 10 height 10
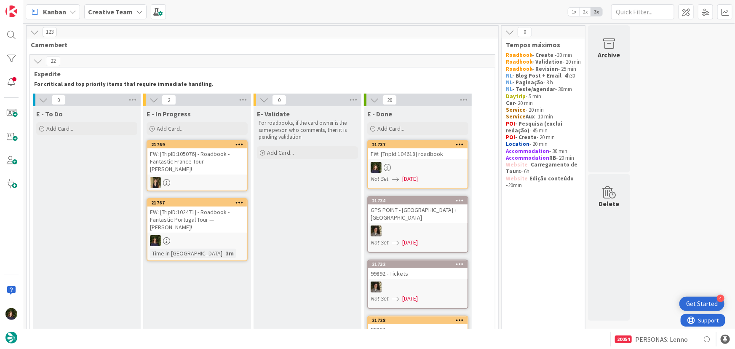
click at [198, 219] on div "FW: [TripID:102471] - Roadbook - Fantastic Portugal Tour — Ellen C Ronsivalli!" at bounding box center [196, 219] width 99 height 26
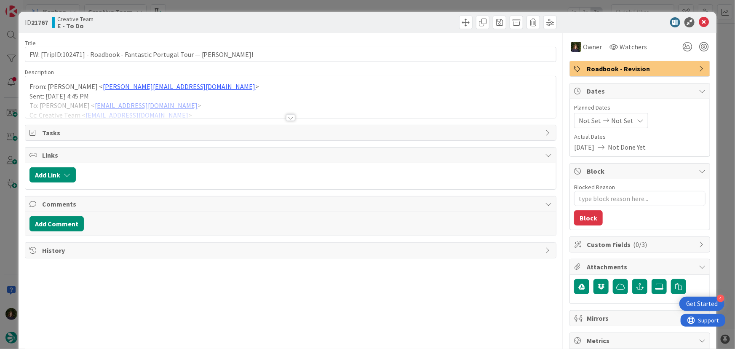
click at [287, 117] on div at bounding box center [290, 117] width 9 height 7
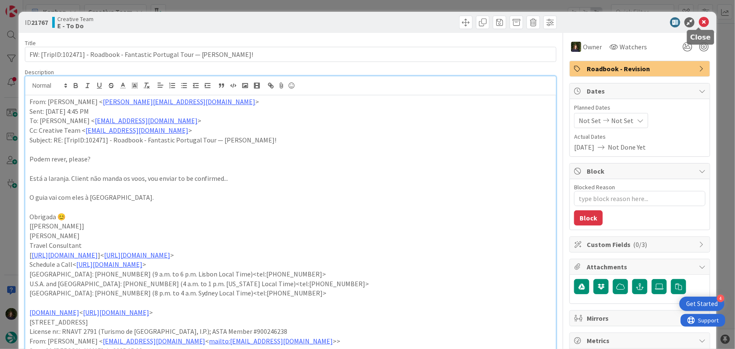
drag, startPoint x: 699, startPoint y: 22, endPoint x: 635, endPoint y: 67, distance: 77.8
click at [699, 22] on icon at bounding box center [704, 22] width 10 height 10
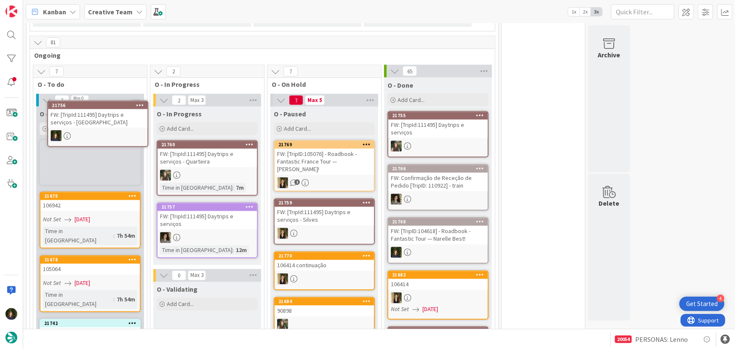
scroll to position [718, 0]
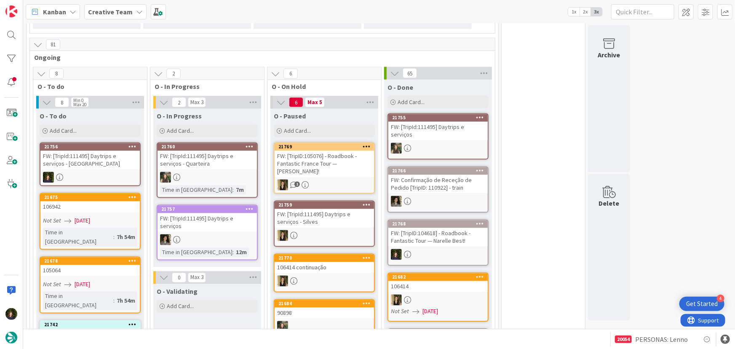
click at [101, 154] on div "FW: [TripId:111495] Daytrips e serviços - Portimão" at bounding box center [89, 160] width 99 height 19
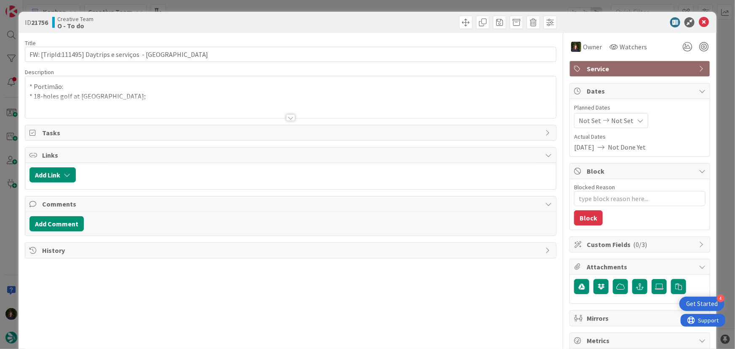
click at [599, 67] on span "Service" at bounding box center [641, 69] width 108 height 10
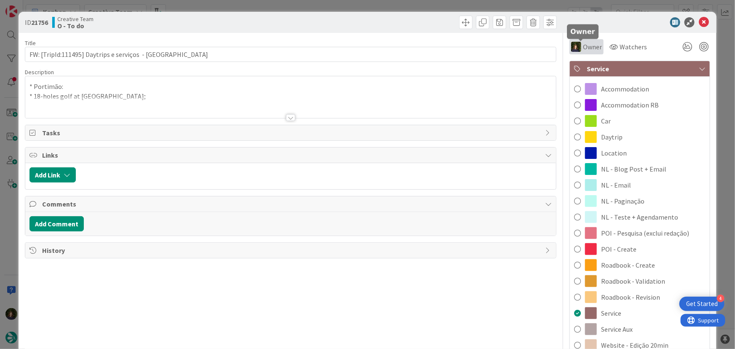
click at [590, 51] on span "Owner" at bounding box center [592, 47] width 19 height 10
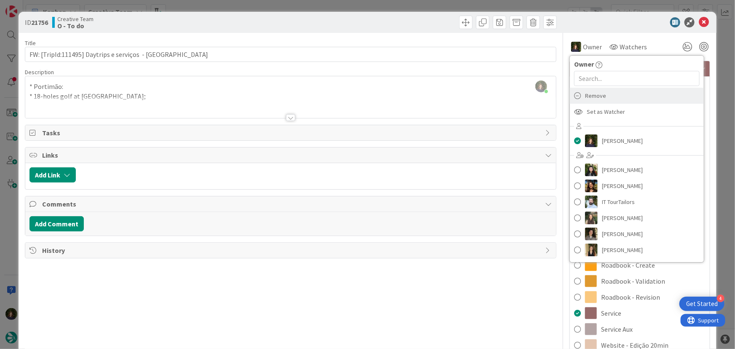
click at [606, 100] on div "Remove" at bounding box center [637, 96] width 134 height 16
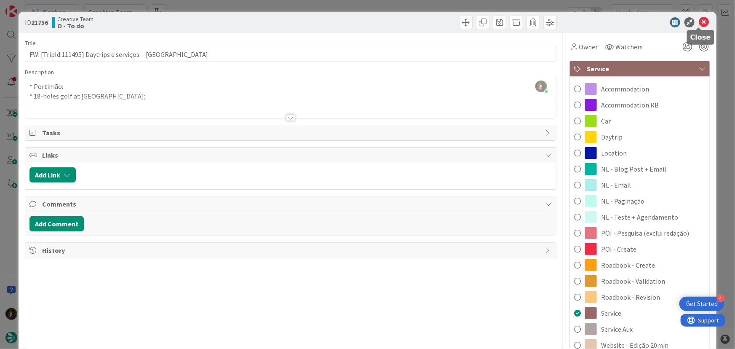
click at [699, 20] on icon at bounding box center [704, 22] width 10 height 10
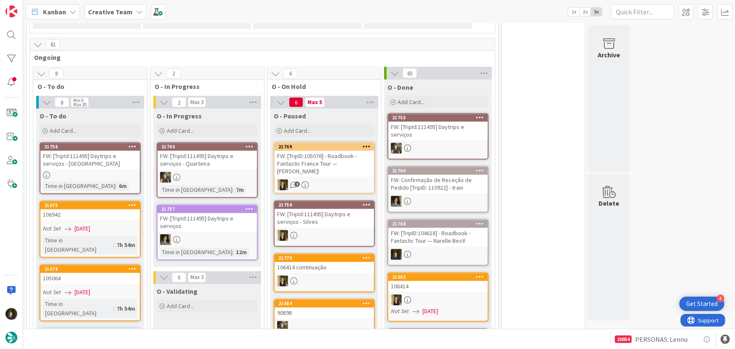
click at [100, 8] on b "Creative Team" at bounding box center [110, 12] width 45 height 8
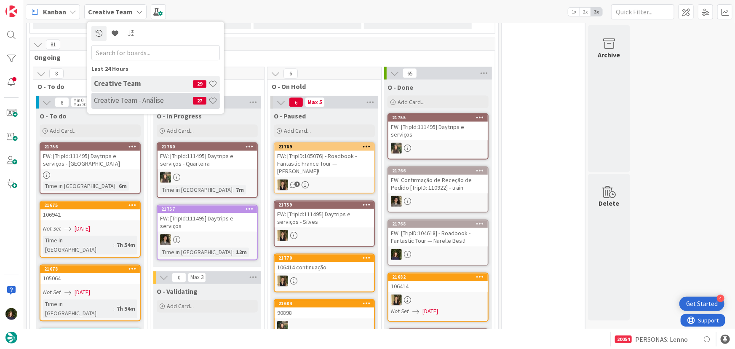
click at [122, 98] on h4 "Creative Team - Análise" at bounding box center [143, 100] width 99 height 8
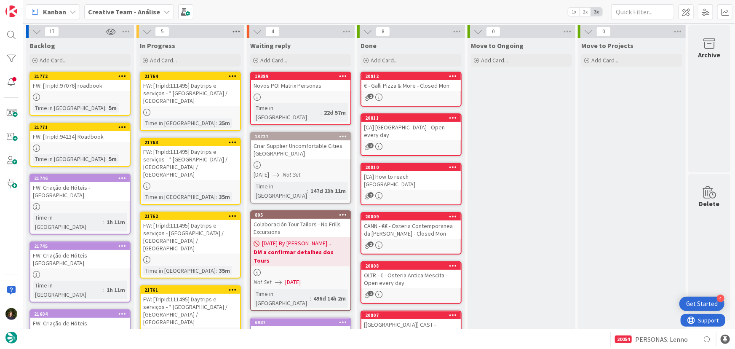
click at [232, 30] on icon at bounding box center [236, 31] width 11 height 13
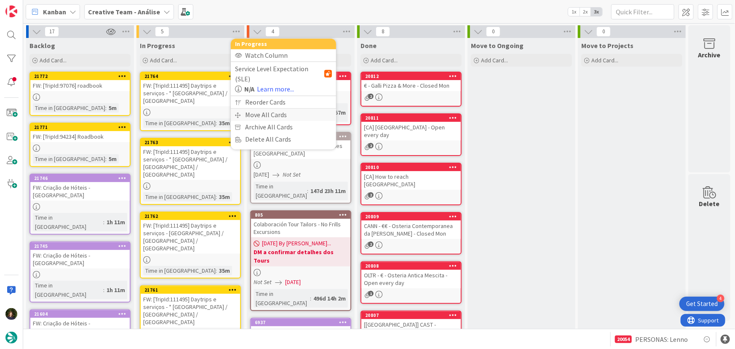
click at [280, 109] on div "Move All Cards" at bounding box center [283, 115] width 105 height 12
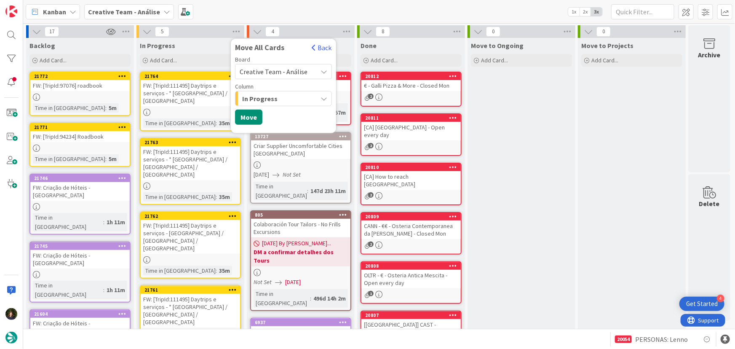
click at [291, 72] on span "Creative Team - Análise" at bounding box center [274, 71] width 68 height 8
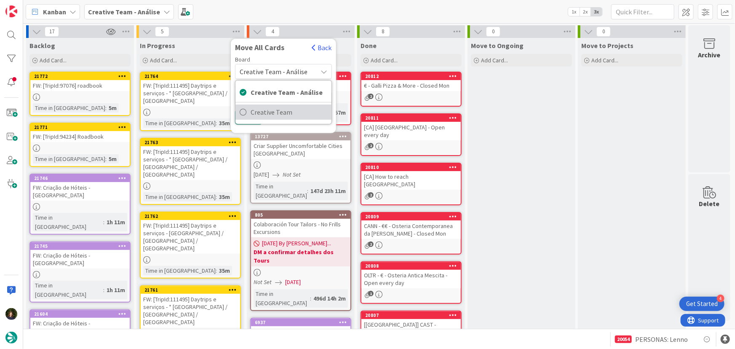
click at [288, 116] on span "Creative Team" at bounding box center [289, 112] width 77 height 13
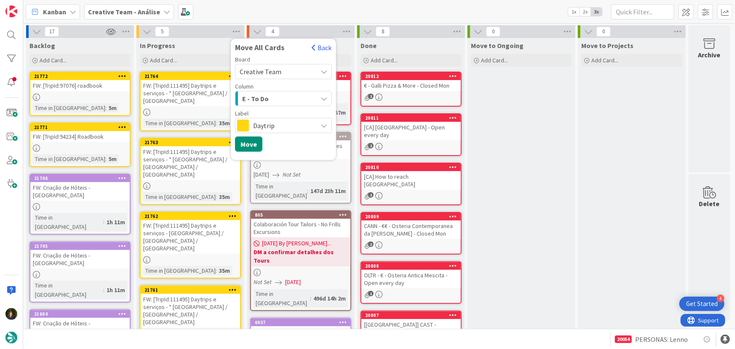
click at [272, 98] on div "E - To Do" at bounding box center [278, 98] width 77 height 13
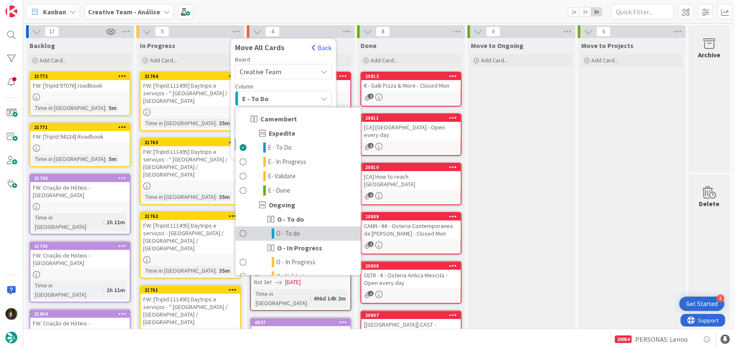
click at [302, 236] on link "O - To do" at bounding box center [298, 233] width 126 height 14
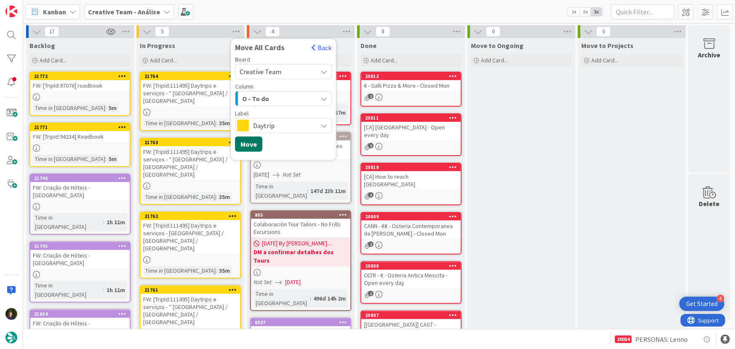
click at [251, 144] on button "Move" at bounding box center [248, 143] width 27 height 15
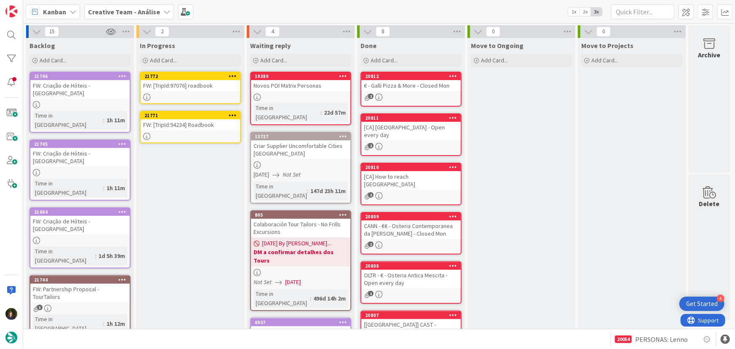
click at [198, 123] on div "FW: [TripId:94234] Roadbook" at bounding box center [190, 124] width 99 height 11
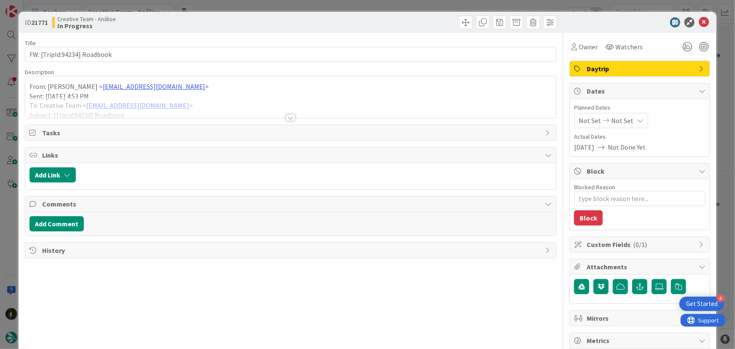
click at [290, 117] on div at bounding box center [290, 117] width 9 height 7
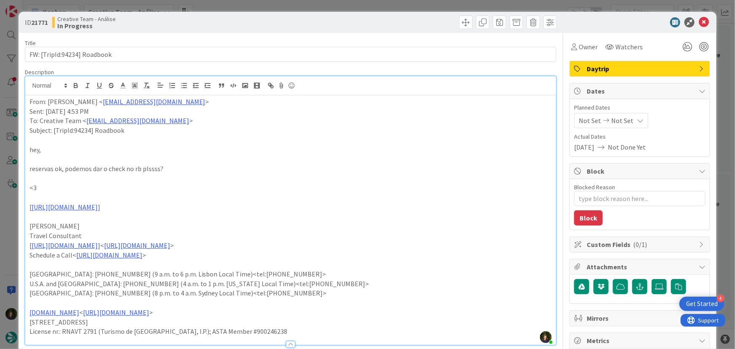
click at [610, 73] on div "Daytrip" at bounding box center [640, 68] width 140 height 15
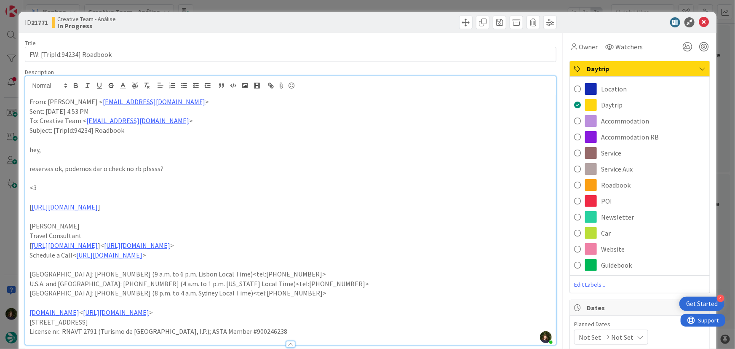
click at [482, 135] on p at bounding box center [290, 140] width 523 height 10
click at [701, 21] on icon at bounding box center [704, 22] width 10 height 10
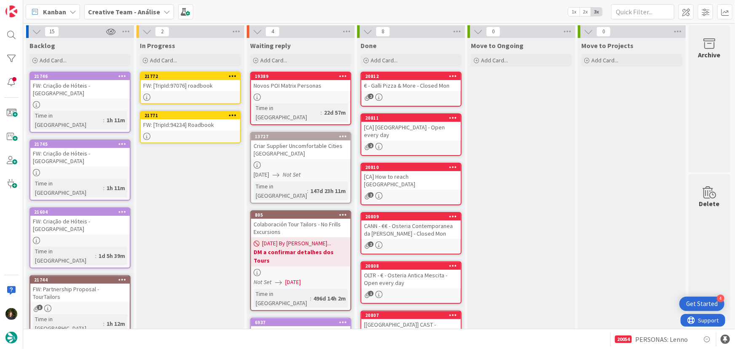
click at [234, 113] on icon at bounding box center [233, 115] width 8 height 6
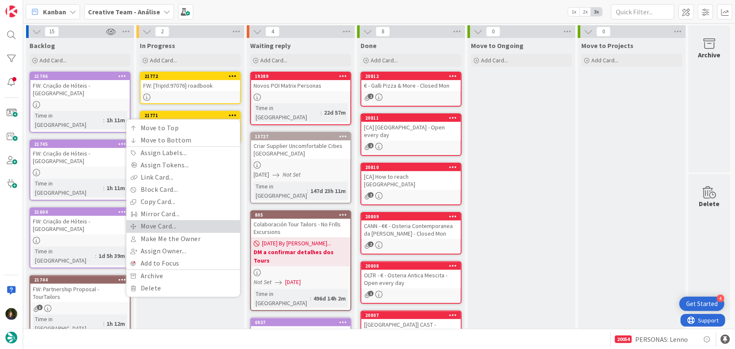
click at [215, 224] on link "Move Card..." at bounding box center [183, 226] width 114 height 12
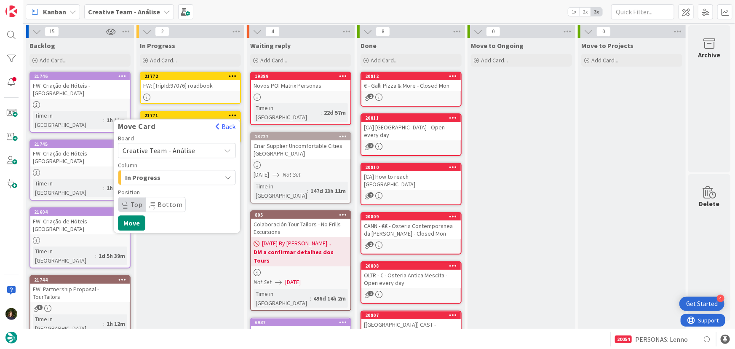
click at [200, 149] on span "Creative Team - Análise" at bounding box center [170, 150] width 94 height 12
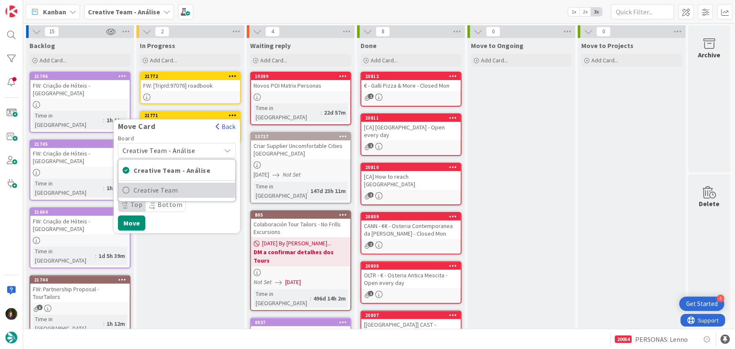
click at [200, 186] on span "Creative Team" at bounding box center [183, 190] width 98 height 13
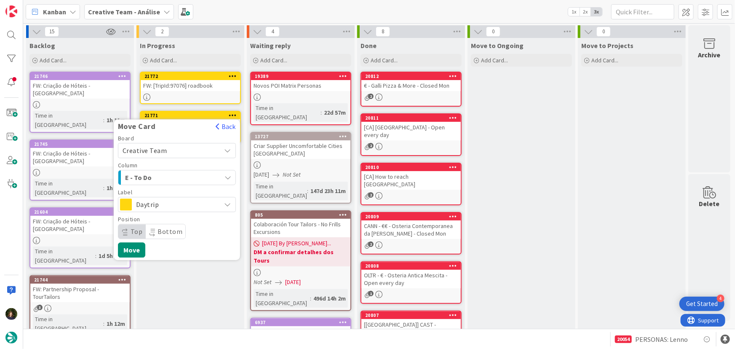
click at [190, 173] on div "E - To Do" at bounding box center [172, 177] width 98 height 13
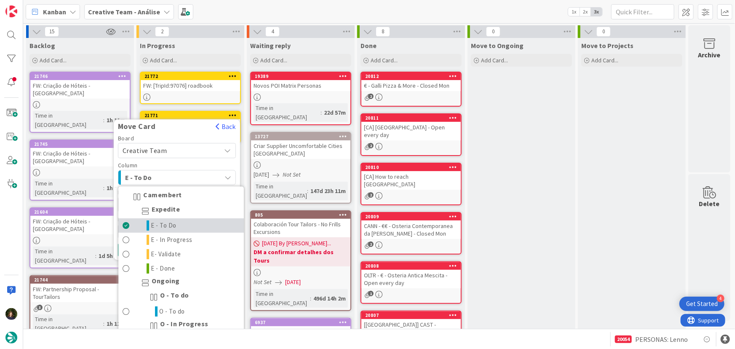
click at [195, 227] on link "E - To Do" at bounding box center [181, 226] width 126 height 14
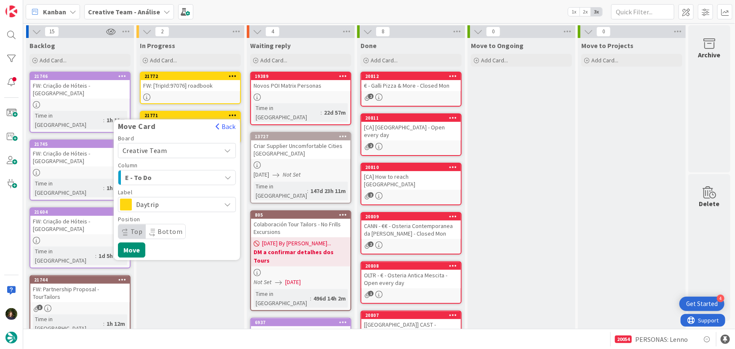
click at [193, 202] on span "Daytrip" at bounding box center [176, 204] width 81 height 12
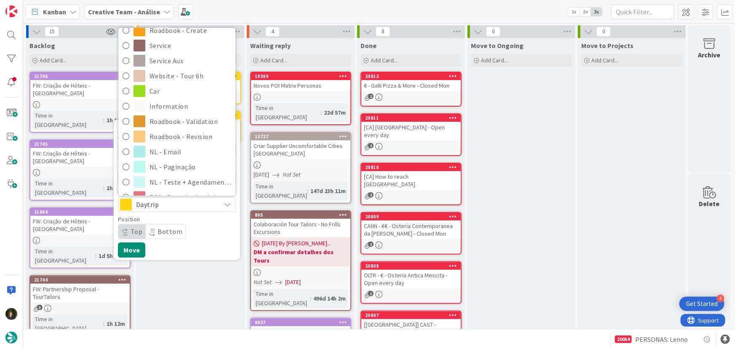
scroll to position [153, 0]
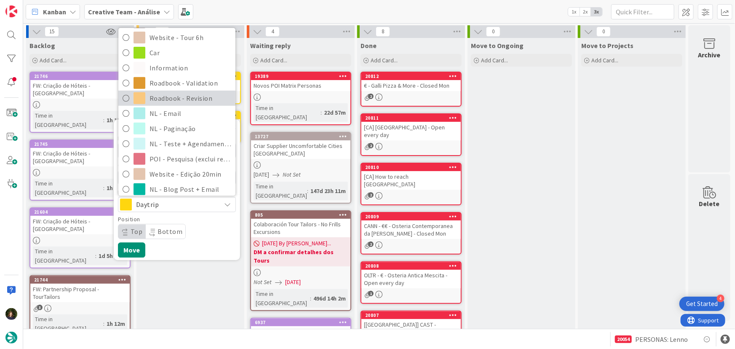
click at [198, 99] on span "Roadbook - Revision" at bounding box center [191, 98] width 82 height 13
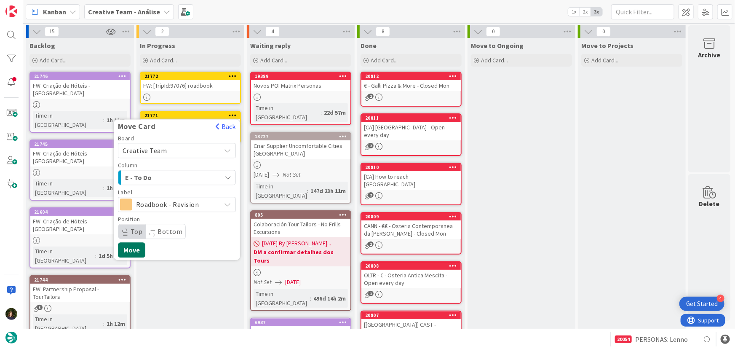
click at [134, 252] on button "Move" at bounding box center [131, 249] width 27 height 15
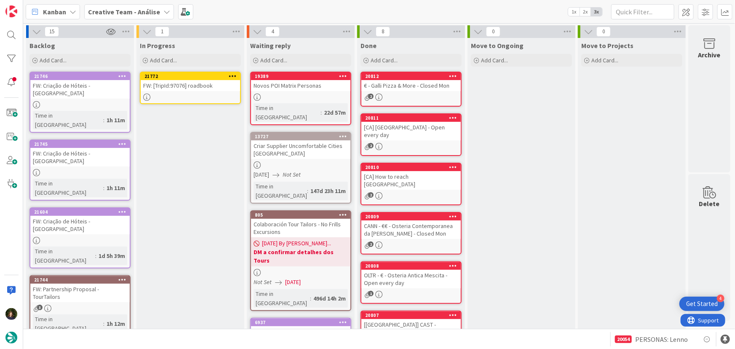
click at [235, 75] on icon at bounding box center [233, 76] width 8 height 6
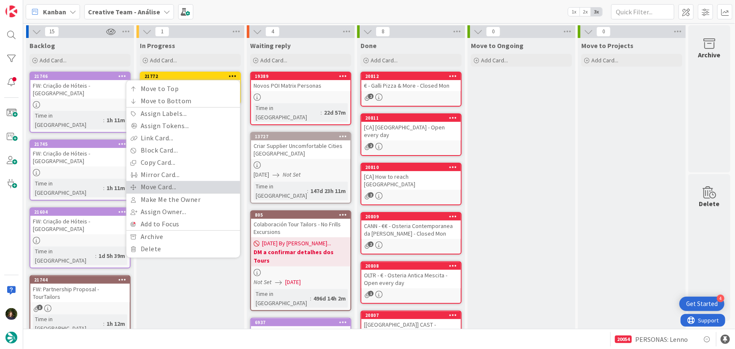
click at [194, 185] on link "Move Card..." at bounding box center [183, 187] width 114 height 12
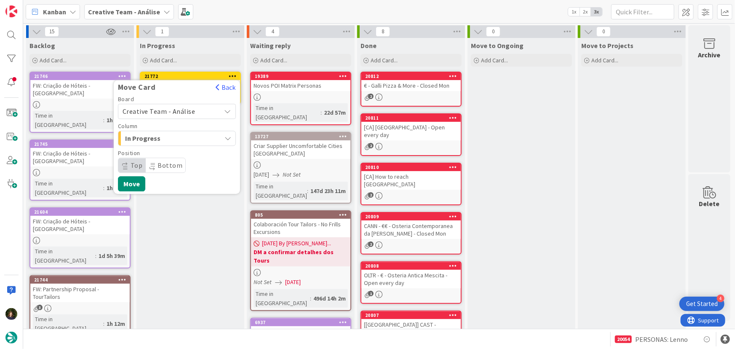
click at [196, 109] on span "Creative Team - Análise" at bounding box center [170, 111] width 94 height 12
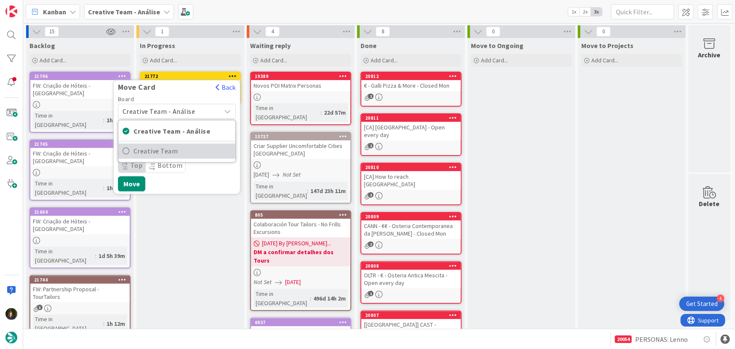
click at [200, 151] on span "Creative Team" at bounding box center [183, 151] width 98 height 13
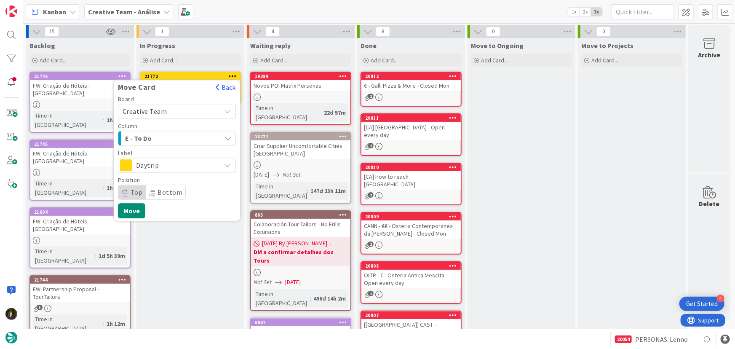
click at [190, 134] on div "E - To Do" at bounding box center [172, 137] width 98 height 13
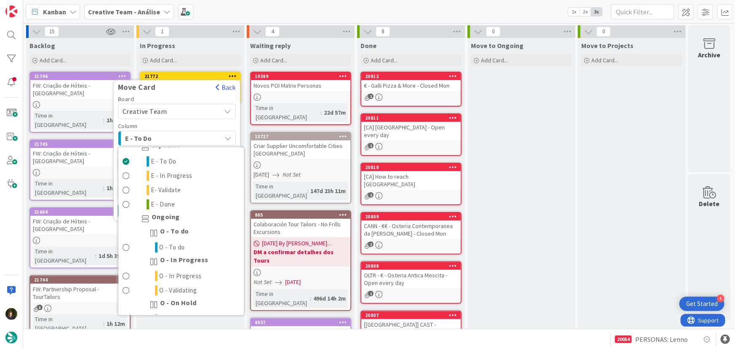
scroll to position [38, 0]
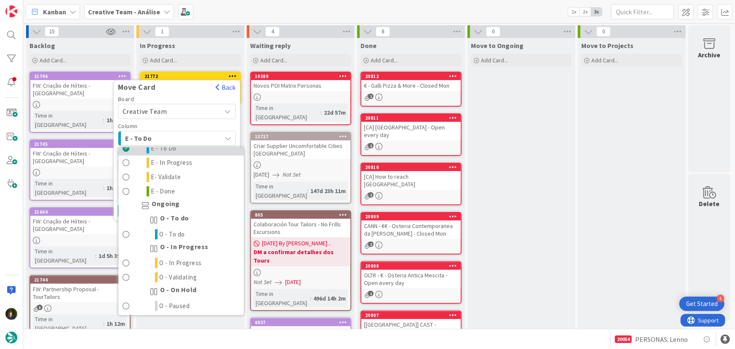
click at [174, 147] on span "E - To Do" at bounding box center [164, 149] width 26 height 10
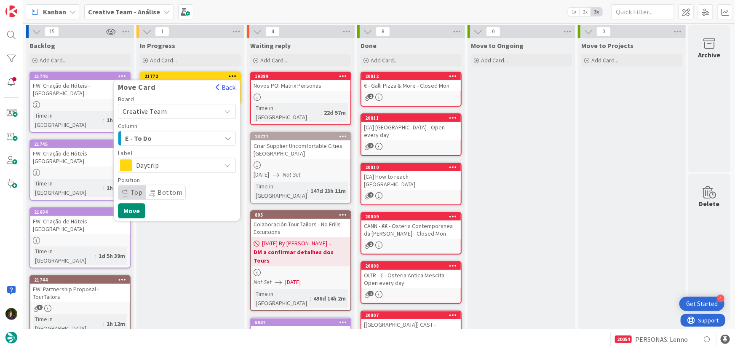
click at [176, 161] on span "Daytrip" at bounding box center [176, 165] width 81 height 12
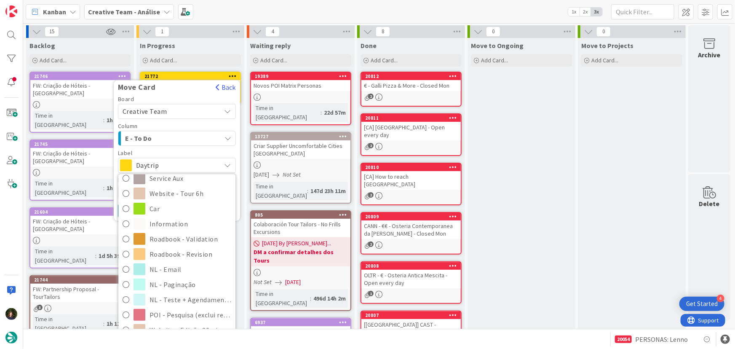
scroll to position [179, 0]
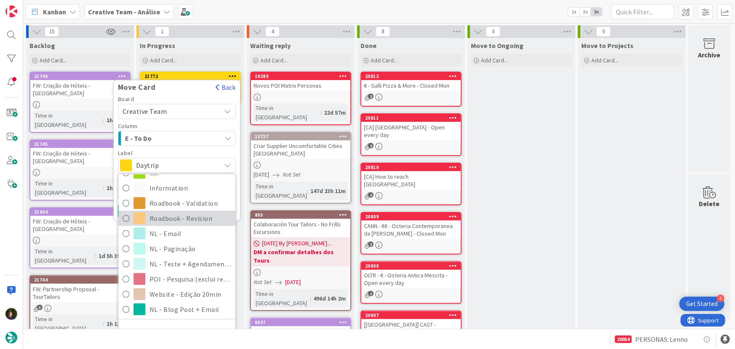
click at [160, 220] on span "Roadbook - Revision" at bounding box center [191, 218] width 82 height 13
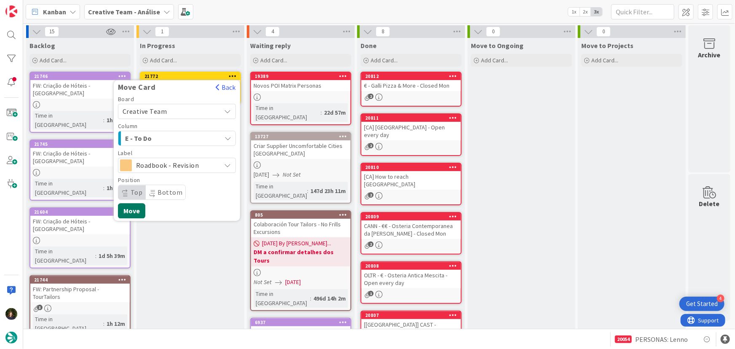
click at [136, 210] on button "Move" at bounding box center [131, 210] width 27 height 15
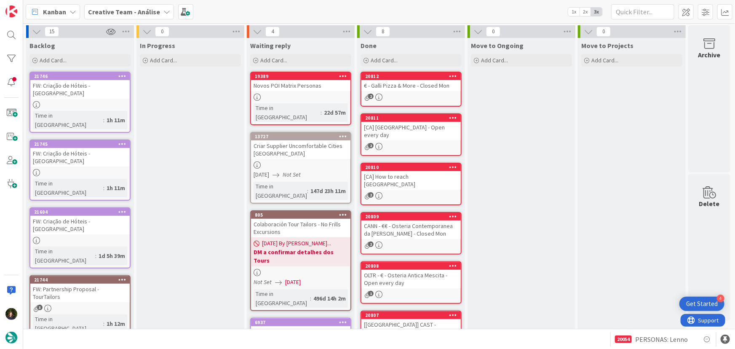
click at [127, 8] on b "Creative Team - Análise" at bounding box center [124, 12] width 72 height 8
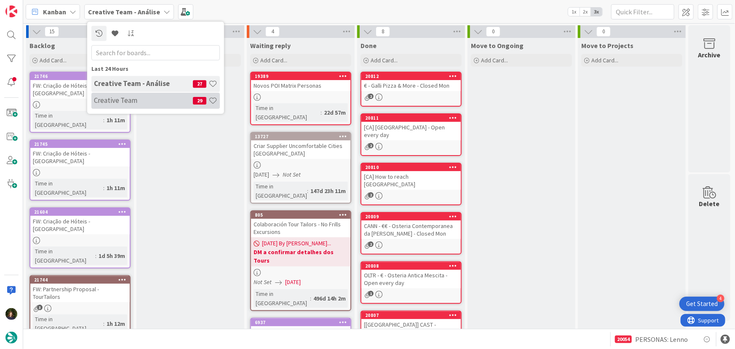
click at [143, 101] on h4 "Creative Team" at bounding box center [143, 100] width 99 height 8
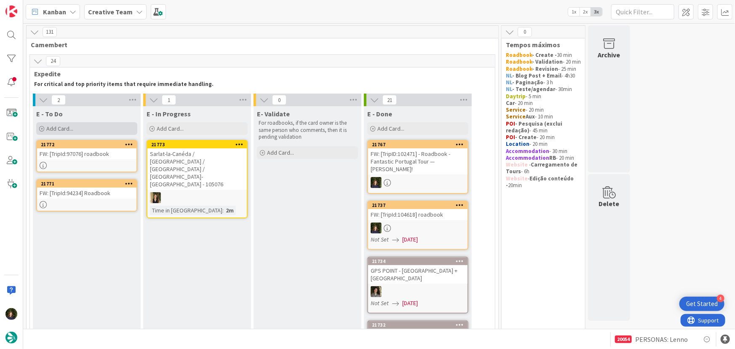
click at [95, 131] on div "Add Card..." at bounding box center [86, 128] width 101 height 13
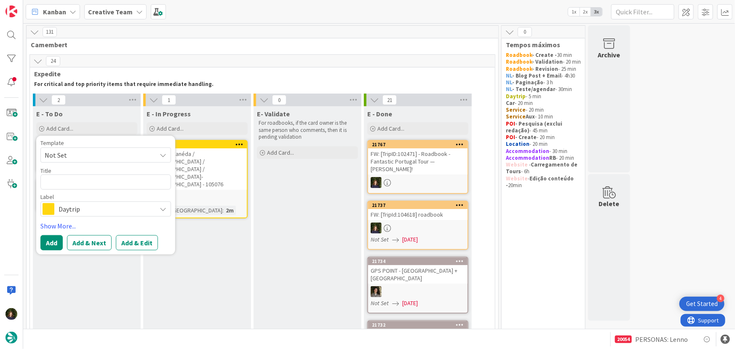
click at [94, 206] on span "Daytrip" at bounding box center [105, 209] width 93 height 12
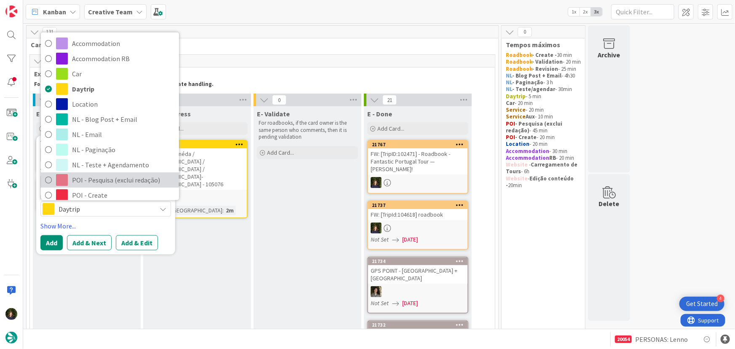
click at [97, 175] on span "POI - Pesquisa (exclui redação)" at bounding box center [123, 180] width 103 height 13
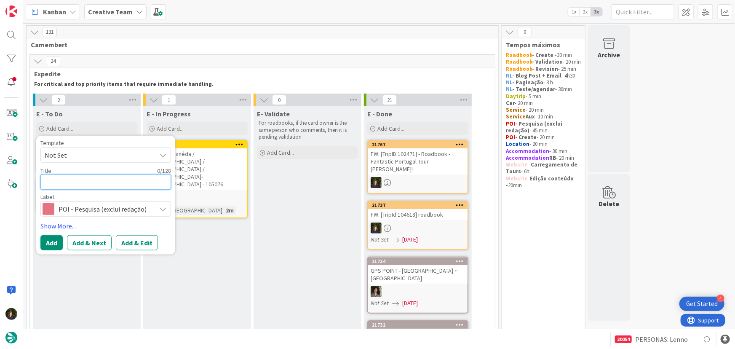
click at [65, 180] on textarea at bounding box center [105, 181] width 131 height 15
type textarea "x"
type textarea "S"
type textarea "x"
type textarea "S&"
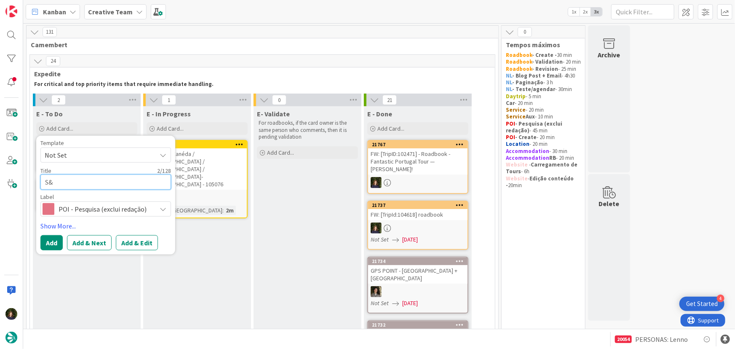
type textarea "x"
type textarea "S&D"
type textarea "x"
type textarea "S&Do"
type textarea "x"
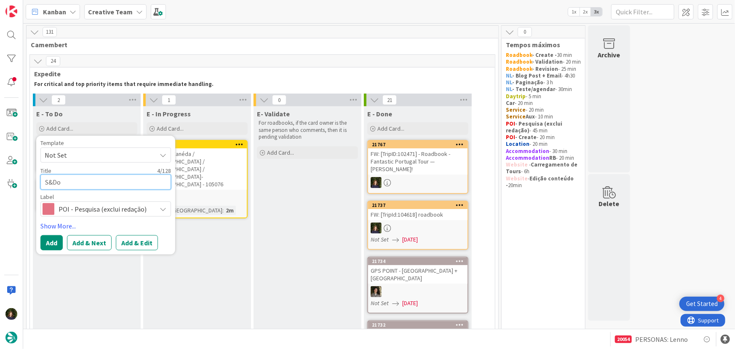
type textarea "S&Dos"
click at [49, 184] on textarea "S&Dos" at bounding box center [105, 181] width 131 height 15
type textarea "x"
type textarea "Se&Dos"
type textarea "x"
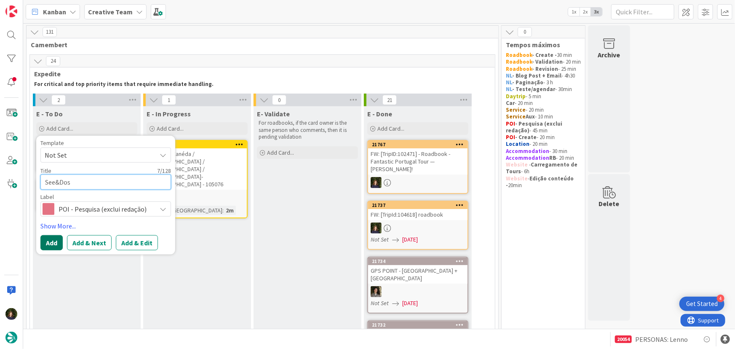
type textarea "See&Dos"
click at [50, 245] on button "Add" at bounding box center [51, 242] width 22 height 15
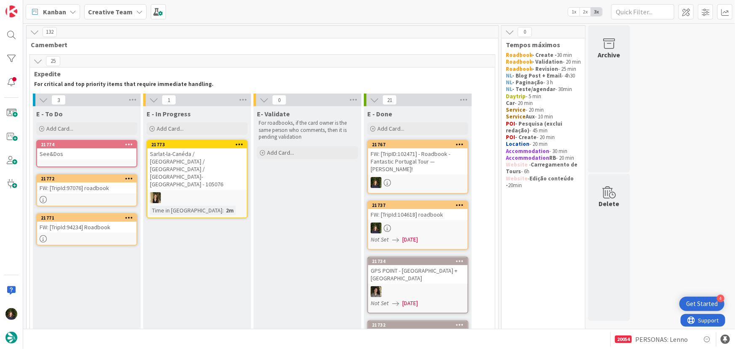
click at [69, 152] on div "See&Dos" at bounding box center [86, 153] width 99 height 11
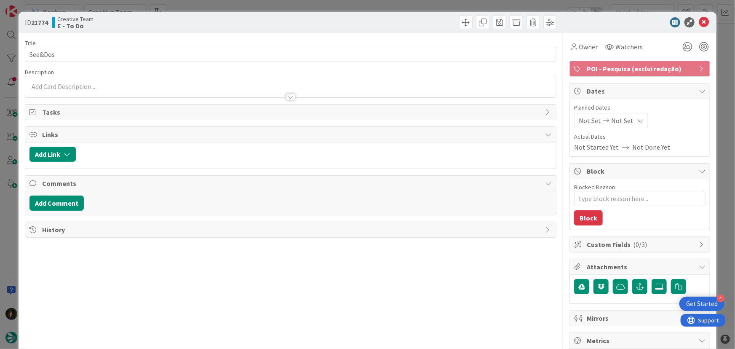
type textarea "x"
click at [110, 87] on p at bounding box center [290, 87] width 523 height 10
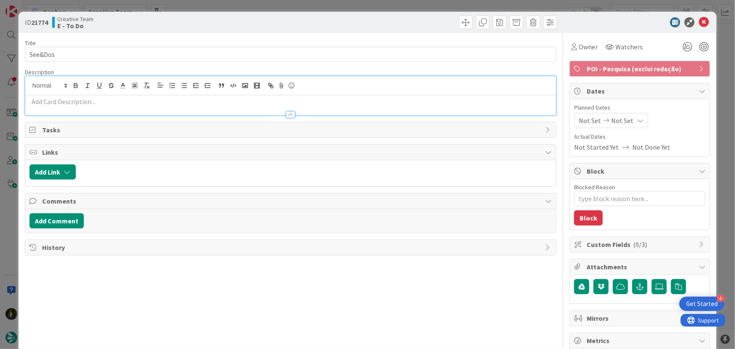
click at [111, 104] on p at bounding box center [290, 102] width 523 height 10
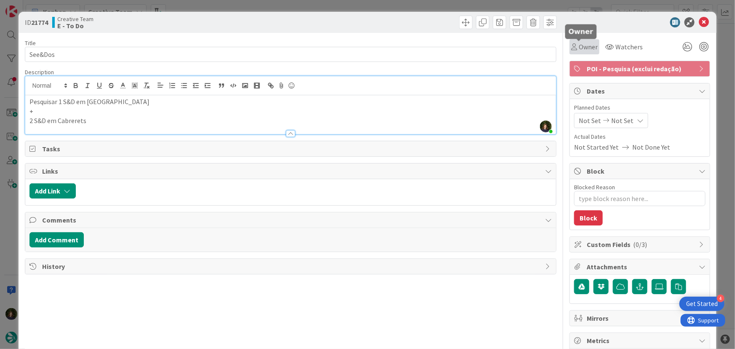
click at [586, 46] on span "Owner" at bounding box center [588, 47] width 19 height 10
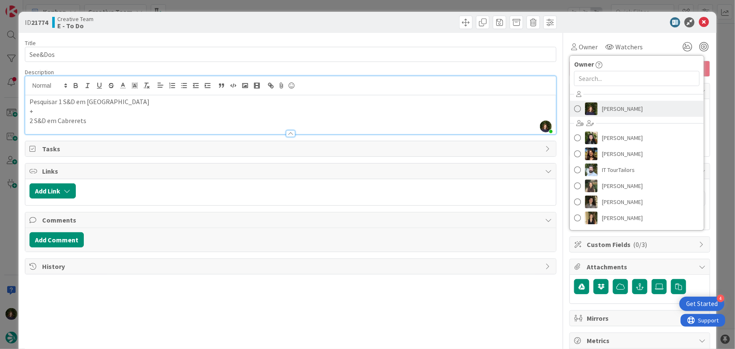
click at [606, 107] on span "Margarida Carvalho" at bounding box center [622, 108] width 41 height 13
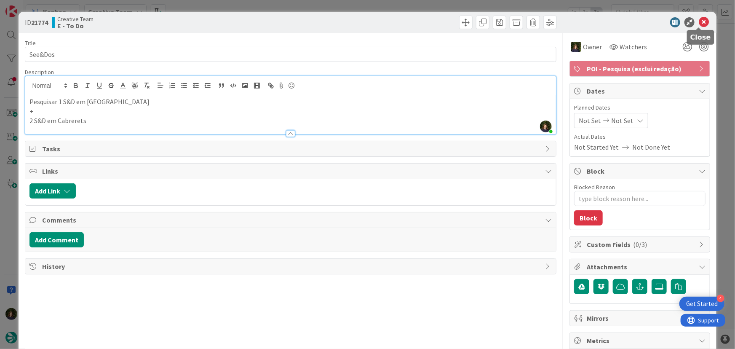
click at [699, 22] on icon at bounding box center [704, 22] width 10 height 10
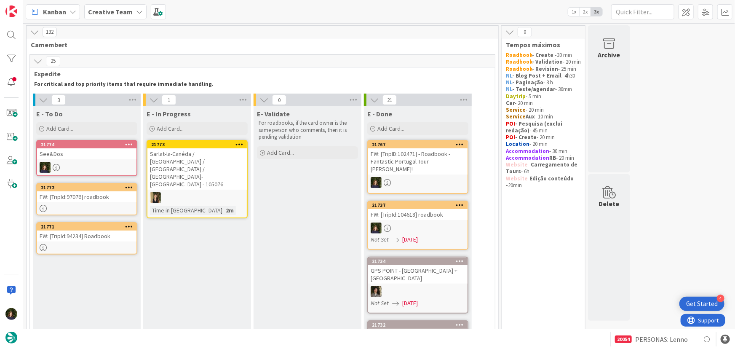
click at [82, 158] on div "See&Dos" at bounding box center [86, 153] width 99 height 11
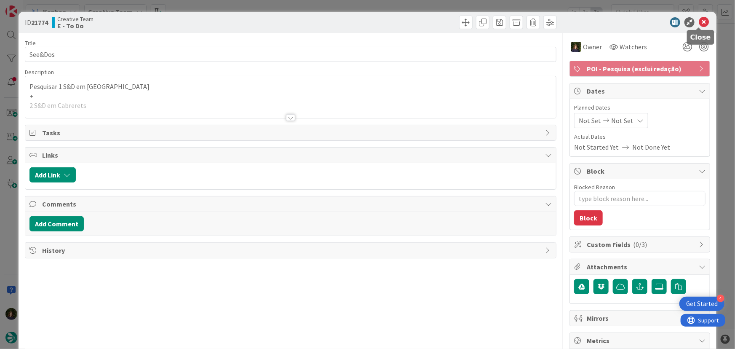
click at [700, 19] on icon at bounding box center [704, 22] width 10 height 10
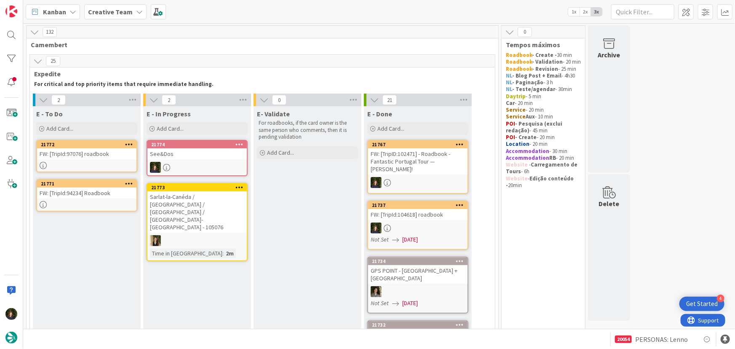
click at [191, 155] on div "See&Dos" at bounding box center [196, 153] width 99 height 11
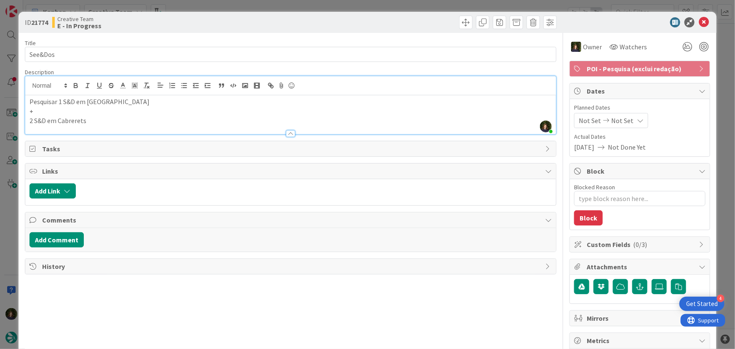
drag, startPoint x: 88, startPoint y: 86, endPoint x: 161, endPoint y: 99, distance: 74.1
click at [161, 99] on p "Pesquisar 1 S&D em Saint-Julien-Beychevelle" at bounding box center [290, 102] width 523 height 10
click at [105, 102] on p "Pesquisar 1 S&D em Saint-Julien-Beychevelle" at bounding box center [290, 102] width 523 height 10
click at [67, 99] on p "Pesquisar 1 S&D em Saint-Julien-Beychevelle" at bounding box center [290, 102] width 523 height 10
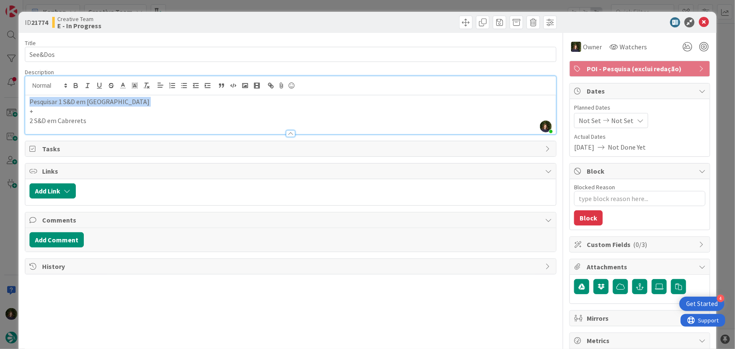
click at [67, 99] on p "Pesquisar 1 S&D em Saint-Julien-Beychevelle" at bounding box center [290, 102] width 523 height 10
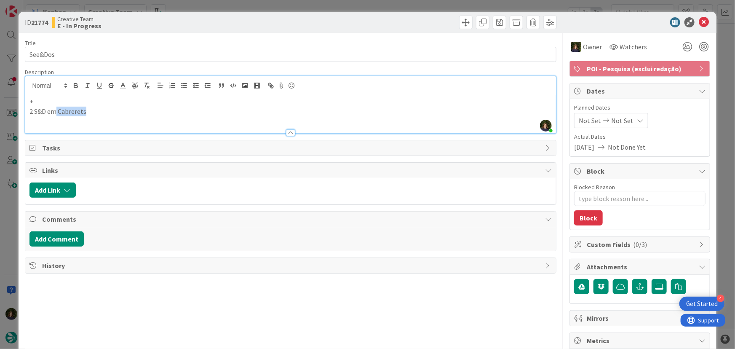
drag, startPoint x: 91, startPoint y: 110, endPoint x: 56, endPoint y: 112, distance: 35.5
click at [56, 112] on p "2 S&D em Cabrerets" at bounding box center [290, 112] width 523 height 10
click at [77, 99] on p "+" at bounding box center [290, 102] width 523 height 10
click at [700, 22] on icon at bounding box center [704, 22] width 10 height 10
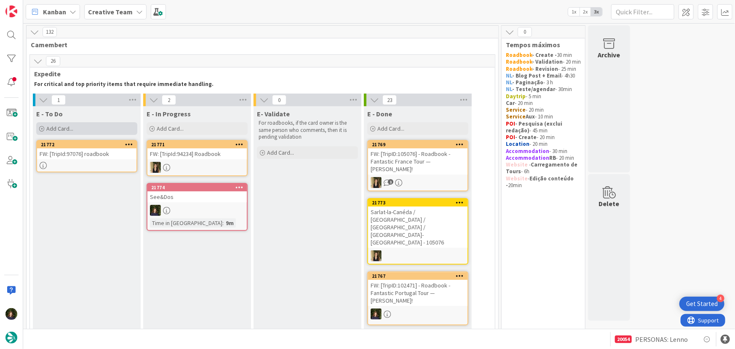
click at [75, 131] on div "Add Card..." at bounding box center [86, 128] width 101 height 13
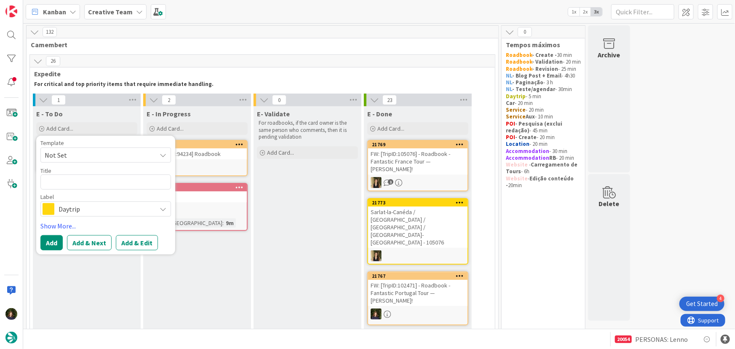
drag, startPoint x: 104, startPoint y: 283, endPoint x: 122, endPoint y: 283, distance: 17.7
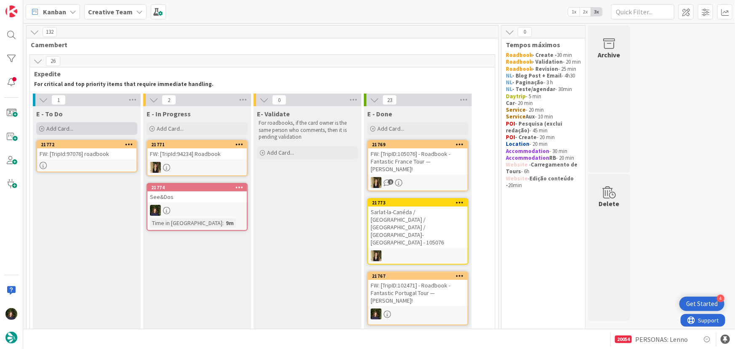
click at [81, 131] on div "Add Card..." at bounding box center [86, 128] width 101 height 13
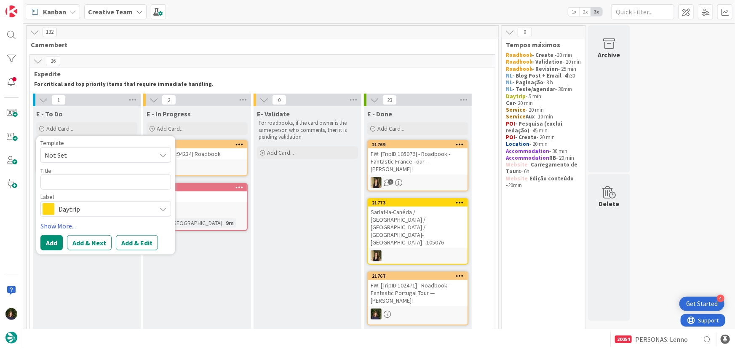
click at [95, 211] on span "Daytrip" at bounding box center [105, 209] width 93 height 12
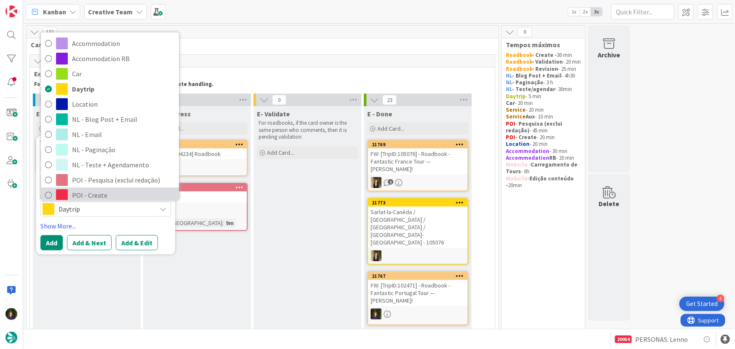
click at [90, 190] on span "POI - Create" at bounding box center [123, 195] width 103 height 13
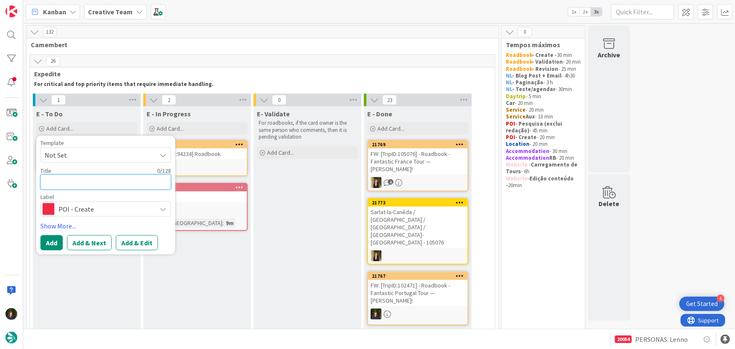
click at [62, 182] on textarea at bounding box center [105, 181] width 131 height 15
type textarea "x"
type textarea "9"
type textarea "x"
type textarea "94"
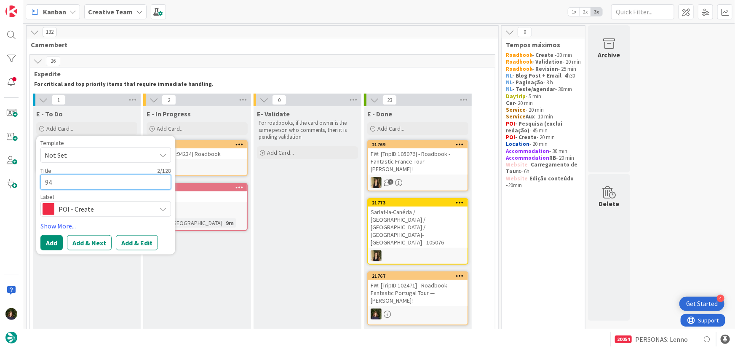
type textarea "x"
type textarea "942"
type textarea "x"
type textarea "9423"
type textarea "x"
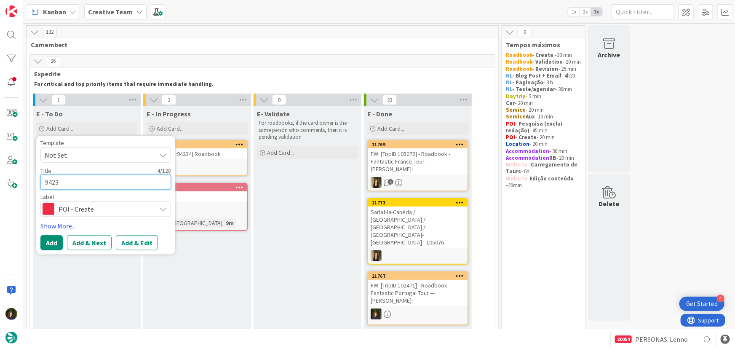
type textarea "94234"
type textarea "x"
type textarea "94234"
type textarea "x"
type textarea "94234 -"
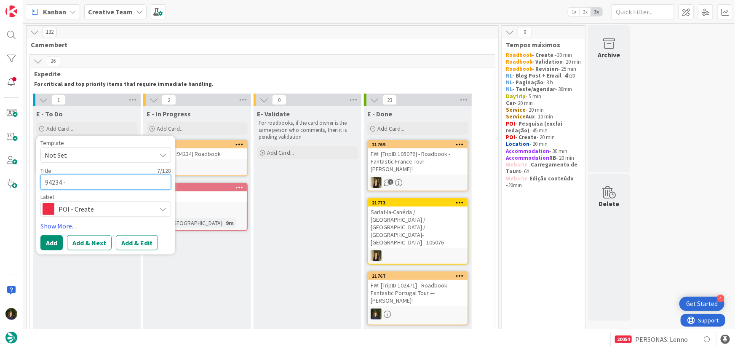
type textarea "x"
type textarea "94234 -"
paste textarea "Centre de Prehistoire du Pech Merle"
type textarea "x"
type textarea "94234 - Centre de Prehistoire du Pech Merle"
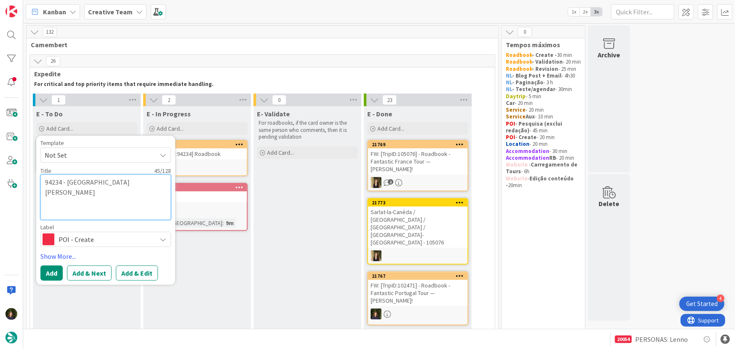
type textarea "x"
type textarea "94234 - Centre de Prehistoire du Pech Merle"
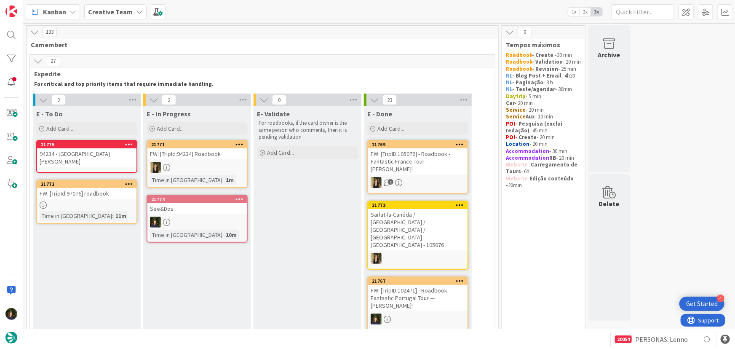
click at [68, 163] on div "94234 - Centre de Prehistoire du Pech Merle" at bounding box center [86, 157] width 99 height 19
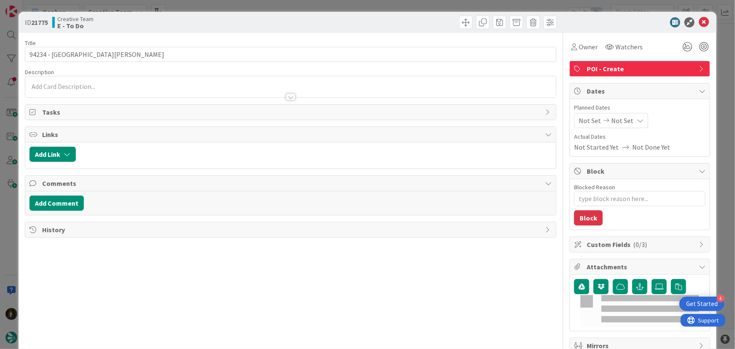
type textarea "x"
type input "94234 - Centre de Prehistoire du Pech Merle"
type textarea "x"
type input "94234 - Centre de Prehistoire du Pech Merle"
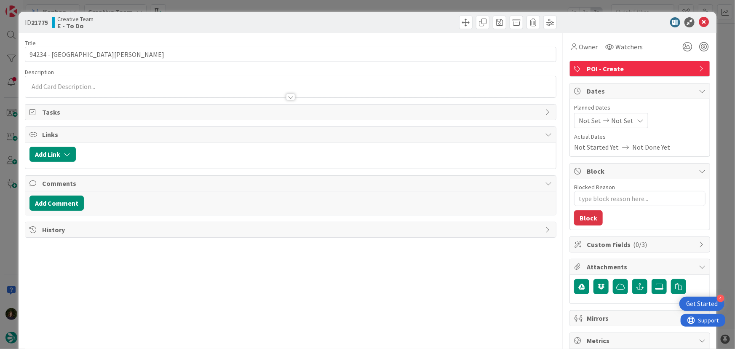
click at [64, 87] on p at bounding box center [290, 87] width 523 height 10
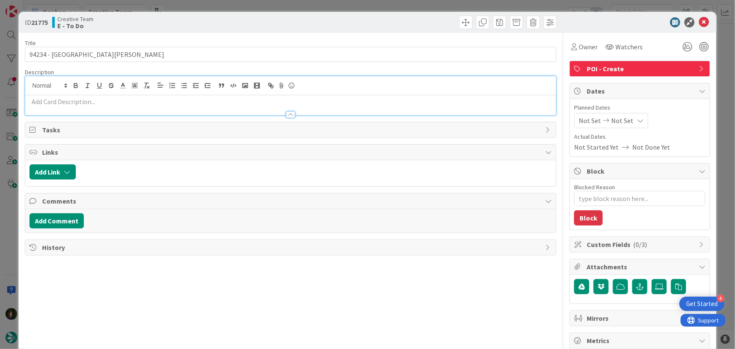
click at [48, 102] on p at bounding box center [290, 102] width 523 height 10
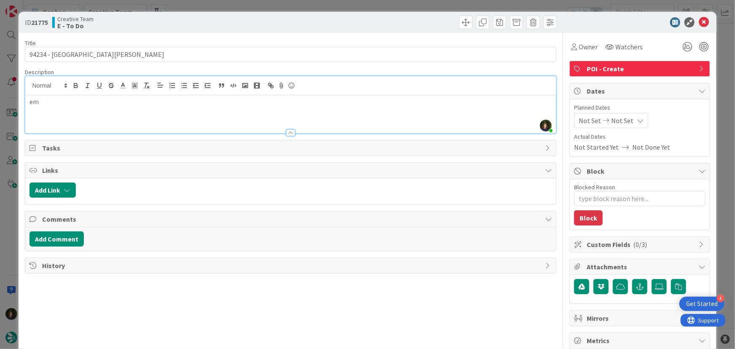
type textarea "x"
type input "94234 - Centre de Prehistoire du Pech Merle"
type textarea "x"
type input "94234 - Centre de Prehistoire du Pech Merle"
type textarea "x"
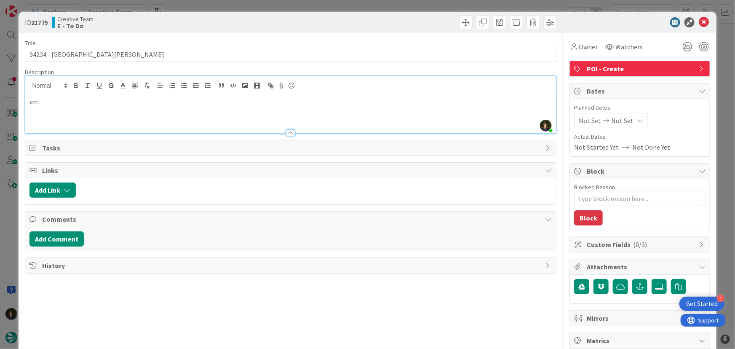
type input "94234 - Centre de Prehistoire du Pech Merle"
click at [102, 110] on div "em" at bounding box center [290, 114] width 531 height 38
type textarea "x"
type input "94234 - Centre de Prehistoire du Pech Merle"
type textarea "x"
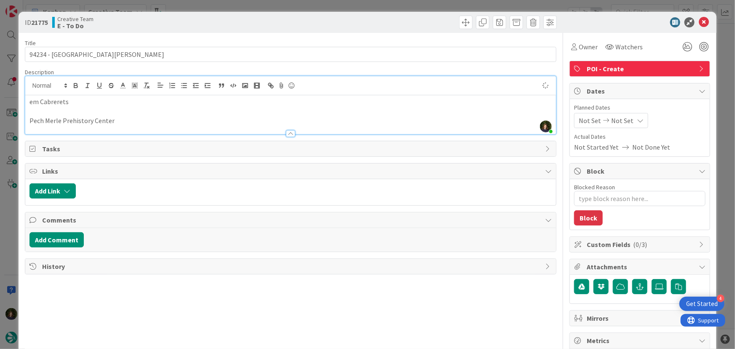
type input "94234 - Centre de Prehistoire du Pech Merle"
type textarea "x"
type input "94234 - Centre de Prehistoire du Pech Merle"
type textarea "x"
type input "94234 - Centre de Prehistoire du Pech Merle"
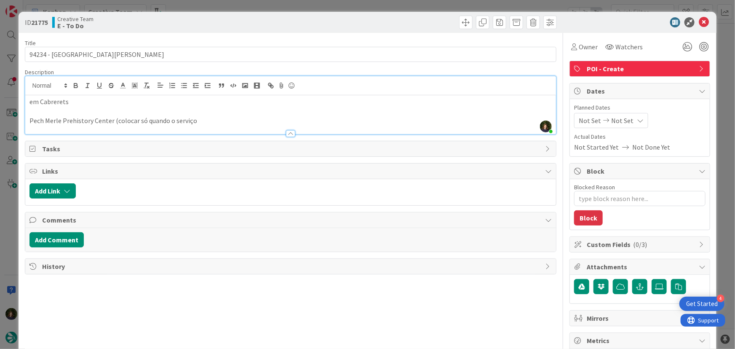
type textarea "x"
type input "94234 - Centre de Prehistoire du Pech Merle"
type textarea "x"
type input "94234 - Centre de Prehistoire du Pech Merle"
type textarea "x"
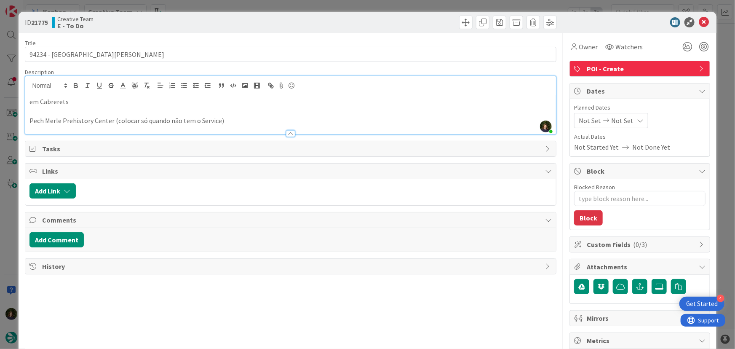
type input "94234 - Centre de Prehistoire du Pech Merle"
type textarea "x"
type input "94234 - Centre de Prehistoire du Pech Merle"
type textarea "x"
type input "94234 - Centre de Prehistoire du Pech Merle"
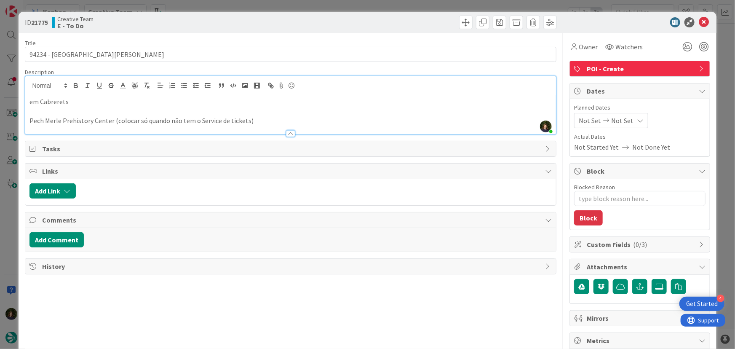
type textarea "x"
type input "94234 - Centre de Prehistoire du Pech Merle"
click at [30, 119] on p "Pech Merle Prehistory Center (colocar só quando não tem o Service de tickets)" at bounding box center [290, 121] width 523 height 10
type textarea "x"
type input "94234 - Centre de Prehistoire du Pech Merle"
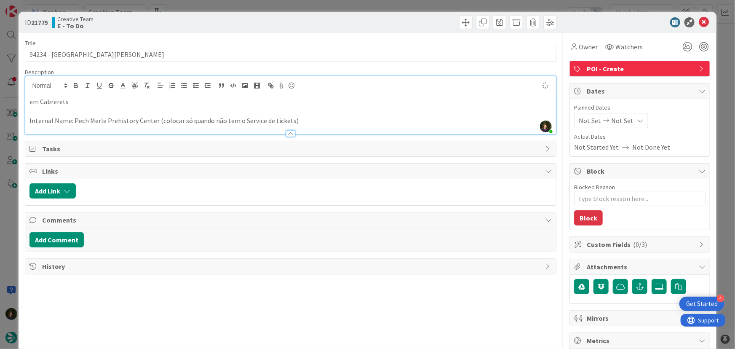
type textarea "x"
type input "94234 - Centre de Prehistoire du Pech Merle"
click at [328, 120] on p "Internal Name: Pech Merle Prehistory Center (colocar só quando não tem o Servic…" at bounding box center [290, 121] width 523 height 10
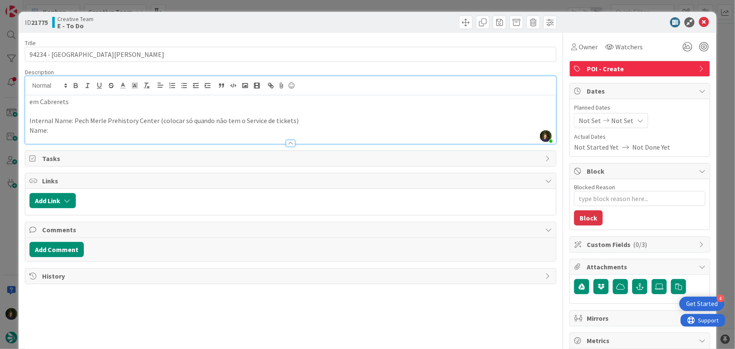
type textarea "x"
type input "94234 - Centre de Prehistoire du Pech Merle"
type textarea "x"
type input "94234 - Centre de Prehistoire du Pech Merle"
drag, startPoint x: 72, startPoint y: 122, endPoint x: 153, endPoint y: 122, distance: 81.3
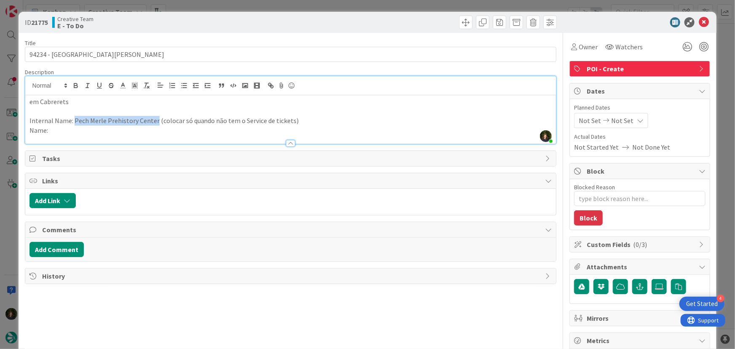
click at [153, 122] on p "Internal Name: Pech Merle Prehistory Center (colocar só quando não tem o Servic…" at bounding box center [290, 121] width 523 height 10
click at [74, 128] on p "Name:" at bounding box center [290, 131] width 523 height 10
type textarea "x"
type input "94234 - Centre de Prehistoire du Pech Merle"
type textarea "x"
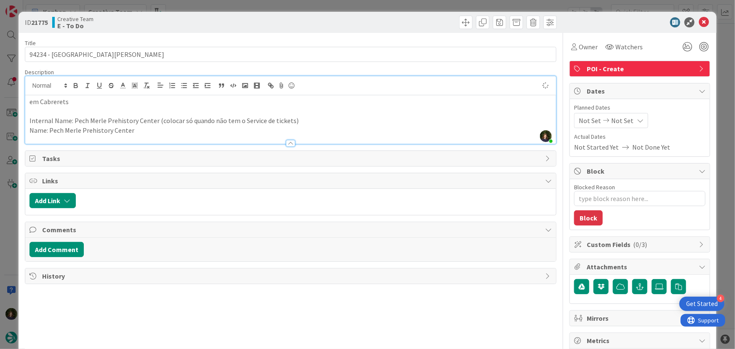
type input "94234 - Centre de Prehistoire du Pech Merle"
drag, startPoint x: 296, startPoint y: 120, endPoint x: 71, endPoint y: 118, distance: 224.5
click at [71, 118] on p "Internal Name: Pech Merle Prehistory Center (colocar só quando não tem o Servic…" at bounding box center [290, 121] width 523 height 10
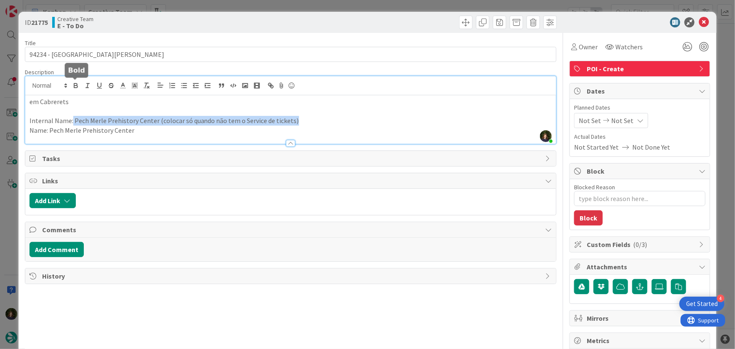
click at [74, 85] on icon "button" at bounding box center [75, 86] width 3 height 2
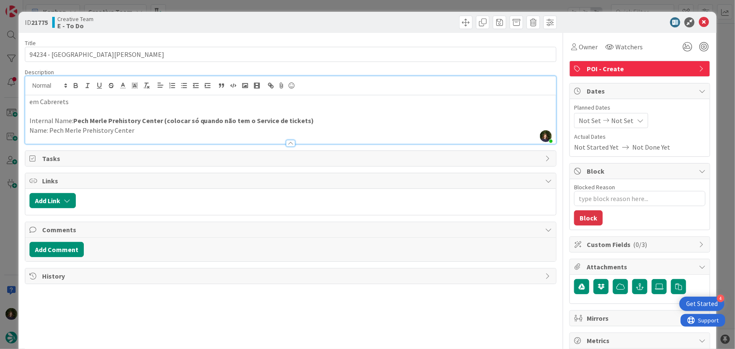
click at [329, 118] on p "Internal Name: Pech Merle Prehistory Center (colocar só quando não tem o Servic…" at bounding box center [290, 121] width 523 height 10
type textarea "x"
type input "94234 - Centre de Prehistoire du Pech Merle"
type textarea "x"
type input "94234 - Centre de Prehistoire du Pech Merle"
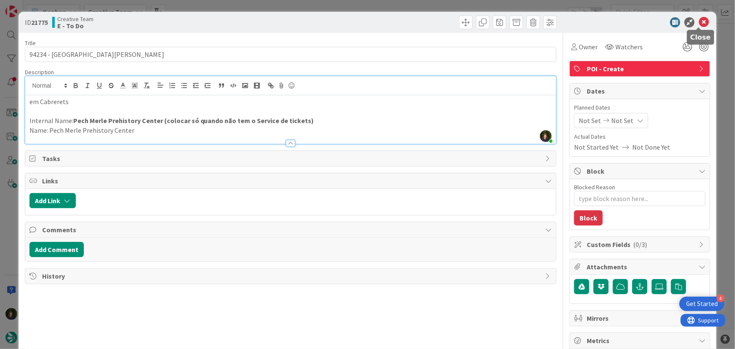
click at [699, 20] on icon at bounding box center [704, 22] width 10 height 10
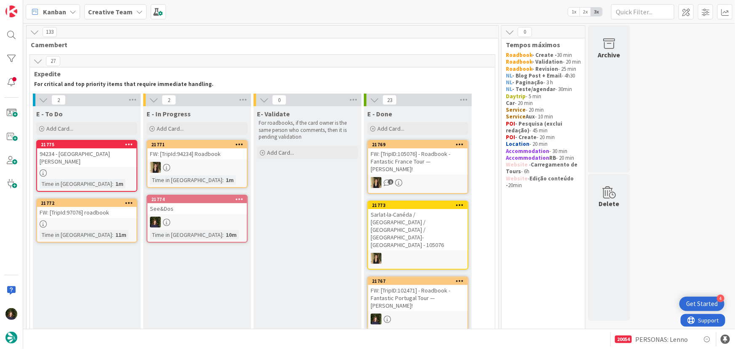
click at [61, 166] on div "94234 - Centre de Prehistoire du Pech Merle" at bounding box center [86, 157] width 99 height 19
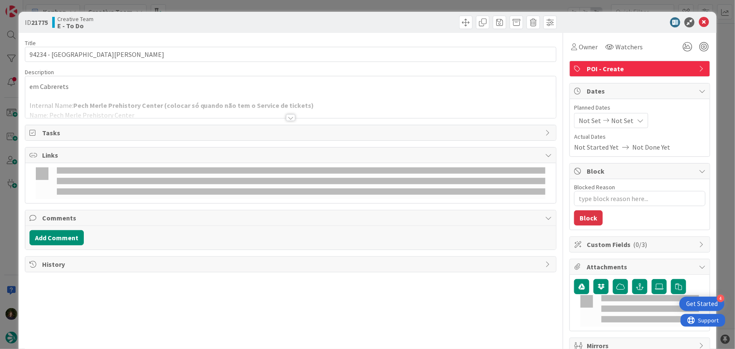
type textarea "x"
type input "94234 - Centre de Prehistoire du Pech Merle"
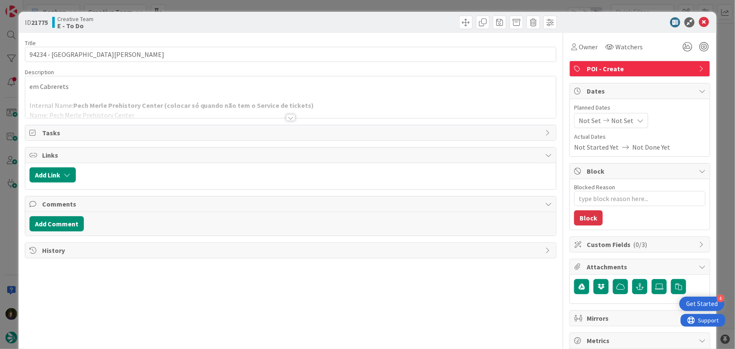
type textarea "x"
type input "94234 - Centre de Prehistoire du Pech Merle"
click at [312, 103] on div at bounding box center [290, 106] width 531 height 21
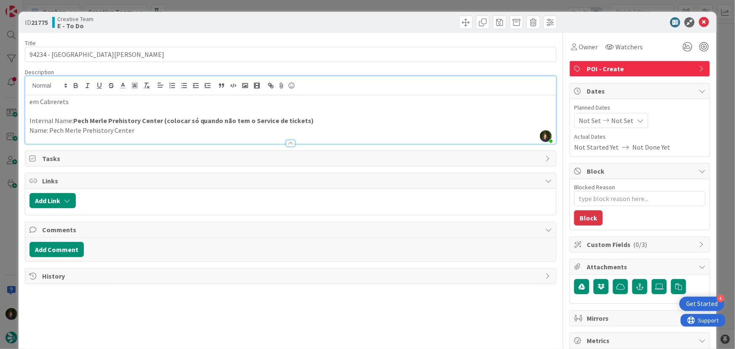
click at [163, 130] on p "Name: Pech Merle Prehistory Center" at bounding box center [290, 131] width 523 height 10
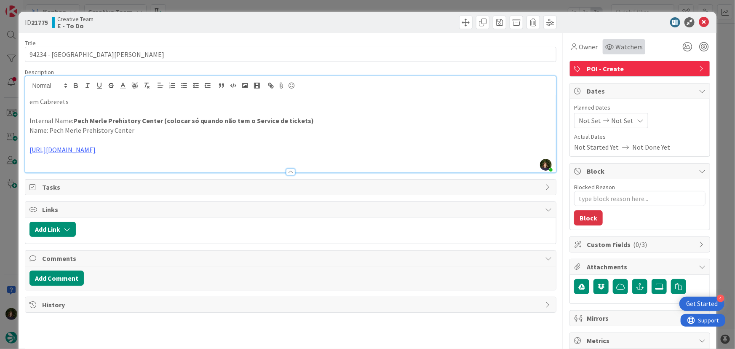
type textarea "x"
type input "94234 - Centre de Prehistoire du Pech Merle"
type textarea "x"
type input "94234 - Centre de Prehistoire du Pech Merle"
click at [700, 23] on icon at bounding box center [704, 22] width 10 height 10
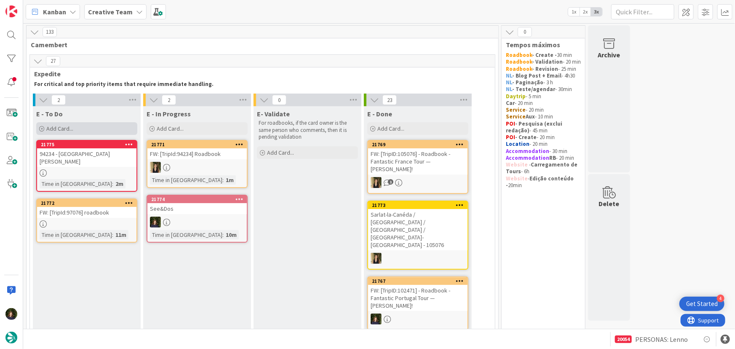
click at [72, 129] on span "Add Card..." at bounding box center [59, 129] width 27 height 8
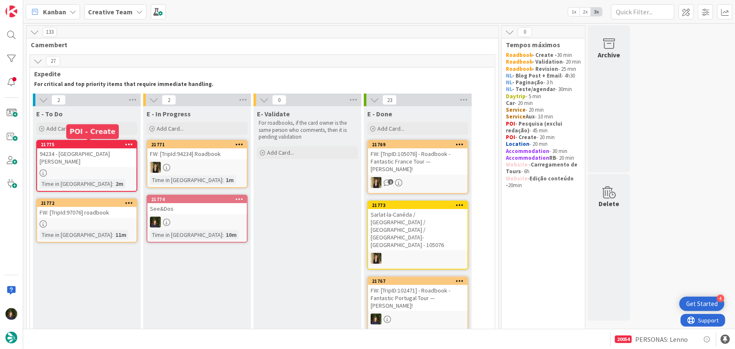
click at [75, 128] on div "Add Card..." at bounding box center [86, 128] width 101 height 13
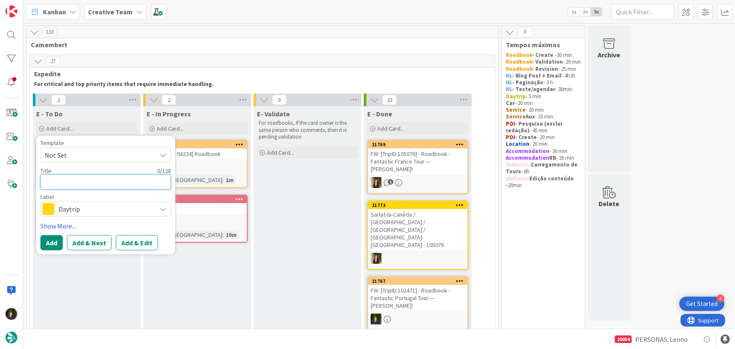
type textarea "x"
type textarea "9"
type textarea "x"
type textarea "94"
type textarea "x"
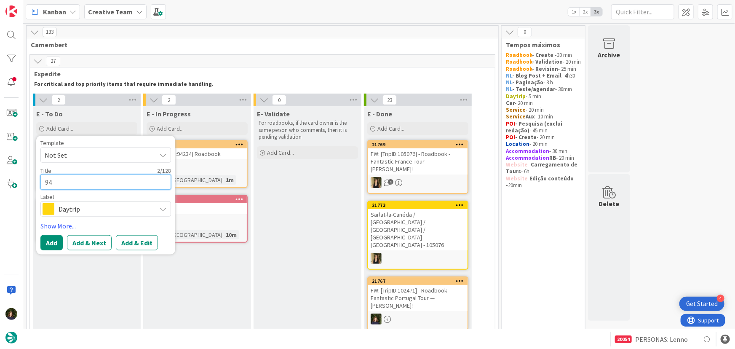
type textarea "942"
type textarea "x"
type textarea "9423"
type textarea "x"
type textarea "94234"
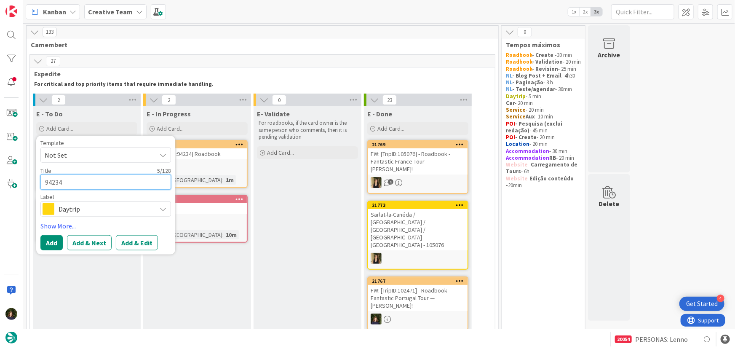
type textarea "x"
type textarea "94234"
type textarea "x"
type textarea "94234 -"
type textarea "x"
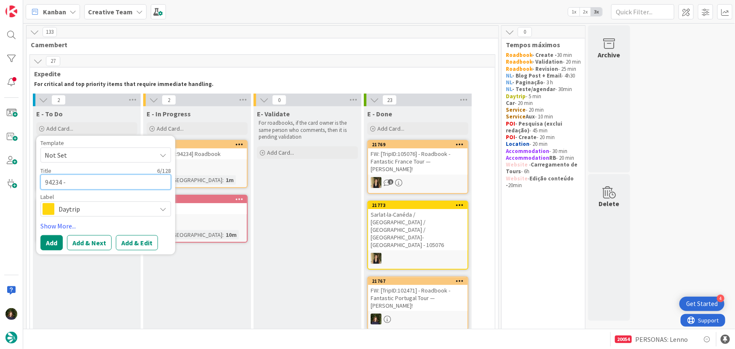
type textarea "94234 -"
type textarea "x"
type textarea "94234 - P"
type textarea "x"
type textarea "94234 - PO"
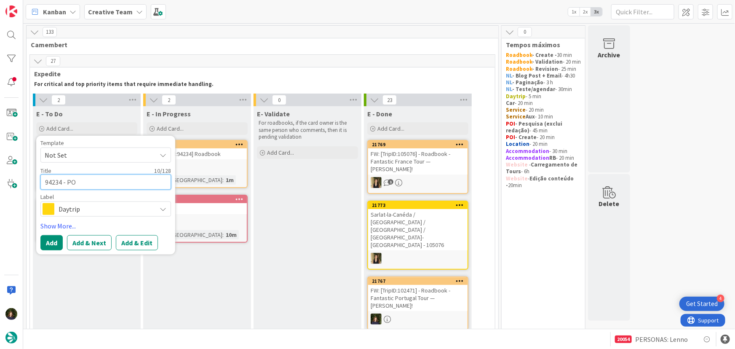
type textarea "x"
type textarea "94234 - POI"
type textarea "x"
type textarea "94234 - POI"
type textarea "x"
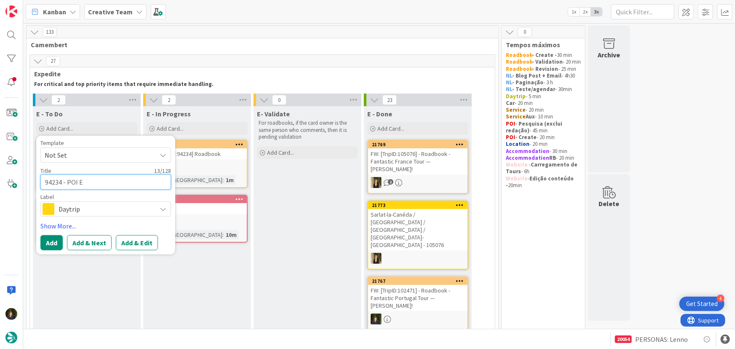
type textarea "94234 - POI E"
click at [92, 205] on span "Daytrip" at bounding box center [105, 209] width 93 height 12
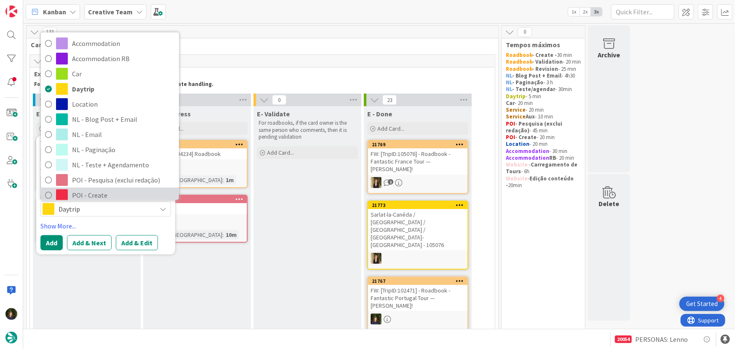
click at [89, 193] on span "POI - Create" at bounding box center [123, 195] width 103 height 13
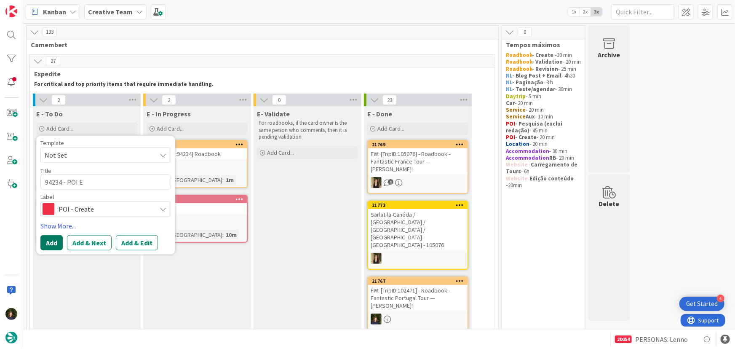
click at [53, 239] on button "Add" at bounding box center [51, 242] width 22 height 15
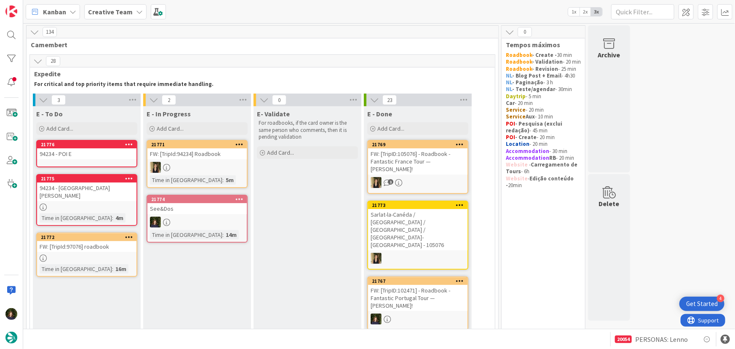
click at [76, 155] on div "94234 - POI E" at bounding box center [86, 153] width 99 height 11
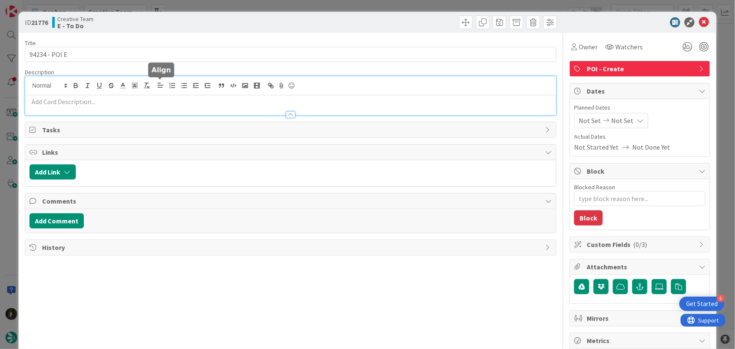
click at [156, 87] on div at bounding box center [290, 95] width 531 height 39
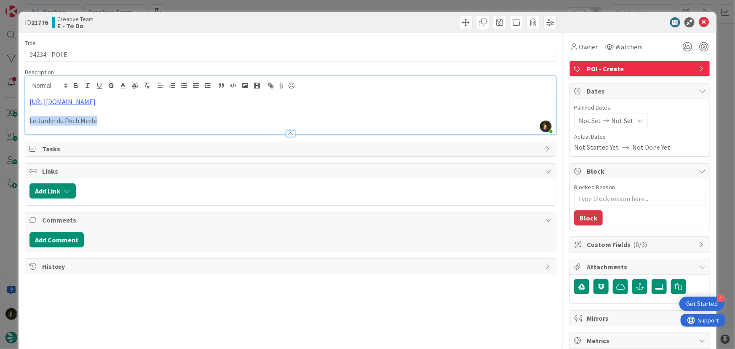
drag, startPoint x: 96, startPoint y: 120, endPoint x: 25, endPoint y: 120, distance: 71.6
click at [25, 120] on div "https://www.tripadvisor.com/Restaurant_Review-g1075819-d25802227-Reviews-Le_Jar…" at bounding box center [290, 114] width 531 height 39
click at [76, 85] on icon "button" at bounding box center [75, 86] width 3 height 2
click at [112, 111] on p at bounding box center [290, 112] width 523 height 10
click at [699, 21] on icon at bounding box center [704, 22] width 10 height 10
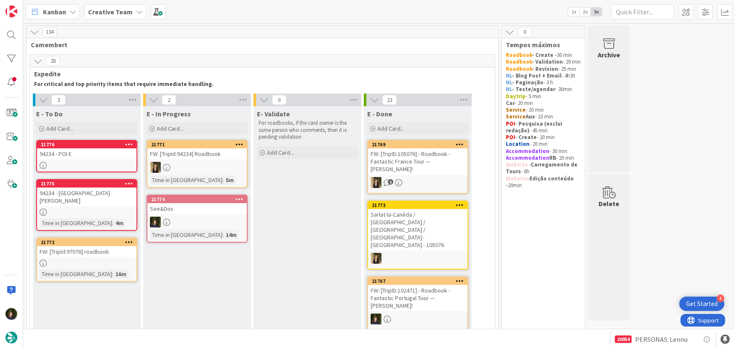
click at [86, 160] on link "21776 94234 - POI E" at bounding box center [86, 156] width 101 height 32
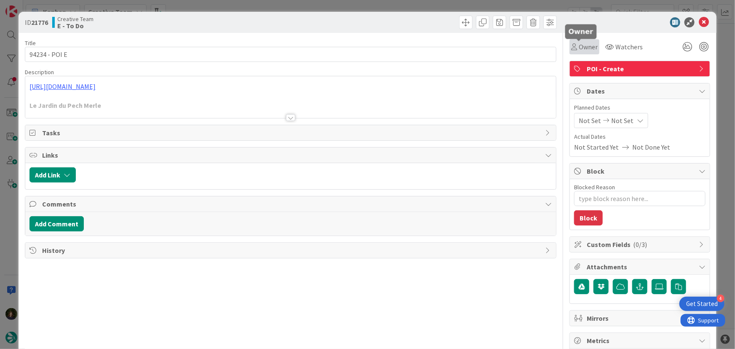
click at [579, 48] on span "Owner" at bounding box center [588, 47] width 19 height 10
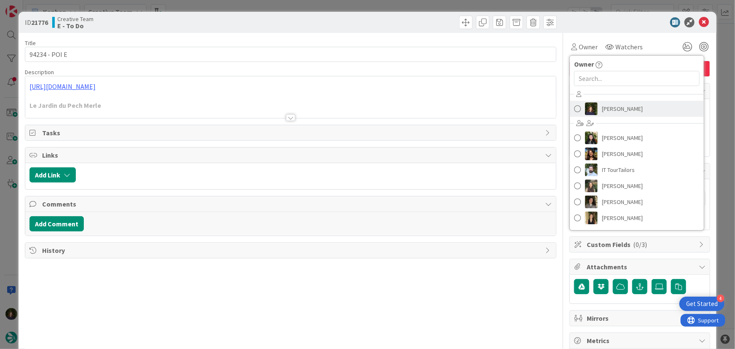
click at [611, 105] on span "Margarida Carvalho" at bounding box center [622, 108] width 41 height 13
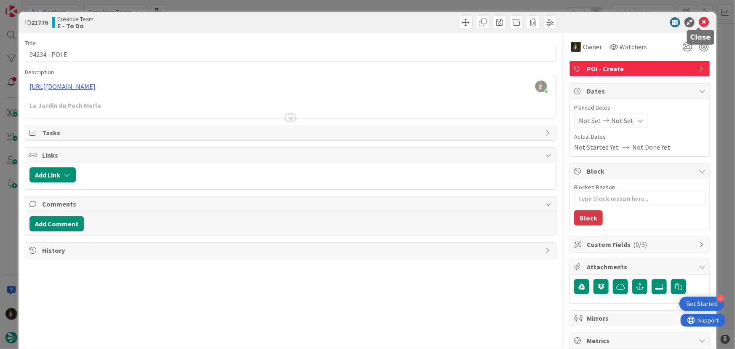
click at [699, 23] on icon at bounding box center [704, 22] width 10 height 10
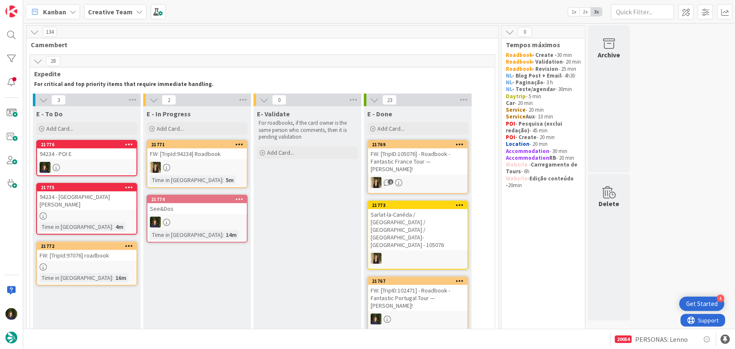
click at [198, 218] on div at bounding box center [196, 221] width 99 height 11
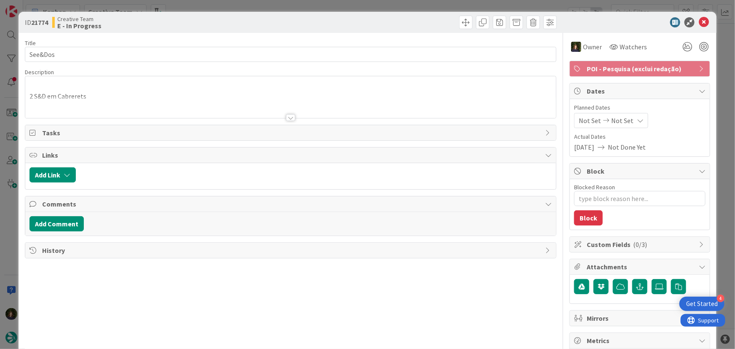
click at [637, 69] on span "POI - Pesquisa (exclui redação)" at bounding box center [641, 69] width 108 height 10
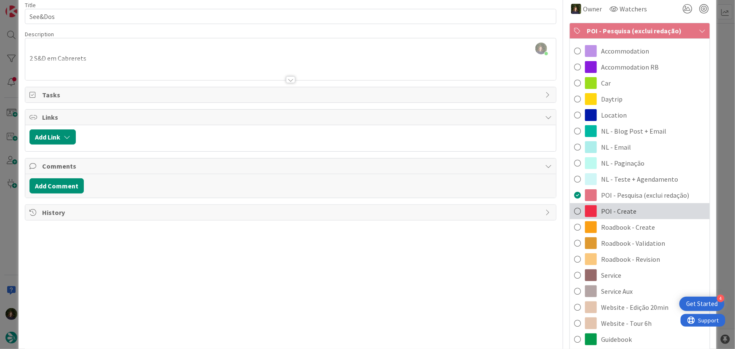
click at [643, 207] on div "POI - Create" at bounding box center [640, 211] width 140 height 16
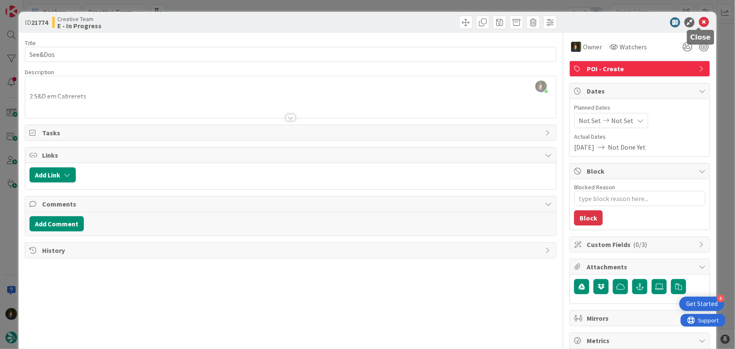
click at [699, 24] on icon at bounding box center [704, 22] width 10 height 10
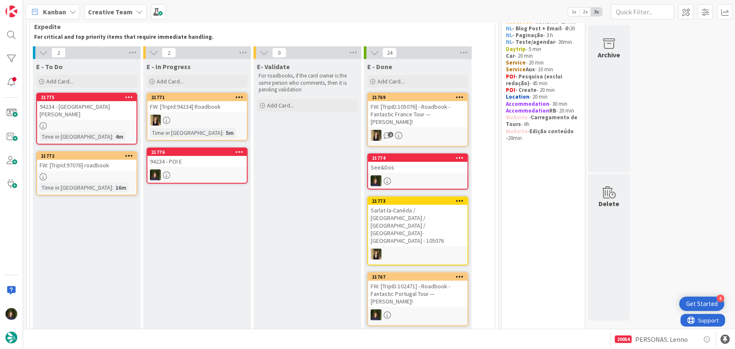
scroll to position [9, 0]
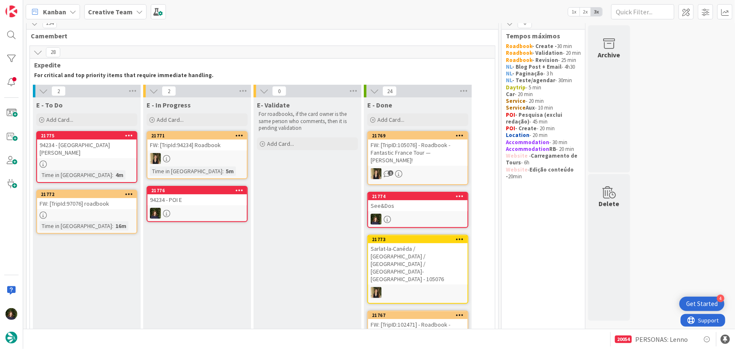
click at [204, 200] on div "94234 - POI E" at bounding box center [196, 199] width 99 height 11
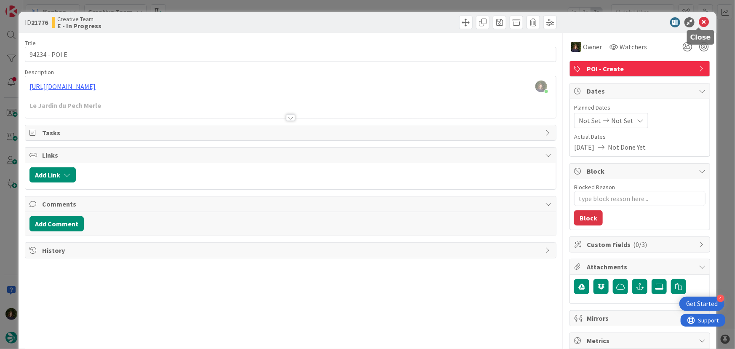
click at [700, 23] on icon at bounding box center [704, 22] width 10 height 10
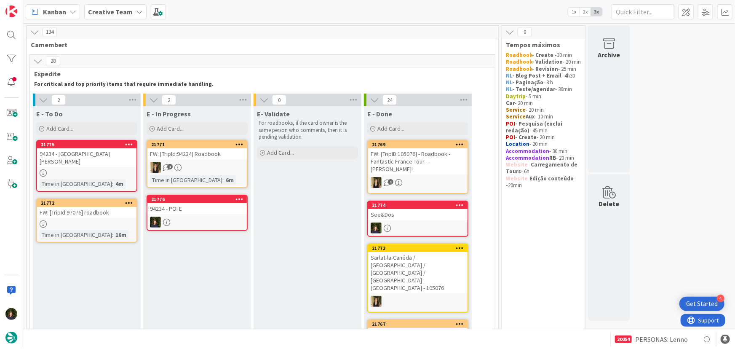
click at [81, 225] on div at bounding box center [86, 223] width 99 height 7
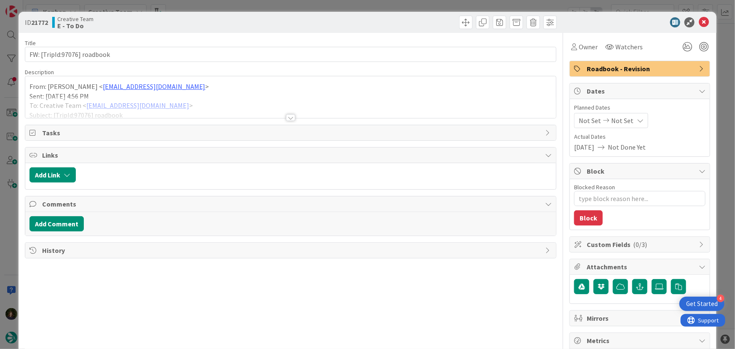
click at [288, 118] on div at bounding box center [290, 117] width 9 height 7
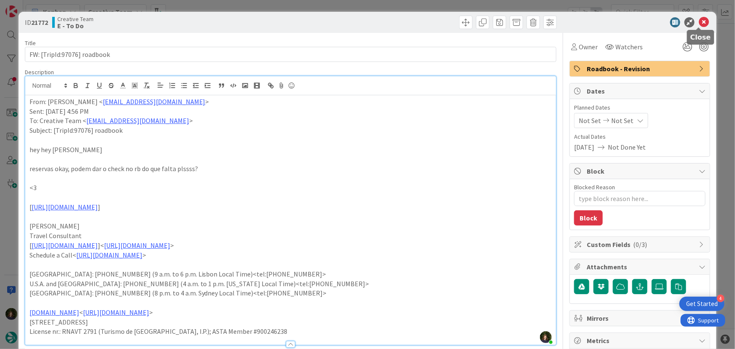
click at [699, 19] on icon at bounding box center [704, 22] width 10 height 10
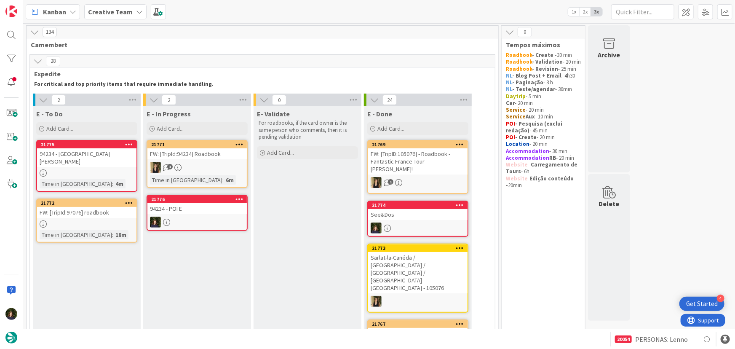
click at [193, 211] on div "94234 - POI E" at bounding box center [196, 208] width 99 height 11
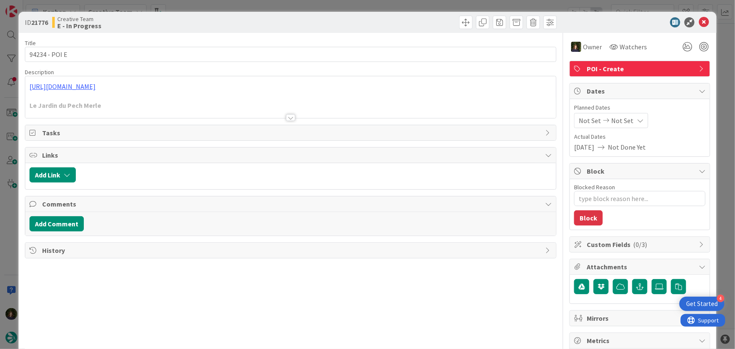
click at [117, 107] on div at bounding box center [290, 106] width 531 height 21
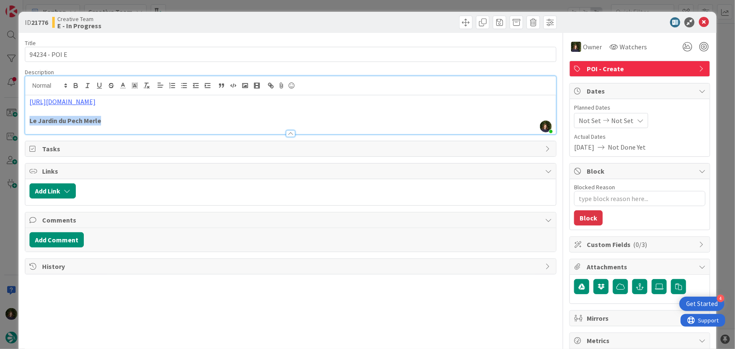
drag, startPoint x: 100, startPoint y: 122, endPoint x: 25, endPoint y: 122, distance: 75.0
click at [25, 122] on div "https://www.tripadvisor.com/Restaurant_Review-g1075819-d25802227-Reviews-Le_Jar…" at bounding box center [290, 114] width 531 height 39
click at [699, 26] on icon at bounding box center [704, 22] width 10 height 10
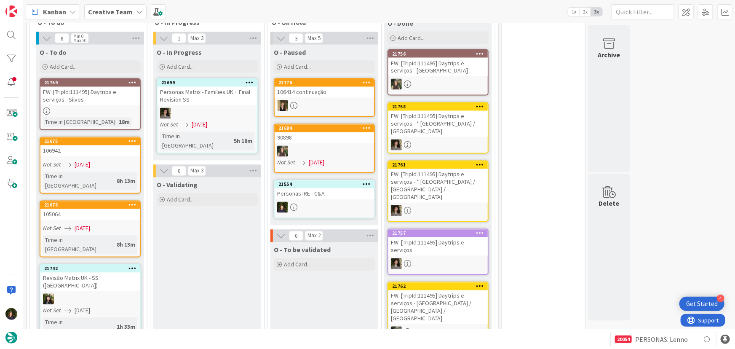
scroll to position [753, 0]
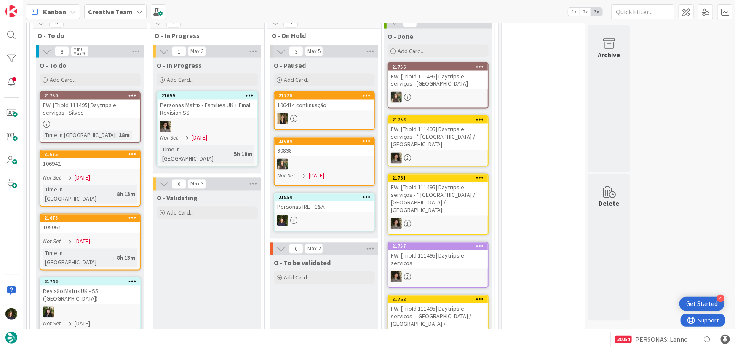
click at [127, 10] on b "Creative Team" at bounding box center [110, 12] width 45 height 8
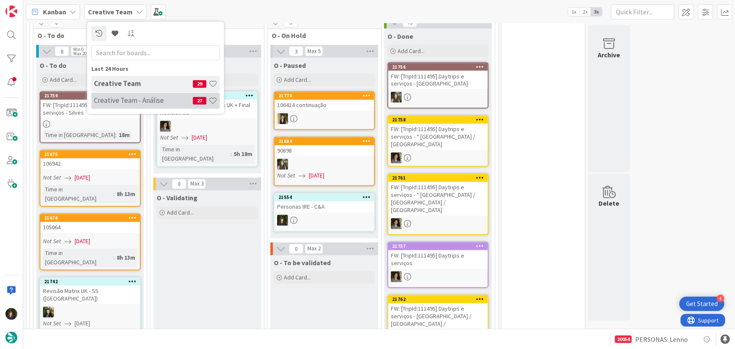
click at [134, 102] on h4 "Creative Team - Análise" at bounding box center [143, 100] width 99 height 8
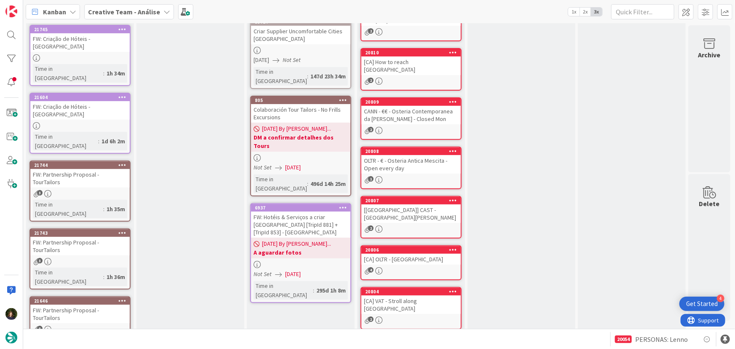
scroll to position [267, 0]
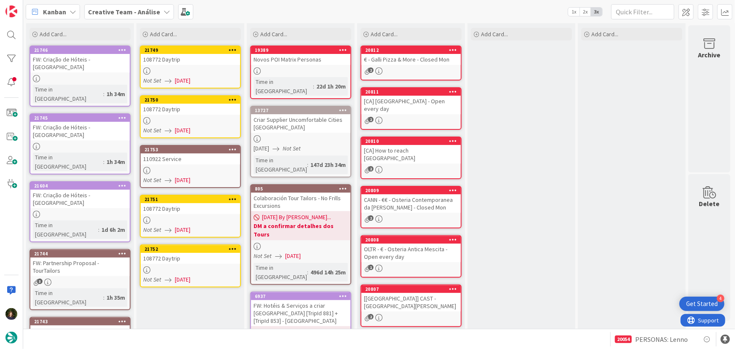
scroll to position [17, 0]
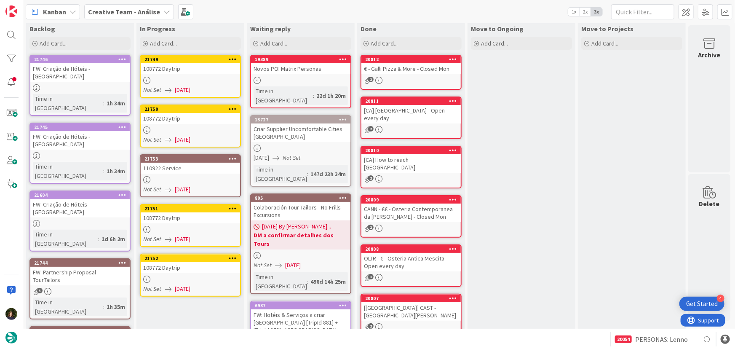
click at [192, 171] on div "110922 Service" at bounding box center [190, 168] width 99 height 11
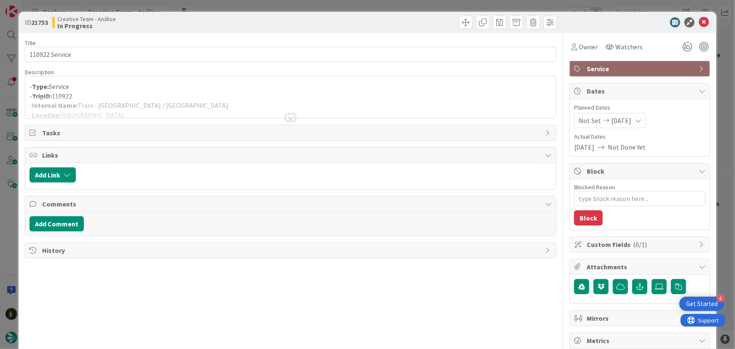
click at [290, 118] on div at bounding box center [290, 117] width 9 height 7
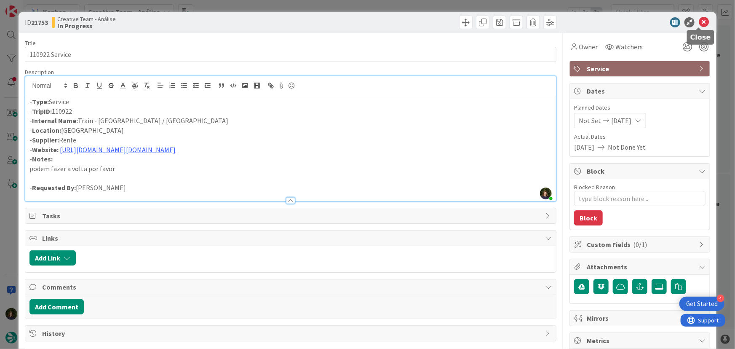
click at [699, 24] on icon at bounding box center [704, 22] width 10 height 10
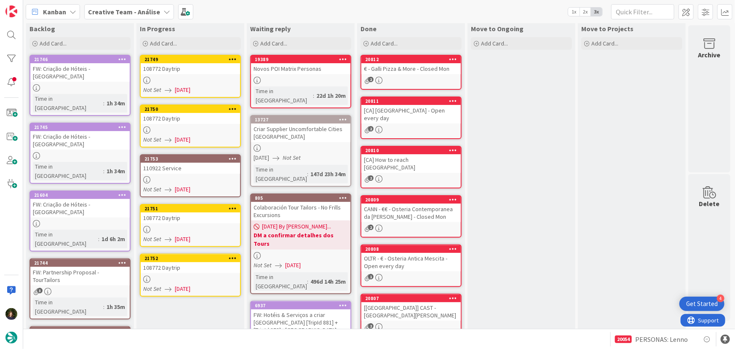
click at [162, 172] on div "110922 Service" at bounding box center [190, 168] width 99 height 11
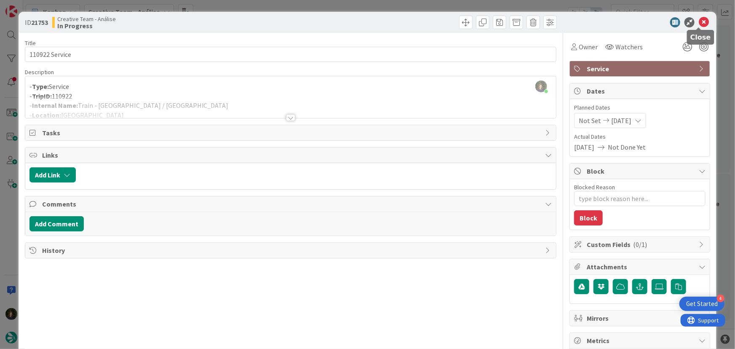
click at [699, 21] on icon at bounding box center [704, 22] width 10 height 10
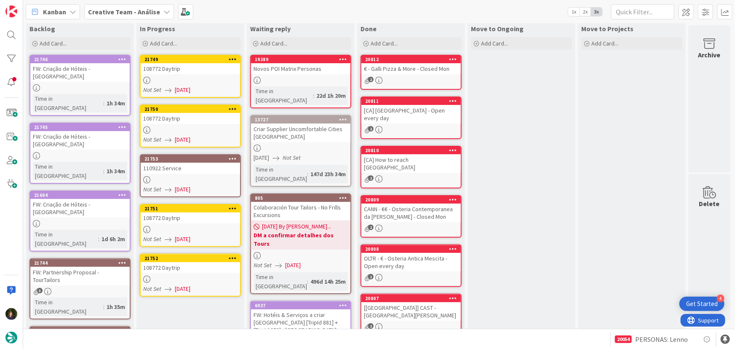
click at [230, 157] on icon at bounding box center [233, 158] width 8 height 6
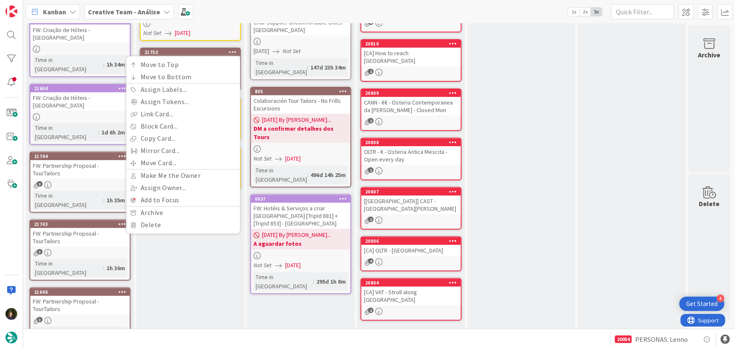
scroll to position [132, 0]
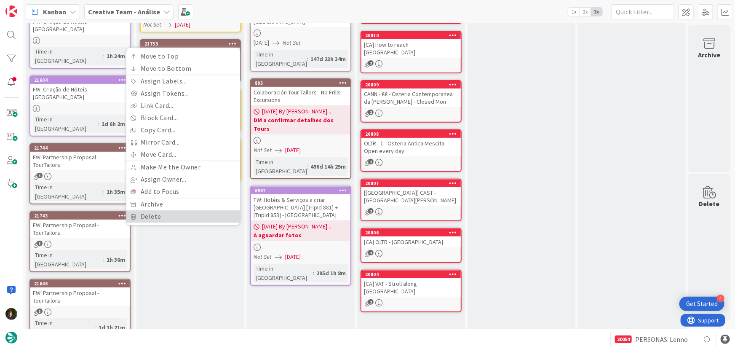
click at [152, 214] on link "Delete" at bounding box center [183, 216] width 114 height 12
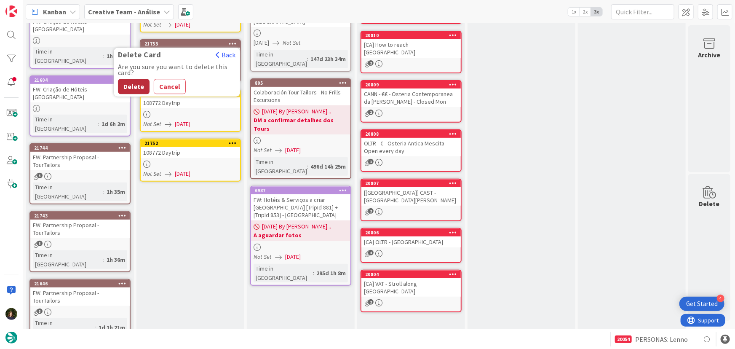
click at [136, 86] on button "Delete" at bounding box center [134, 86] width 32 height 15
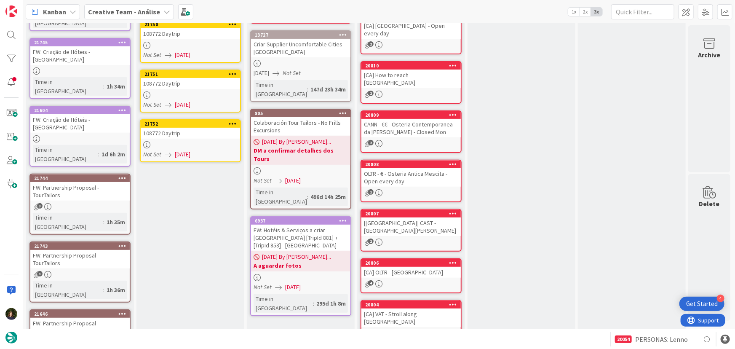
scroll to position [55, 0]
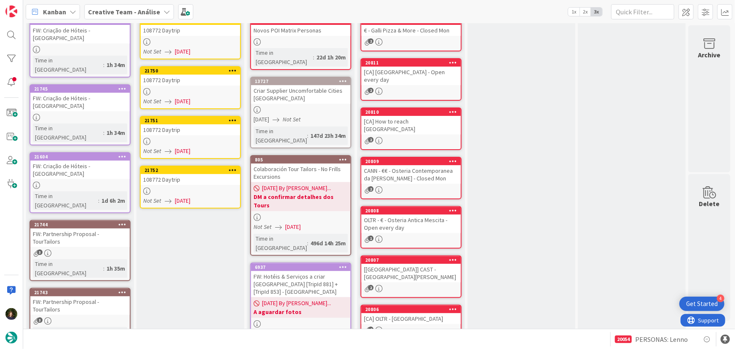
click at [184, 185] on link "21752 108772 Daytrip Not Set 26/08/2025" at bounding box center [190, 187] width 101 height 43
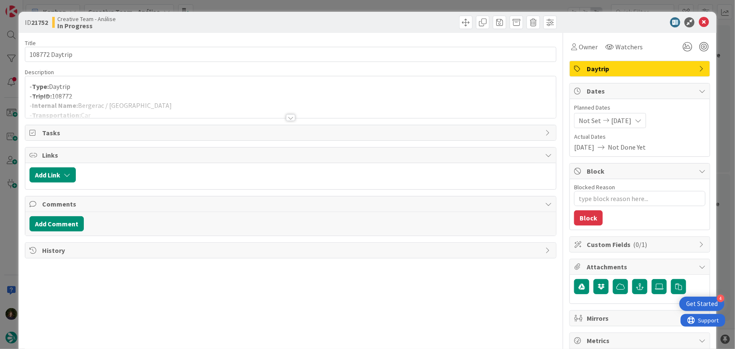
click at [286, 118] on div at bounding box center [290, 117] width 9 height 7
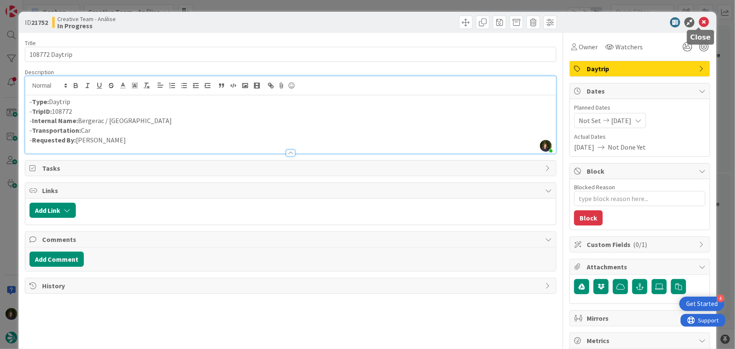
click at [699, 24] on icon at bounding box center [704, 22] width 10 height 10
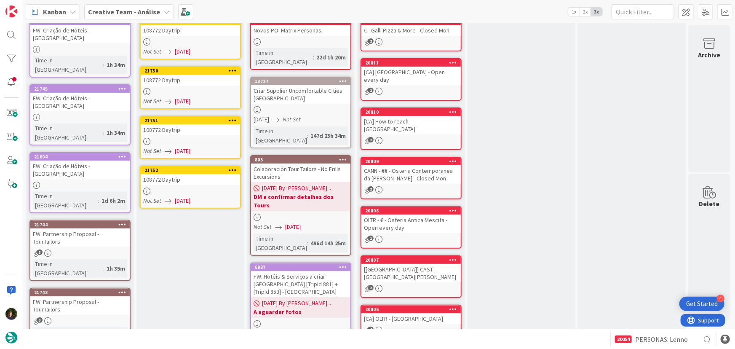
click at [184, 136] on link "21751 108772 Daytrip Not Set 26/08/2025" at bounding box center [190, 137] width 101 height 43
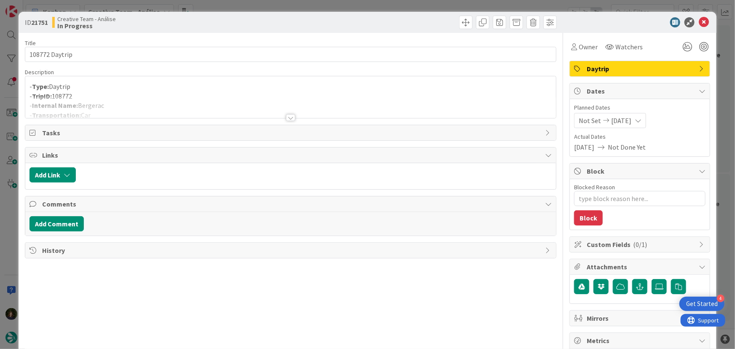
click at [289, 118] on div at bounding box center [290, 117] width 9 height 7
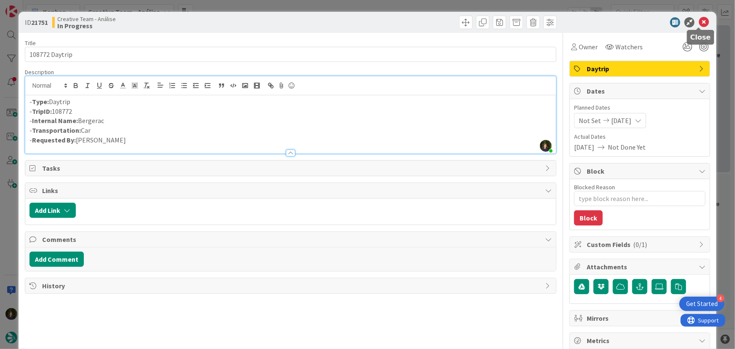
drag, startPoint x: 697, startPoint y: 24, endPoint x: 691, endPoint y: 30, distance: 9.0
click at [699, 24] on icon at bounding box center [704, 22] width 10 height 10
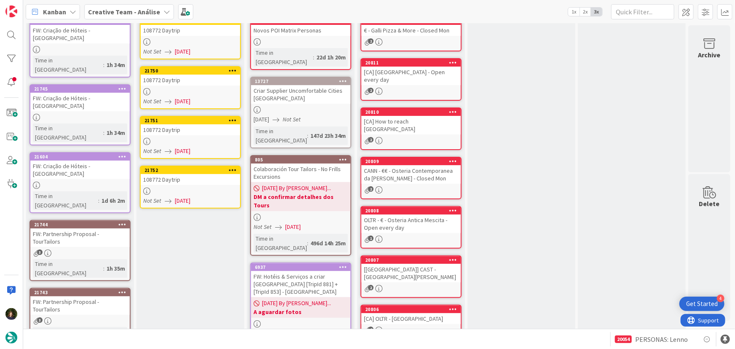
click at [192, 80] on div "108772 Daytrip" at bounding box center [190, 80] width 99 height 11
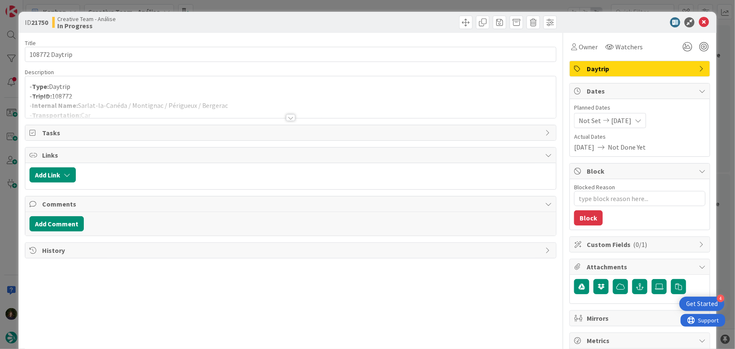
click at [291, 115] on div at bounding box center [290, 117] width 9 height 7
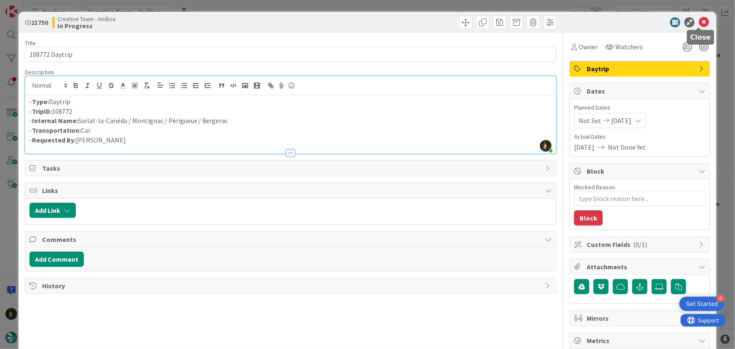
click at [699, 22] on icon at bounding box center [704, 22] width 10 height 10
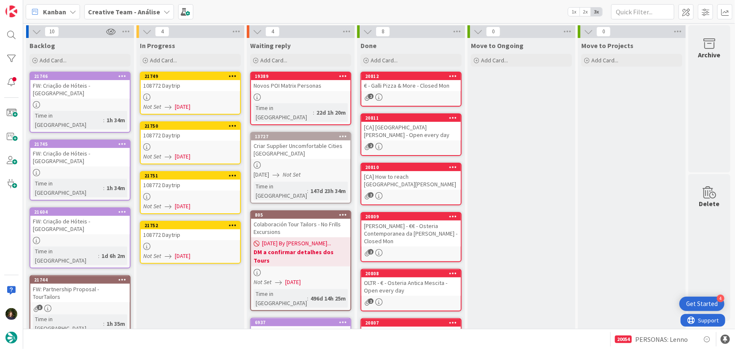
click at [200, 99] on div at bounding box center [190, 96] width 99 height 7
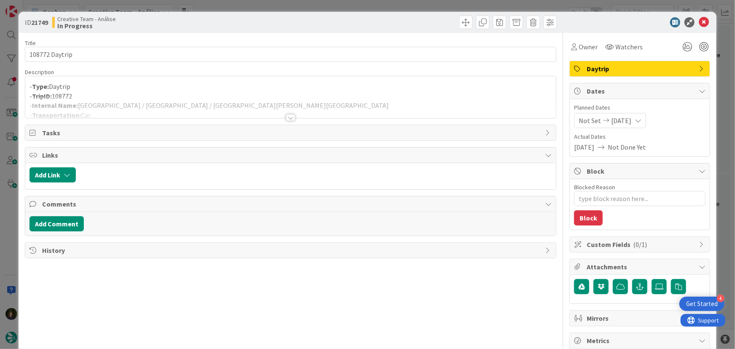
click at [288, 116] on div at bounding box center [290, 117] width 9 height 7
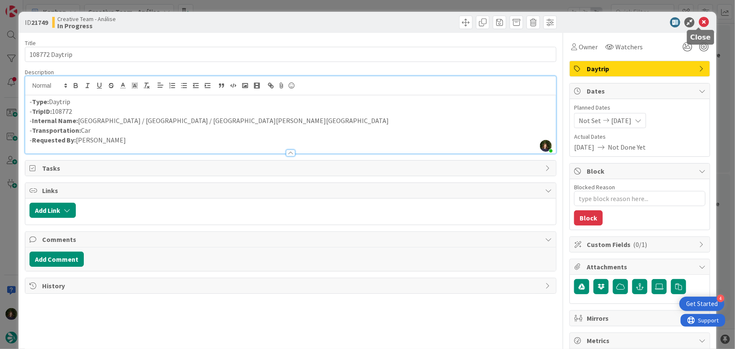
click at [702, 21] on icon at bounding box center [704, 22] width 10 height 10
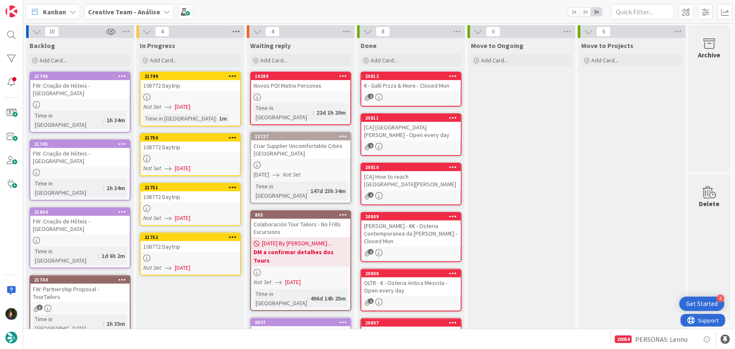
click at [237, 29] on icon at bounding box center [236, 31] width 11 height 13
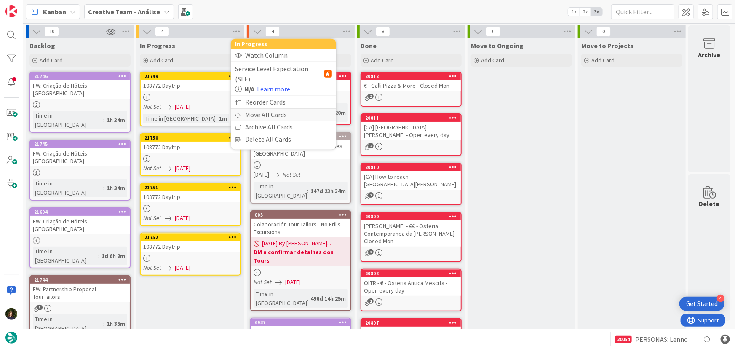
click at [264, 109] on div "Move All Cards" at bounding box center [283, 115] width 105 height 12
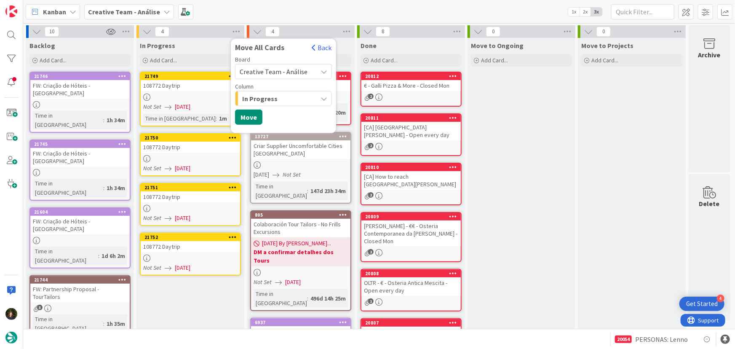
click at [295, 68] on span "Creative Team - Análise" at bounding box center [274, 71] width 68 height 8
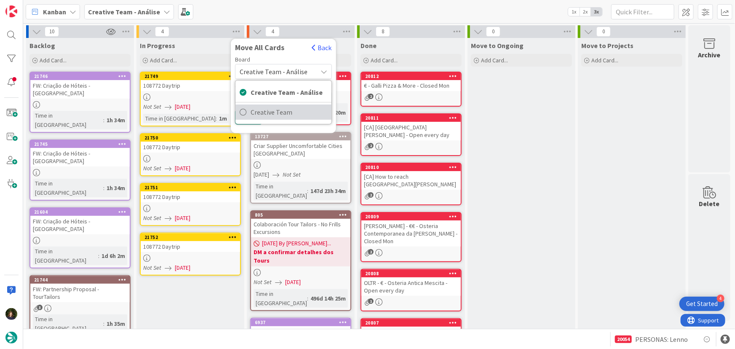
click at [285, 116] on span "Creative Team" at bounding box center [289, 112] width 77 height 13
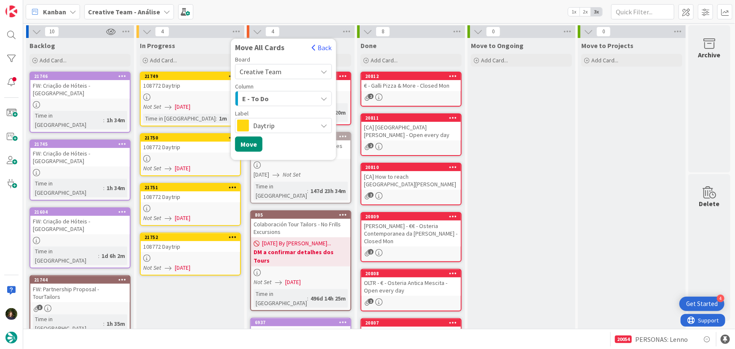
click at [264, 99] on span "E - To Do" at bounding box center [255, 98] width 27 height 11
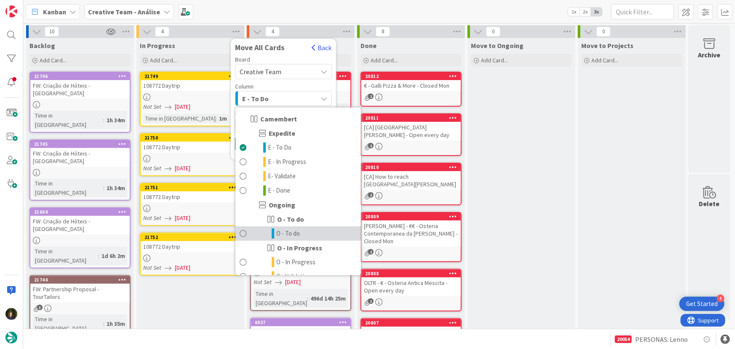
click at [293, 231] on span "O - To do" at bounding box center [288, 233] width 24 height 10
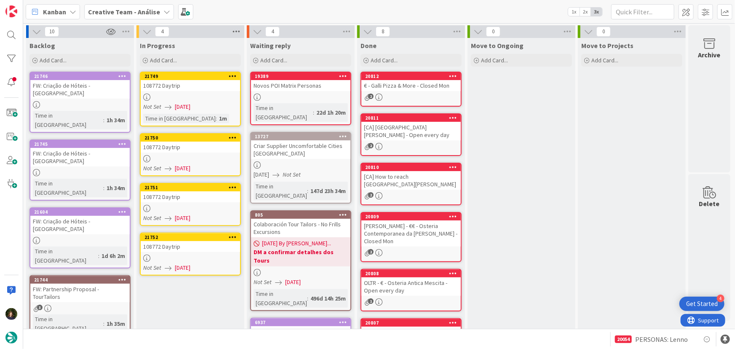
click at [237, 25] on icon at bounding box center [236, 31] width 11 height 13
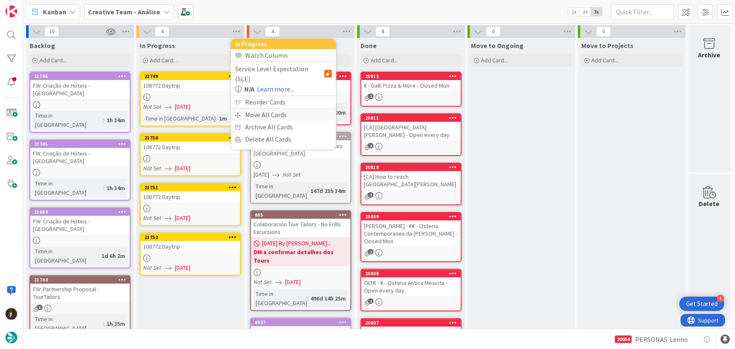
click at [289, 109] on div "Move All Cards" at bounding box center [283, 115] width 105 height 12
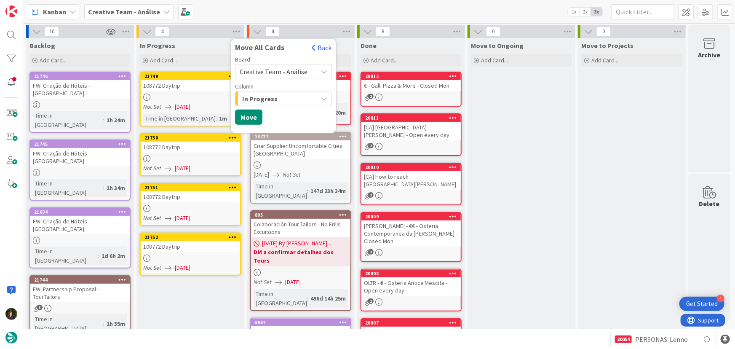
click at [294, 72] on span "Creative Team - Análise" at bounding box center [274, 71] width 68 height 8
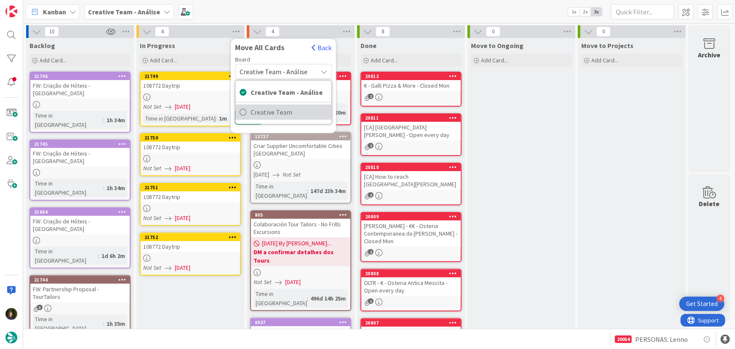
click at [304, 116] on span "Creative Team" at bounding box center [289, 112] width 77 height 13
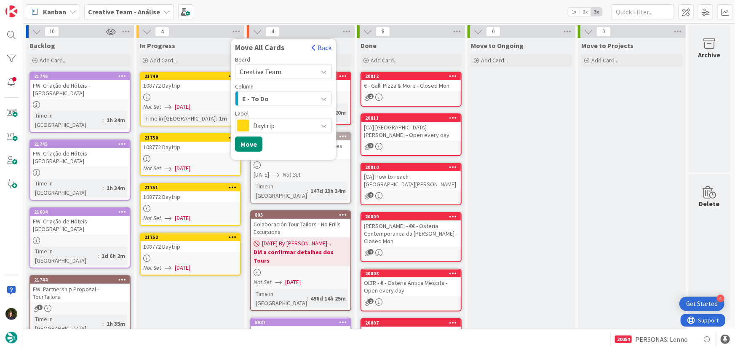
click at [279, 93] on div "E - To Do" at bounding box center [278, 98] width 77 height 13
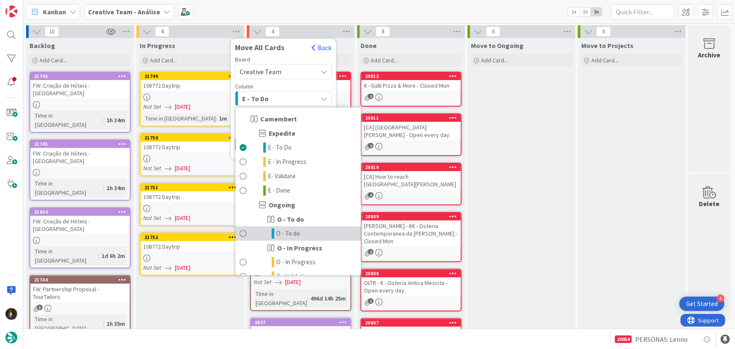
click at [302, 237] on link "O - To do" at bounding box center [298, 233] width 126 height 14
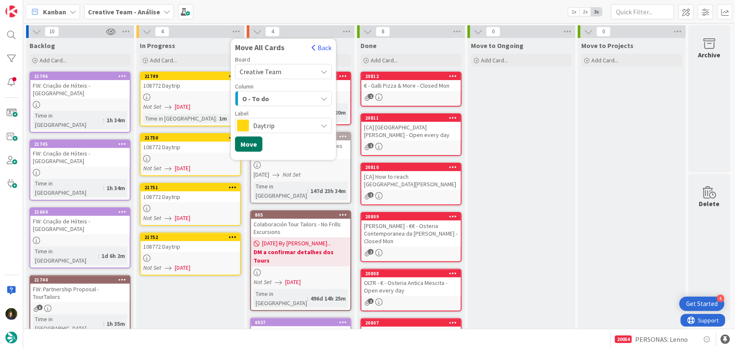
click at [247, 145] on button "Move" at bounding box center [248, 143] width 27 height 15
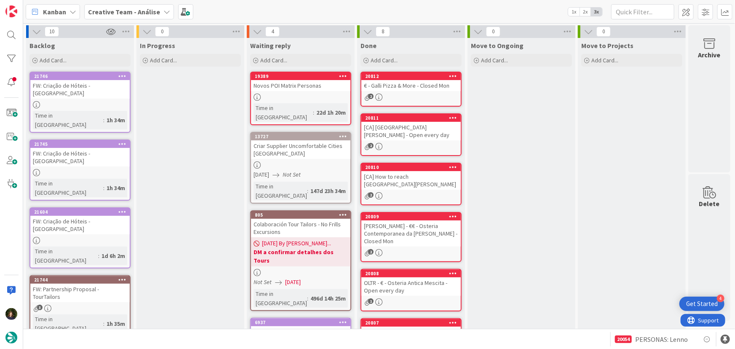
click at [145, 11] on b "Creative Team - Análise" at bounding box center [124, 12] width 72 height 8
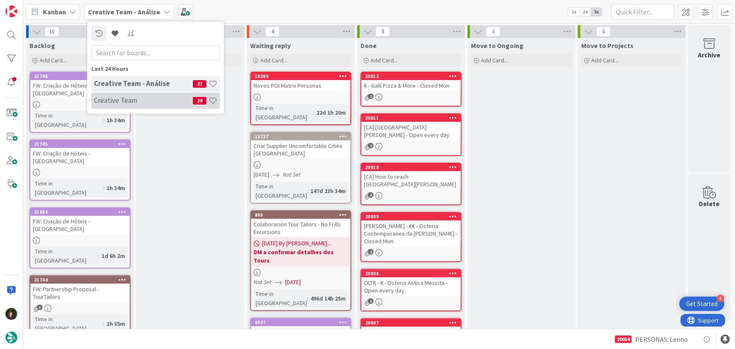
click at [152, 101] on h4 "Creative Team" at bounding box center [143, 100] width 99 height 8
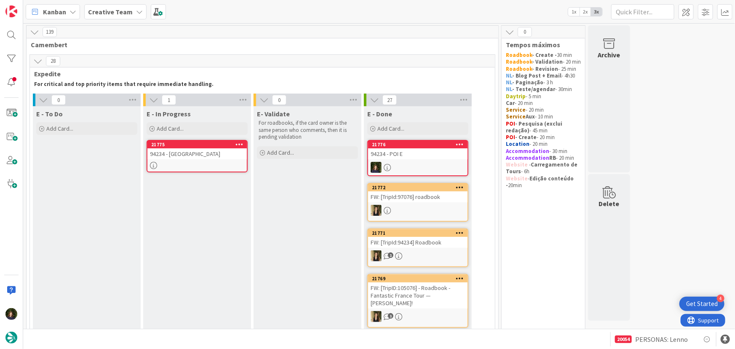
click at [120, 8] on b "Creative Team" at bounding box center [110, 12] width 45 height 8
click at [123, 100] on h4 "Creative Team - Análise" at bounding box center [143, 100] width 99 height 8
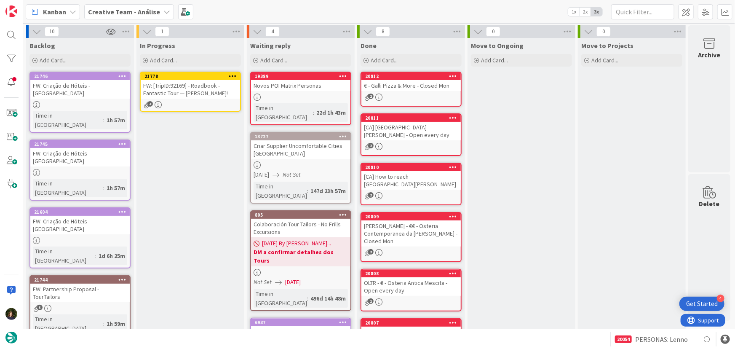
click at [237, 74] on div at bounding box center [232, 76] width 15 height 6
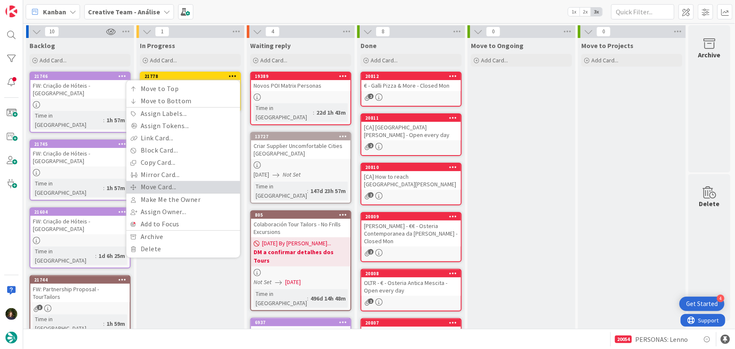
click at [194, 187] on link "Move Card..." at bounding box center [183, 187] width 114 height 12
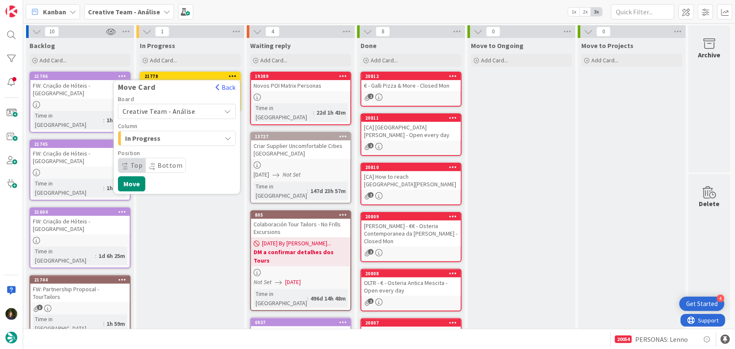
click at [200, 114] on span "Creative Team - Análise" at bounding box center [170, 111] width 94 height 12
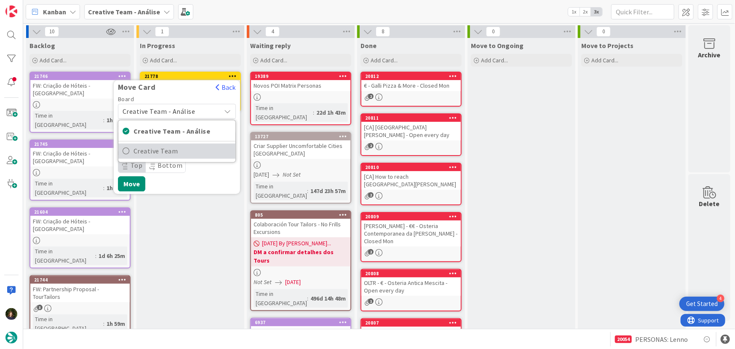
click at [200, 153] on span "Creative Team" at bounding box center [183, 151] width 98 height 13
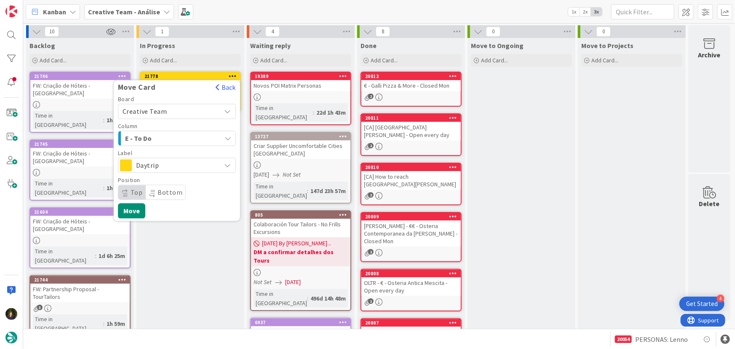
click at [188, 135] on span "E - To Do" at bounding box center [156, 138] width 63 height 11
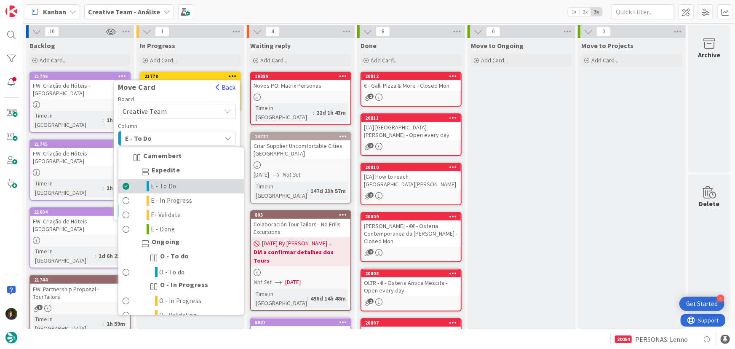
click at [183, 189] on link "E - To Do" at bounding box center [181, 186] width 126 height 14
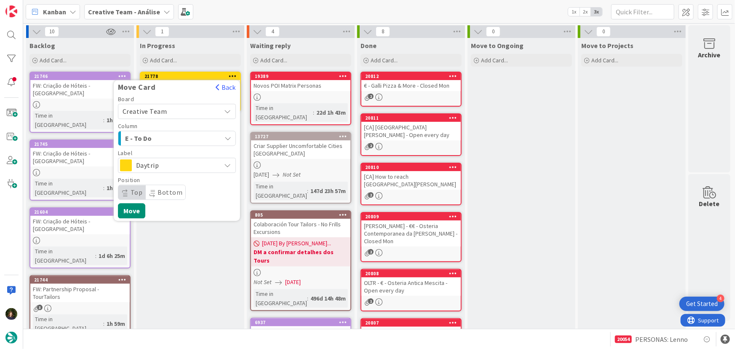
click at [180, 168] on span "Daytrip" at bounding box center [176, 165] width 81 height 12
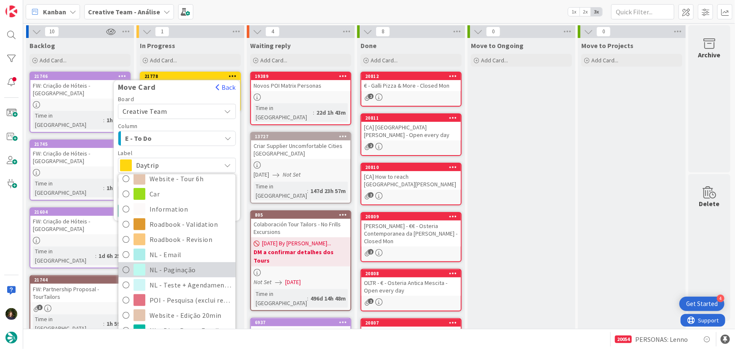
scroll to position [141, 0]
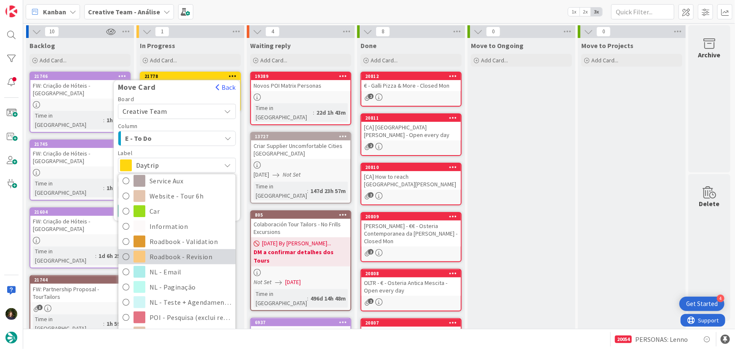
click at [194, 252] on span "Roadbook - Revision" at bounding box center [191, 256] width 82 height 13
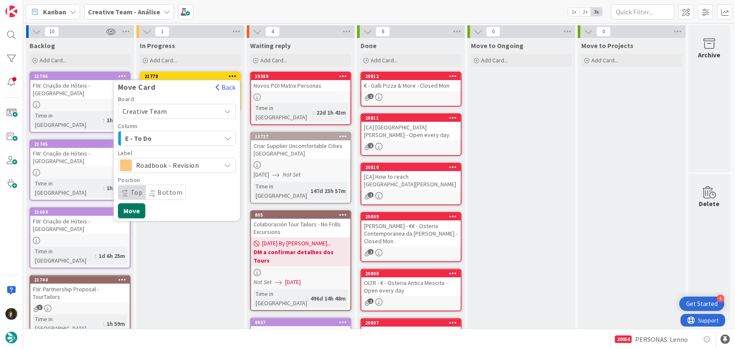
click at [136, 211] on button "Move" at bounding box center [131, 210] width 27 height 15
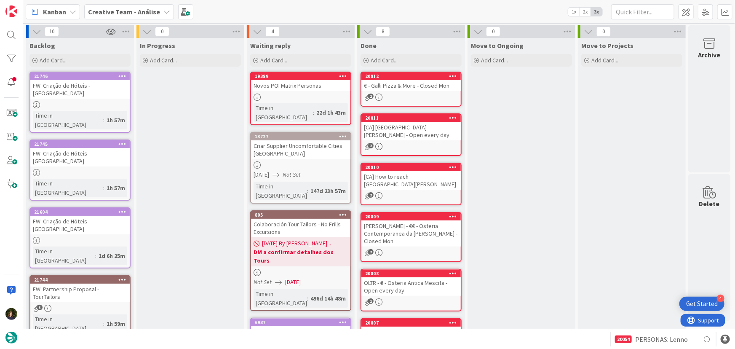
click at [149, 8] on b "Creative Team - Análise" at bounding box center [124, 12] width 72 height 8
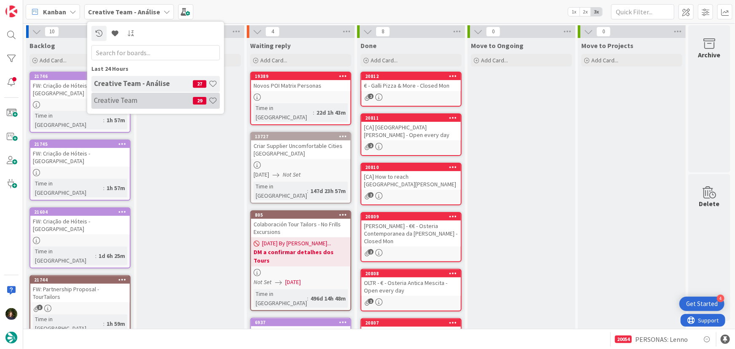
click at [152, 105] on div "Creative Team 29" at bounding box center [155, 101] width 128 height 16
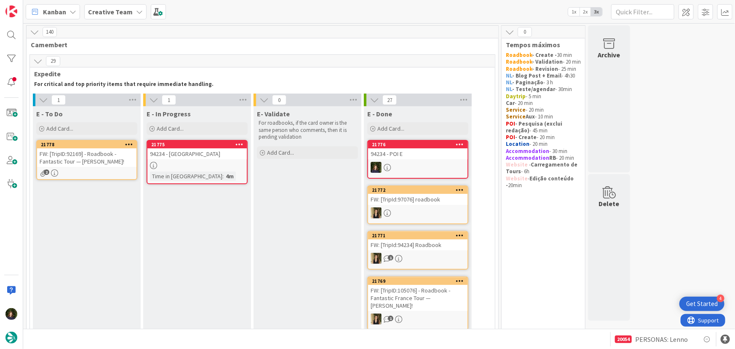
click at [84, 160] on div "FW: [TripID:92169] - Roadbook - Fantastic Tour — Dave P Ripley!" at bounding box center [86, 157] width 99 height 19
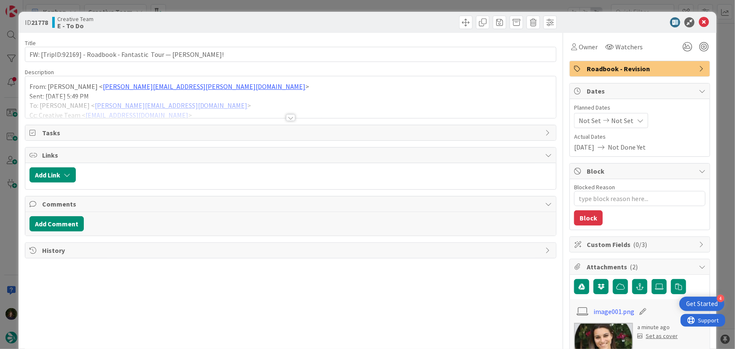
type textarea "x"
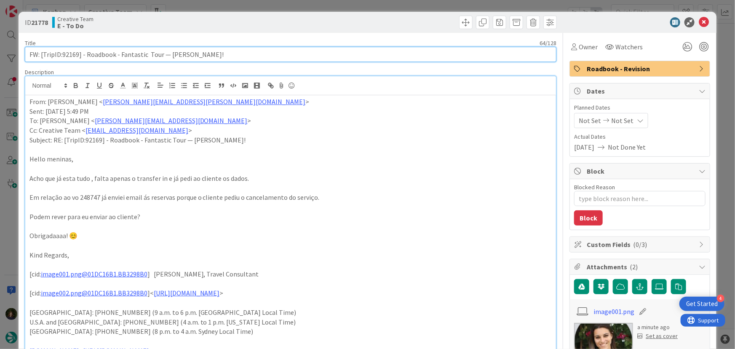
click at [256, 52] on input "FW: [TripID:92169] - Roadbook - Fantastic Tour — Dave P Ripley!" at bounding box center [291, 54] width 532 height 15
type input "FW: [TripID:92169] - Roadbook - Fantastic Tour — Dave P Ripley! - Colocar"
type textarea "x"
type input "FW: [TripID:92169] - Roadbook - Fantastic Tour — Dave P Ripley! - Colocar Trans…"
type textarea "x"
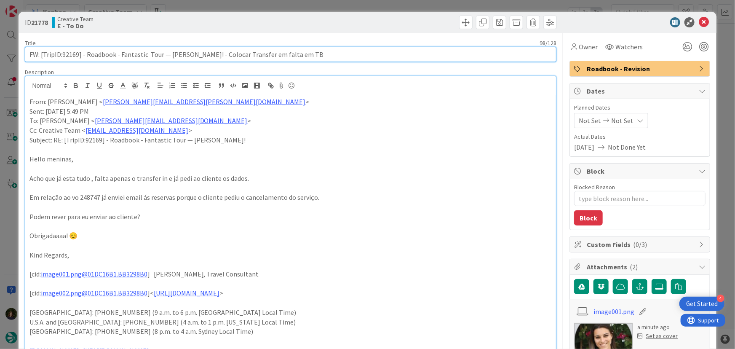
type input "FW: [TripID:92169] - Roadbook - Fantastic Tour — Dave P Ripley! - Colocar Trans…"
type textarea "x"
drag, startPoint x: 214, startPoint y: 53, endPoint x: 313, endPoint y: 53, distance: 98.1
click at [313, 53] on input "FW: [TripID:92169] - Roadbook - Fantastic Tour — Dave P Ripley! - Colocar Trans…" at bounding box center [291, 54] width 532 height 15
drag, startPoint x: 211, startPoint y: 55, endPoint x: 316, endPoint y: 55, distance: 104.4
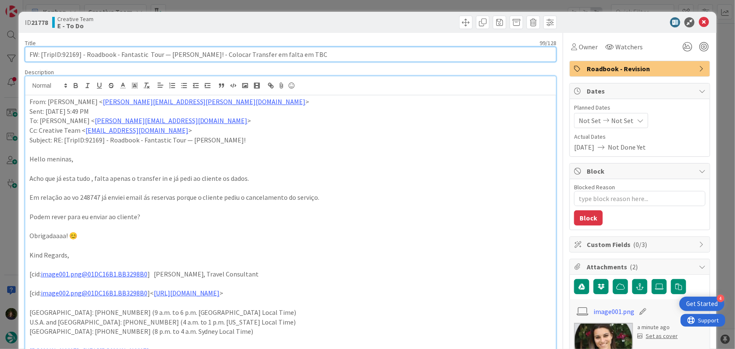
click at [316, 55] on input "FW: [TripID:92169] - Roadbook - Fantastic Tour — Dave P Ripley! - Colocar Trans…" at bounding box center [291, 54] width 532 height 15
click at [76, 85] on icon "button" at bounding box center [75, 86] width 3 height 2
type input "FW: [TripID:92169] - Roadbook - Fantastic Tour — Dave P Ripley! - Colocar Trans…"
drag, startPoint x: 310, startPoint y: 56, endPoint x: 211, endPoint y: 58, distance: 99.4
click at [211, 58] on input "FW: [TripID:92169] - Roadbook - Fantastic Tour — Dave P Ripley! - Colocar Trans…" at bounding box center [291, 54] width 532 height 15
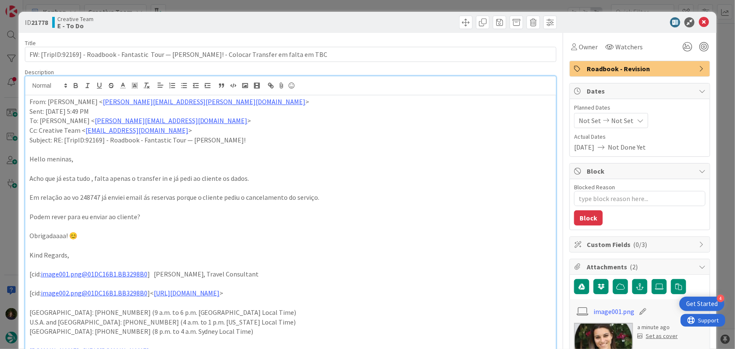
click at [30, 101] on p "﻿ From: Bárbara Pinto < Barbara.pinto@tourtailors.com >" at bounding box center [290, 102] width 523 height 10
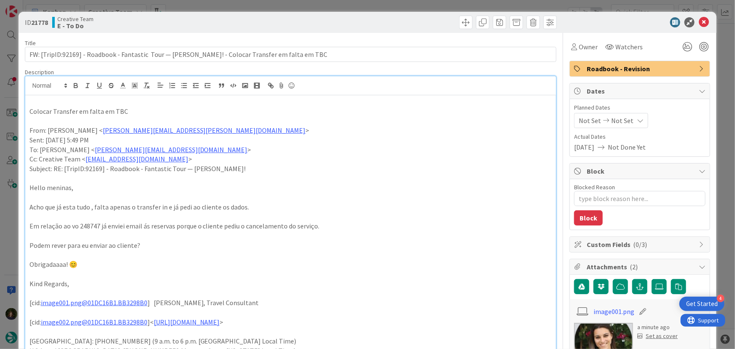
drag, startPoint x: 94, startPoint y: 112, endPoint x: 16, endPoint y: 114, distance: 77.9
click at [17, 112] on div "ID 21778 Creative Team E - To Do Title 99 / 128 FW: [TripID:92169] - Roadbook -…" at bounding box center [367, 174] width 735 height 349
click at [75, 85] on icon "button" at bounding box center [75, 86] width 3 height 2
click at [342, 139] on p "Sent: Tuesday, 26 August, 2025 5:49 PM" at bounding box center [290, 140] width 523 height 10
click at [699, 24] on icon at bounding box center [704, 22] width 10 height 10
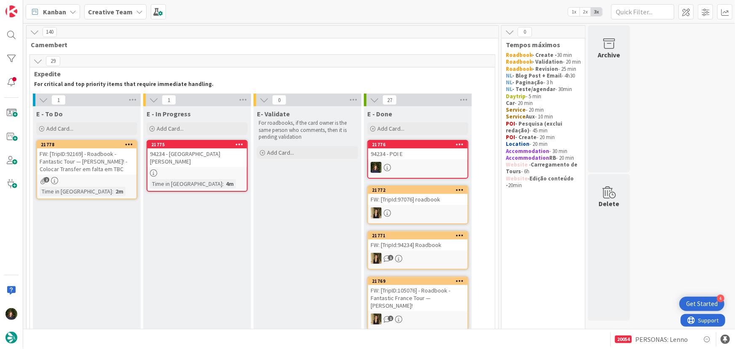
click at [184, 161] on div "94234 - Centre de Prehistoire du Pech Merle" at bounding box center [196, 157] width 99 height 19
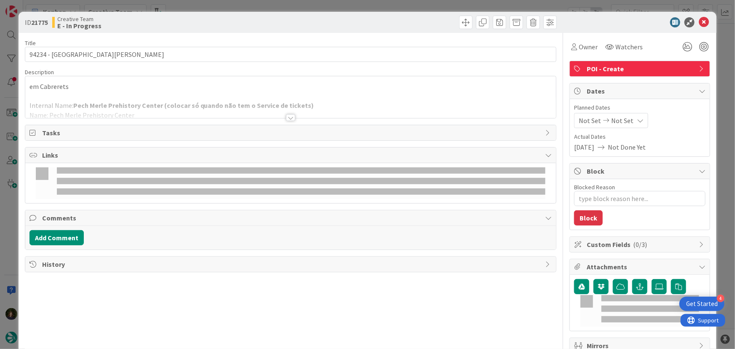
type textarea "x"
type input "94234 - Centre de Prehistoire du Pech Merle"
type textarea "x"
type input "94234 - Centre de Prehistoire du Pech Merle"
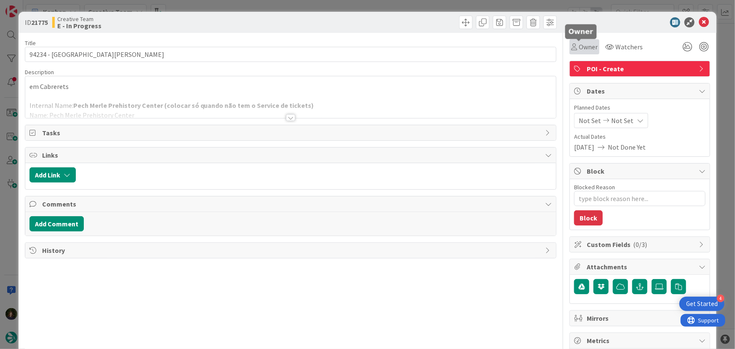
click at [581, 46] on span "Owner" at bounding box center [588, 47] width 19 height 10
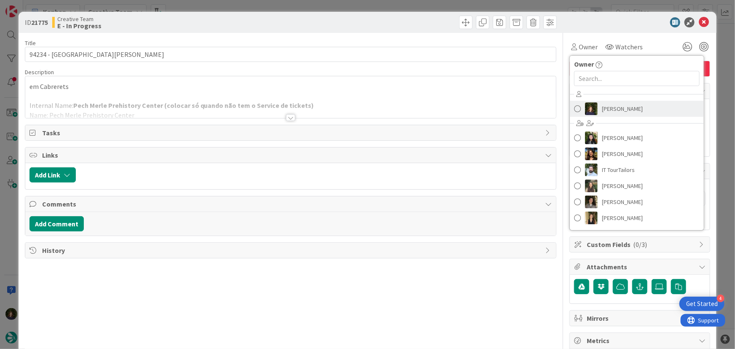
click at [620, 106] on span "Margarida Carvalho" at bounding box center [622, 108] width 41 height 13
type textarea "x"
type input "94234 - Centre de Prehistoire du Pech Merle"
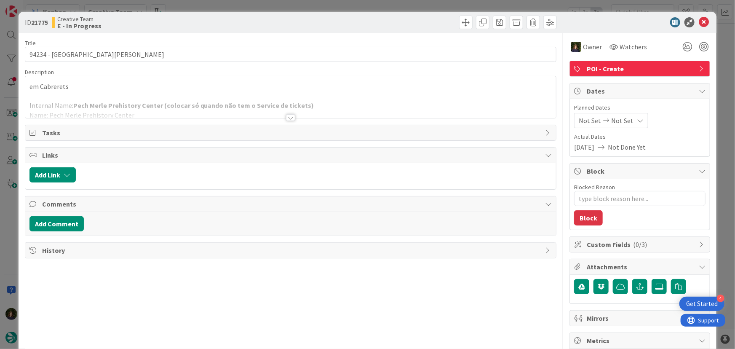
type textarea "x"
type input "94234 - Centre de Prehistoire du Pech Merle"
click at [699, 20] on icon at bounding box center [704, 22] width 10 height 10
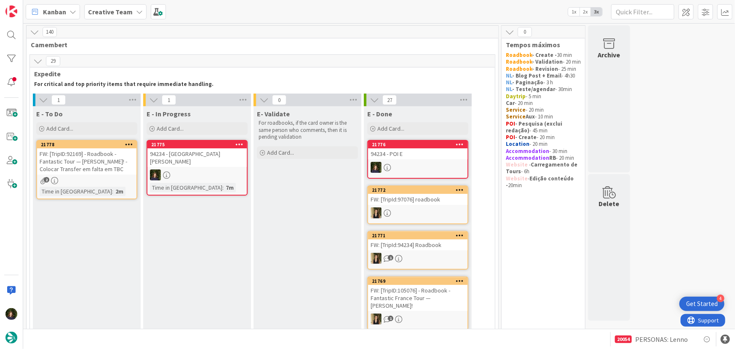
click at [214, 160] on div "94234 - Centre de Prehistoire du Pech Merle" at bounding box center [196, 157] width 99 height 19
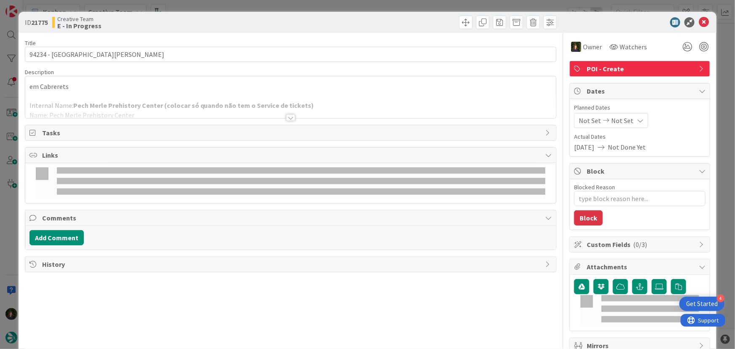
type textarea "x"
type input "94234 - Centre de Prehistoire du Pech Merle"
type textarea "x"
type input "94234 - Centre de Prehistoire du Pech Merle"
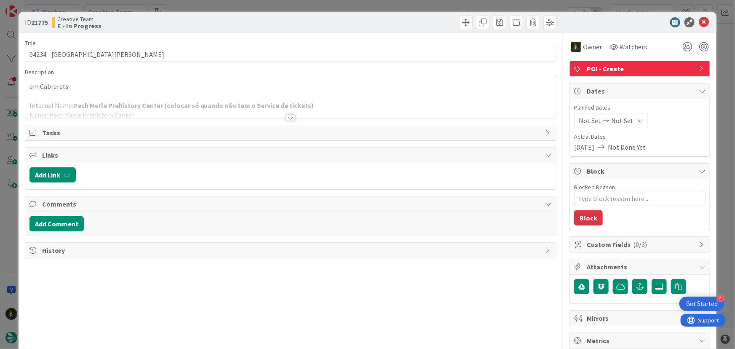
click at [287, 117] on div at bounding box center [290, 117] width 9 height 7
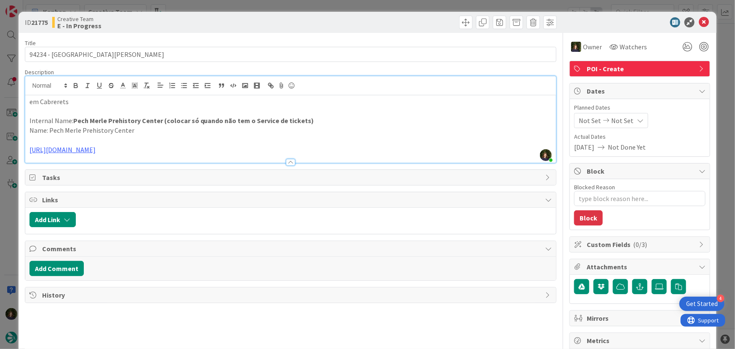
click at [72, 123] on p "Internal Name: Pech Merle Prehistory Center (colocar só quando não tem o Servic…" at bounding box center [290, 121] width 523 height 10
click at [143, 122] on strong "Pech Merle Prehistory Center (colocar só quando não tem o Service de tickets)" at bounding box center [193, 120] width 241 height 8
click at [78, 116] on strong "Pech Merle Prehistory Center (colocar só quando não tem o Service de tickets)" at bounding box center [193, 120] width 241 height 8
drag, startPoint x: 72, startPoint y: 120, endPoint x: 160, endPoint y: 120, distance: 88.0
click at [160, 120] on strong "Pech Merle Prehistory Center (colocar só quando não tem o Service de tickets)" at bounding box center [193, 120] width 241 height 8
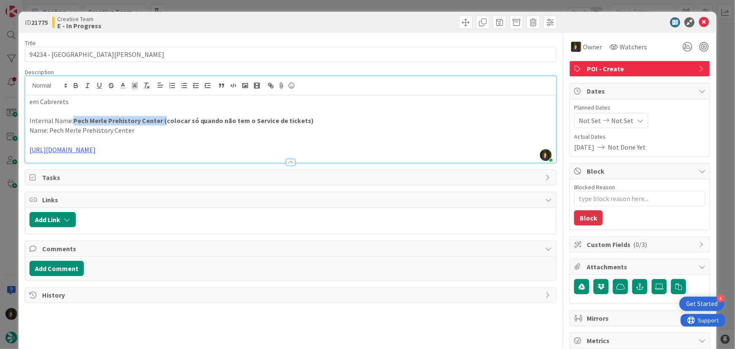
copy strong "Pech Merle Prehistory Center"
drag, startPoint x: 251, startPoint y: 120, endPoint x: 76, endPoint y: 120, distance: 175.2
click at [72, 120] on p "Internal Name: Pech Merle Prehistory Center (colocar só quando não tem o Servic…" at bounding box center [290, 121] width 523 height 10
copy strong "Pech Merle Prehistory Center (colocar só quando não tem o Service de tickets)"
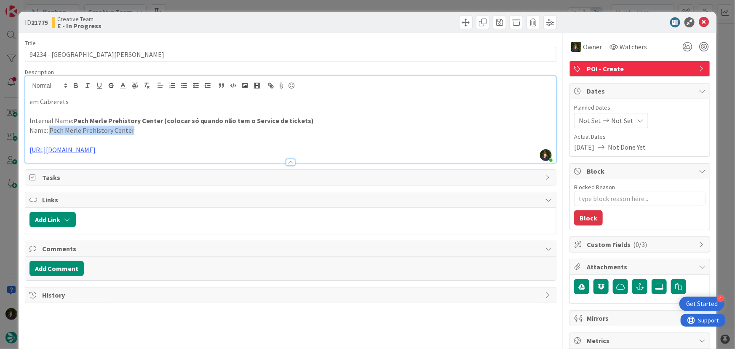
drag, startPoint x: 49, startPoint y: 131, endPoint x: 132, endPoint y: 131, distance: 83.0
click at [131, 131] on p "Name: Pech Merle Prehistory Center" at bounding box center [290, 131] width 523 height 10
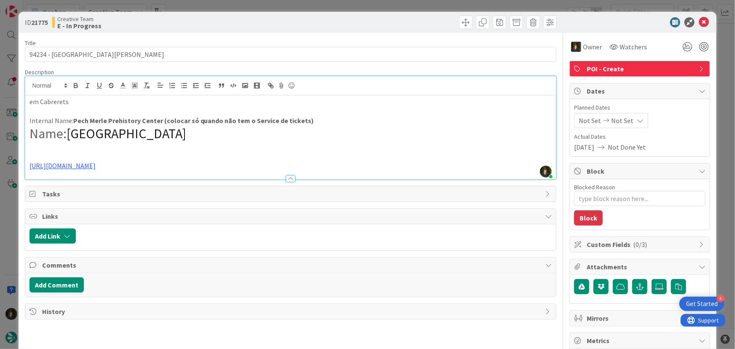
type textarea "x"
type input "94234 - Centre de Prehistoire du Pech Merle"
type textarea "x"
type input "94234 - Centre de Prehistoire du Pech Merle"
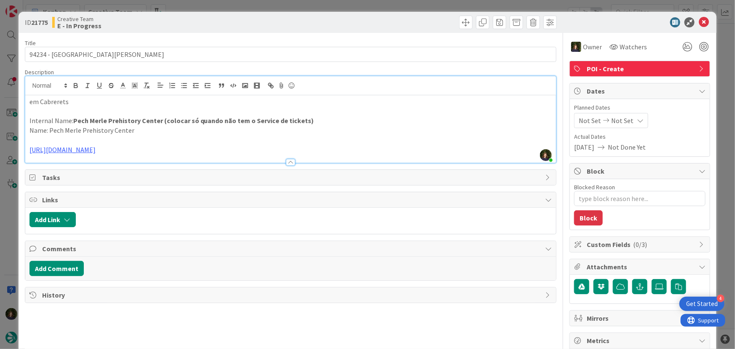
type textarea "x"
type input "94234 - Centre de Prehistoire du Pech Merle"
type textarea "x"
type input "94234 - Centre de Prehistoire du Pech Merle"
copy p "Pech Merle Prehistory Center"
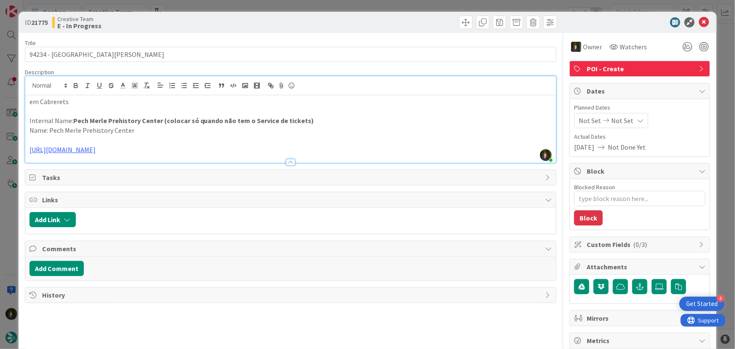
click at [495, 124] on div "em Cabrerets Internal Name: Pech Merle Prehistory Center (colocar só quando não…" at bounding box center [290, 128] width 531 height 67
click at [699, 24] on icon at bounding box center [704, 22] width 10 height 10
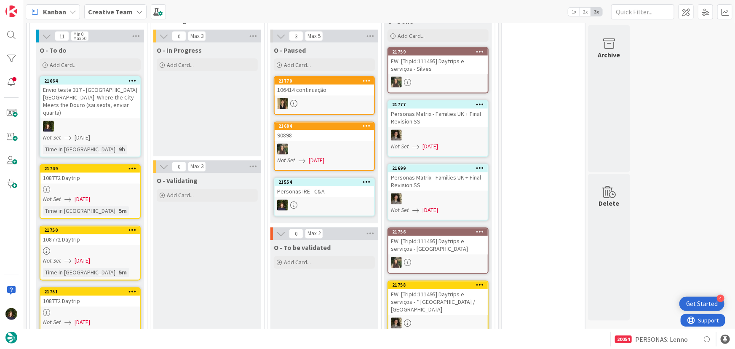
scroll to position [727, 0]
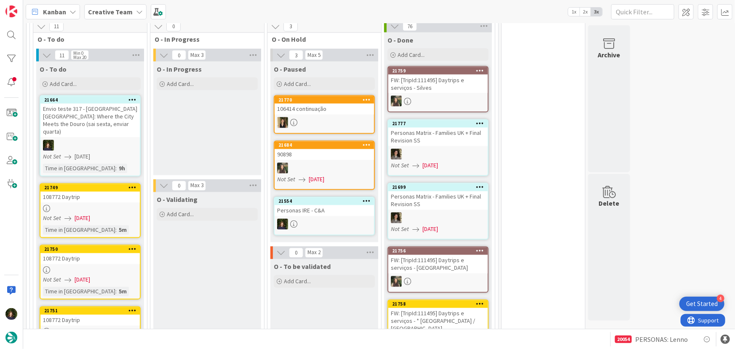
click at [103, 205] on div at bounding box center [89, 208] width 99 height 7
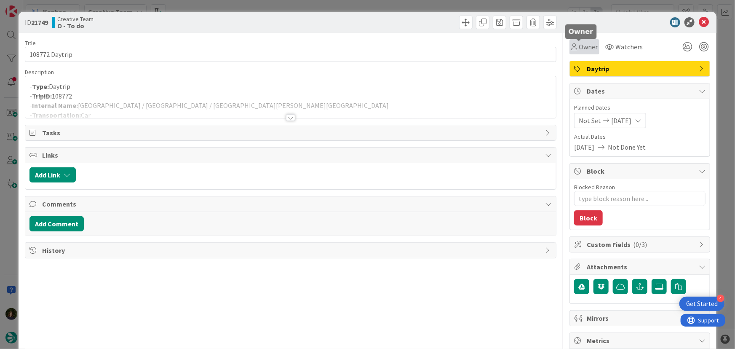
click at [584, 48] on span "Owner" at bounding box center [588, 47] width 19 height 10
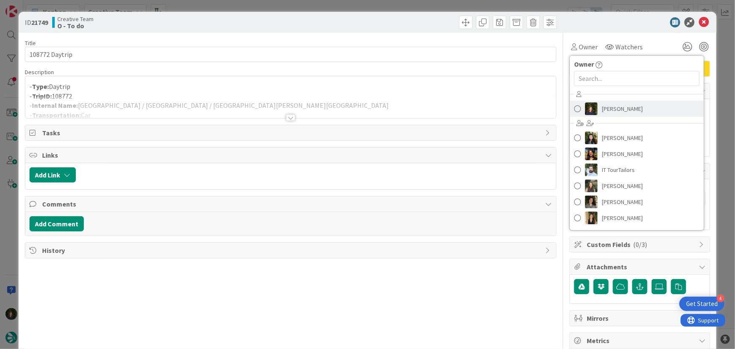
click at [609, 110] on span "Margarida Carvalho" at bounding box center [622, 108] width 41 height 13
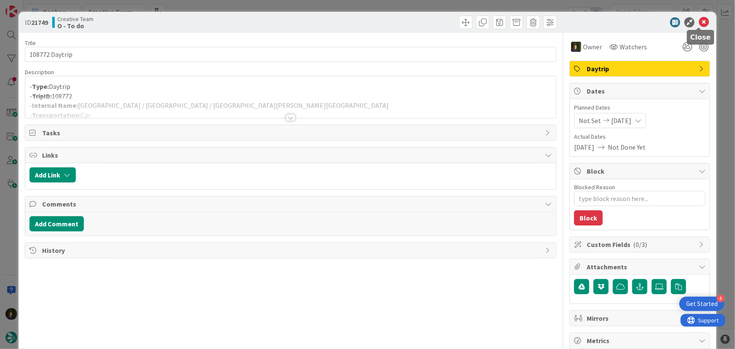
click at [700, 22] on icon at bounding box center [704, 22] width 10 height 10
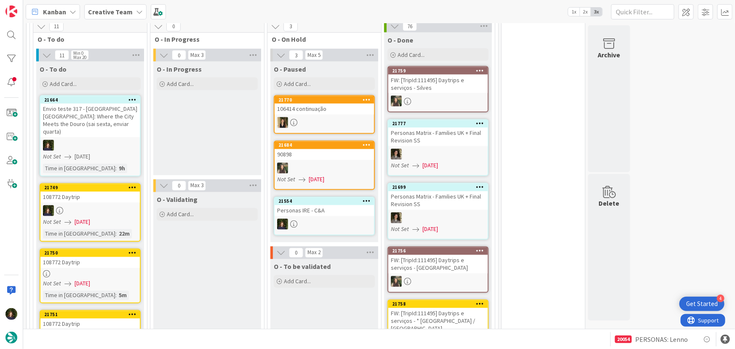
click at [104, 257] on div "108772 Daytrip" at bounding box center [89, 262] width 99 height 11
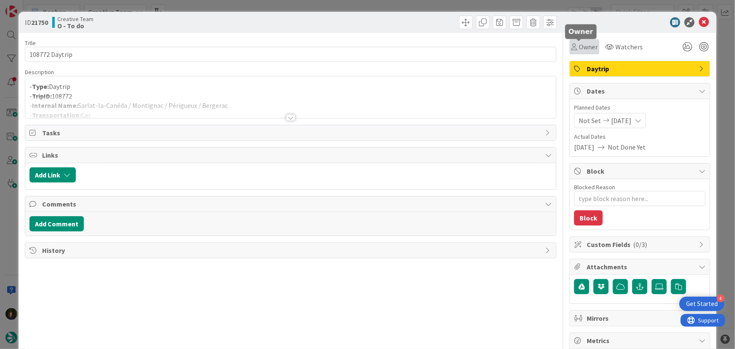
click at [588, 48] on span "Owner" at bounding box center [588, 47] width 19 height 10
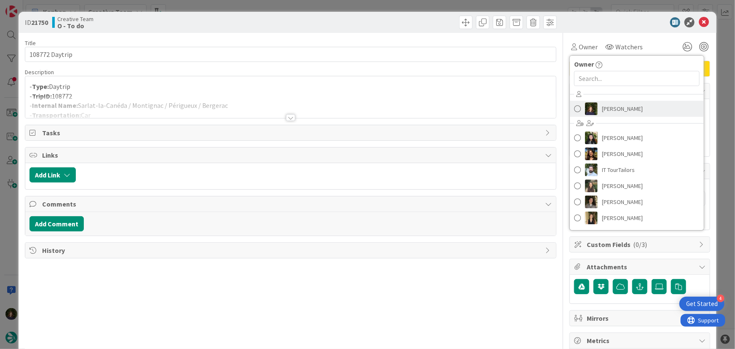
click at [615, 110] on span "Margarida Carvalho" at bounding box center [622, 108] width 41 height 13
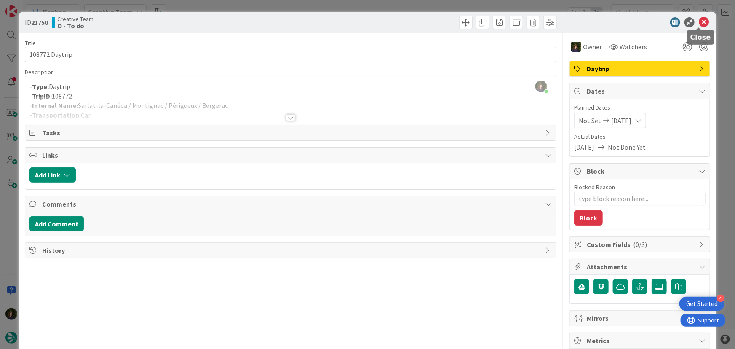
click at [699, 23] on icon at bounding box center [704, 22] width 10 height 10
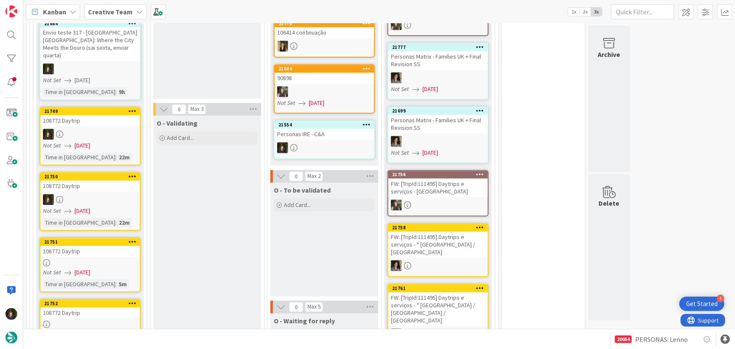
scroll to position [804, 0]
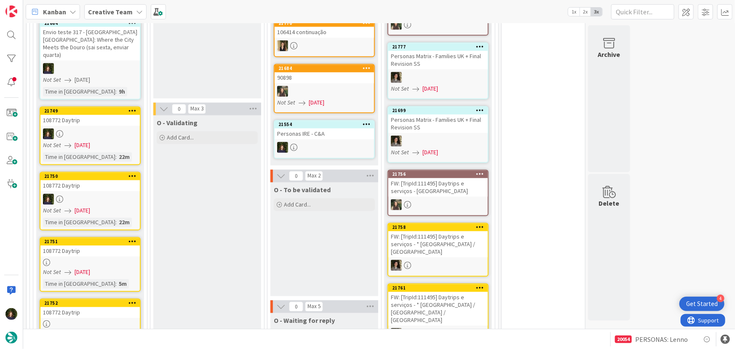
click at [76, 237] on link "21751 108772 Daytrip Not Set 26/08/2025 Time in Column : 5m" at bounding box center [90, 264] width 101 height 55
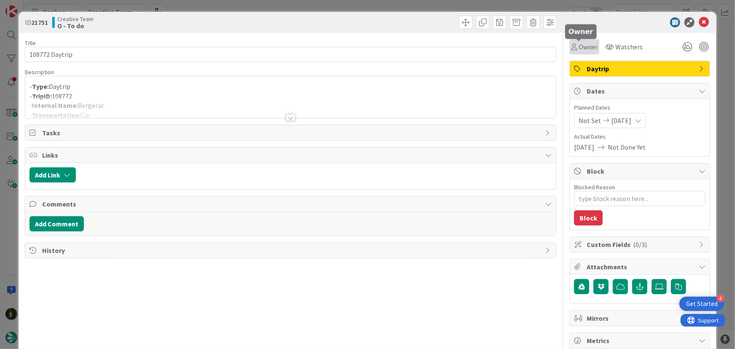
click at [579, 48] on span "Owner" at bounding box center [588, 47] width 19 height 10
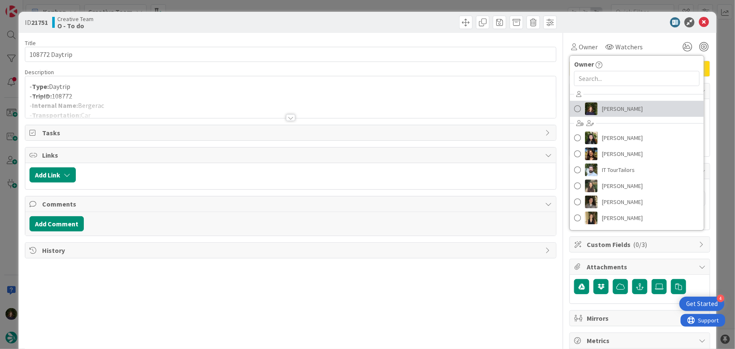
click at [612, 111] on span "Margarida Carvalho" at bounding box center [622, 108] width 41 height 13
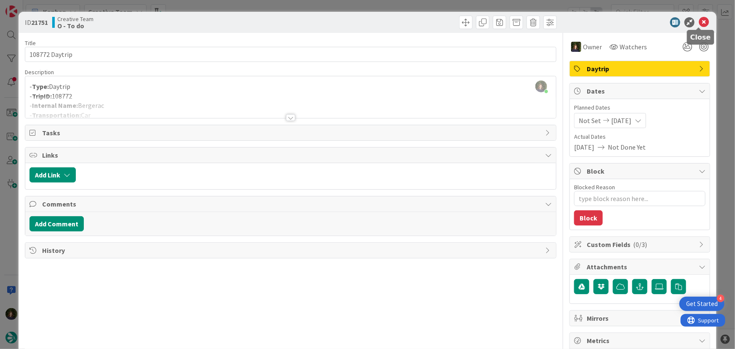
click at [700, 24] on icon at bounding box center [704, 22] width 10 height 10
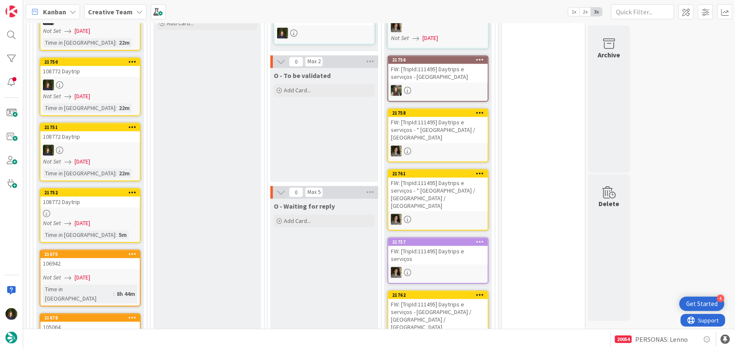
click at [87, 219] on span "26/08/2025" at bounding box center [83, 223] width 16 height 9
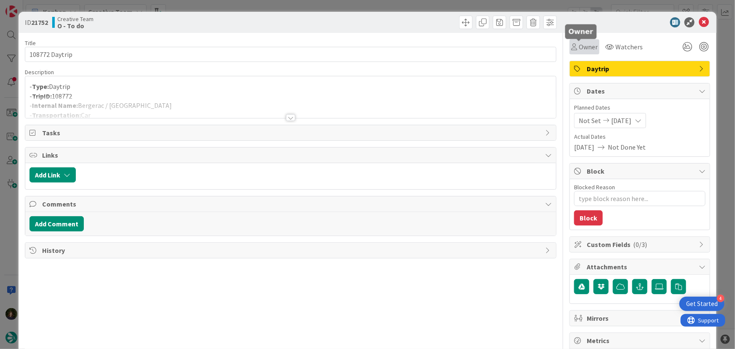
click at [588, 46] on span "Owner" at bounding box center [588, 47] width 19 height 10
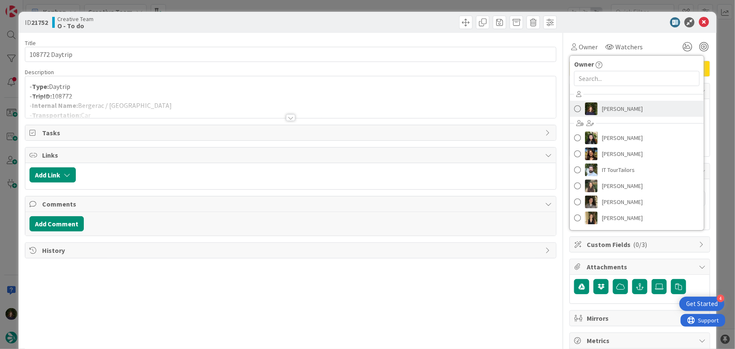
click at [606, 107] on span "Margarida Carvalho" at bounding box center [622, 108] width 41 height 13
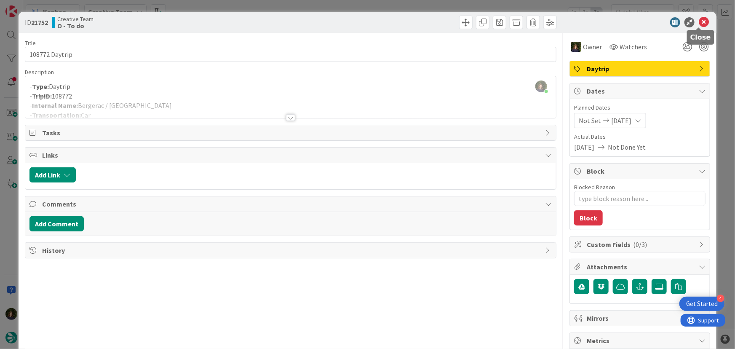
drag, startPoint x: 701, startPoint y: 20, endPoint x: 395, endPoint y: 147, distance: 331.2
click at [702, 20] on icon at bounding box center [704, 22] width 10 height 10
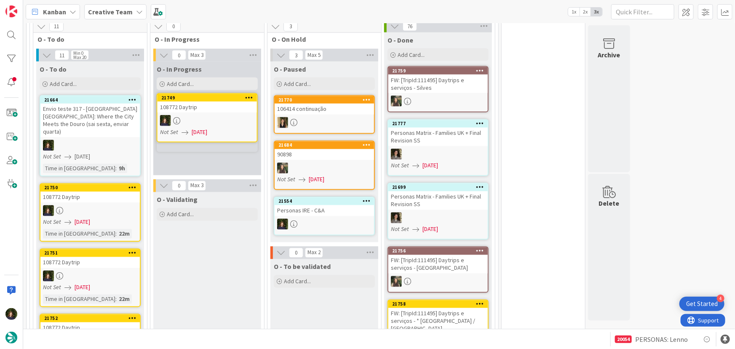
scroll to position [725, 0]
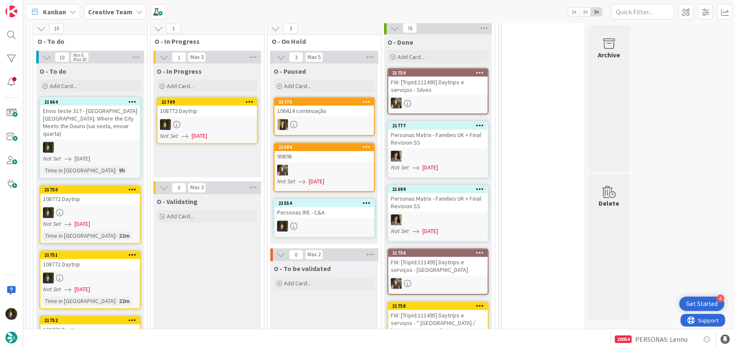
click at [198, 97] on link "21749 108772 Daytrip Not Set 26/08/2025" at bounding box center [207, 120] width 101 height 47
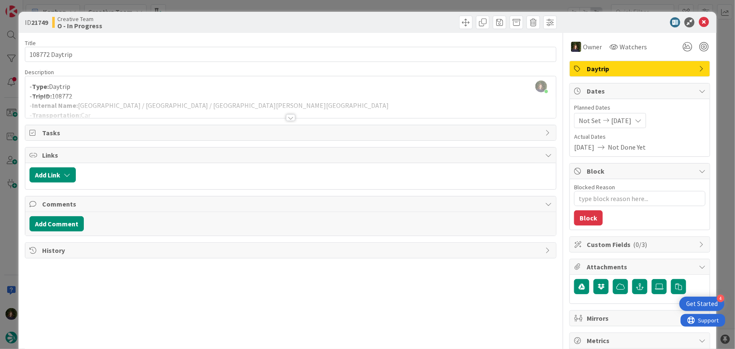
click at [213, 102] on div at bounding box center [290, 106] width 531 height 21
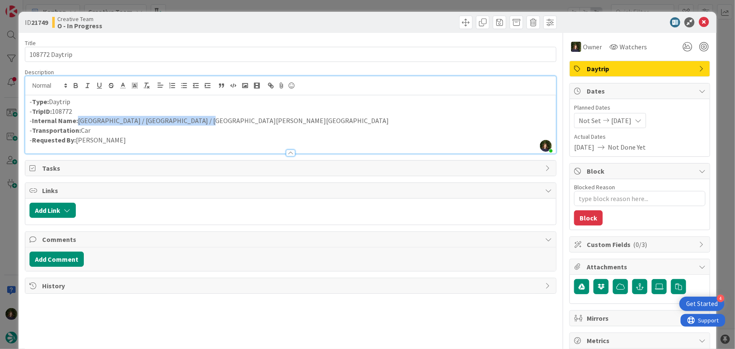
drag, startPoint x: 200, startPoint y: 120, endPoint x: 76, endPoint y: 120, distance: 123.4
click at [76, 120] on p "- Internal Name: Avignon / Montpellier / Sarlat-la-Canéda" at bounding box center [290, 121] width 523 height 10
copy p "Avignon / Montpellier / Sarlat-la-Canéda"
drag, startPoint x: 697, startPoint y: 24, endPoint x: 662, endPoint y: 45, distance: 40.7
click at [699, 24] on icon at bounding box center [704, 22] width 10 height 10
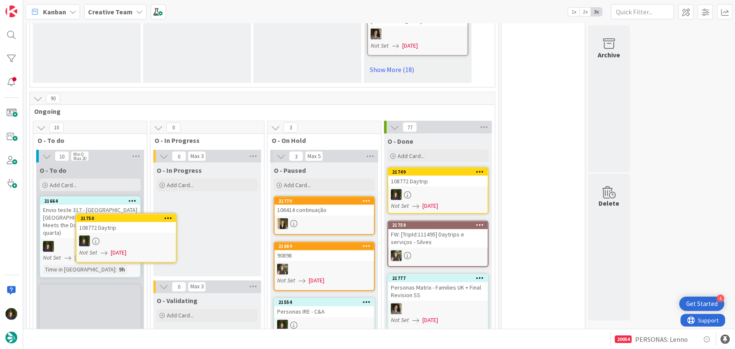
scroll to position [648, 0]
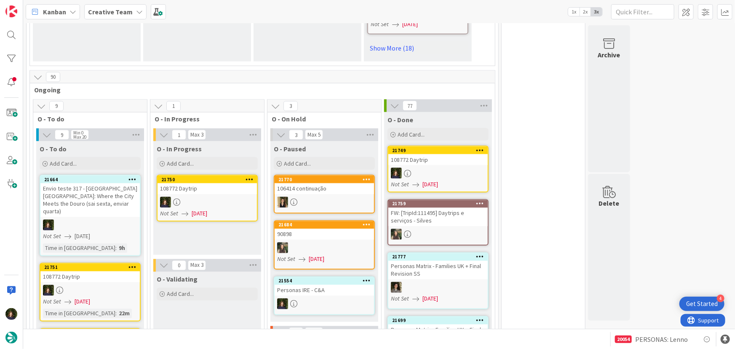
click at [207, 197] on div at bounding box center [207, 202] width 99 height 11
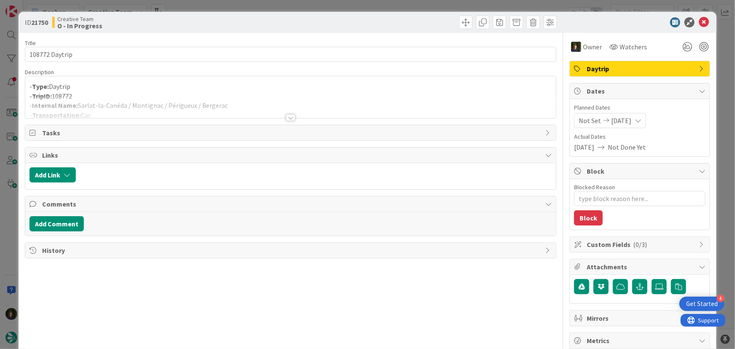
click at [287, 119] on div at bounding box center [290, 117] width 9 height 7
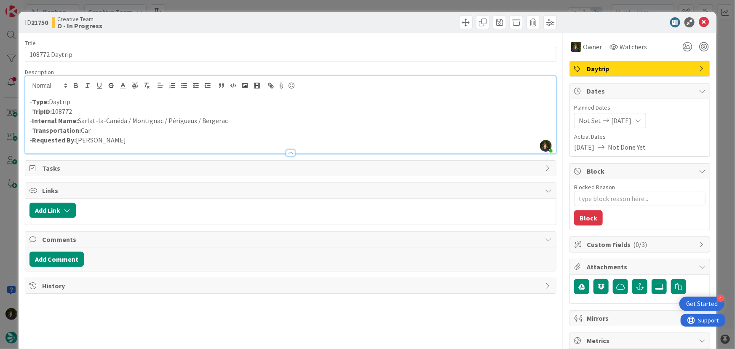
drag, startPoint x: 79, startPoint y: 122, endPoint x: 235, endPoint y: 121, distance: 155.8
click at [235, 121] on p "- Internal Name: Sarlat-la-Canéda / Montignac / Périgueux / Bergerac" at bounding box center [290, 121] width 523 height 10
copy p "Sarlat-la-Canéda / Montignac / Périgueux / Bergerac"
drag, startPoint x: 698, startPoint y: 22, endPoint x: 652, endPoint y: 69, distance: 65.2
click at [699, 22] on icon at bounding box center [704, 22] width 10 height 10
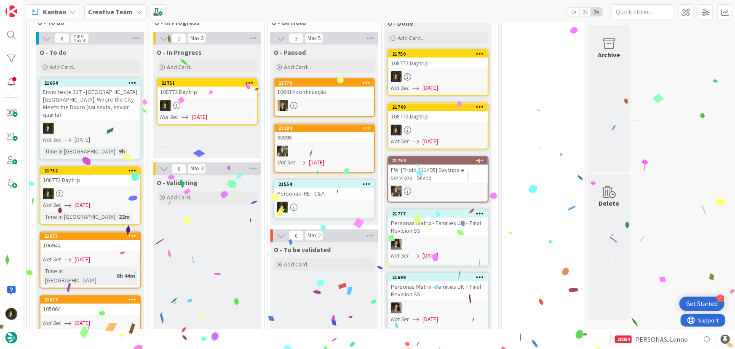
scroll to position [739, 0]
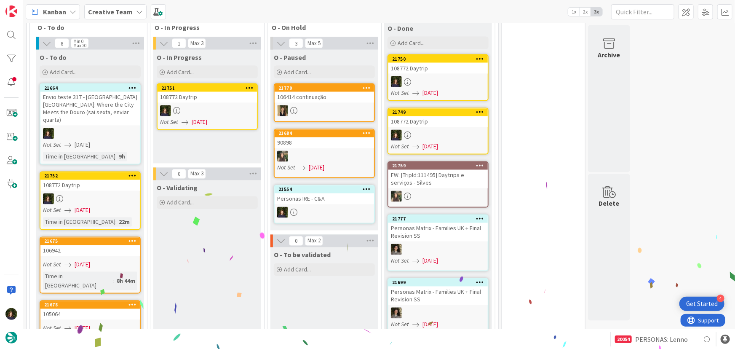
click at [198, 105] on div at bounding box center [207, 110] width 99 height 11
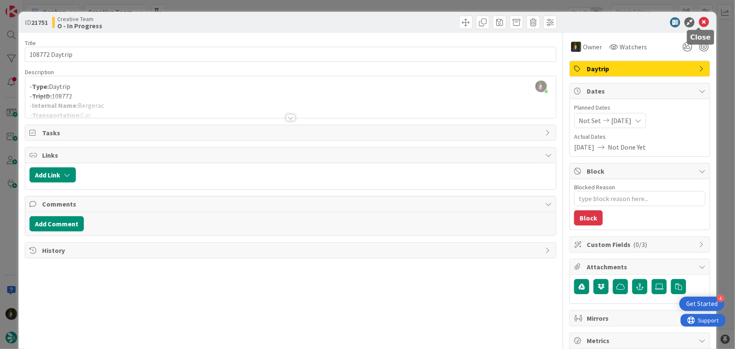
drag, startPoint x: 700, startPoint y: 21, endPoint x: 628, endPoint y: 53, distance: 79.0
click at [700, 21] on icon at bounding box center [704, 22] width 10 height 10
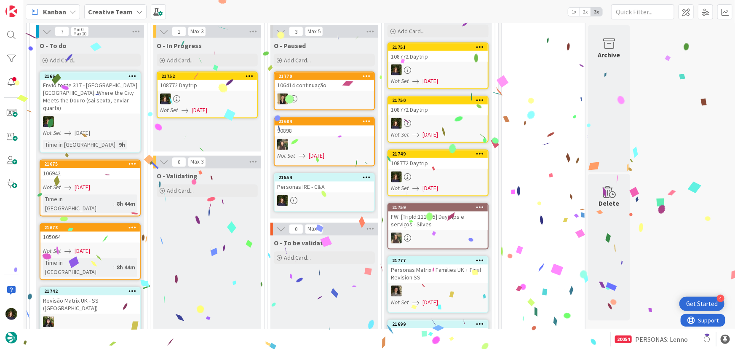
scroll to position [747, 0]
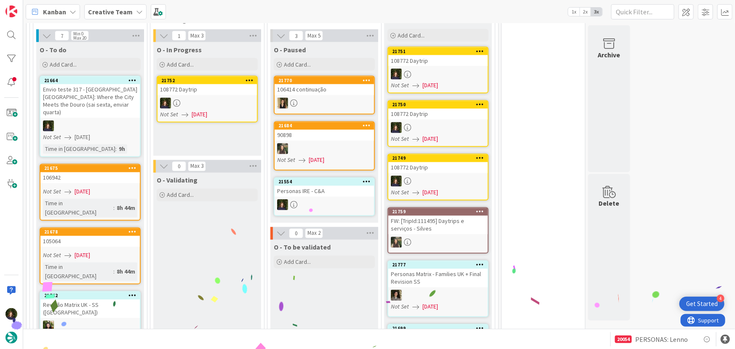
click at [202, 98] on div at bounding box center [207, 103] width 99 height 11
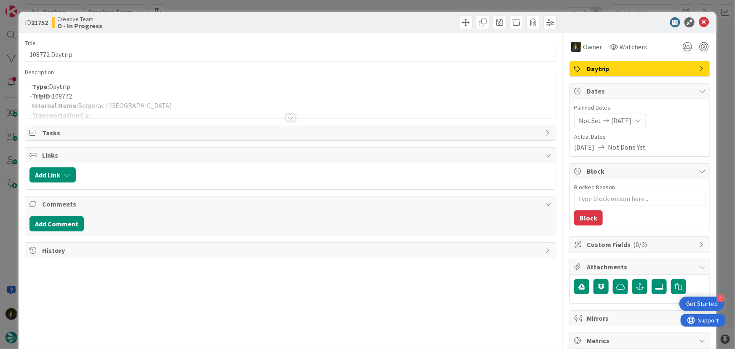
click at [287, 120] on div at bounding box center [290, 117] width 9 height 7
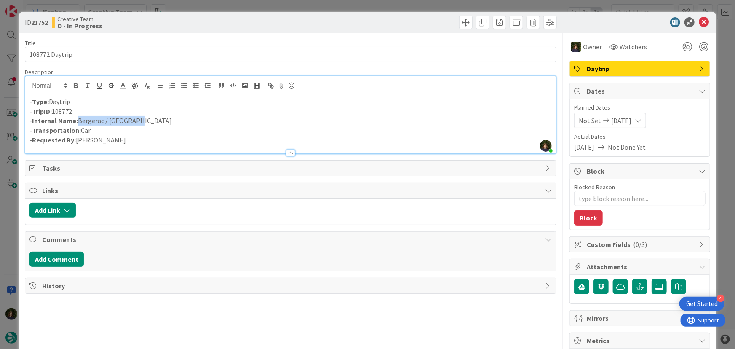
drag, startPoint x: 143, startPoint y: 121, endPoint x: 77, endPoint y: 119, distance: 65.7
click at [77, 119] on p "- Internal Name: Bergerac / Bordeaux" at bounding box center [290, 121] width 523 height 10
copy p "Bergerac / Bordeaux"
click at [699, 21] on icon at bounding box center [704, 22] width 10 height 10
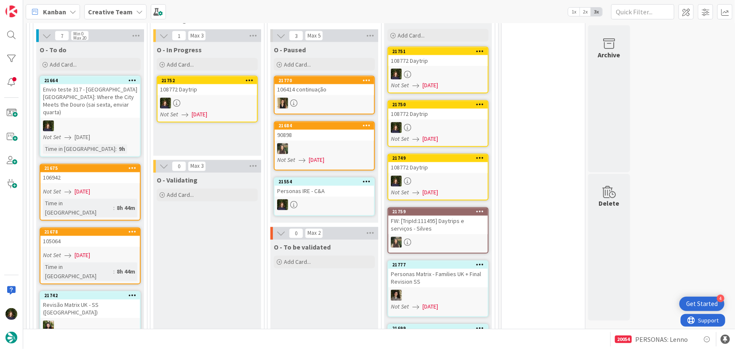
click at [200, 98] on div at bounding box center [207, 103] width 99 height 11
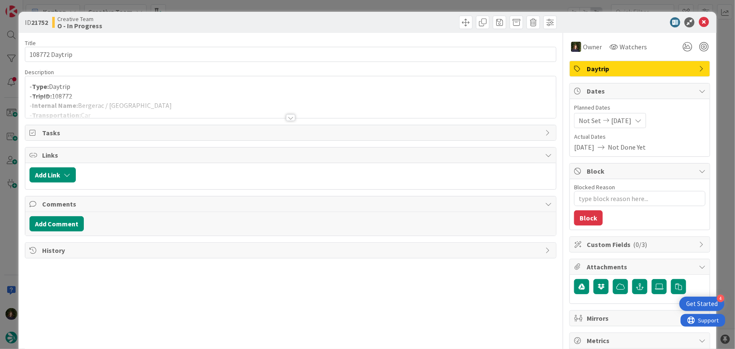
click at [286, 118] on div at bounding box center [290, 117] width 9 height 7
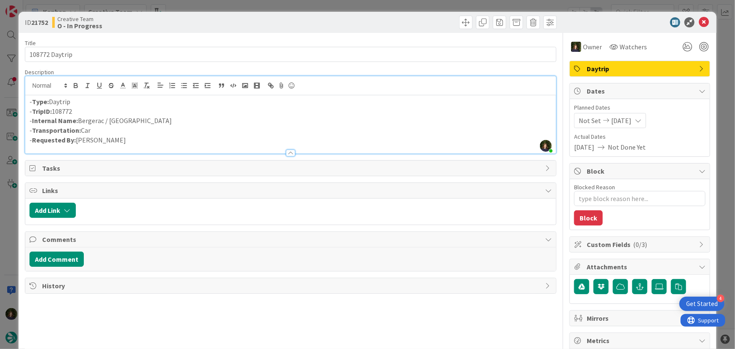
drag, startPoint x: 79, startPoint y: 107, endPoint x: 32, endPoint y: 110, distance: 46.9
click at [32, 110] on p "- TripID: 108772" at bounding box center [290, 112] width 523 height 10
copy p "TripID: 108772"
click at [699, 24] on icon at bounding box center [704, 22] width 10 height 10
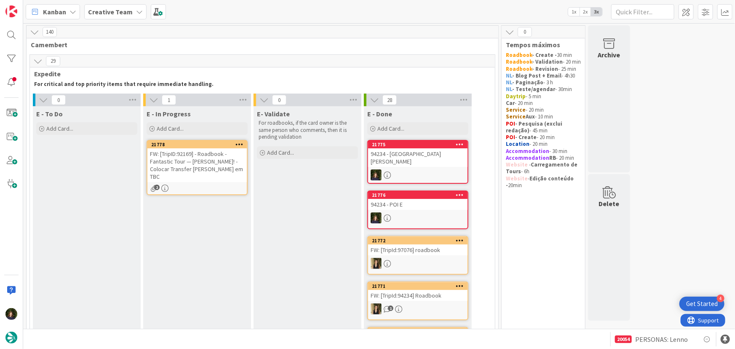
click at [208, 162] on div "FW: [TripID:92169] - Roadbook - Fantastic Tour — Dave P Ripley! - Colocar Trans…" at bounding box center [196, 165] width 99 height 34
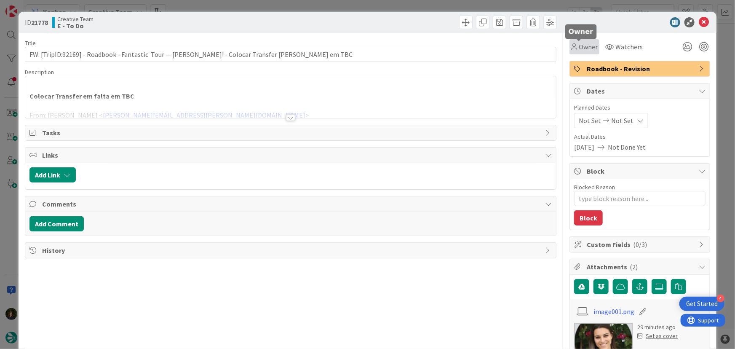
click at [586, 42] on span "Owner" at bounding box center [588, 47] width 19 height 10
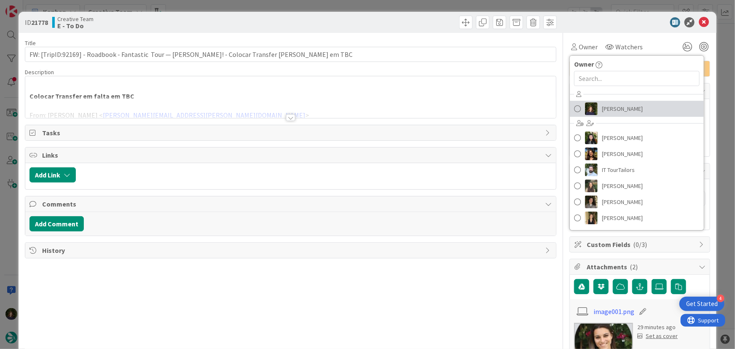
click at [614, 110] on span "Margarida Carvalho" at bounding box center [622, 108] width 41 height 13
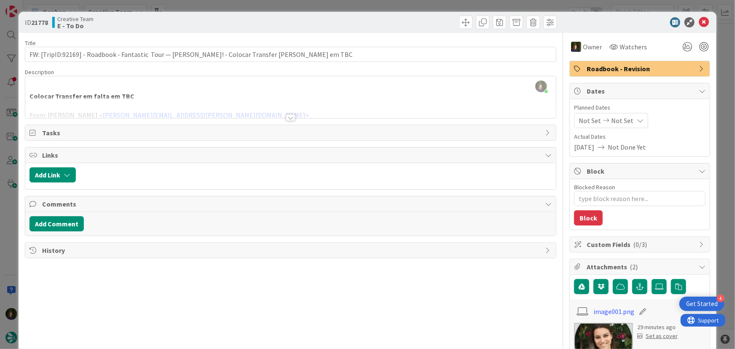
click at [288, 119] on div at bounding box center [290, 117] width 9 height 7
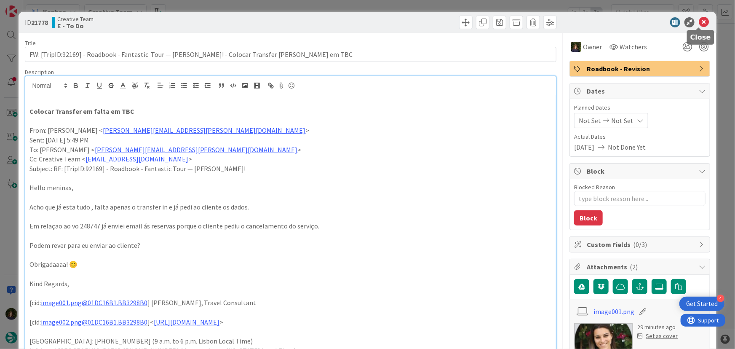
click at [699, 21] on icon at bounding box center [704, 22] width 10 height 10
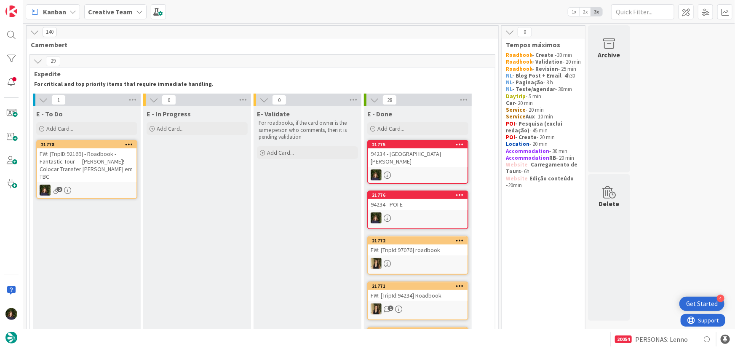
click at [95, 165] on div "FW: [TripID:92169] - Roadbook - Fantastic Tour — Dave P Ripley! - Colocar Trans…" at bounding box center [86, 165] width 99 height 34
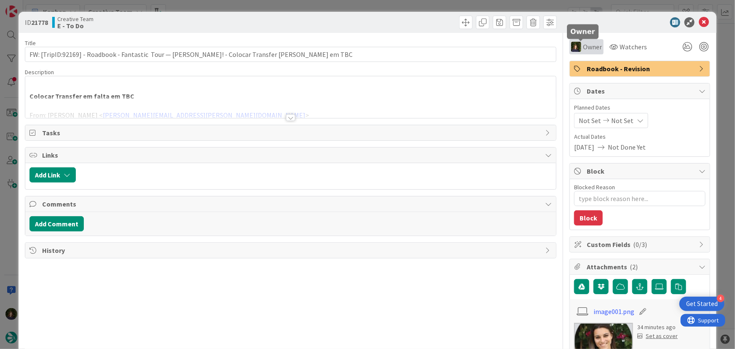
click at [587, 46] on span "Owner" at bounding box center [592, 47] width 19 height 10
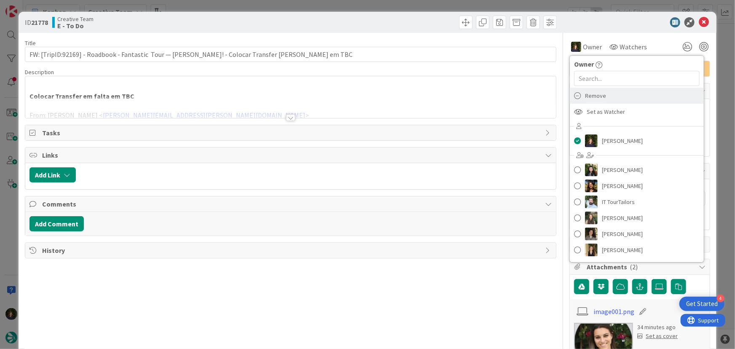
click at [598, 91] on span "Remove" at bounding box center [595, 95] width 21 height 13
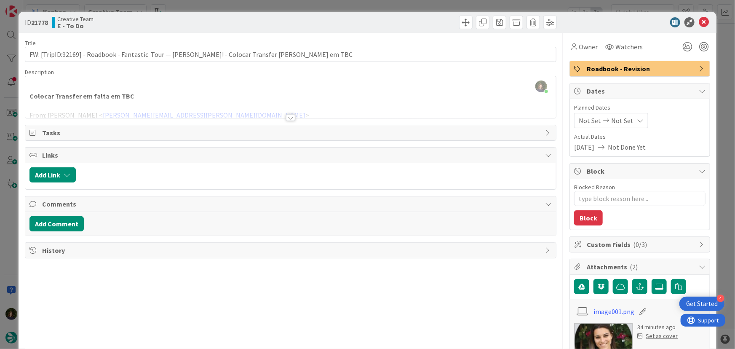
type textarea "x"
click at [699, 22] on icon at bounding box center [704, 22] width 10 height 10
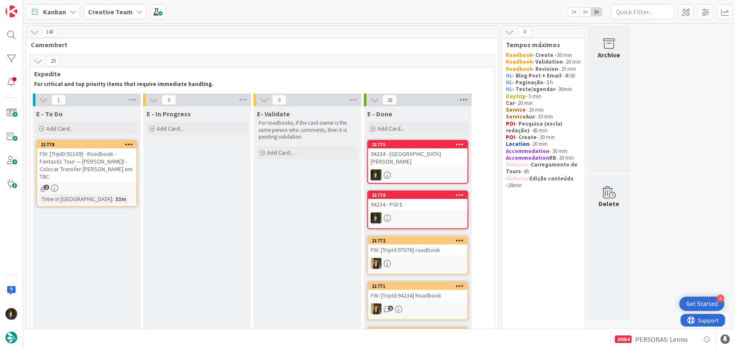
click at [464, 99] on icon at bounding box center [463, 99] width 11 height 13
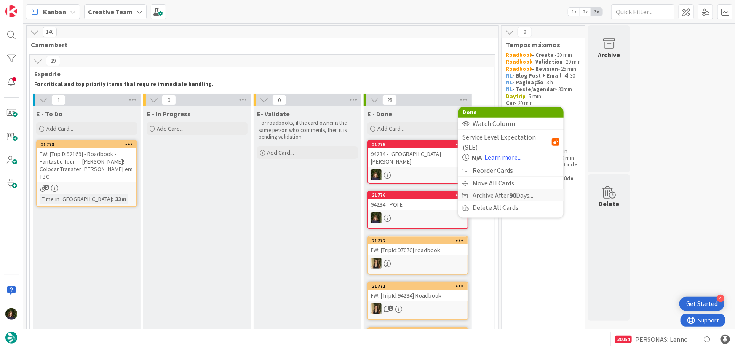
click at [486, 189] on span "Archive After 90 Days..." at bounding box center [503, 195] width 61 height 12
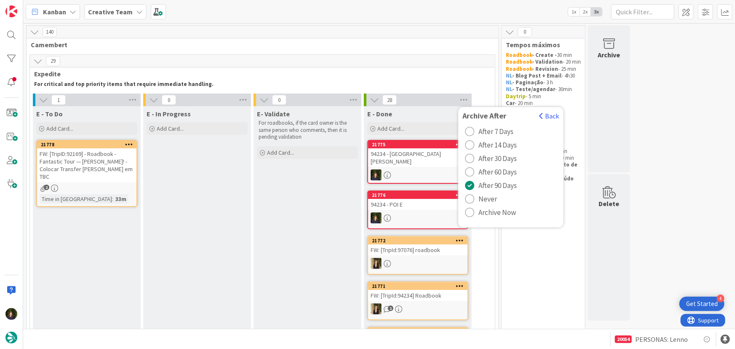
click at [486, 213] on span "Archive Now" at bounding box center [496, 212] width 37 height 13
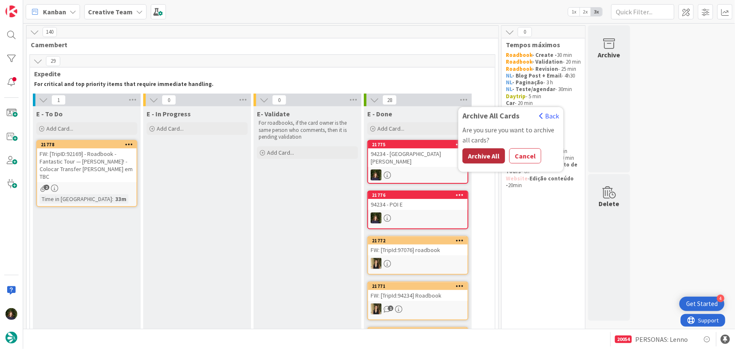
click at [483, 155] on button "Archive All" at bounding box center [483, 155] width 43 height 15
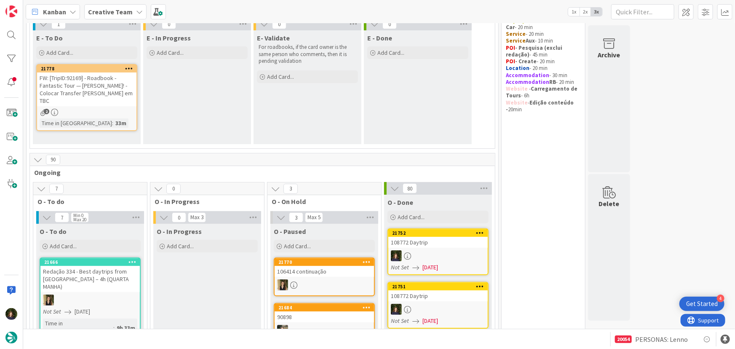
scroll to position [76, 0]
click at [483, 186] on icon at bounding box center [483, 188] width 11 height 13
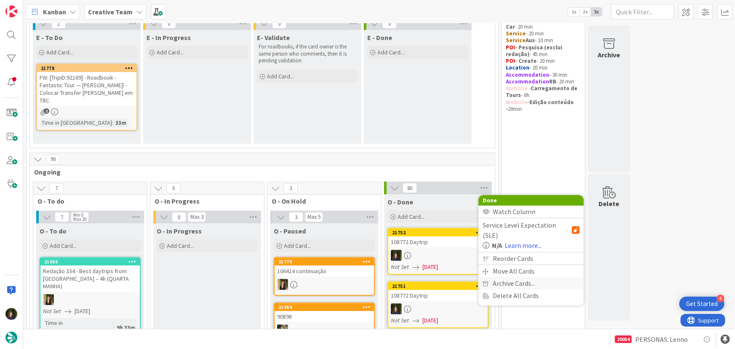
click at [500, 277] on span "Archive Cards..." at bounding box center [514, 283] width 42 height 12
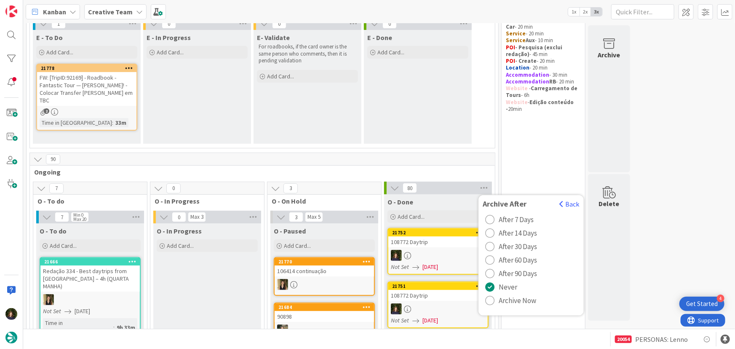
click at [505, 299] on span "Archive Now" at bounding box center [517, 300] width 37 height 13
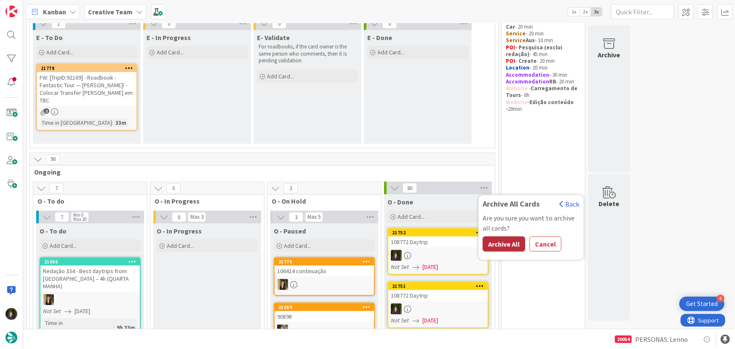
click at [505, 243] on button "Archive All" at bounding box center [504, 243] width 43 height 15
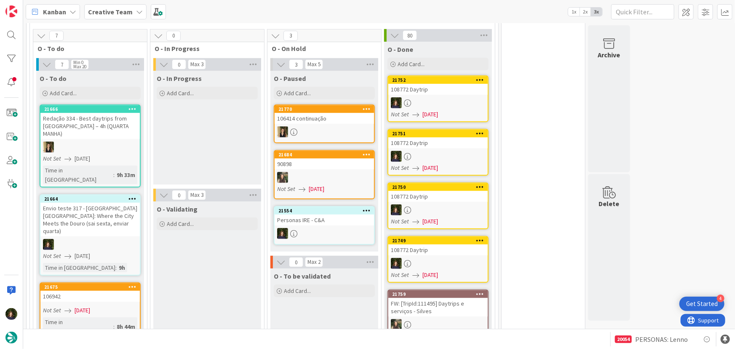
scroll to position [230, 0]
